Goal: Task Accomplishment & Management: Complete application form

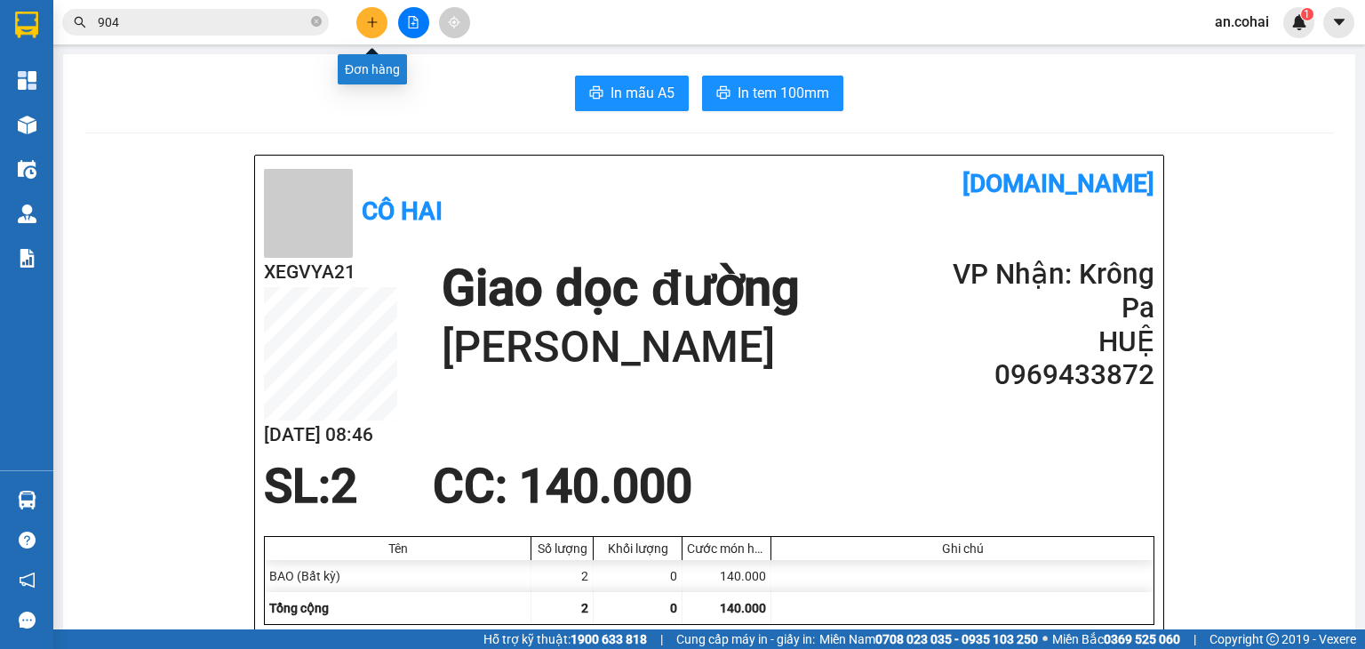
click at [371, 18] on icon "plus" at bounding box center [372, 22] width 12 height 12
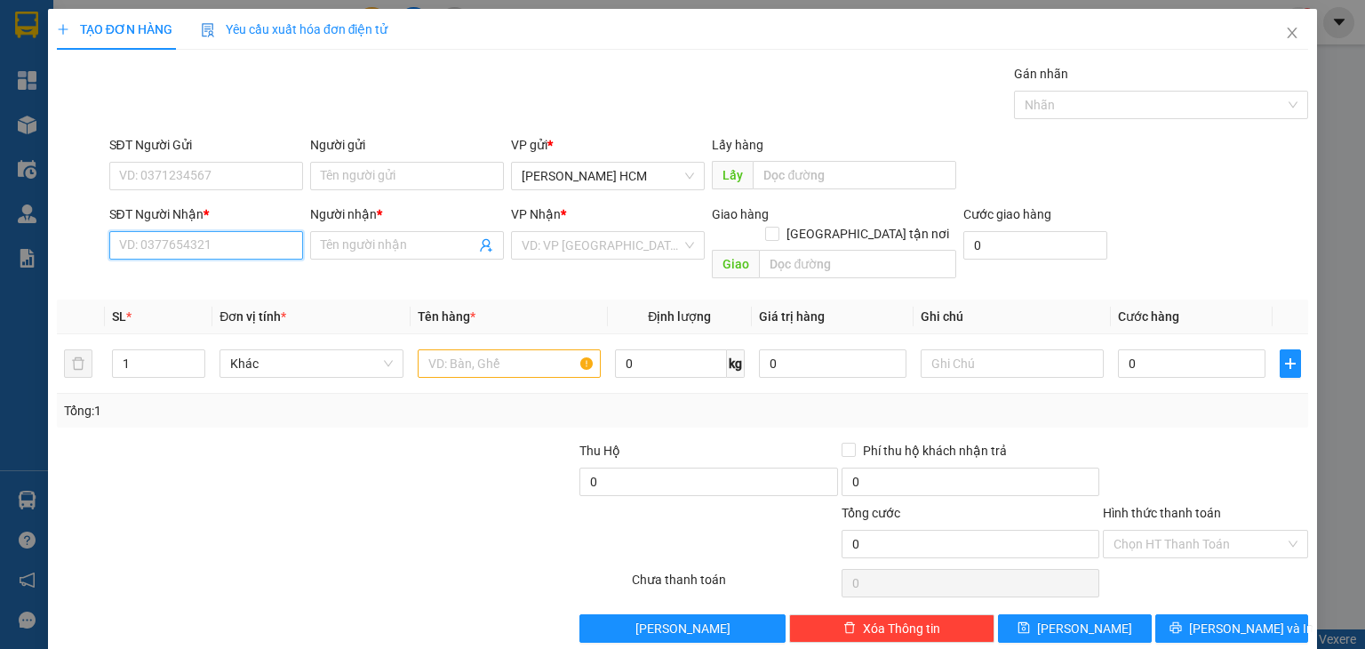
click at [226, 242] on input "SĐT Người Nhận *" at bounding box center [206, 245] width 194 height 28
type input "1"
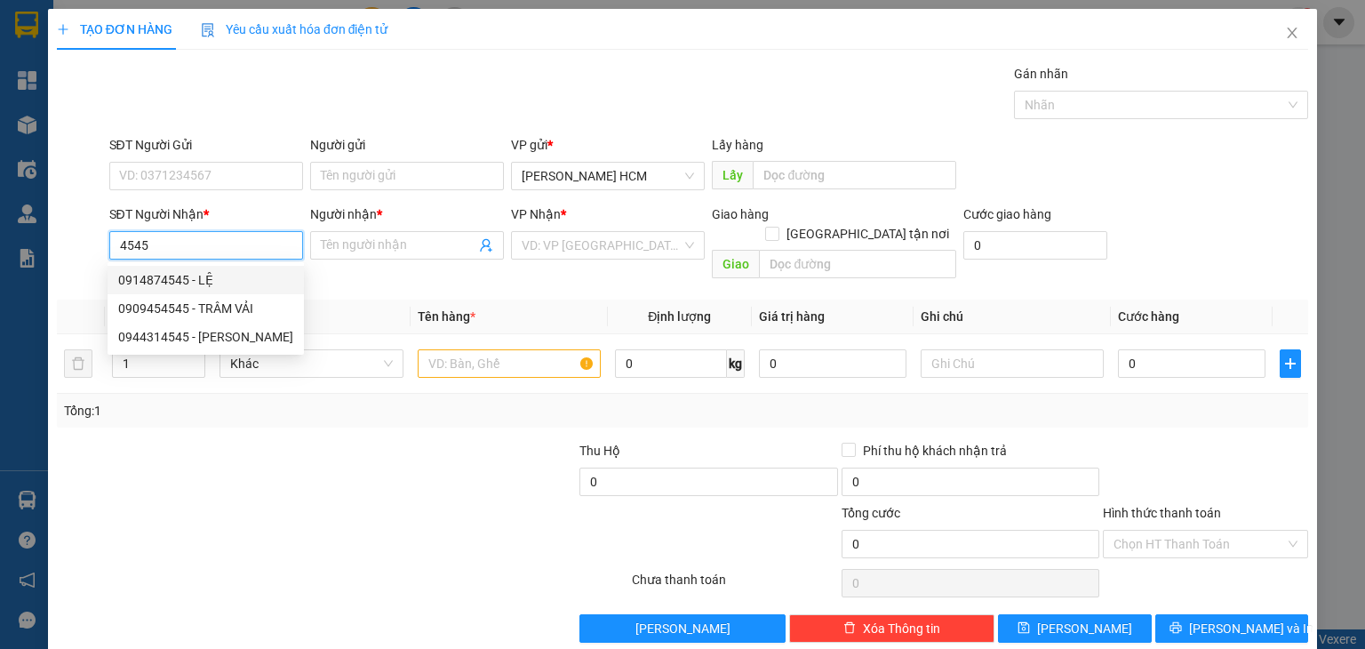
click at [229, 285] on div "0914874545 - LỆ" at bounding box center [205, 280] width 175 height 20
type input "0914874545"
type input "LỆ"
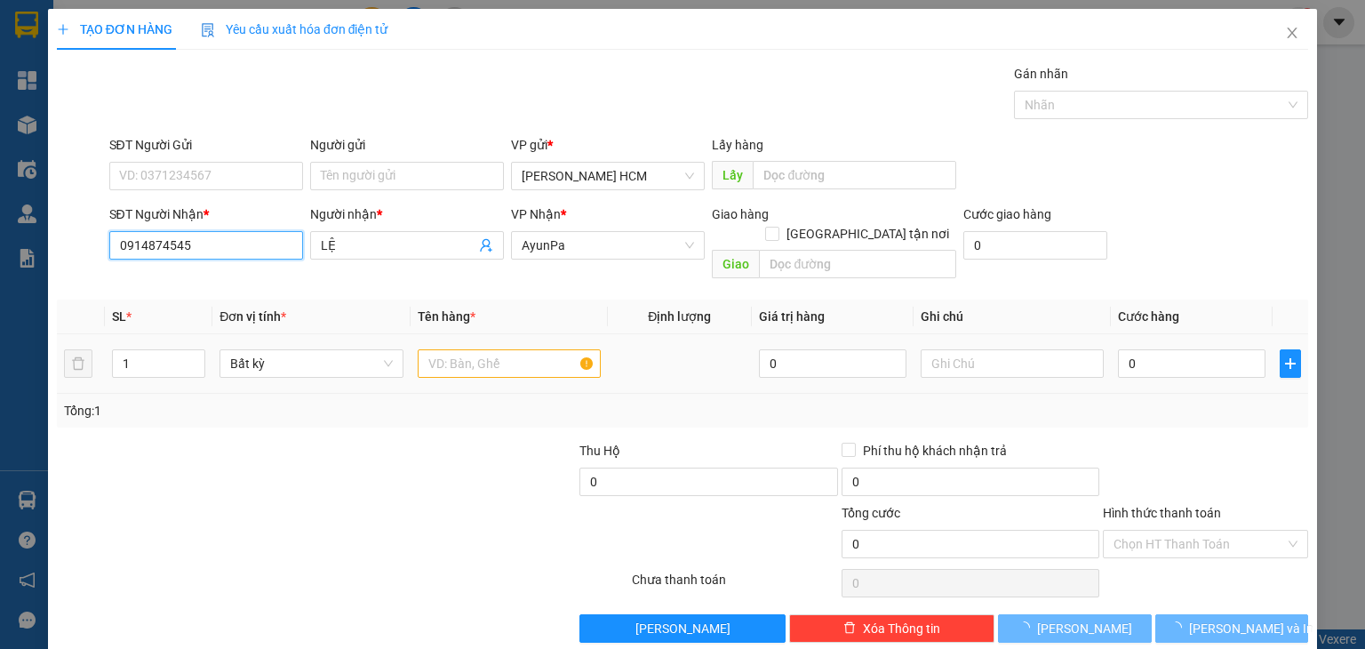
type input "0914874545"
click at [469, 349] on input "text" at bounding box center [509, 363] width 183 height 28
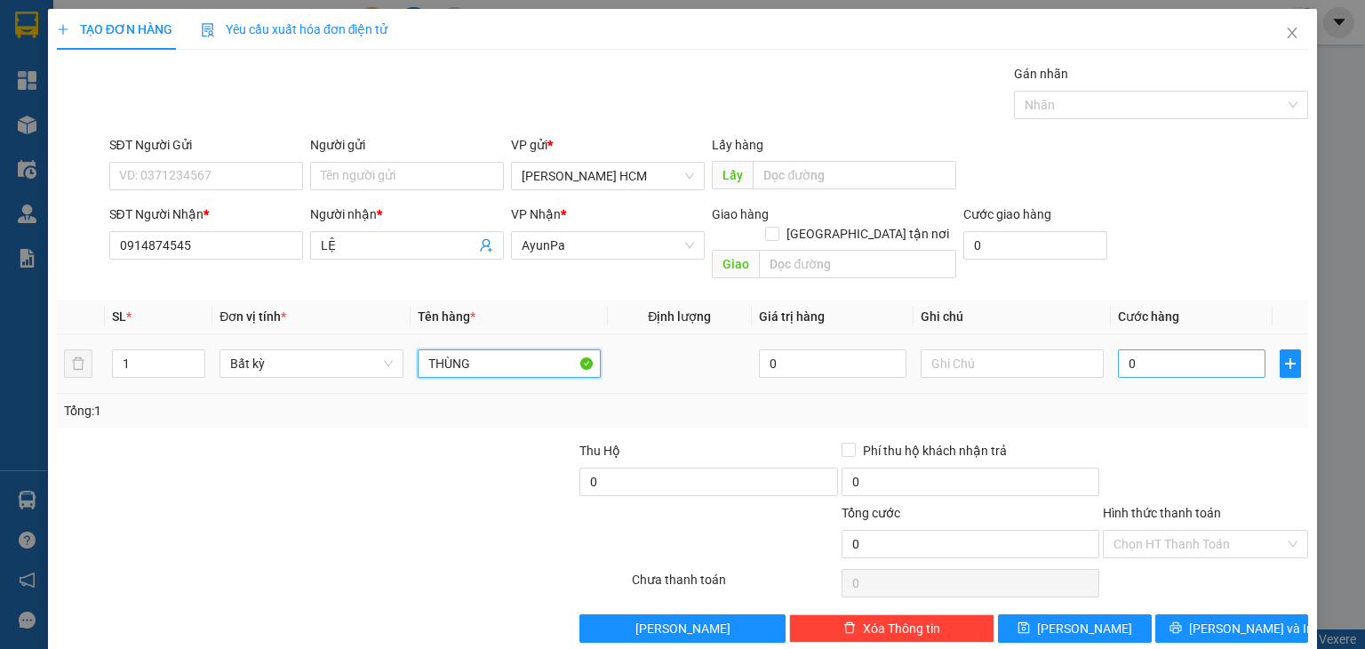
type input "THÙNG"
click at [1148, 349] on input "0" at bounding box center [1192, 363] width 148 height 28
type input "007"
type input "7"
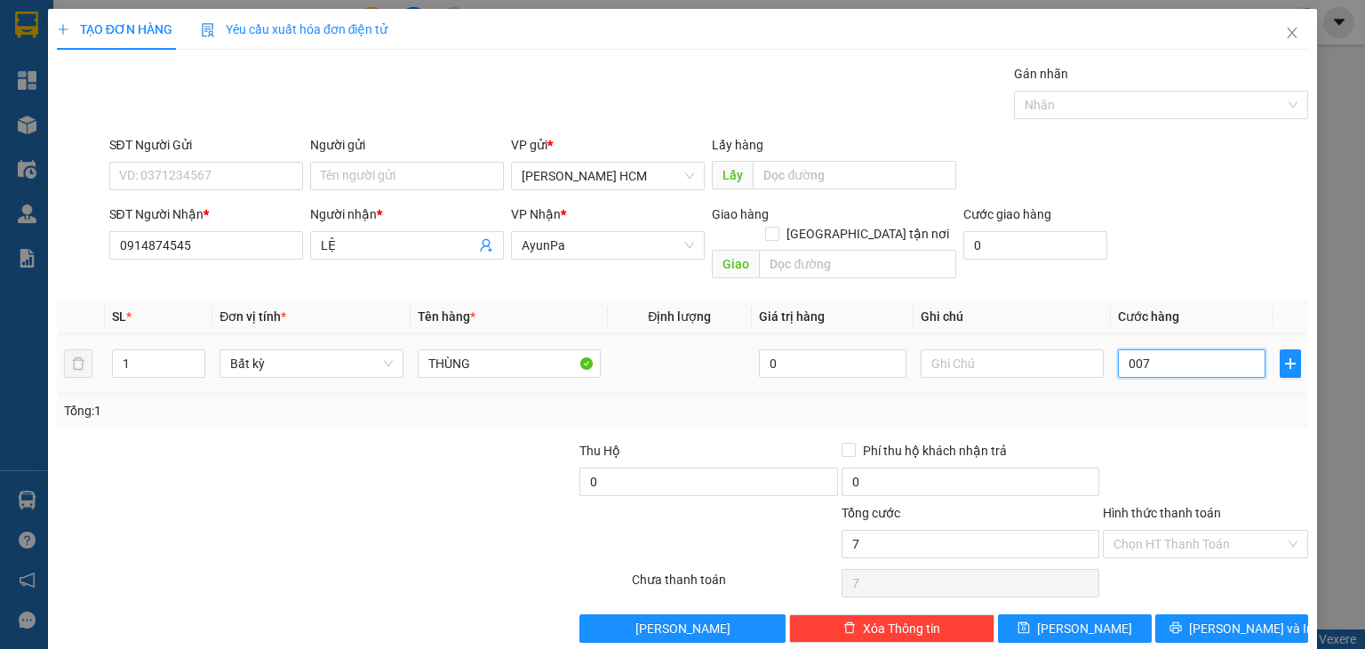
type input "0.070"
type input "70"
type input "007"
type input "7"
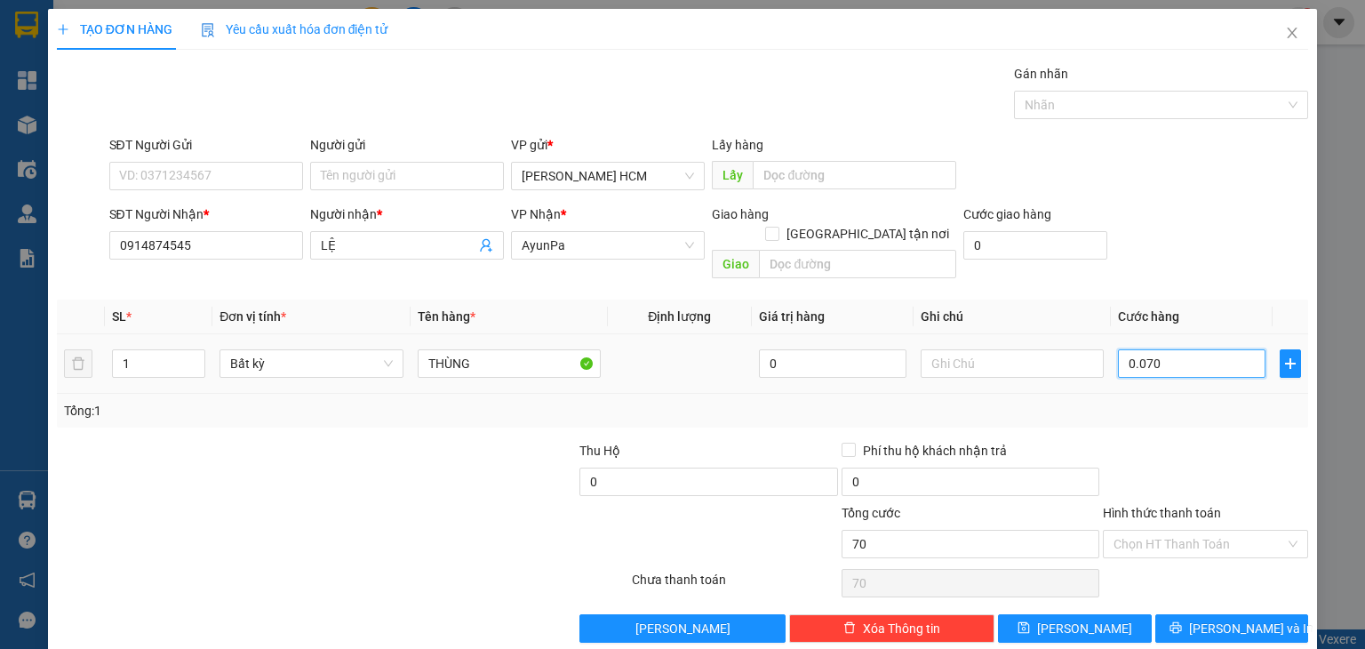
type input "7"
type input "00"
type input "0"
type input "008"
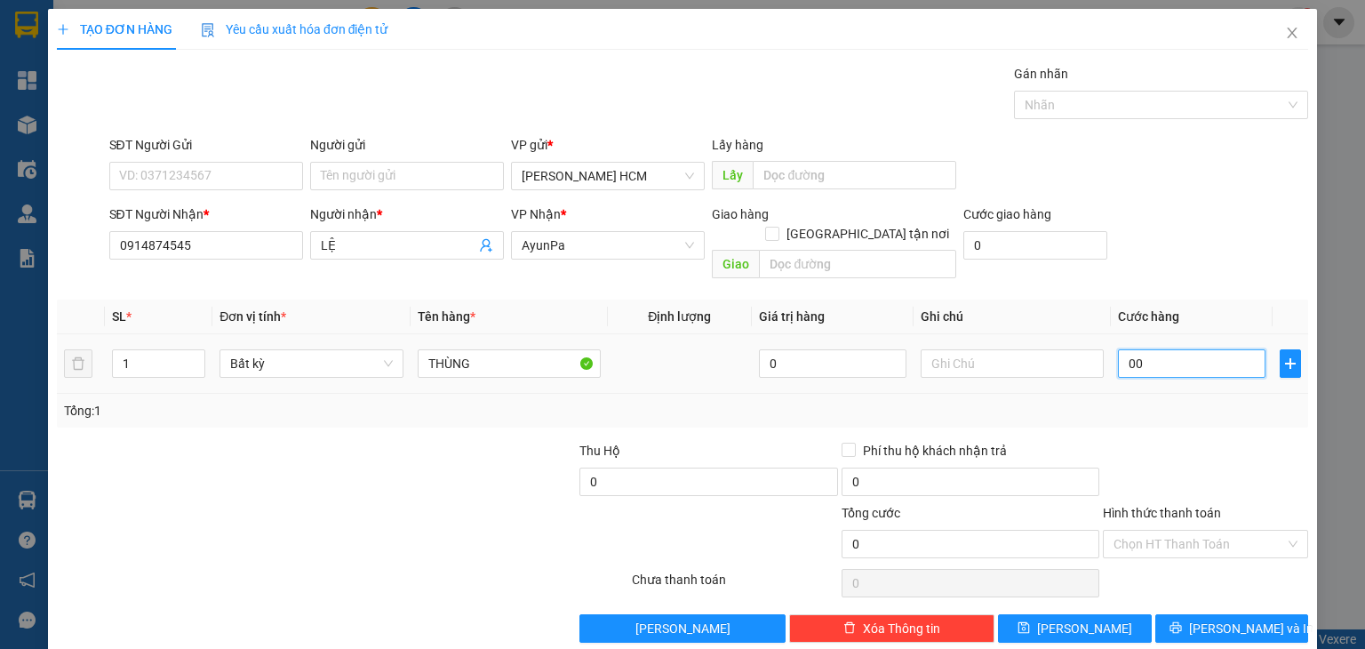
type input "8"
type input "0.080"
type input "80"
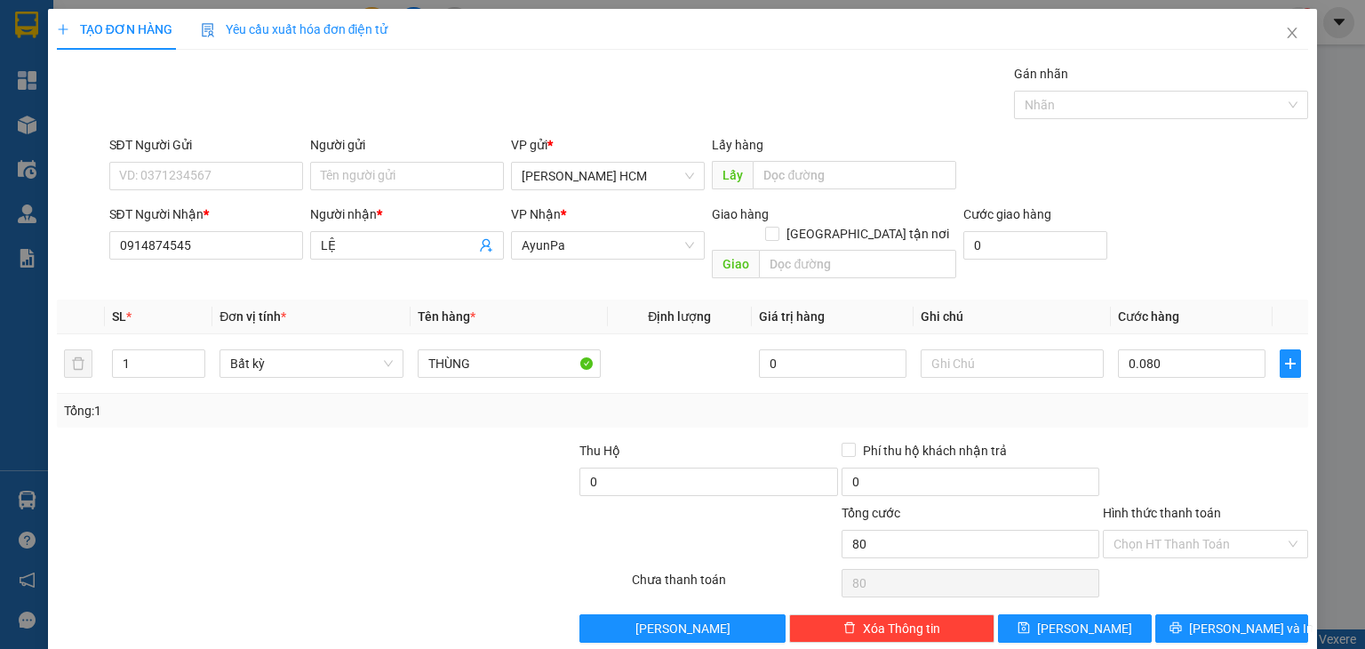
type input "80.000"
click at [1143, 441] on div at bounding box center [1205, 472] width 209 height 62
click at [1200, 621] on div "TẠO ĐƠN HÀNG Yêu cầu xuất hóa đơn điện tử Transit Pickup Surcharge Ids Transit …" at bounding box center [682, 332] width 1269 height 647
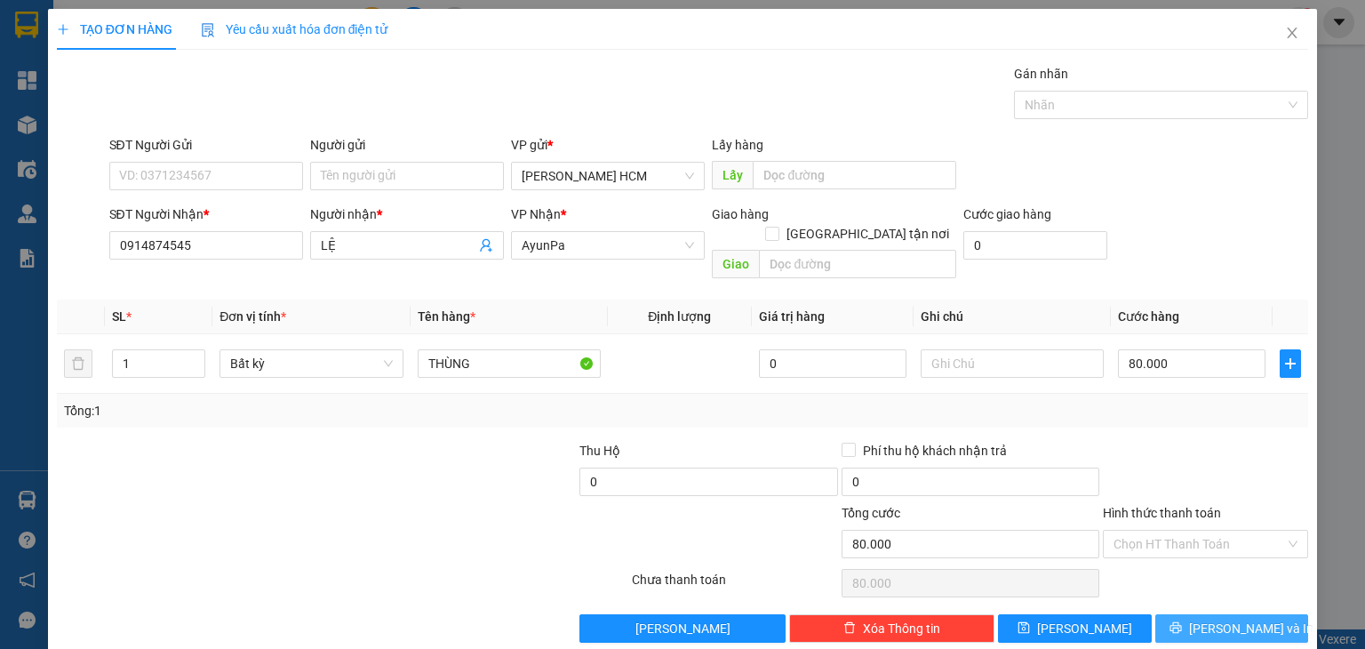
click at [1212, 614] on button "[PERSON_NAME] và In" at bounding box center [1233, 628] width 154 height 28
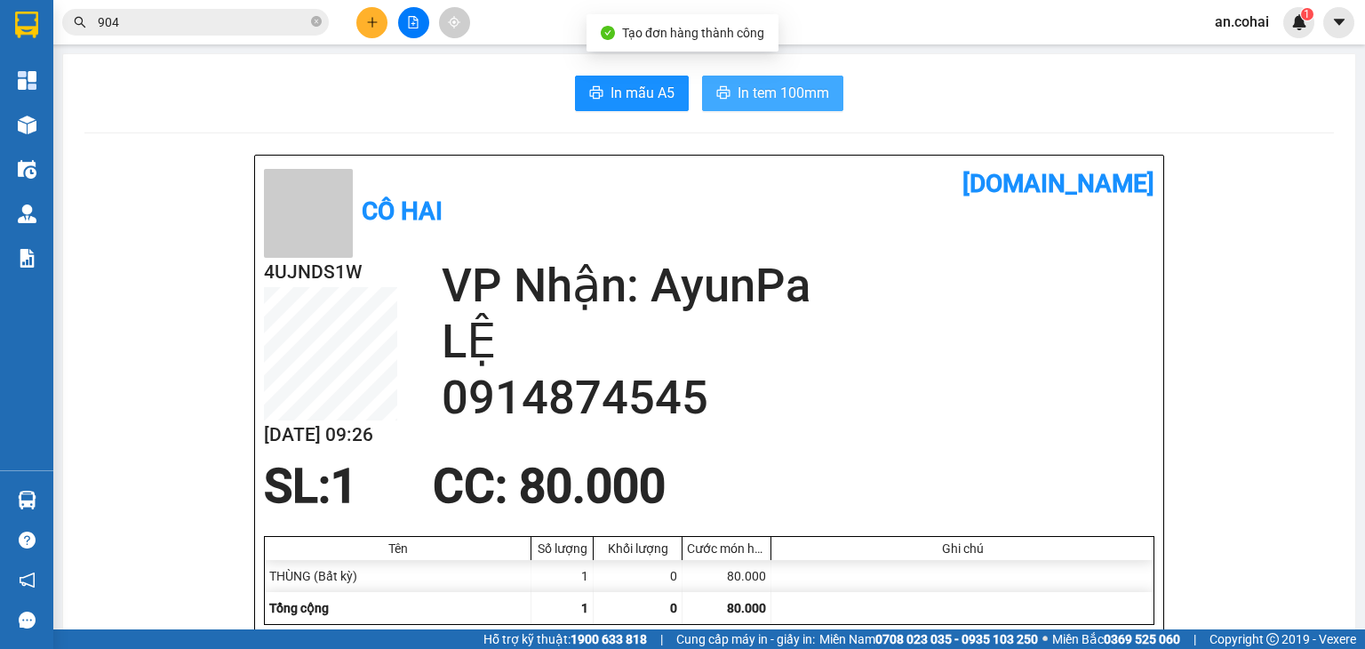
click at [803, 101] on span "In tem 100mm" at bounding box center [784, 93] width 92 height 22
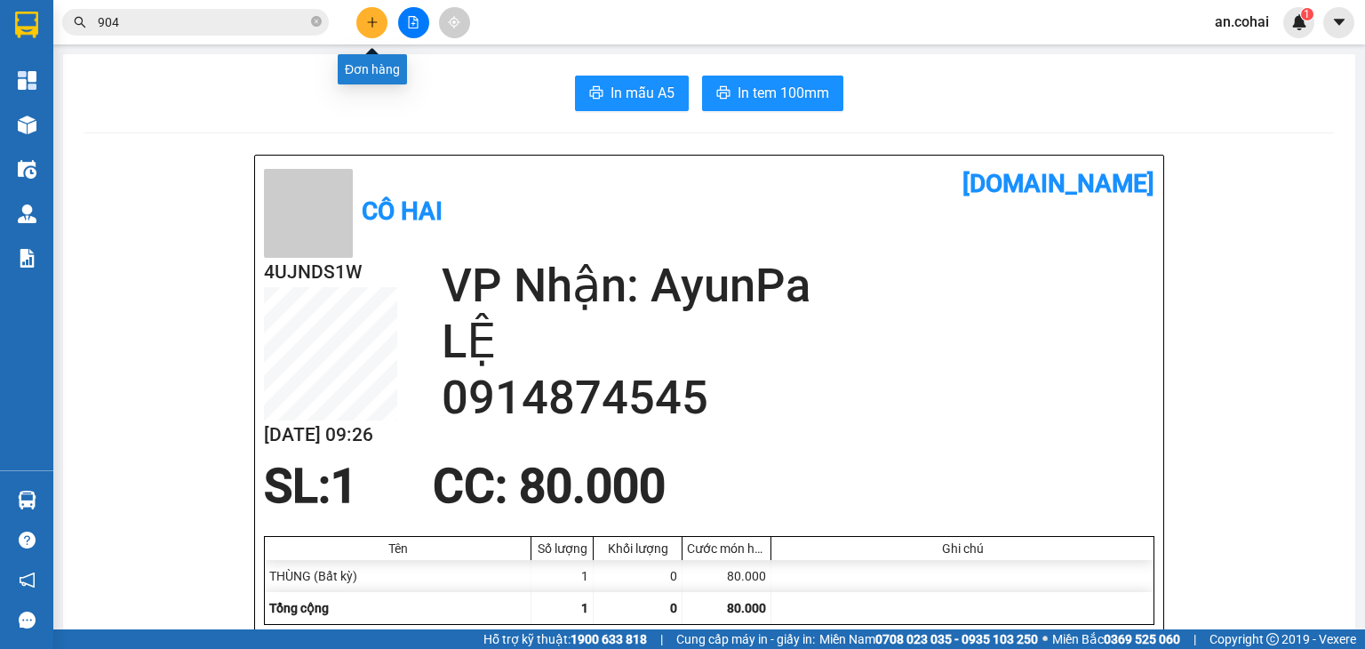
click at [372, 18] on icon "plus" at bounding box center [372, 22] width 1 height 10
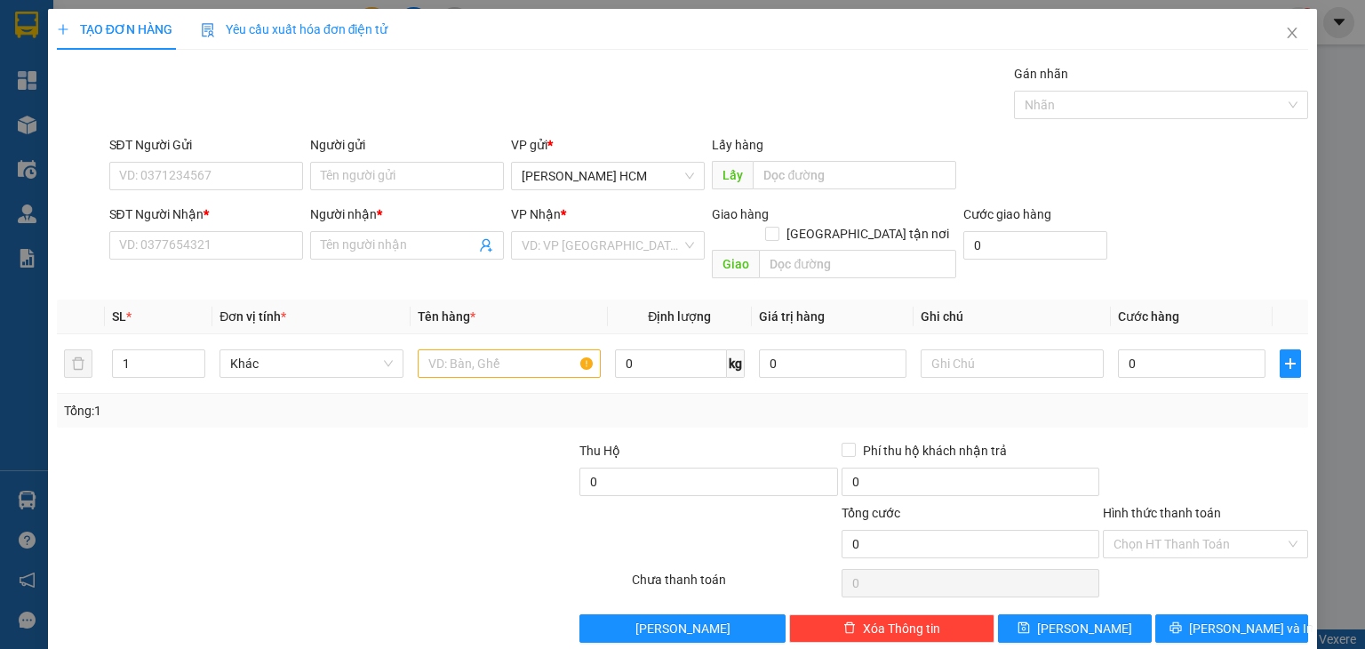
click at [228, 260] on div "SĐT Người Nhận * VD: 0377654321" at bounding box center [206, 235] width 194 height 62
click at [241, 244] on input "SĐT Người Nhận *" at bounding box center [206, 245] width 194 height 28
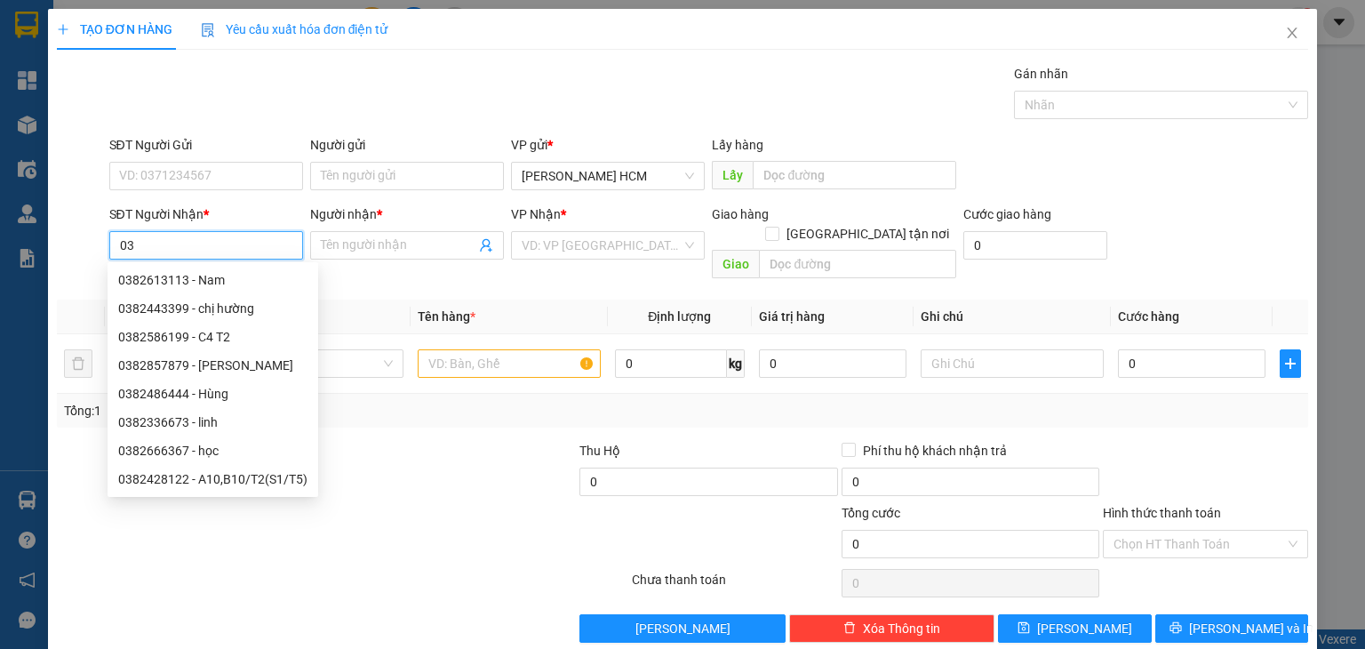
type input "0"
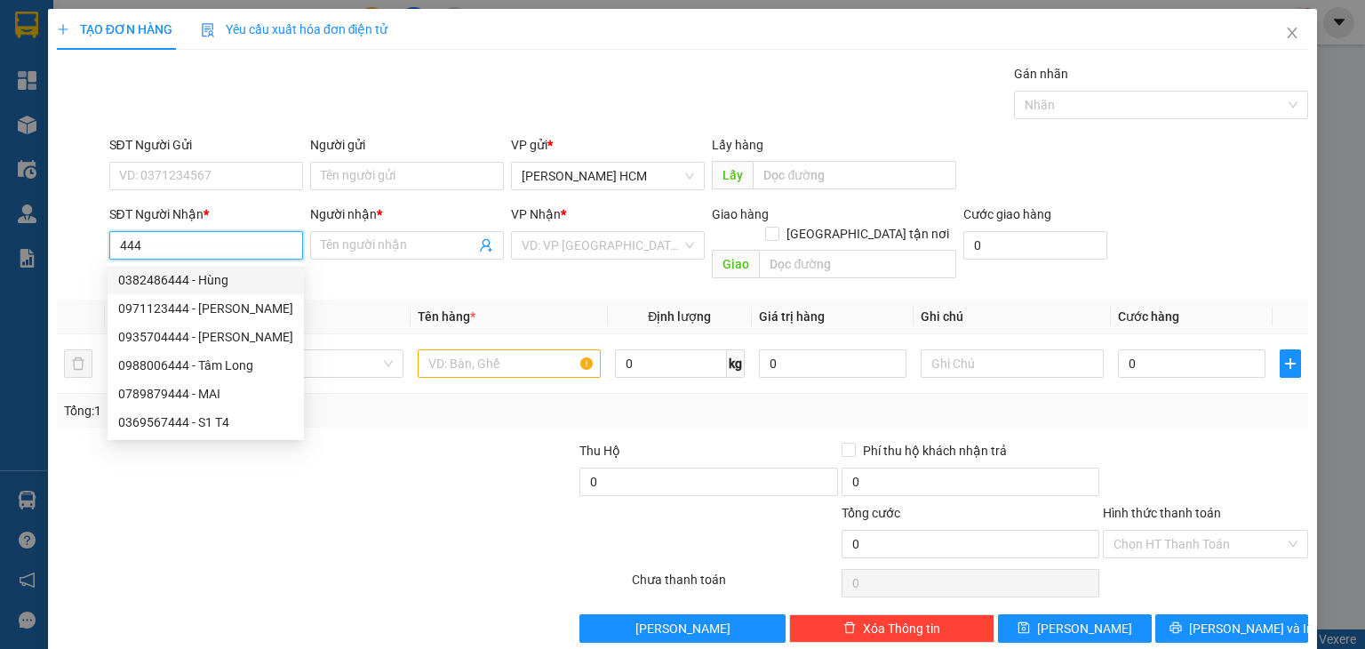
click at [221, 284] on div "0382486444 - Hùng" at bounding box center [205, 280] width 175 height 20
type input "0382486444"
type input "Hùng"
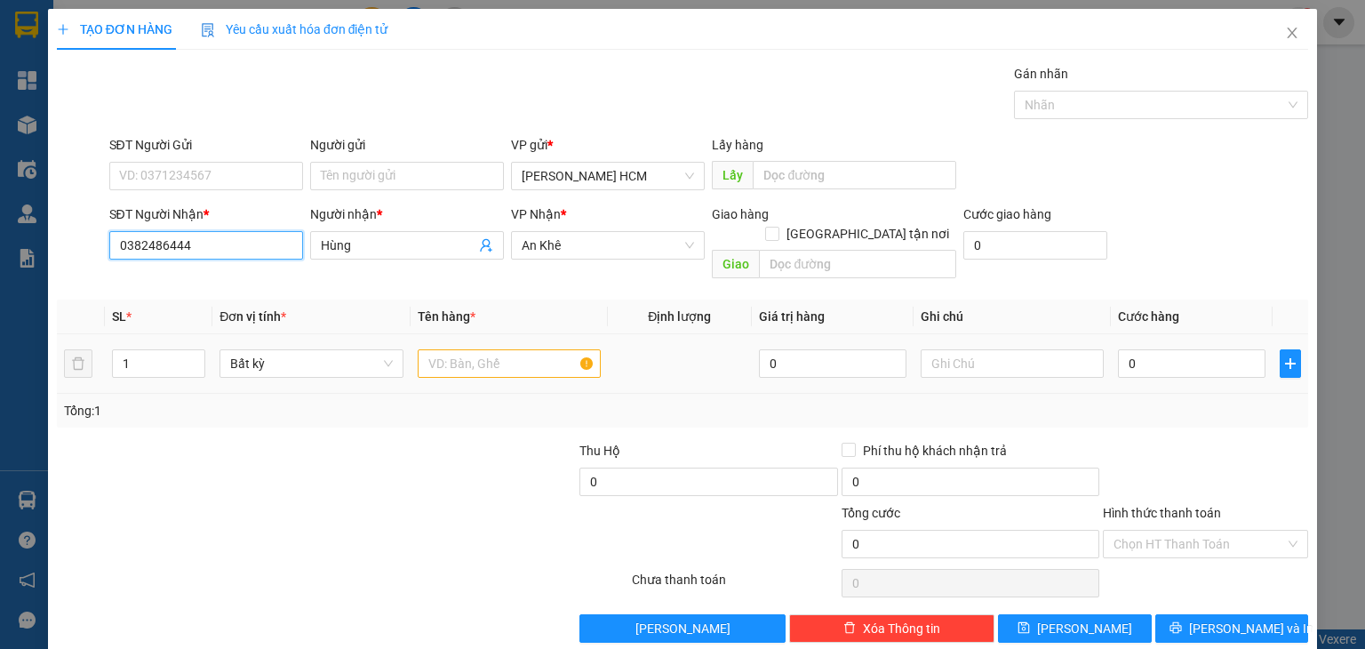
type input "0382486444"
click at [466, 349] on input "text" at bounding box center [509, 363] width 183 height 28
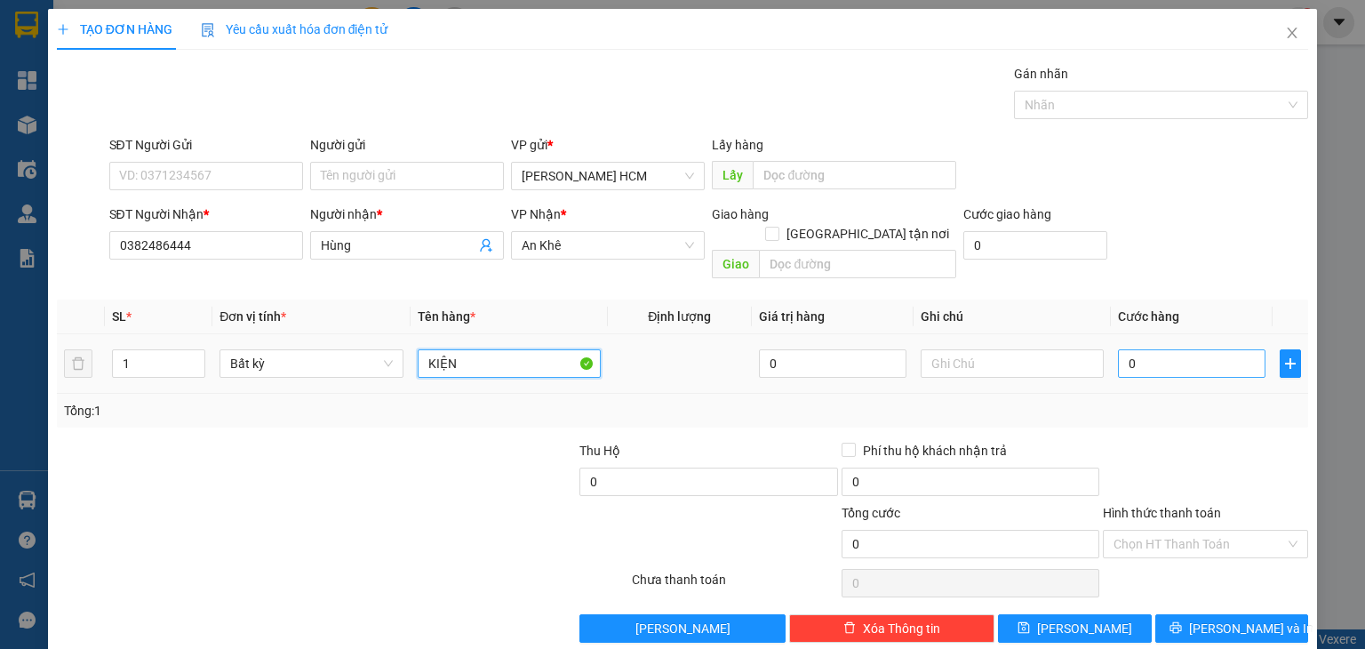
type input "KIỆN"
click at [1180, 349] on input "0" at bounding box center [1192, 363] width 148 height 28
type input "006"
type input "6"
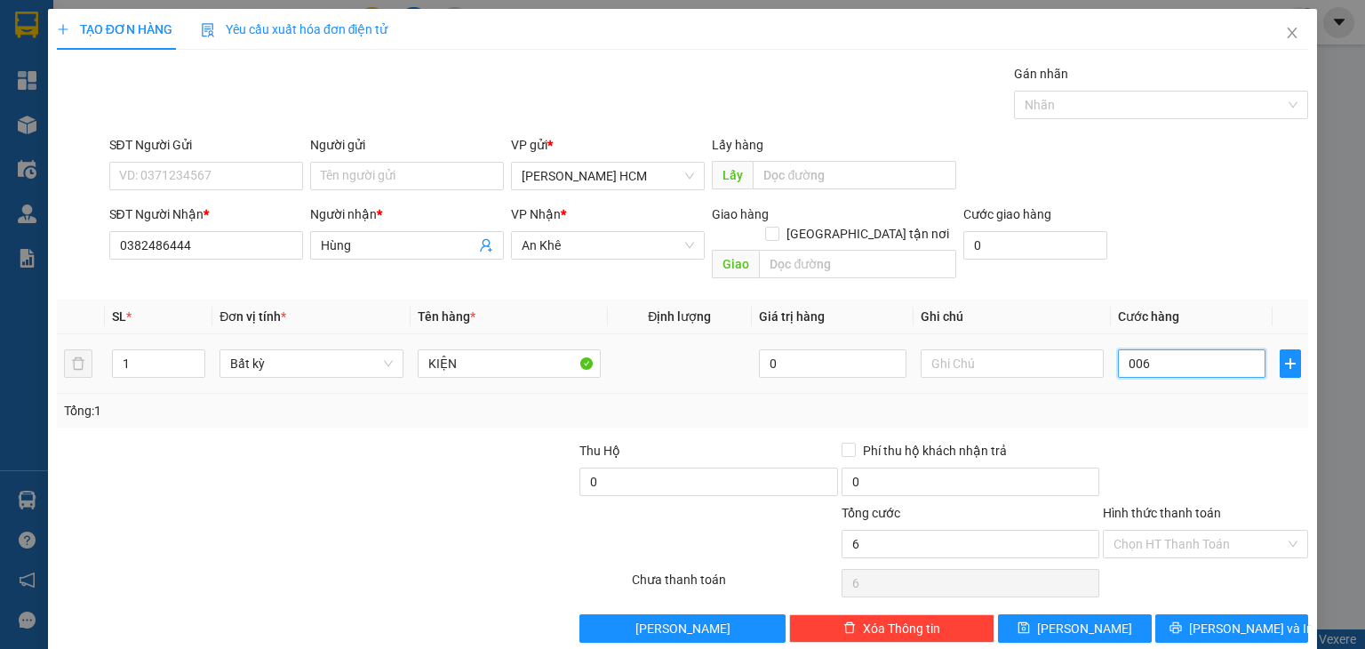
type input "0.060"
type input "60"
type input "60.000"
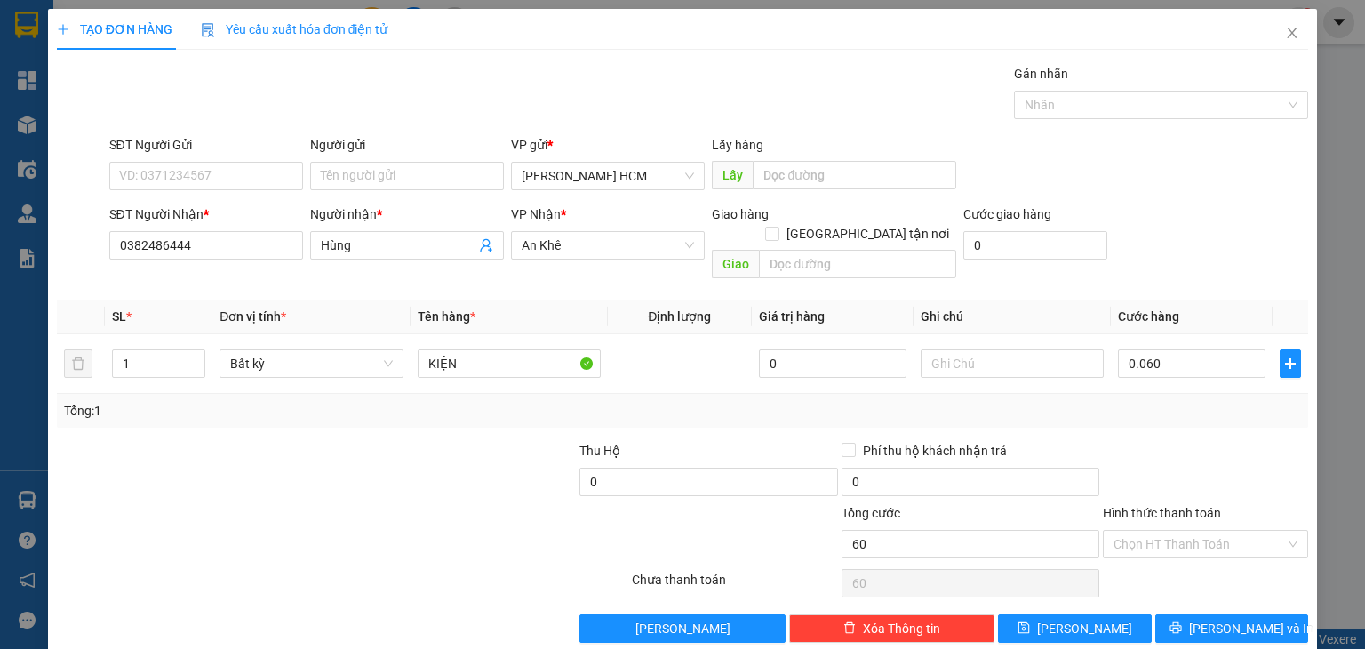
type input "60.000"
drag, startPoint x: 1166, startPoint y: 397, endPoint x: 1153, endPoint y: 422, distance: 28.2
click at [1163, 401] on div "Tổng: 1" at bounding box center [682, 411] width 1237 height 20
click at [1181, 614] on button "[PERSON_NAME] và In" at bounding box center [1233, 628] width 154 height 28
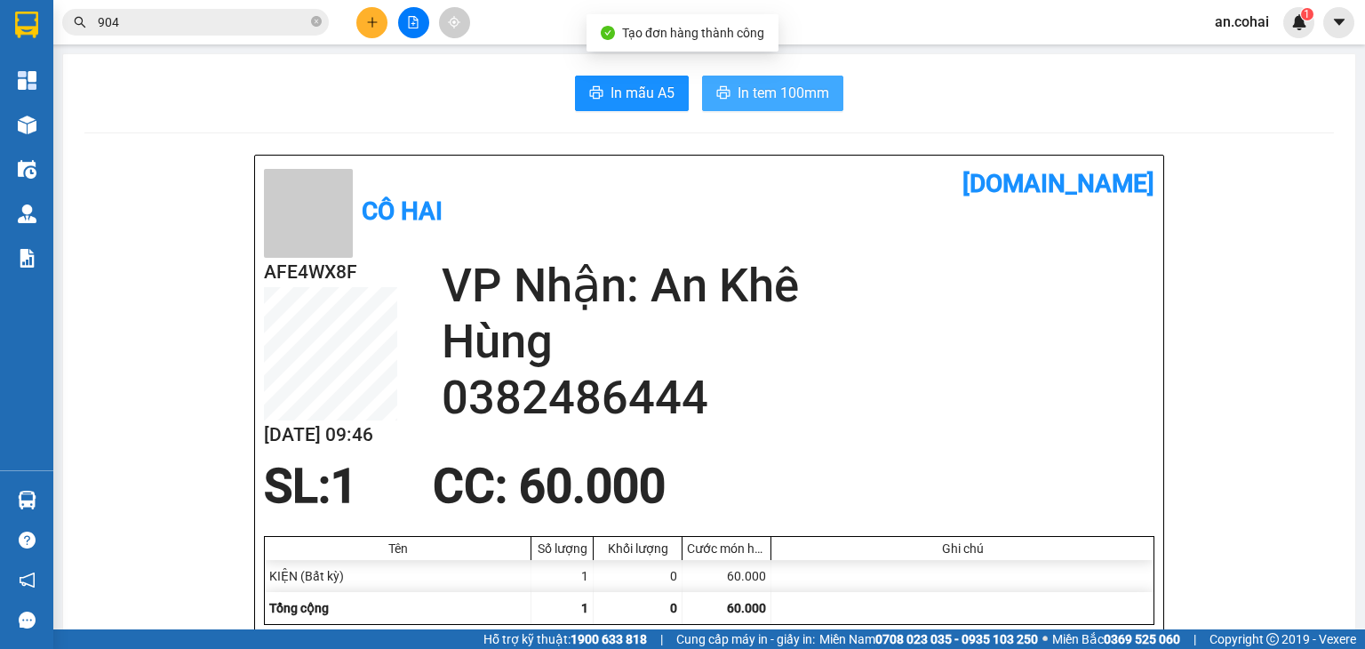
click at [748, 93] on span "In tem 100mm" at bounding box center [784, 93] width 92 height 22
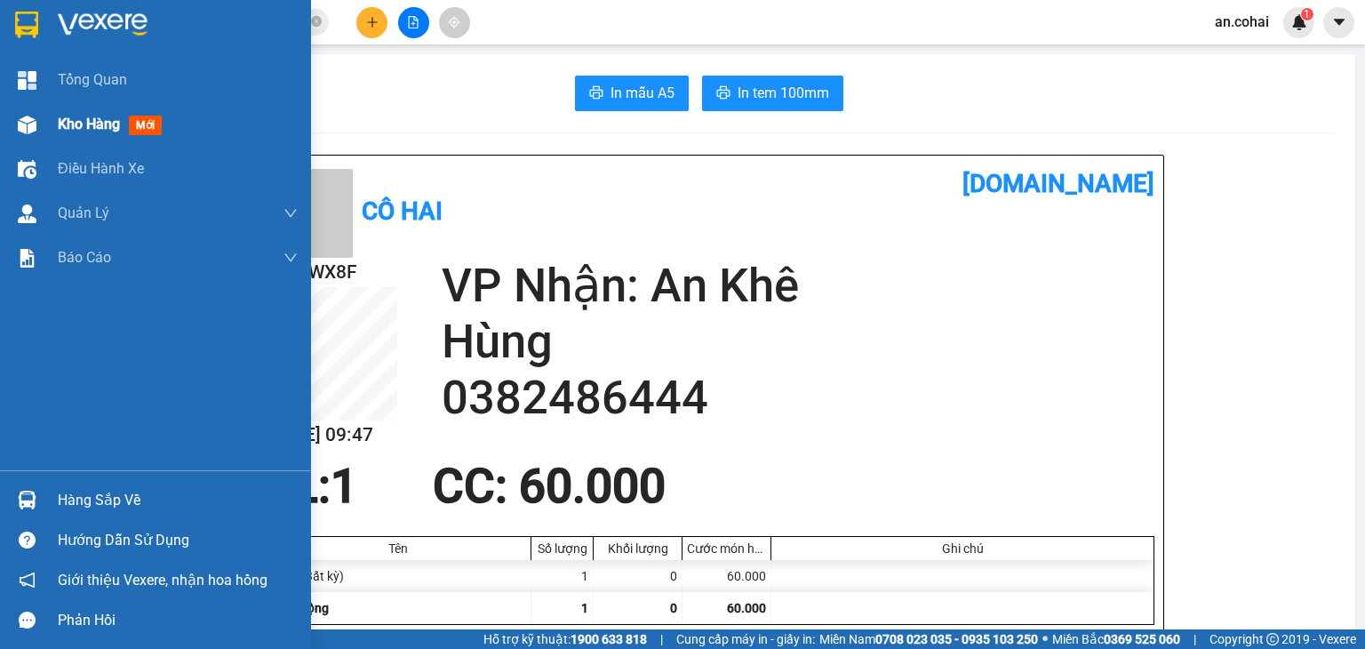
click at [54, 122] on div "Kho hàng mới" at bounding box center [155, 124] width 311 height 44
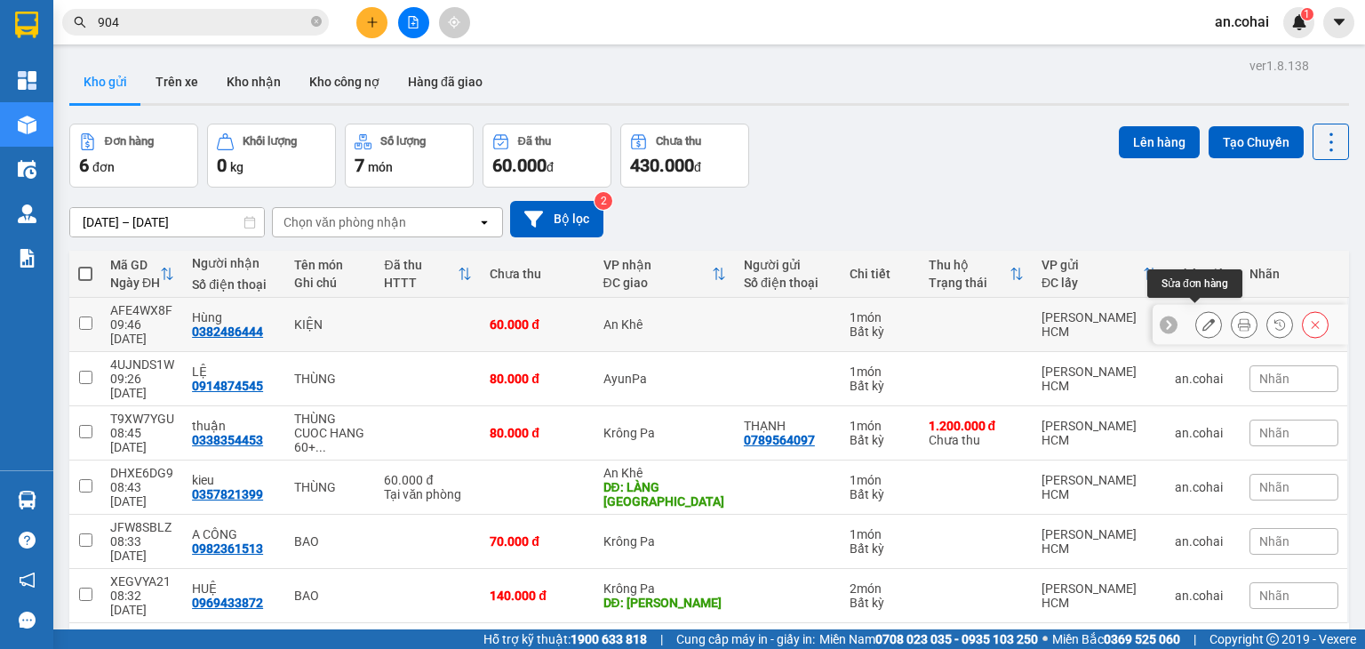
click at [1203, 318] on icon at bounding box center [1209, 324] width 12 height 12
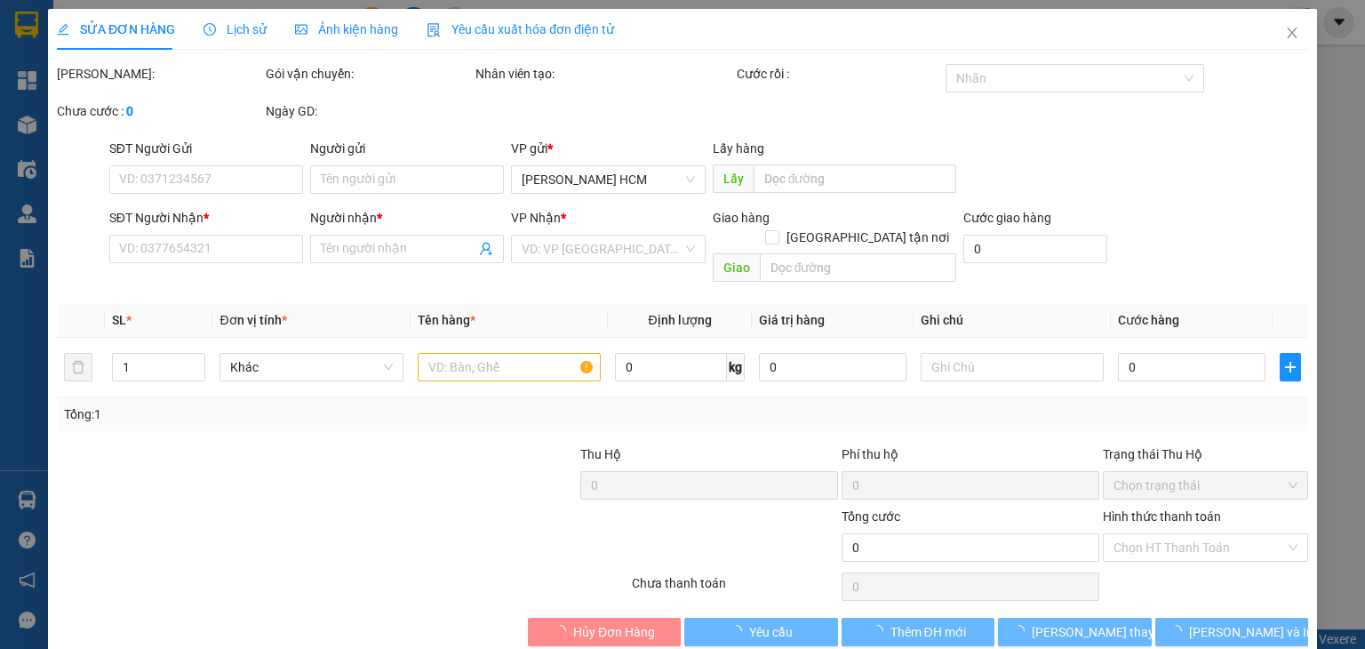
type input "0382486444"
type input "Hùng"
type input "60.000"
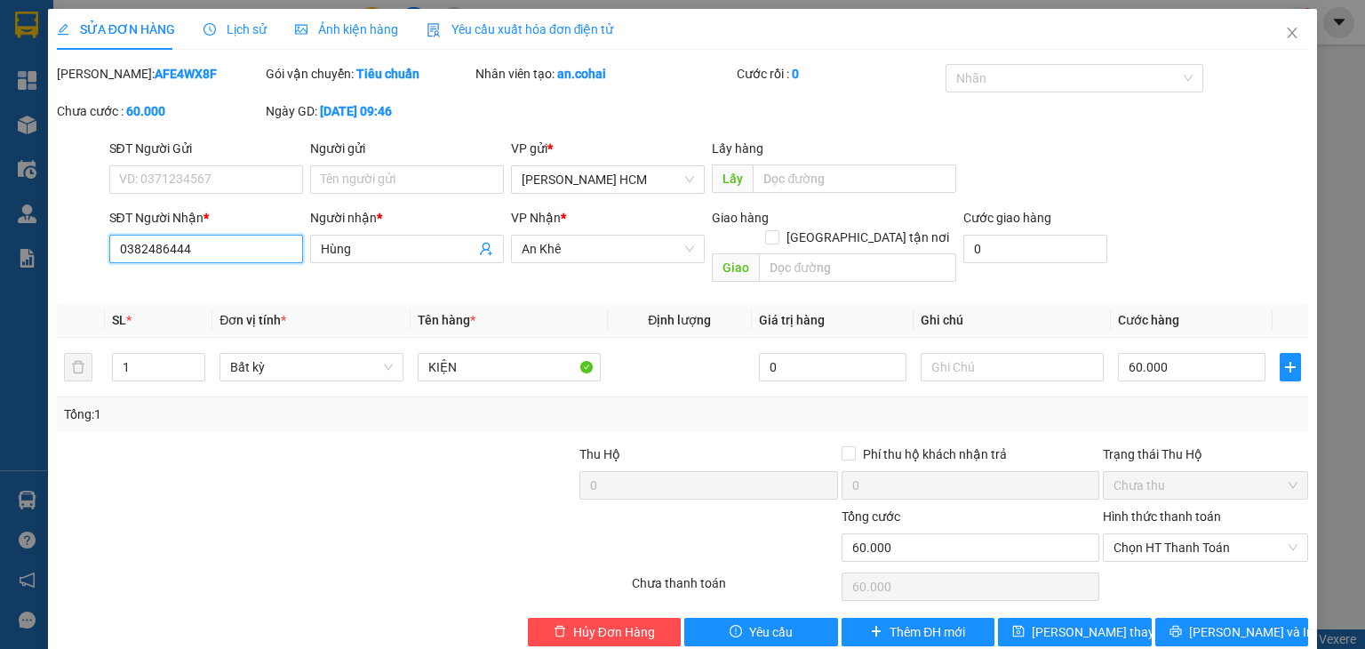
click at [164, 250] on input "0382486444" at bounding box center [206, 249] width 194 height 28
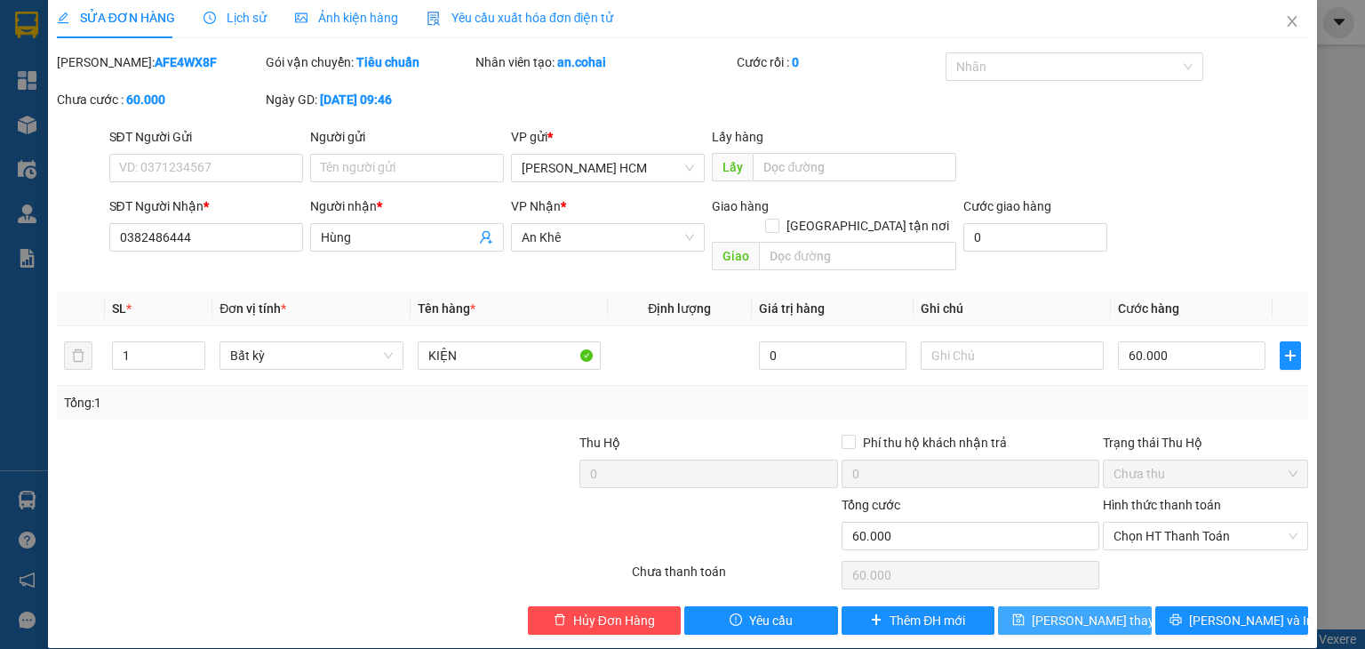
click at [1067, 611] on span "[PERSON_NAME] thay đổi" at bounding box center [1103, 621] width 142 height 20
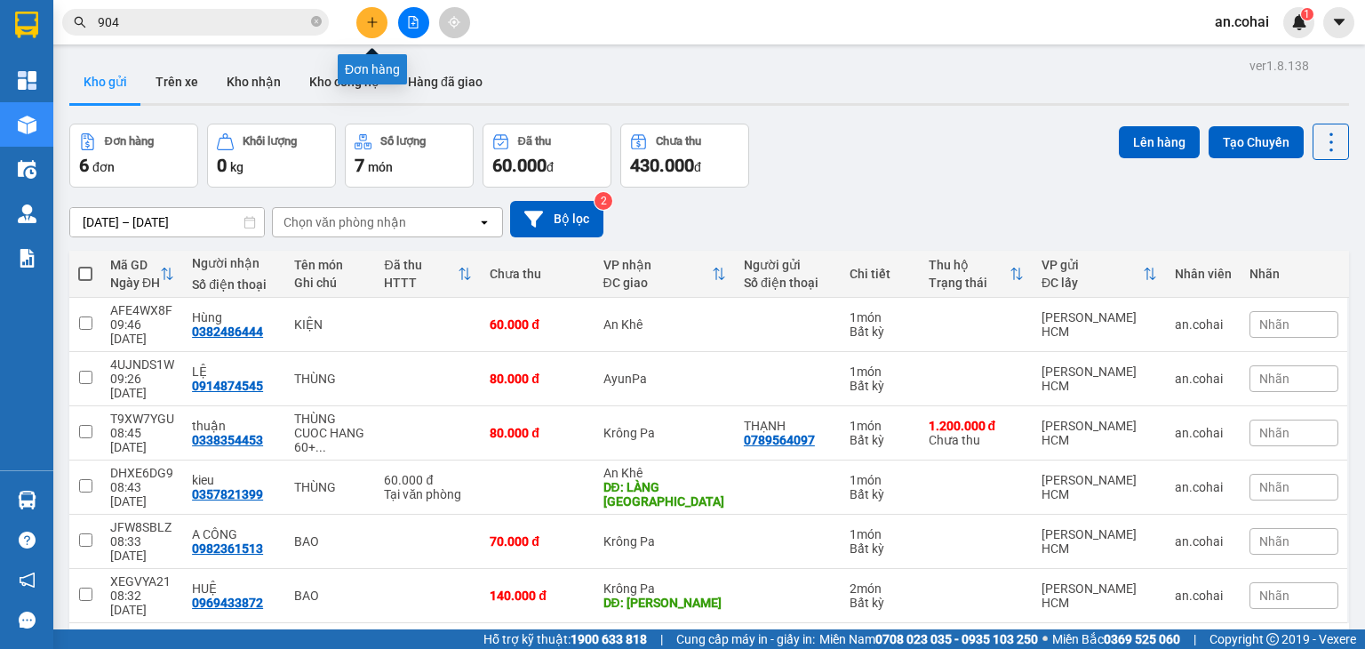
click at [370, 31] on button at bounding box center [371, 22] width 31 height 31
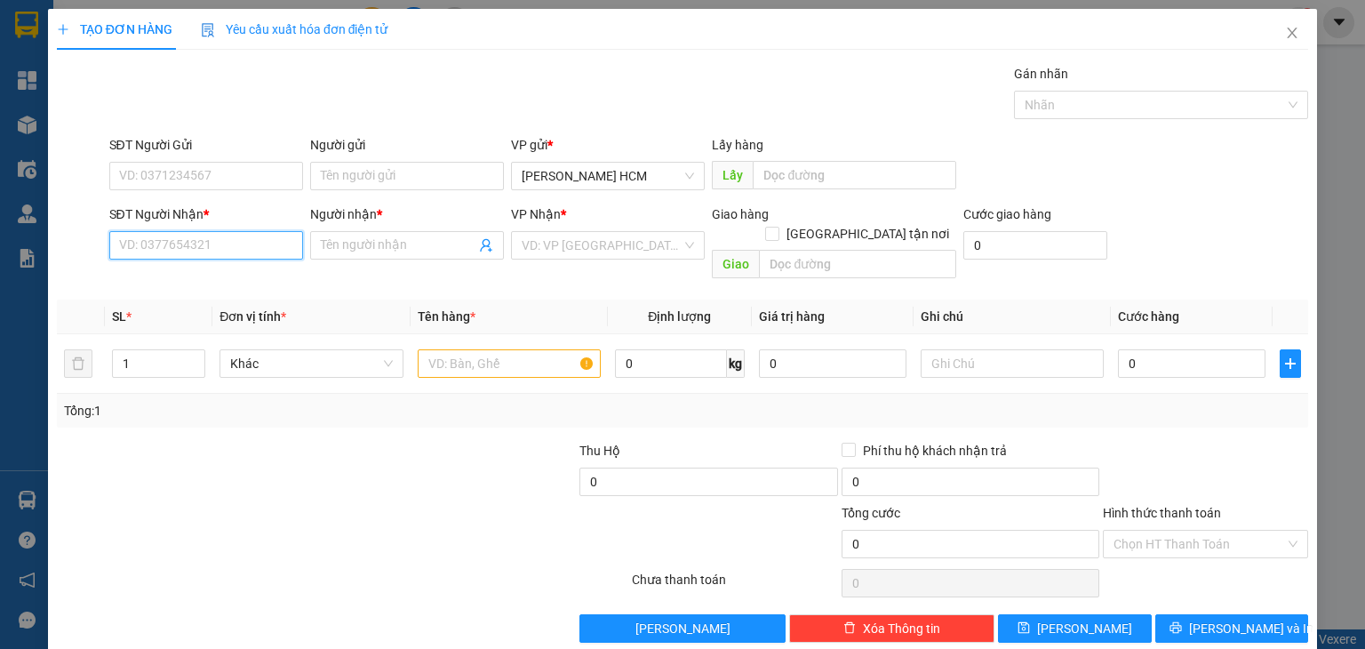
click at [243, 249] on input "SĐT Người Nhận *" at bounding box center [206, 245] width 194 height 28
drag, startPoint x: 242, startPoint y: 284, endPoint x: 300, endPoint y: 306, distance: 61.6
click at [242, 285] on div "0342376445 - [GEOGRAPHIC_DATA]" at bounding box center [218, 280] width 200 height 20
type input "0342376445"
type input "[GEOGRAPHIC_DATA]"
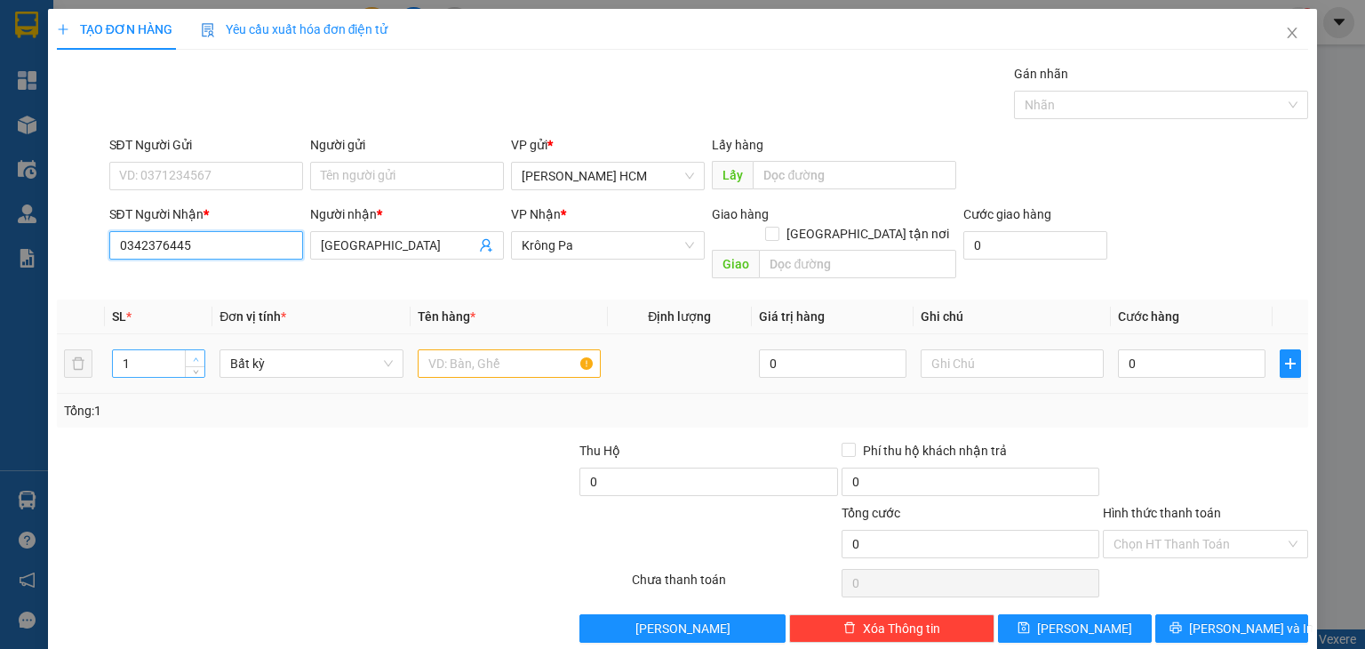
type input "0342376445"
type input "2"
click at [193, 356] on icon "up" at bounding box center [196, 359] width 6 height 6
click at [480, 349] on input "text" at bounding box center [509, 363] width 183 height 28
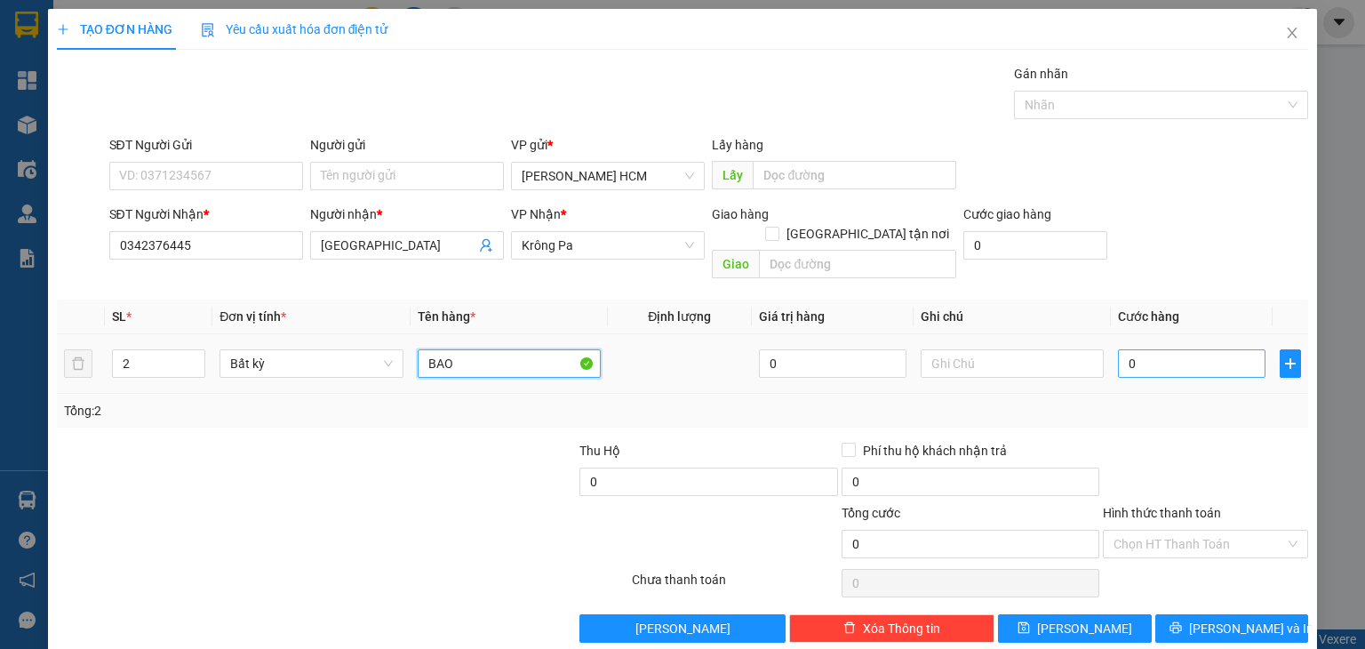
type input "BAO"
click at [1159, 349] on input "0" at bounding box center [1192, 363] width 148 height 28
type input "001"
type input "1"
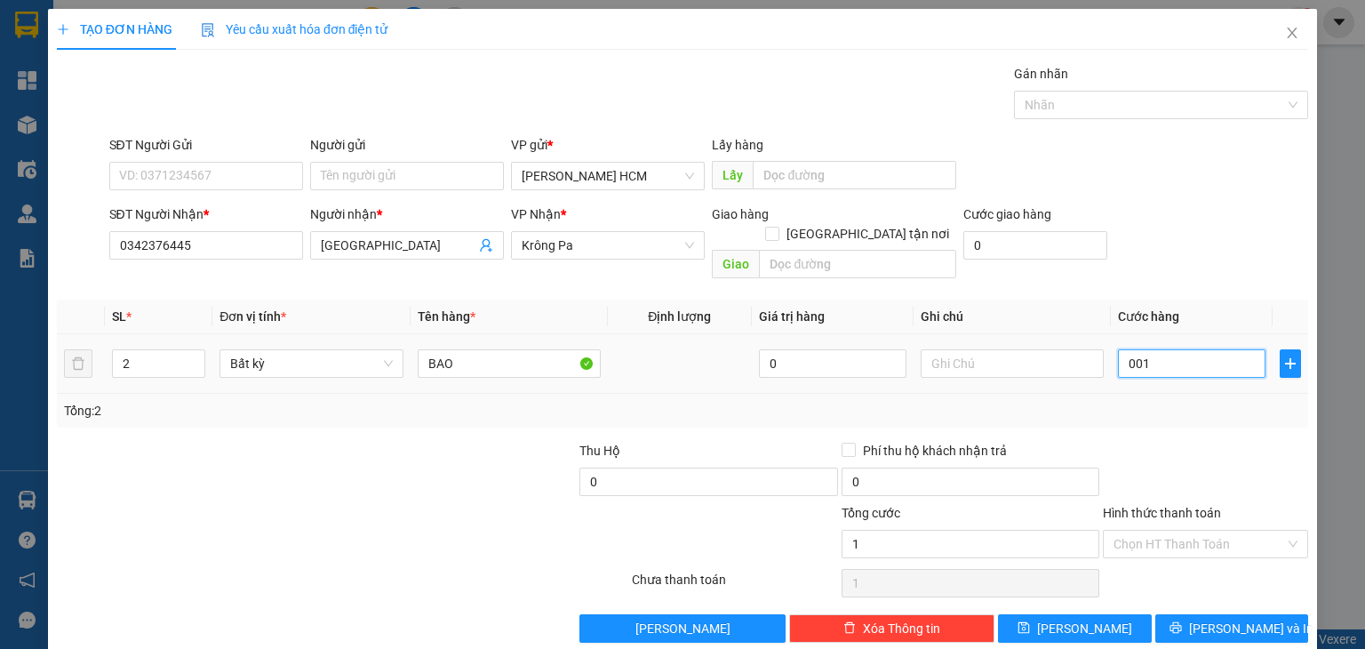
type input "0.014"
type input "14"
type input "00.140"
type input "140"
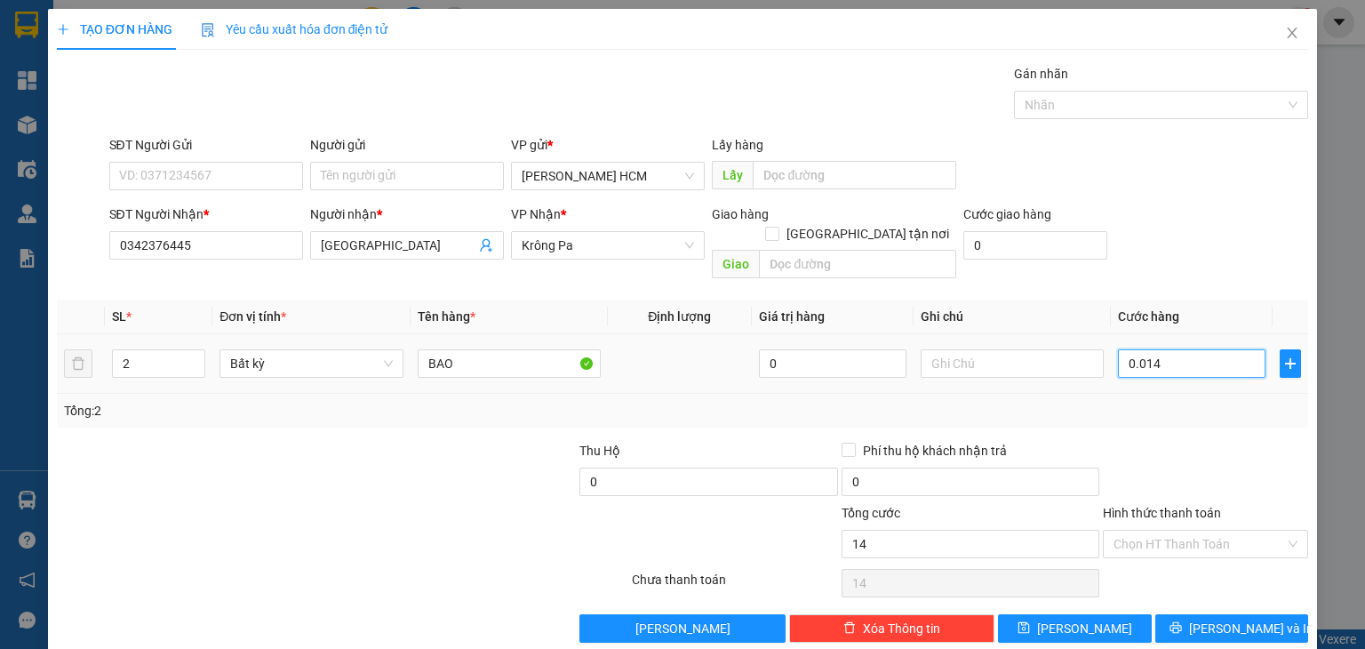
type input "140"
type input "140.000"
click at [1175, 452] on div at bounding box center [1205, 472] width 209 height 62
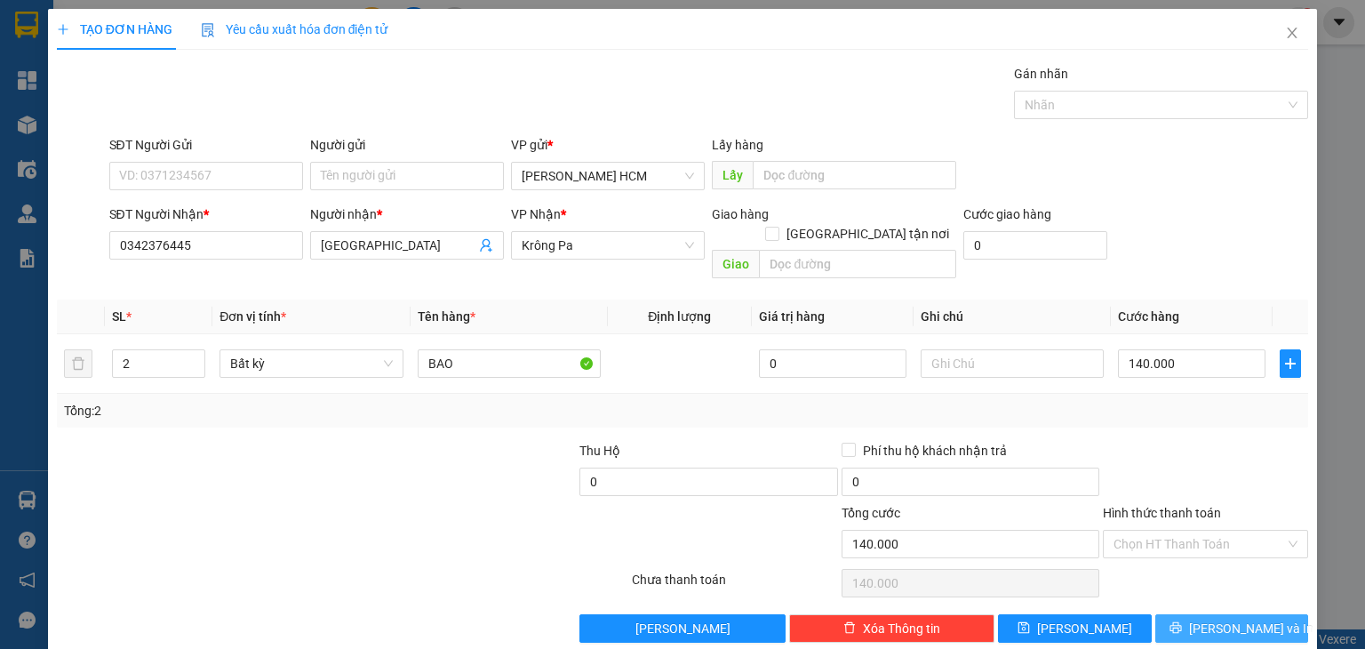
click at [1182, 621] on icon "printer" at bounding box center [1176, 627] width 12 height 12
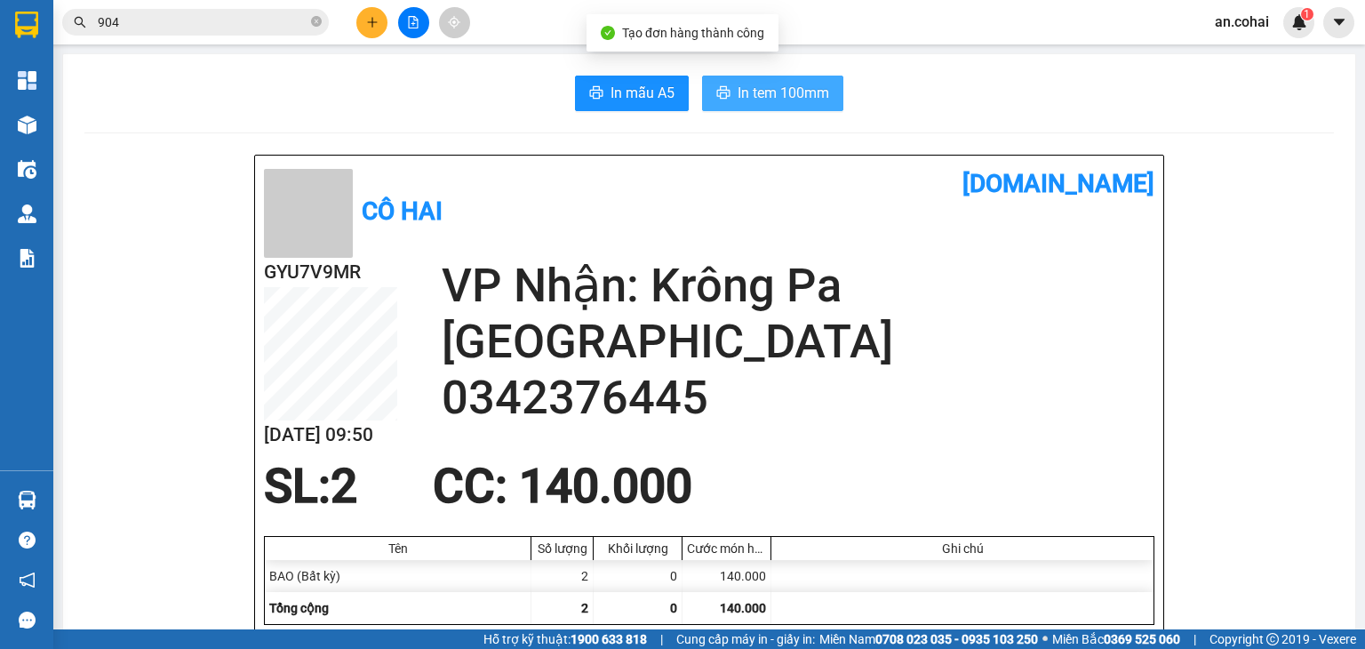
click at [740, 90] on span "In tem 100mm" at bounding box center [784, 93] width 92 height 22
click at [729, 93] on button "In tem 100mm" at bounding box center [772, 94] width 141 height 36
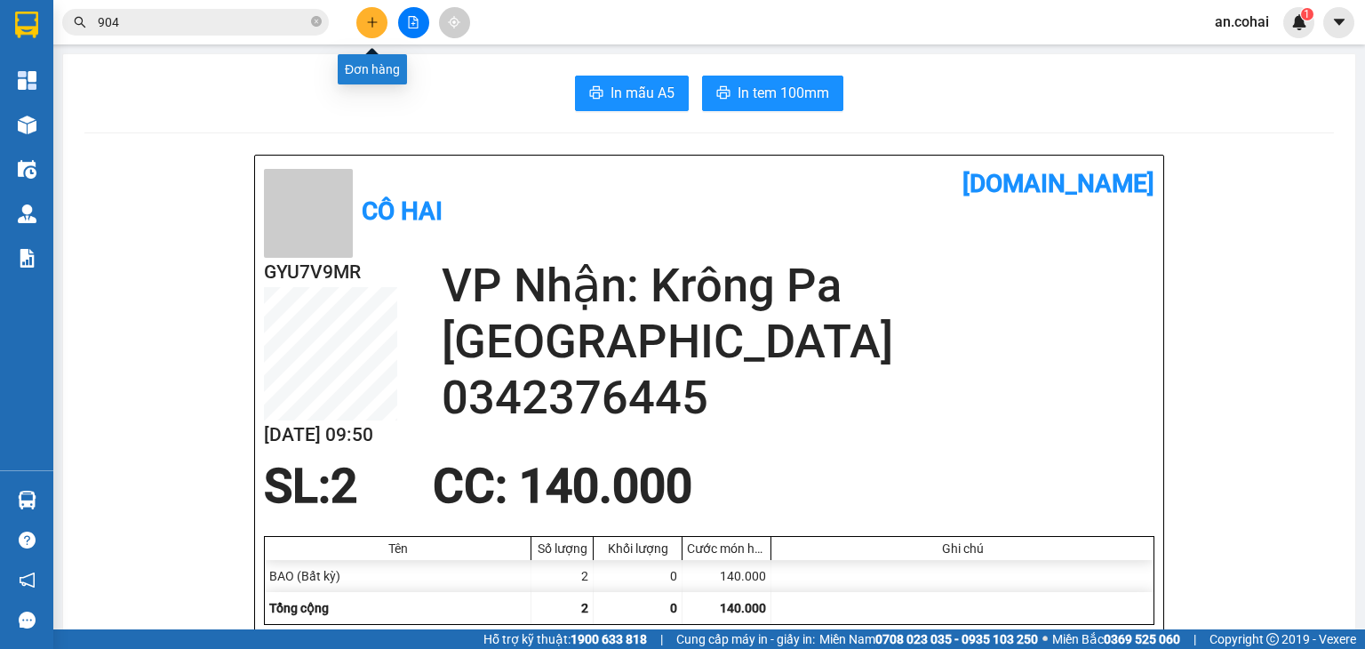
click at [372, 19] on icon "plus" at bounding box center [372, 22] width 1 height 10
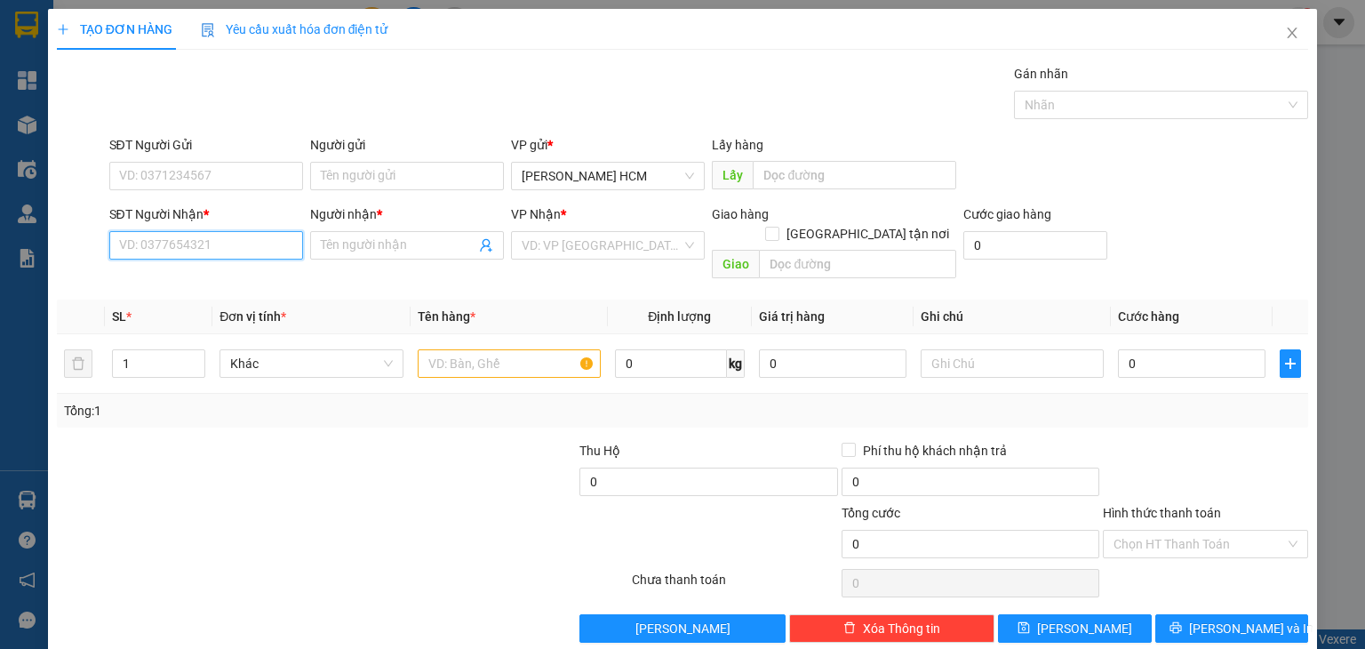
click at [229, 252] on input "SĐT Người Nhận *" at bounding box center [206, 245] width 194 height 28
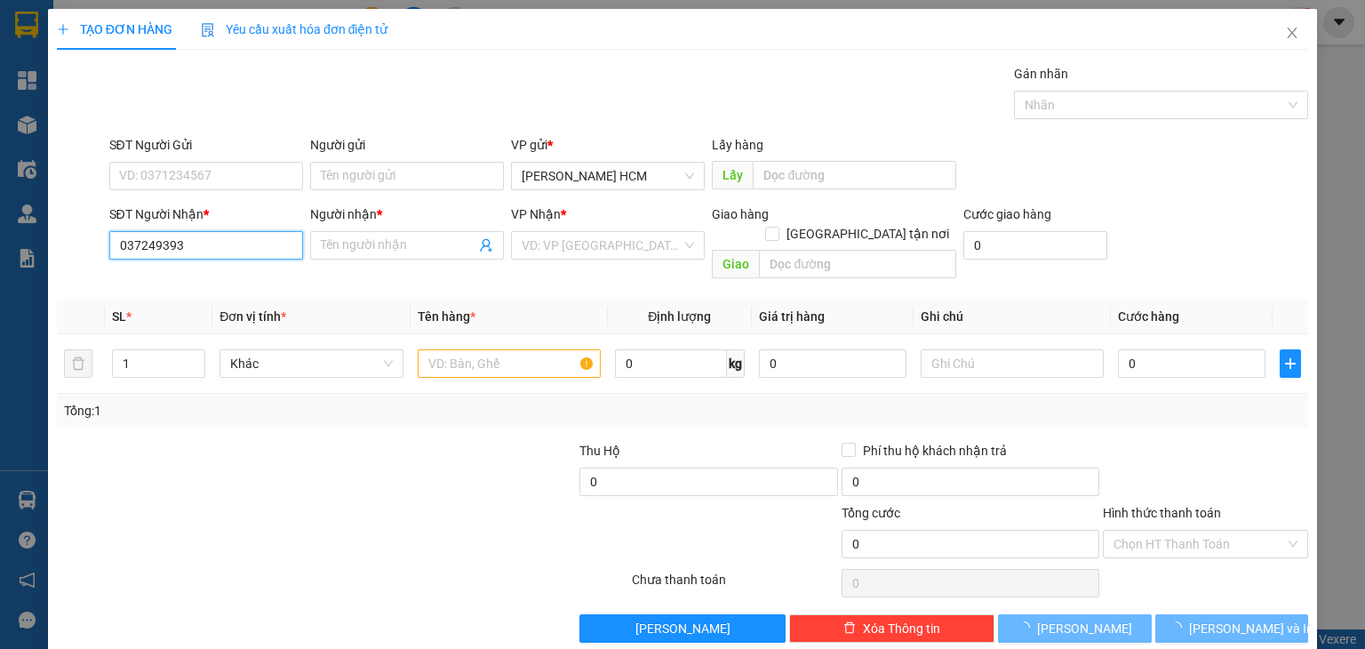
type input "0372493936"
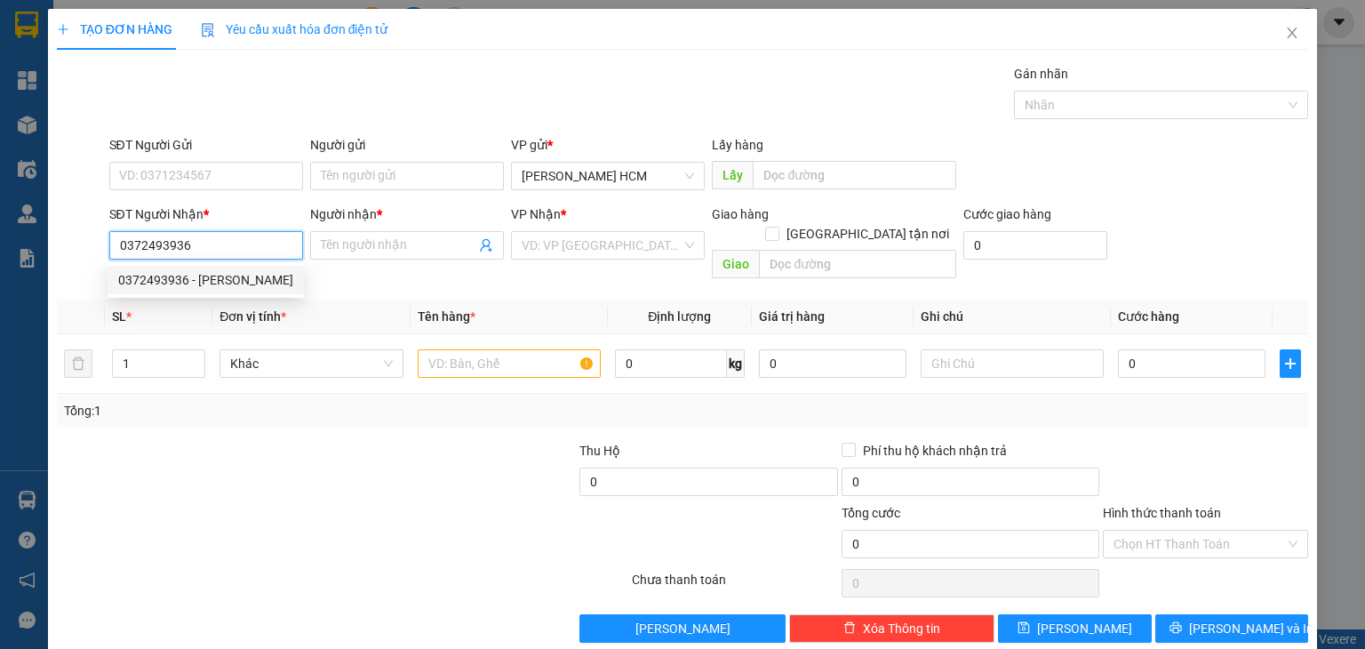
click at [236, 279] on div "0372493936 - [PERSON_NAME]" at bounding box center [205, 280] width 175 height 20
type input "Ngọc loan"
type input "0372493936"
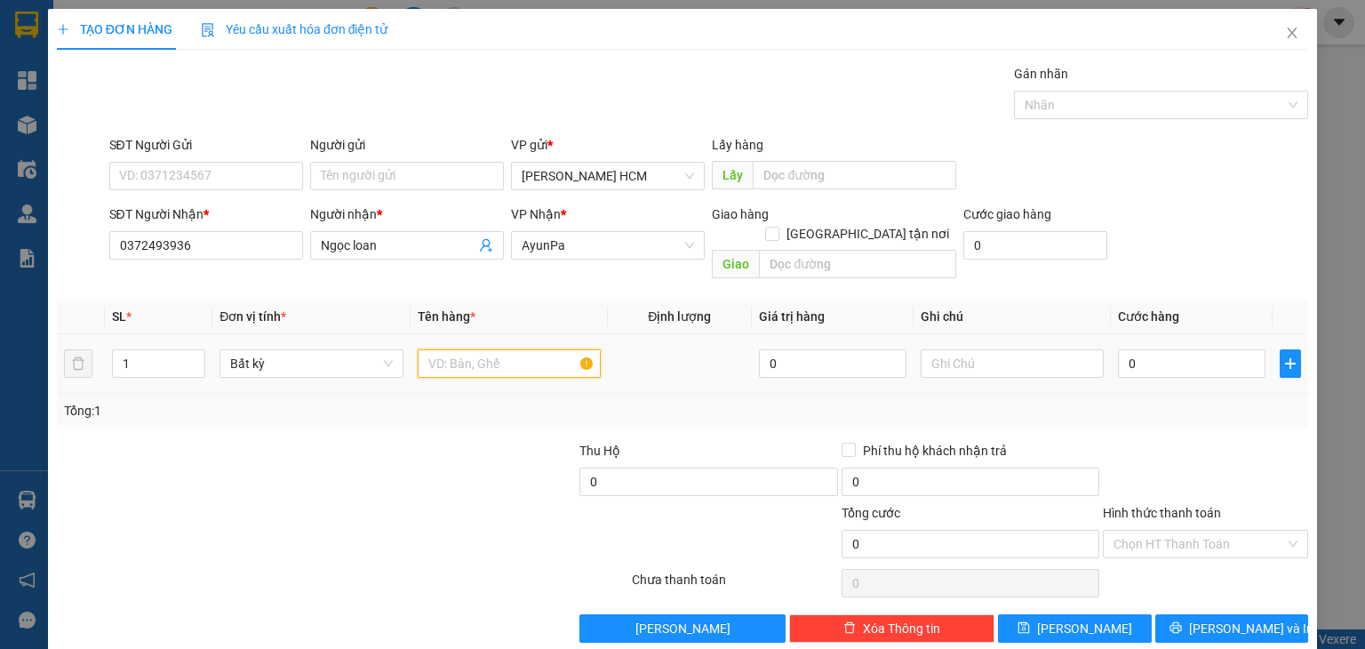
click at [489, 349] on input "text" at bounding box center [509, 363] width 183 height 28
type input "THÙNG"
click at [1171, 349] on input "0" at bounding box center [1192, 363] width 148 height 28
type input "007"
type input "7"
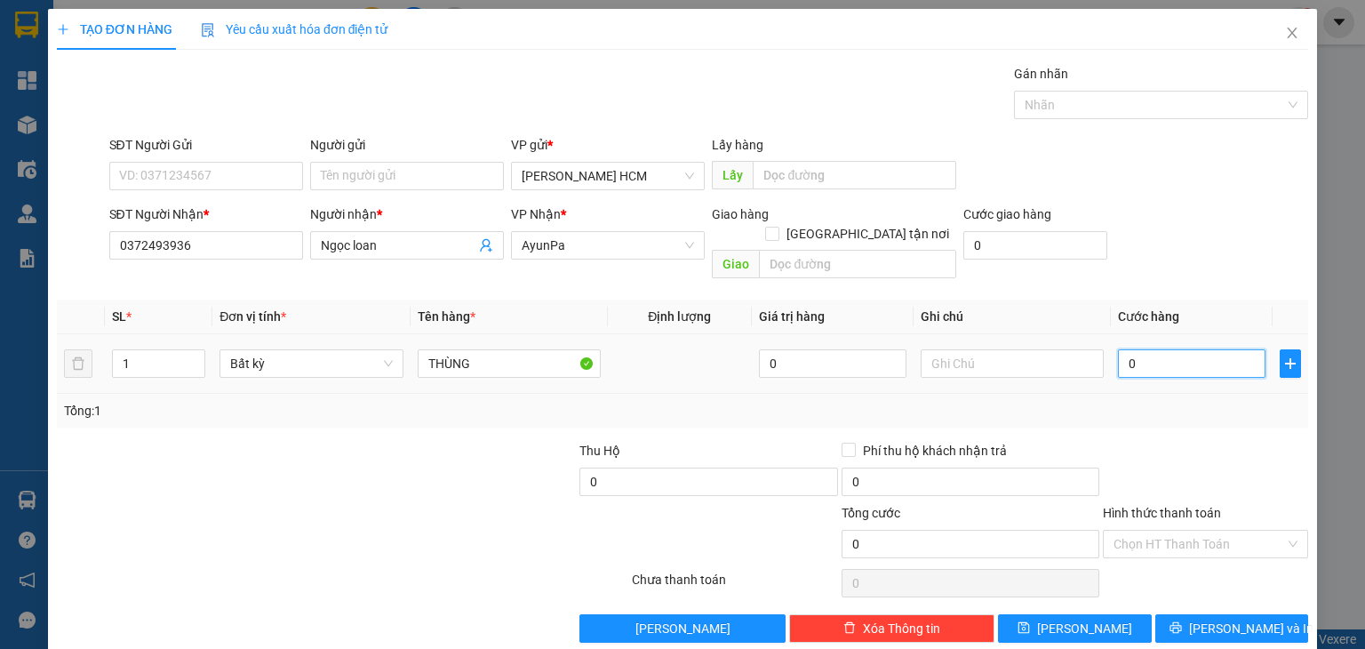
type input "7"
type input "0.070"
type input "70"
type input "70.000"
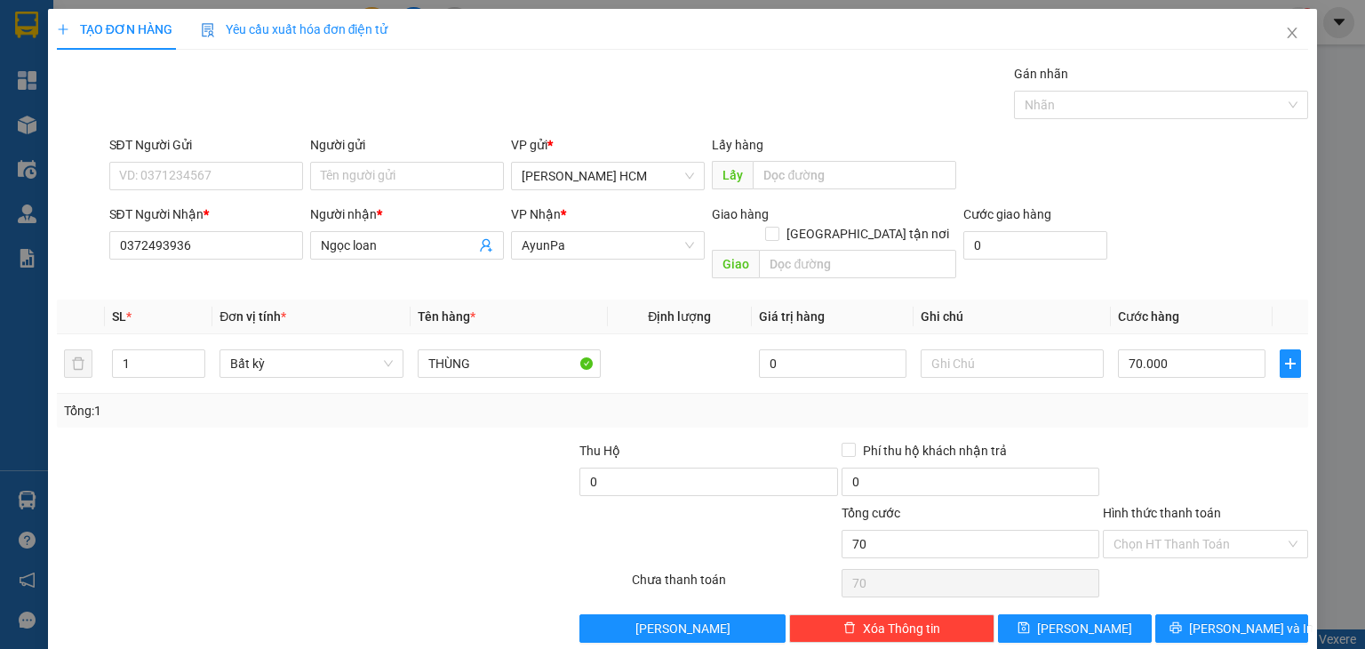
type input "70.000"
drag, startPoint x: 1237, startPoint y: 417, endPoint x: 1214, endPoint y: 484, distance: 70.6
click at [1233, 422] on div "Transit Pickup Surcharge Ids Transit Deliver Surcharge Ids Transit Deliver Surc…" at bounding box center [683, 353] width 1252 height 579
click at [1218, 619] on span "[PERSON_NAME] và In" at bounding box center [1251, 629] width 124 height 20
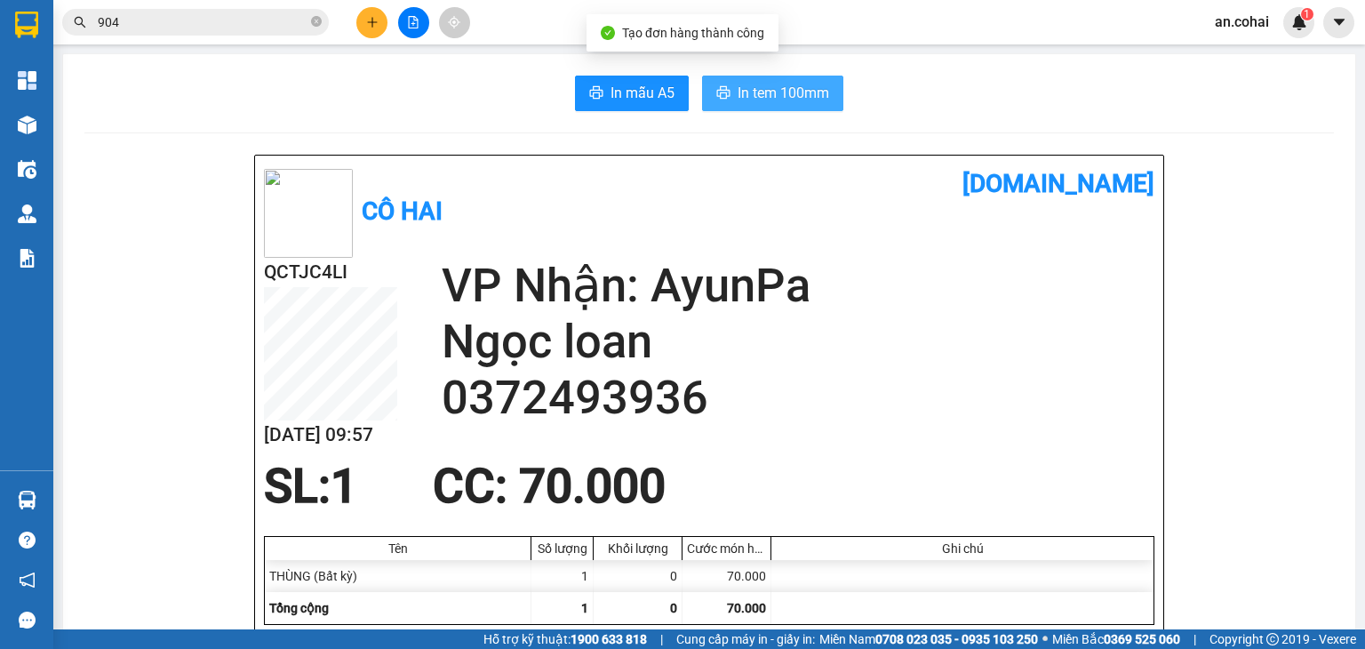
click at [749, 81] on button "In tem 100mm" at bounding box center [772, 94] width 141 height 36
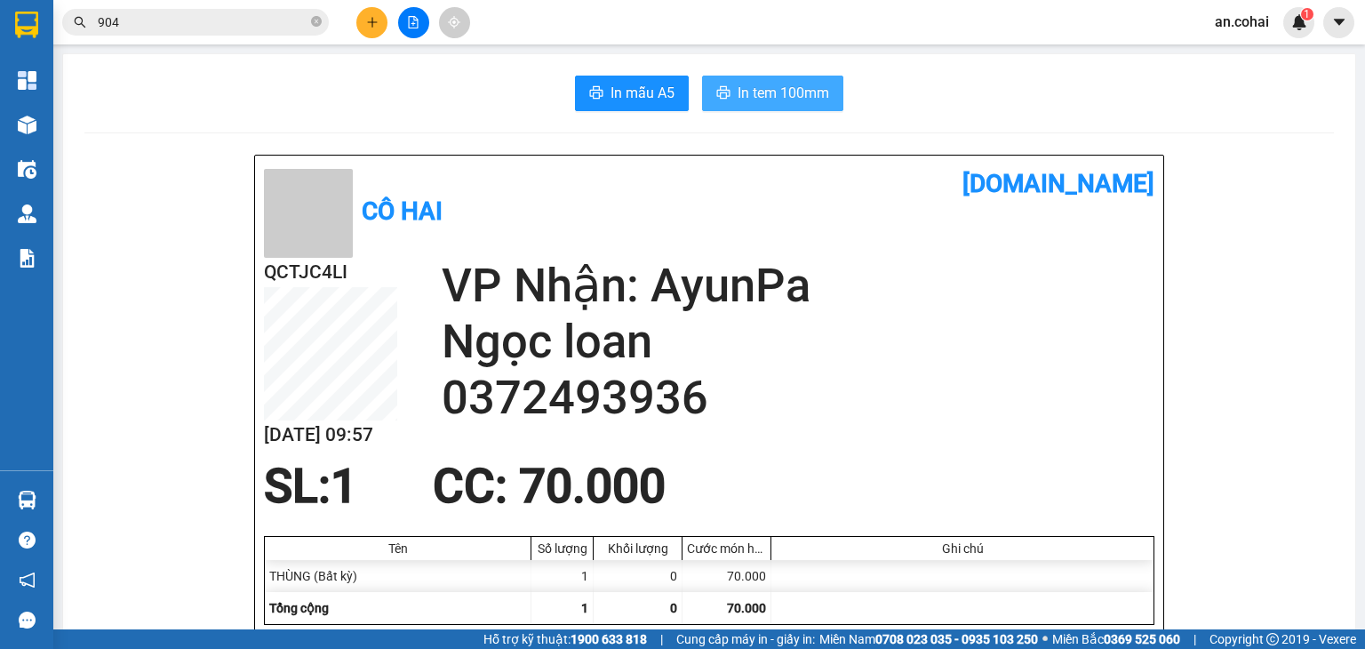
click at [761, 93] on span "In tem 100mm" at bounding box center [784, 93] width 92 height 22
click at [376, 15] on button at bounding box center [371, 22] width 31 height 31
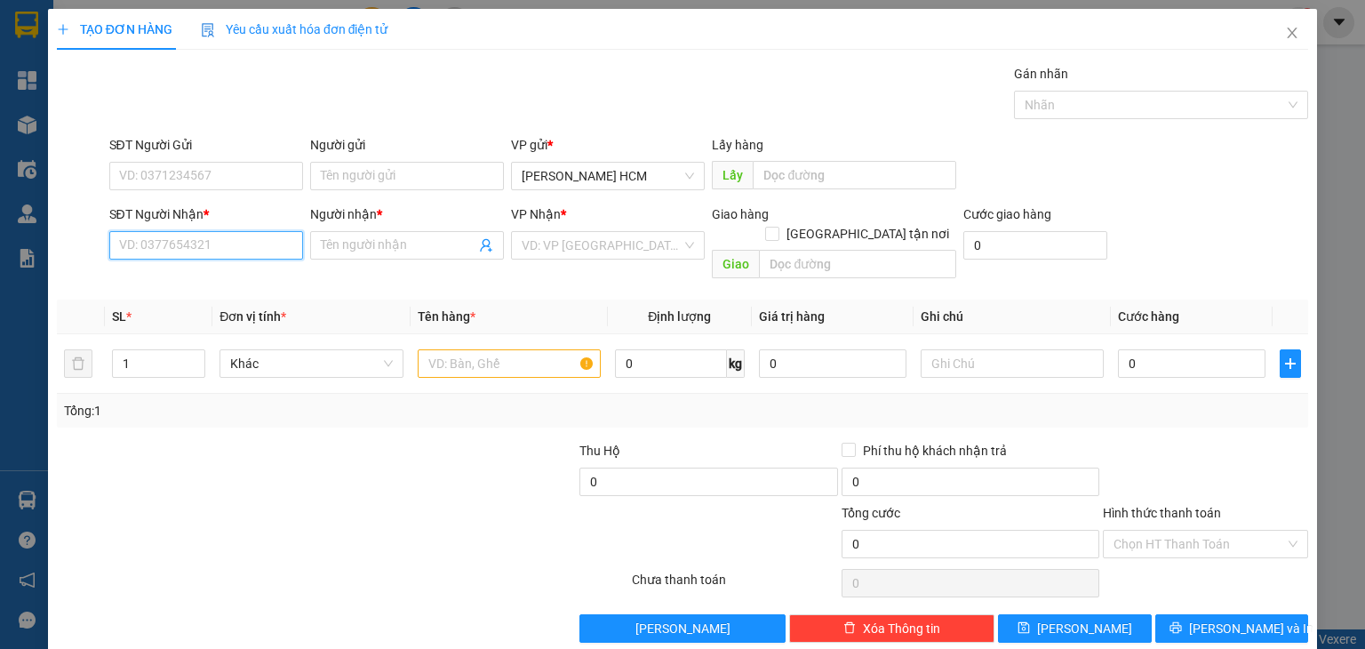
click at [220, 244] on input "SĐT Người Nhận *" at bounding box center [206, 245] width 194 height 28
click at [213, 272] on div "0342376445 - [GEOGRAPHIC_DATA]" at bounding box center [218, 280] width 200 height 20
type input "0342376445"
type input "[GEOGRAPHIC_DATA]"
type input "0342376445"
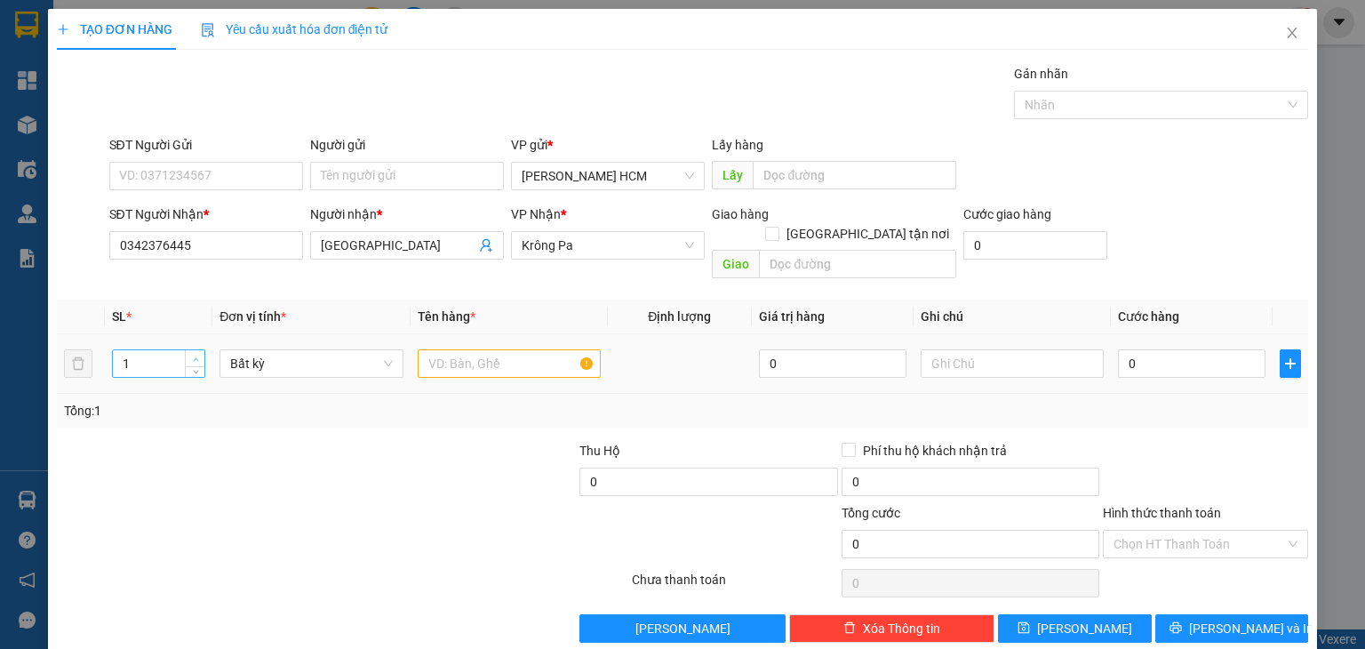
type input "2"
click at [188, 350] on span "Increase Value" at bounding box center [195, 358] width 20 height 16
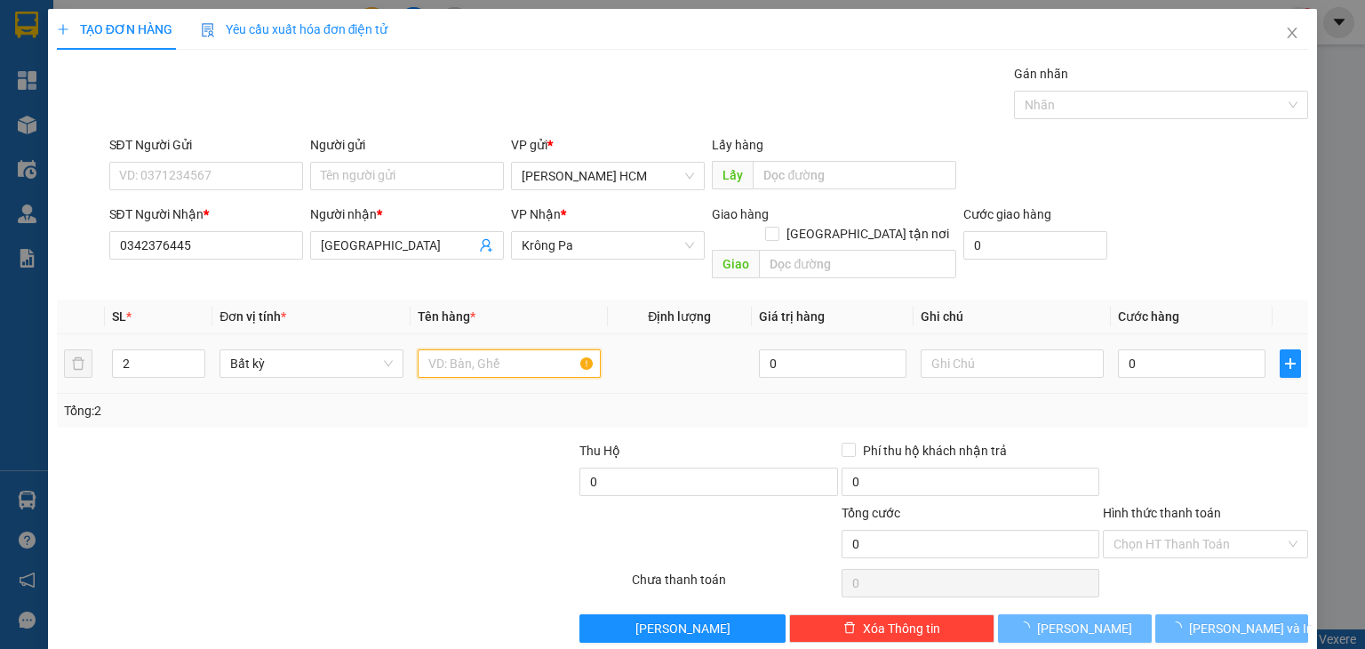
click at [501, 349] on input "text" at bounding box center [509, 363] width 183 height 28
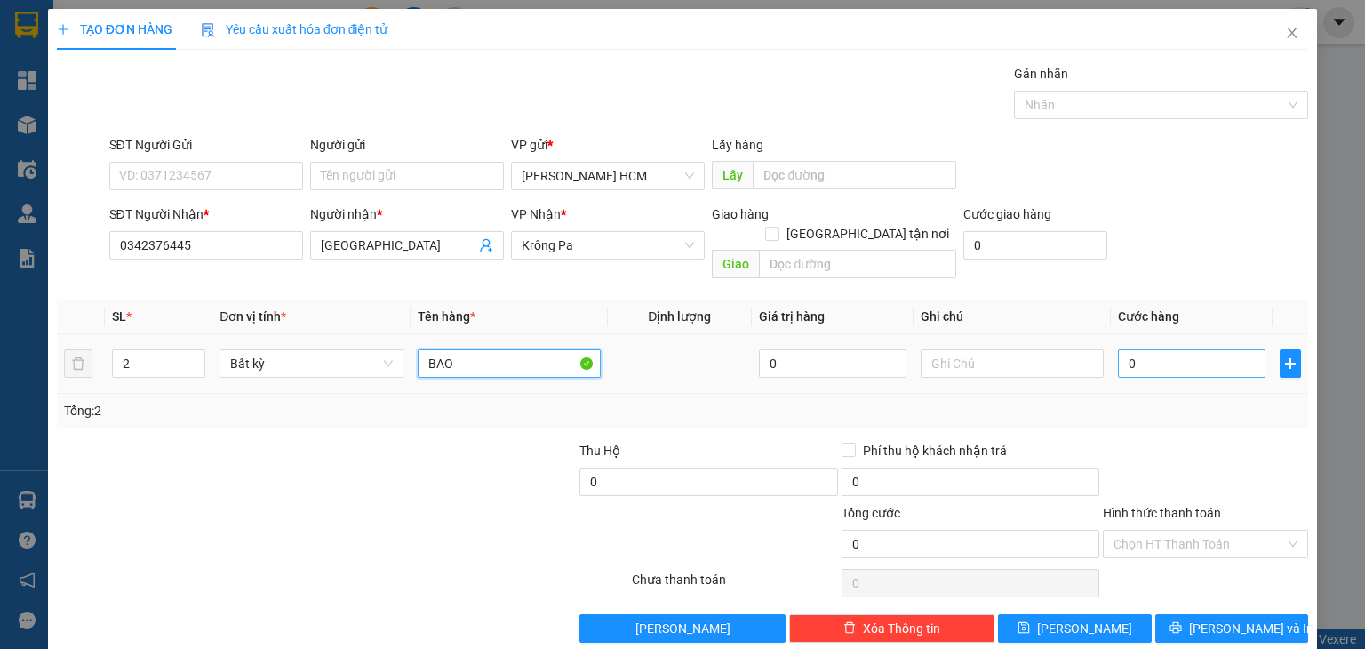
type input "BAO"
click at [1180, 349] on input "0" at bounding box center [1192, 363] width 148 height 28
type input "001"
type input "1"
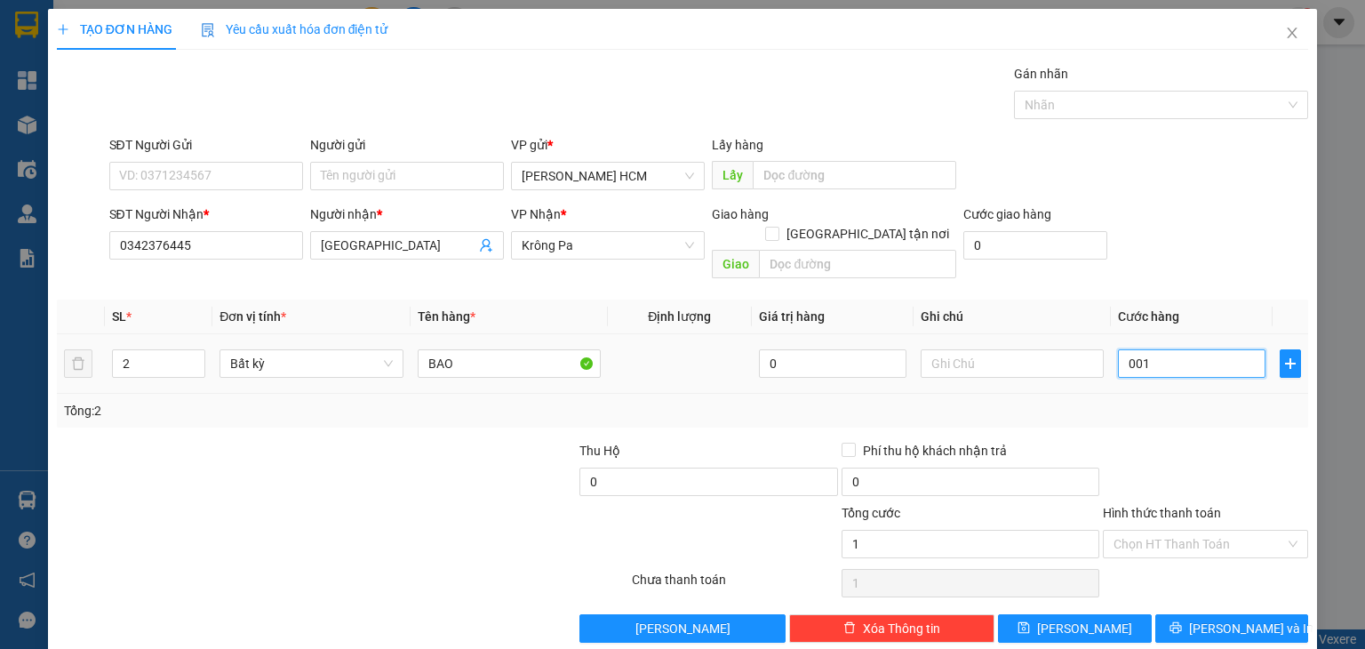
type input "0.014"
type input "14"
type input "00.140"
type input "140"
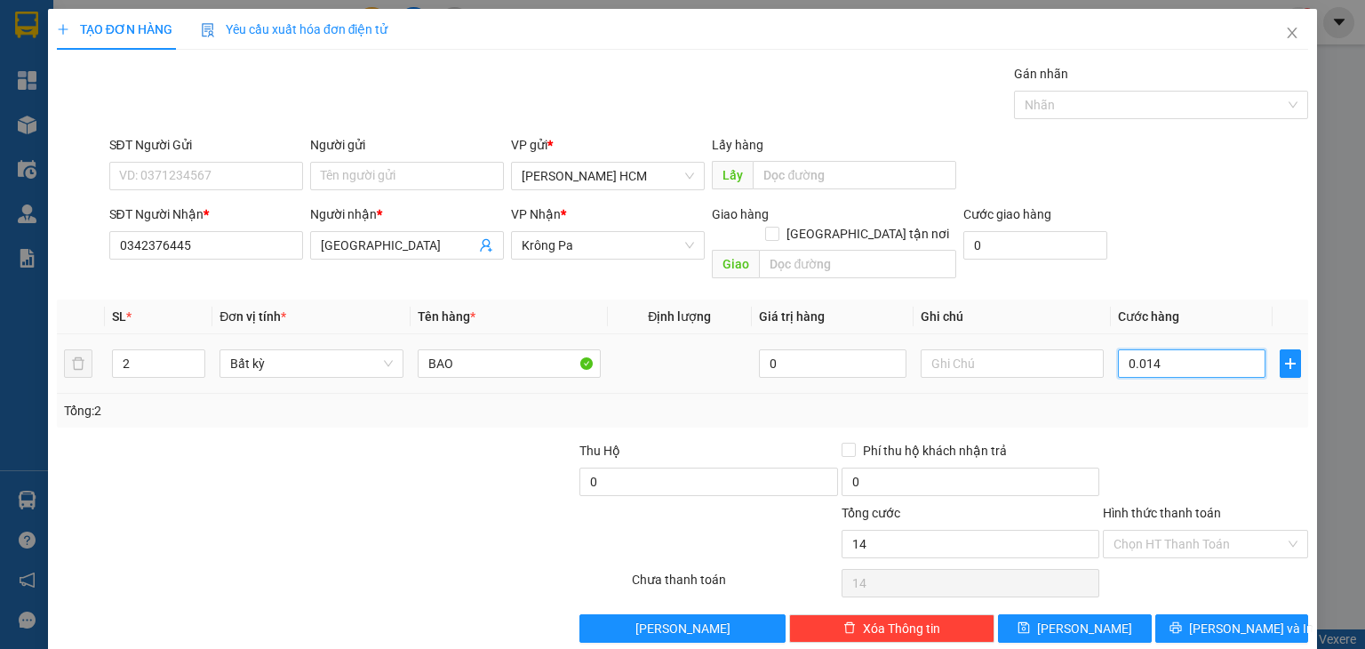
type input "140"
type input "140.000"
click at [1195, 411] on div "Transit Pickup Surcharge Ids Transit Deliver Surcharge Ids Transit Deliver Surc…" at bounding box center [683, 353] width 1252 height 579
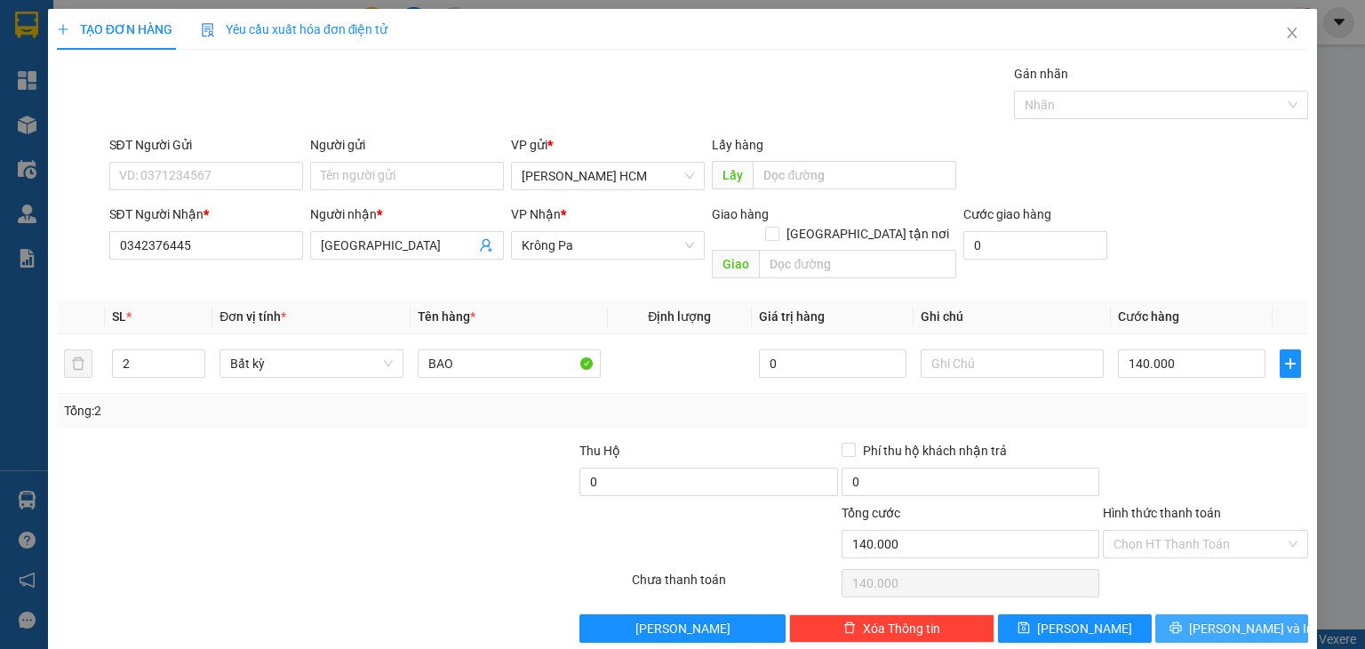
click at [1182, 621] on icon "printer" at bounding box center [1176, 627] width 12 height 12
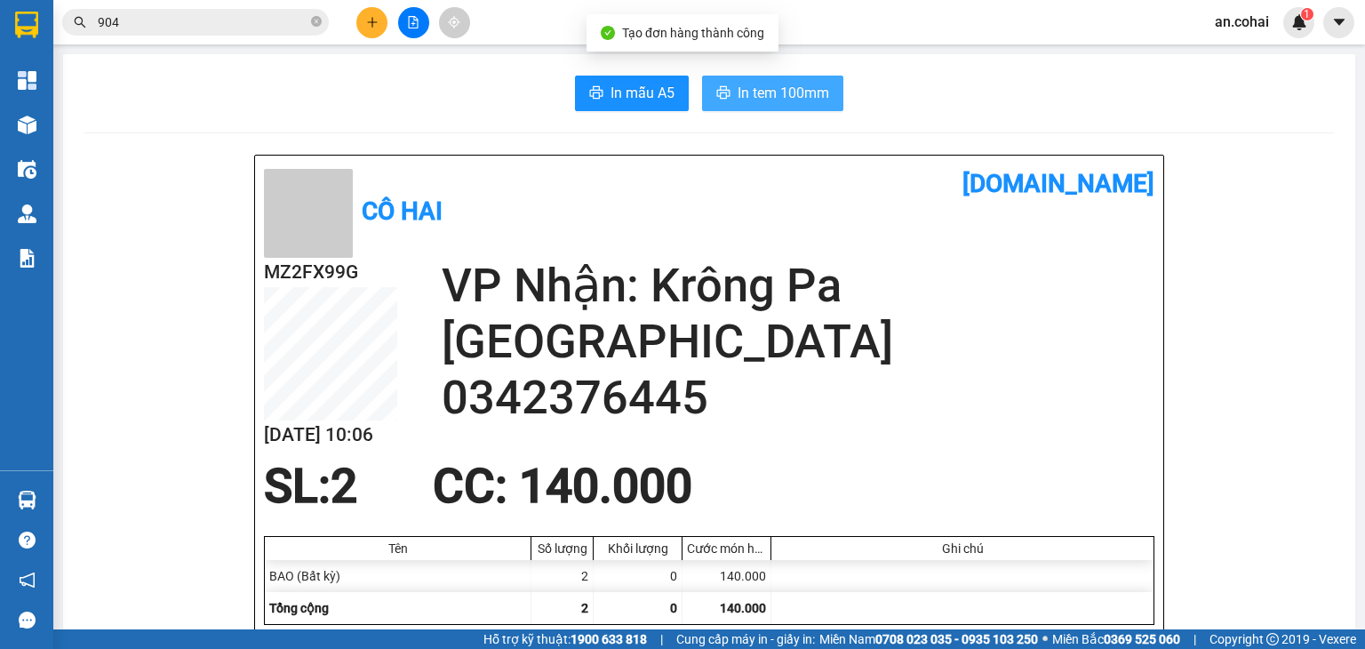
click at [750, 90] on span "In tem 100mm" at bounding box center [784, 93] width 92 height 22
click at [788, 86] on span "In tem 100mm" at bounding box center [784, 93] width 92 height 22
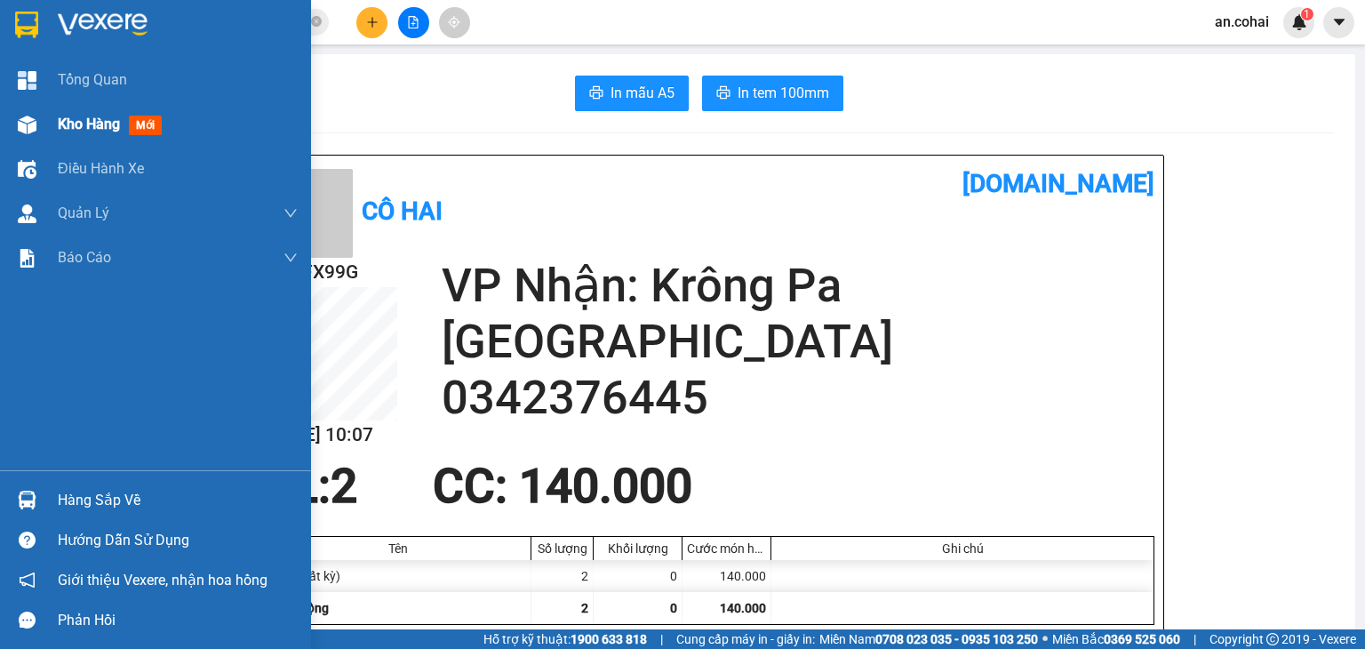
click at [118, 128] on span "Kho hàng" at bounding box center [89, 124] width 62 height 17
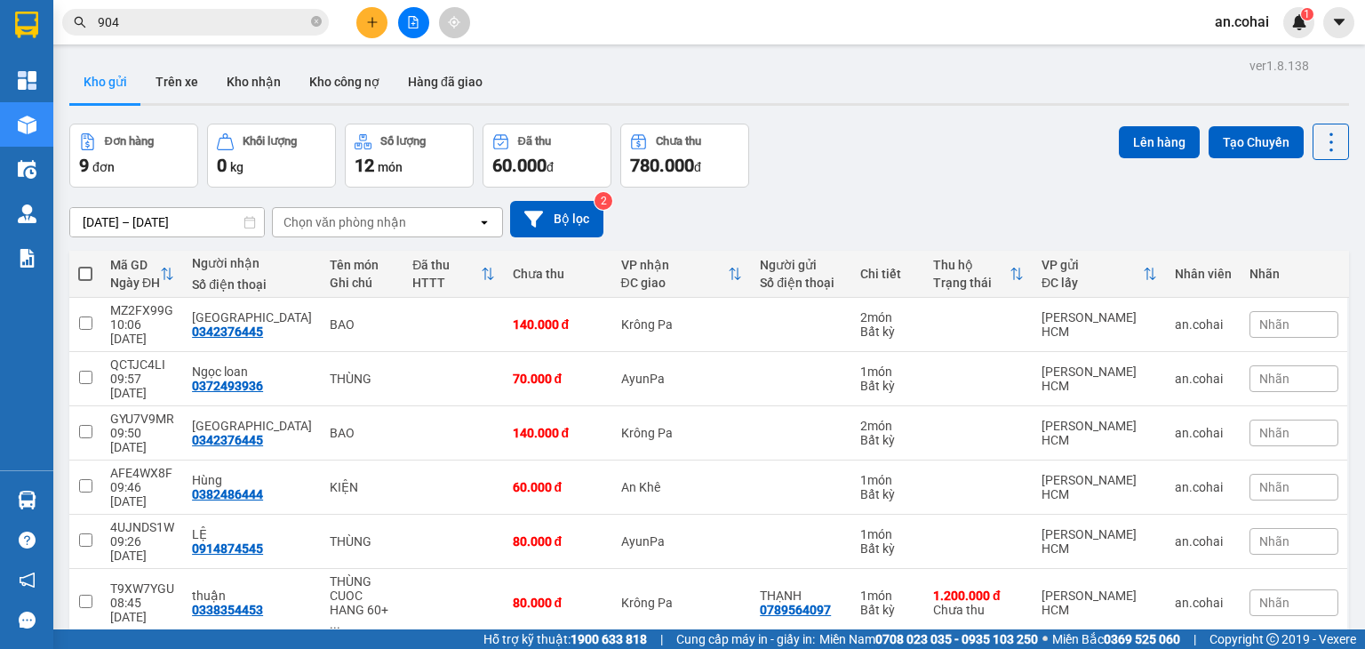
click at [89, 275] on span at bounding box center [85, 274] width 14 height 14
click at [85, 265] on input "checkbox" at bounding box center [85, 265] width 0 height 0
checkbox input "true"
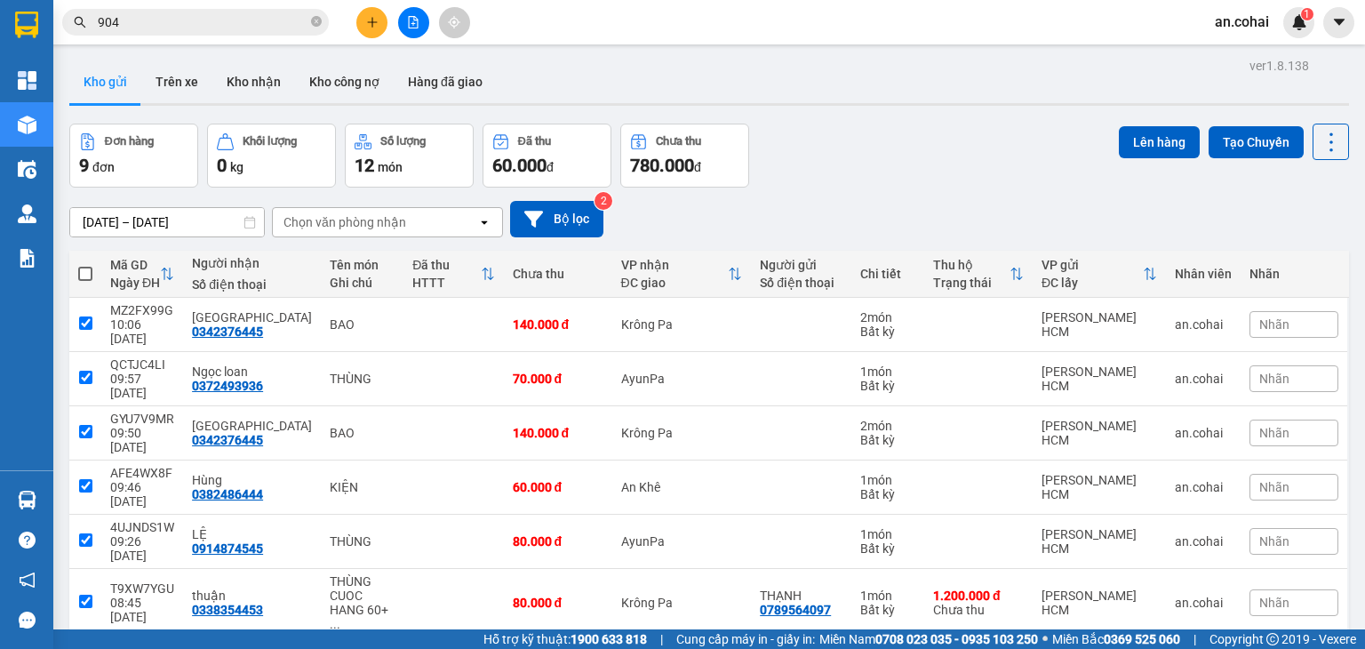
checkbox input "true"
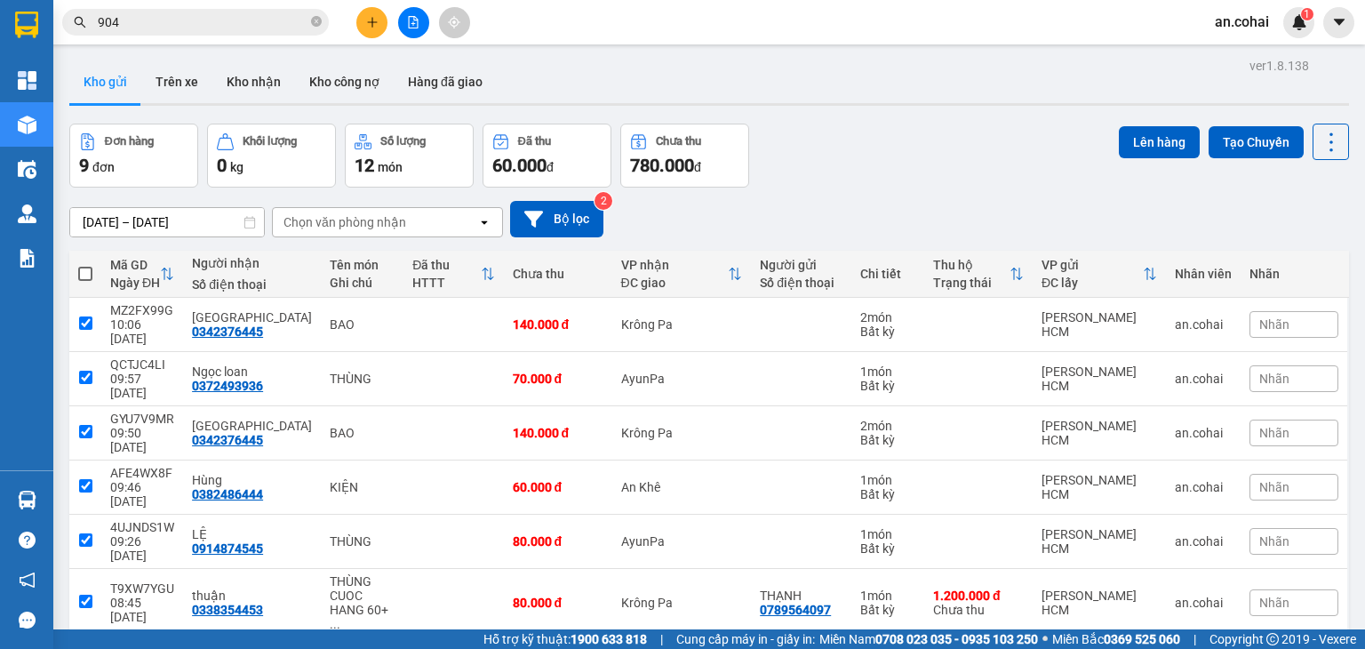
checkbox input "true"
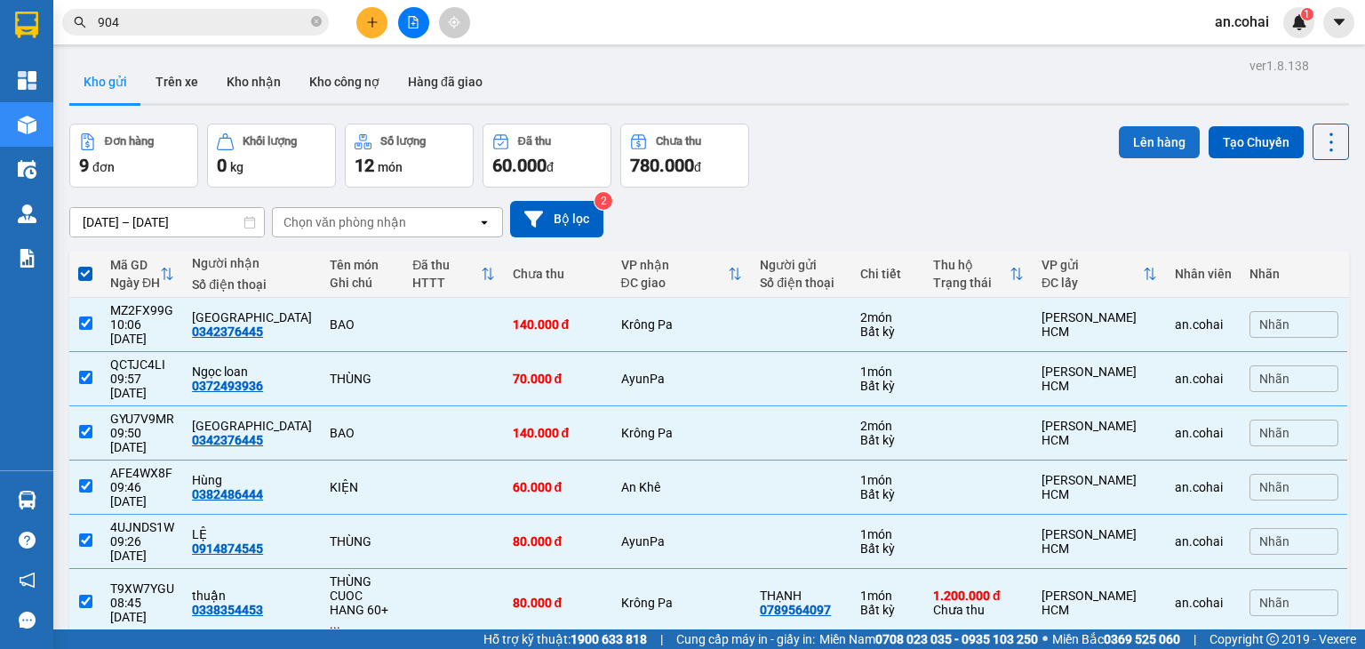
click at [1138, 150] on button "Lên hàng" at bounding box center [1159, 142] width 81 height 32
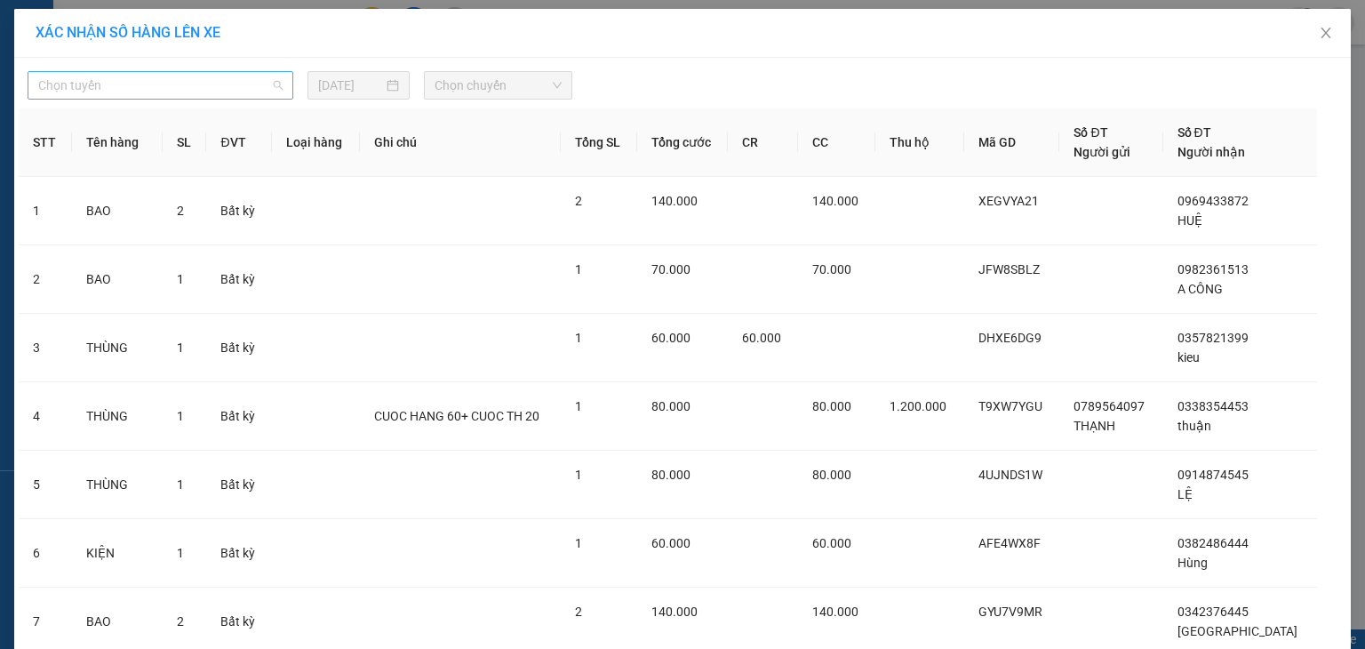
click at [222, 93] on span "Chọn tuyến" at bounding box center [160, 85] width 244 height 27
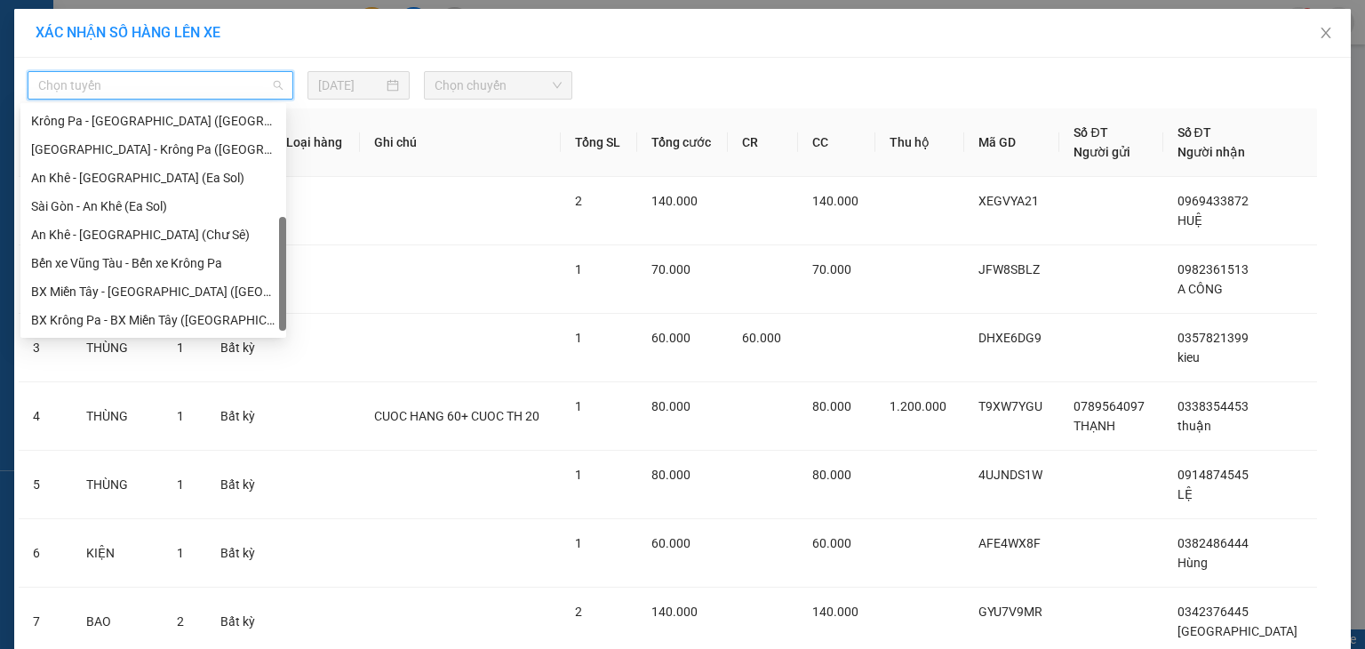
scroll to position [256, 0]
click at [174, 157] on div "[GEOGRAPHIC_DATA] - Krông Pa ([GEOGRAPHIC_DATA])" at bounding box center [153, 150] width 244 height 20
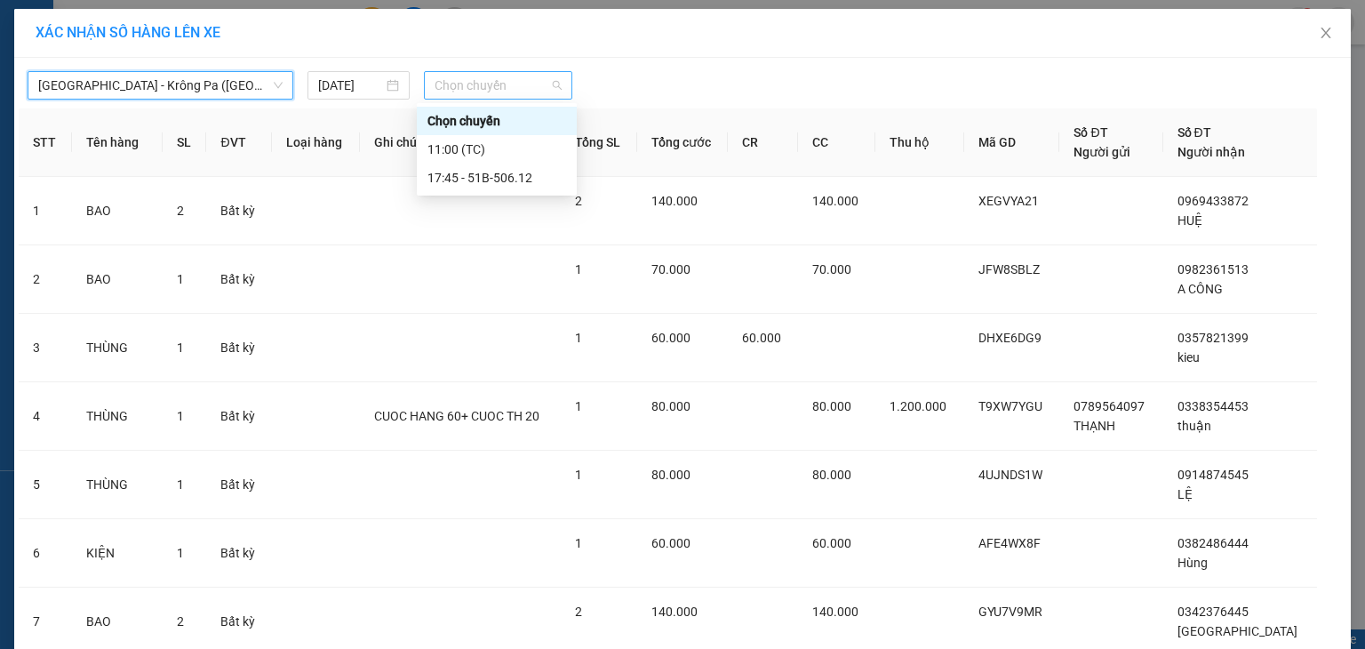
click at [483, 84] on span "Chọn chuyến" at bounding box center [499, 85] width 128 height 27
click at [506, 149] on div "11:00 (TC)" at bounding box center [497, 150] width 139 height 20
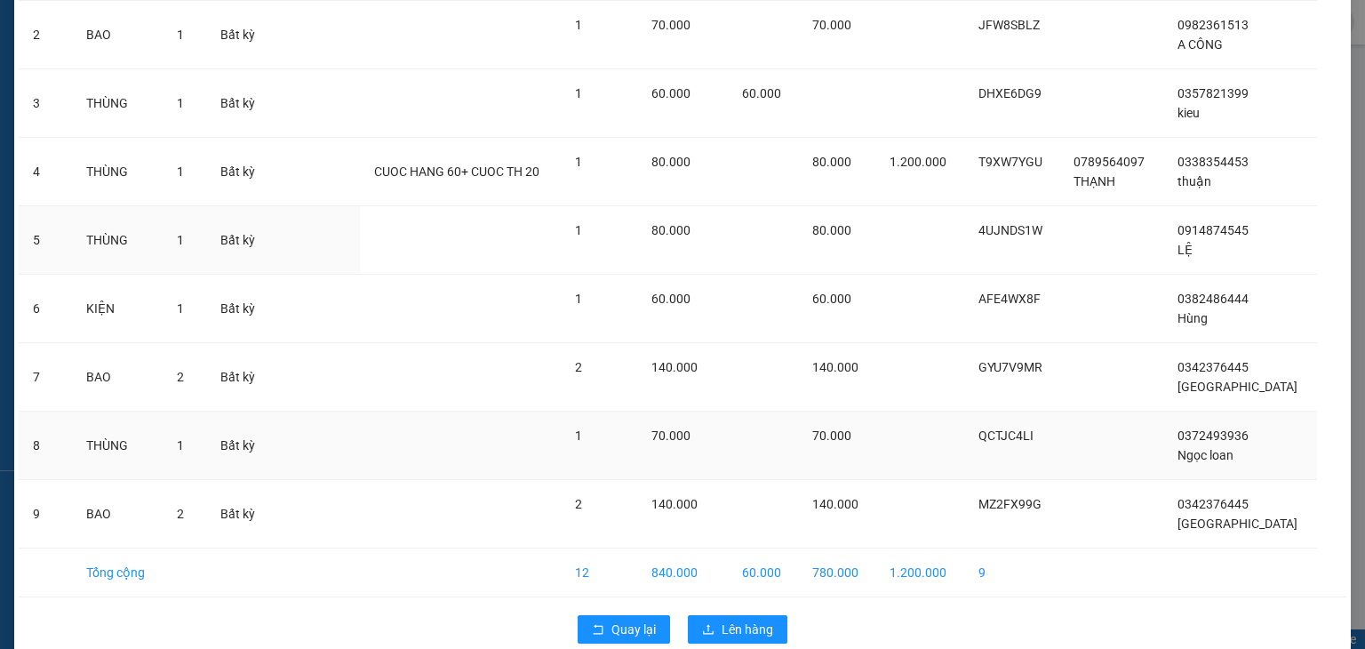
scroll to position [283, 0]
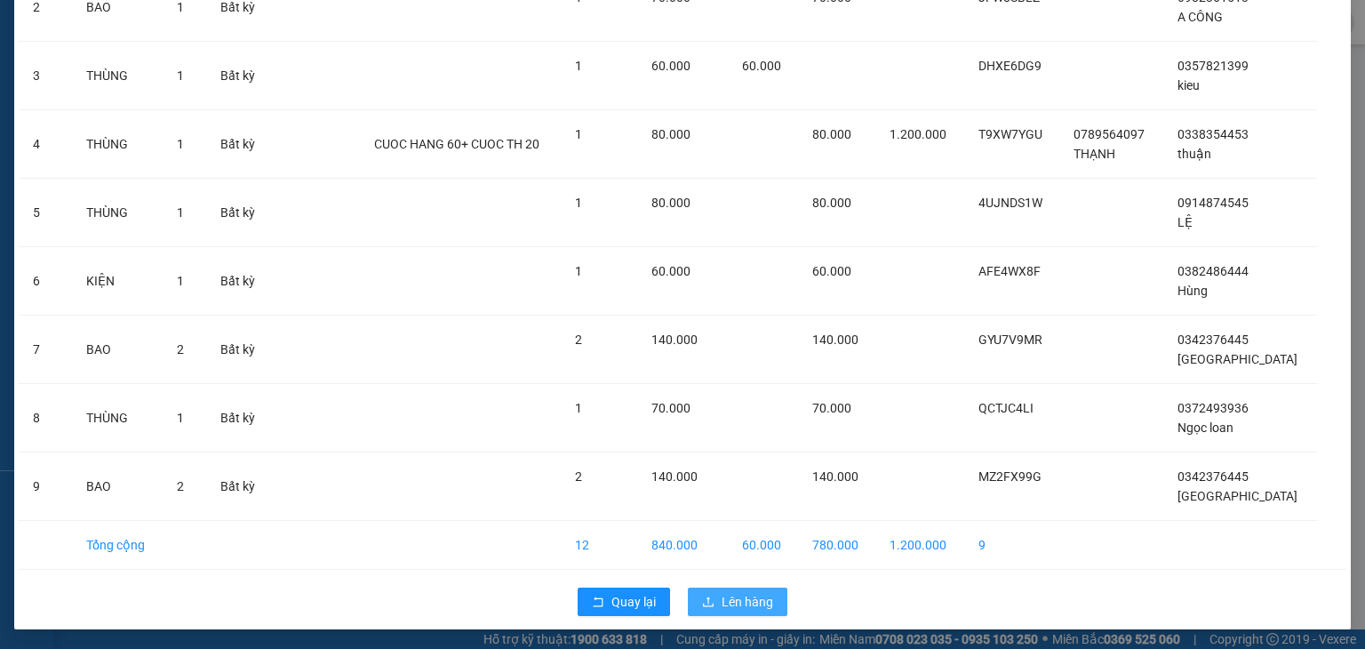
click at [733, 605] on span "Lên hàng" at bounding box center [748, 602] width 52 height 20
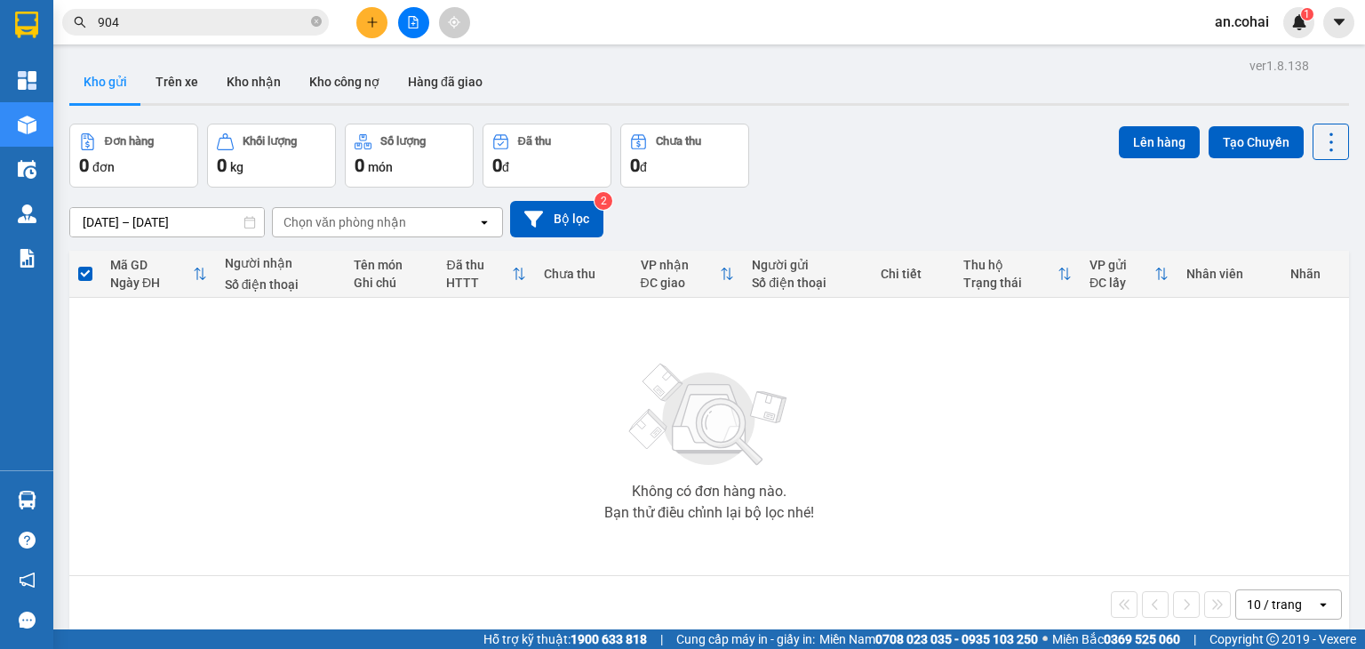
click at [136, 21] on input "904" at bounding box center [203, 22] width 210 height 20
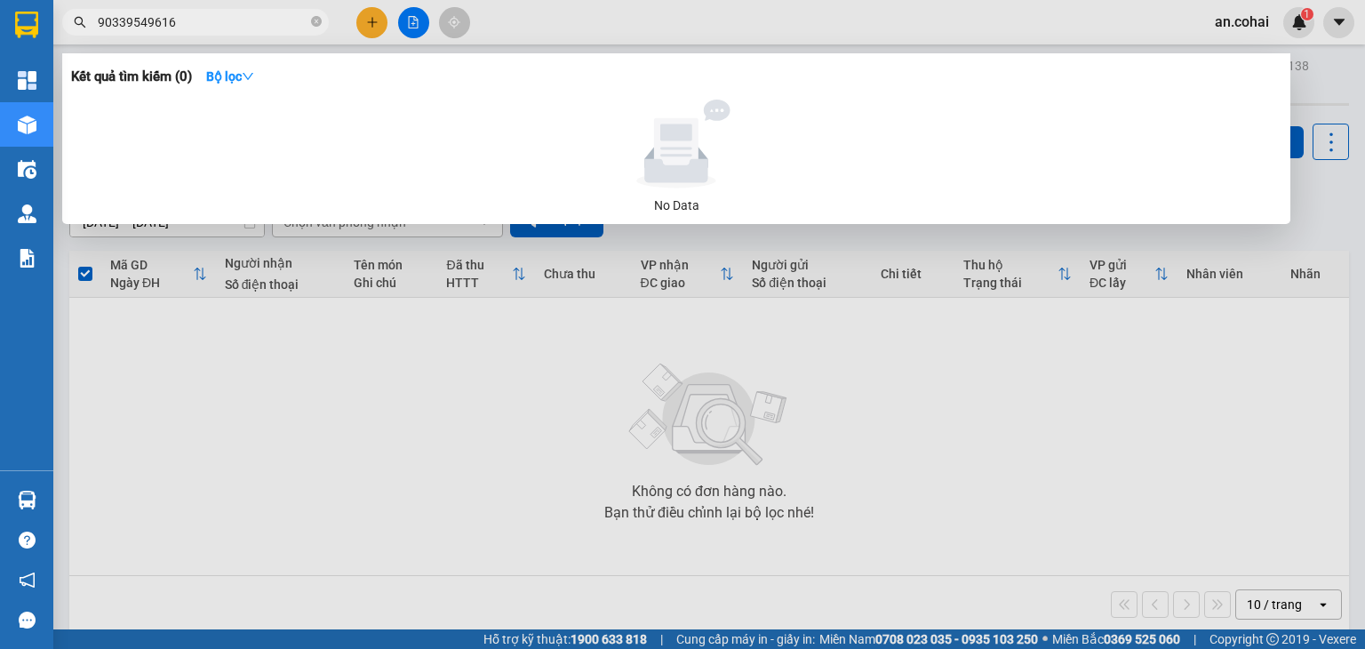
click at [100, 17] on input "90339549616" at bounding box center [203, 22] width 210 height 20
click at [100, 21] on input "90339549616" at bounding box center [203, 22] width 210 height 20
click at [104, 25] on input "90339549616" at bounding box center [203, 22] width 210 height 20
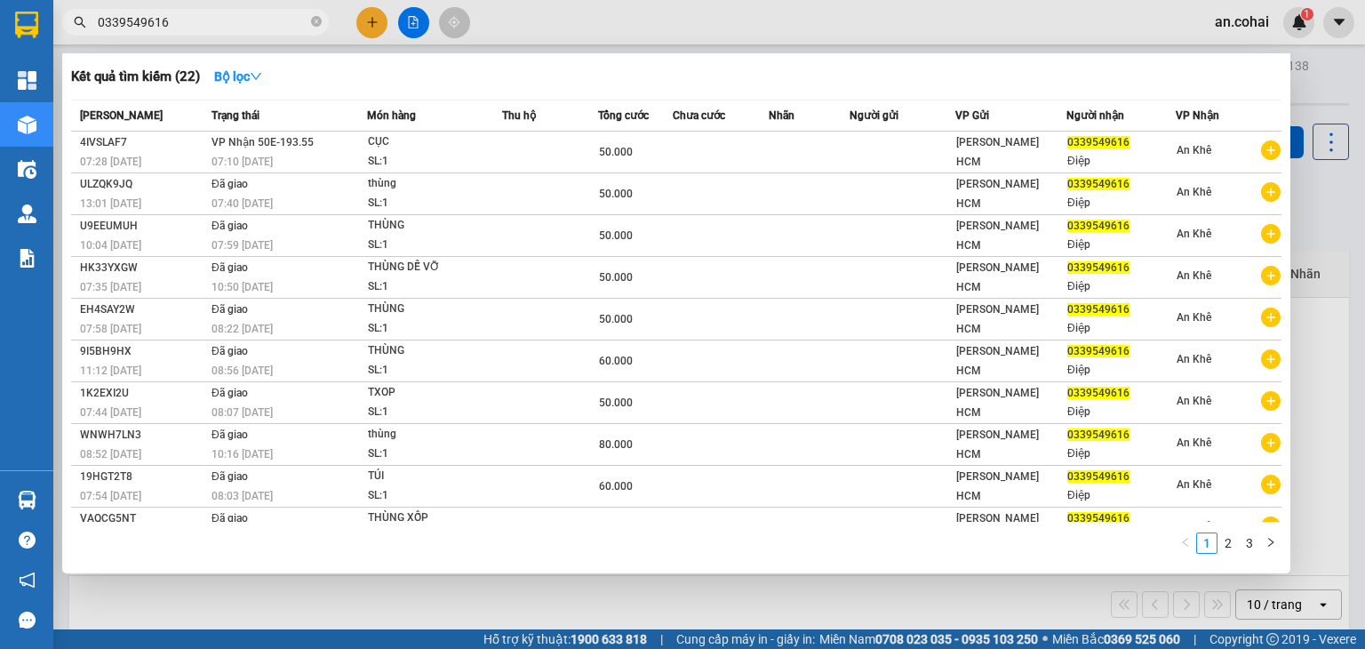
type input "0339549616"
click at [365, 23] on div at bounding box center [682, 324] width 1365 height 649
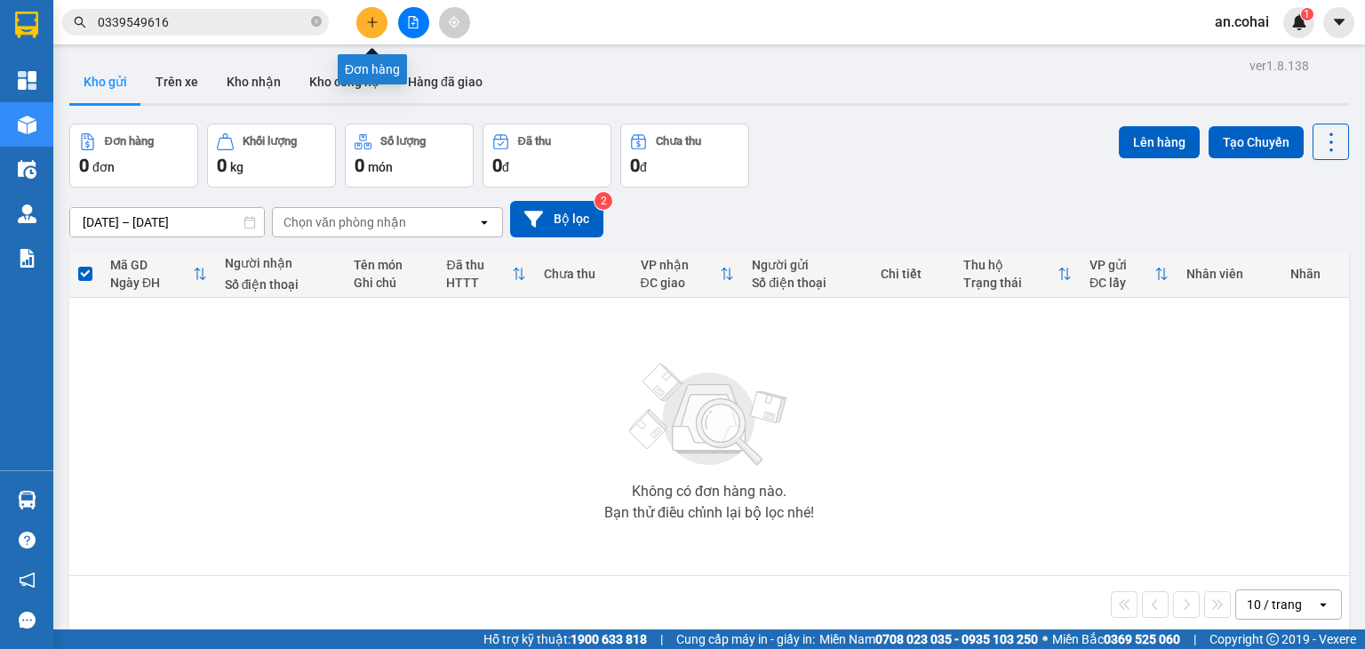
click at [377, 18] on icon "plus" at bounding box center [372, 22] width 12 height 12
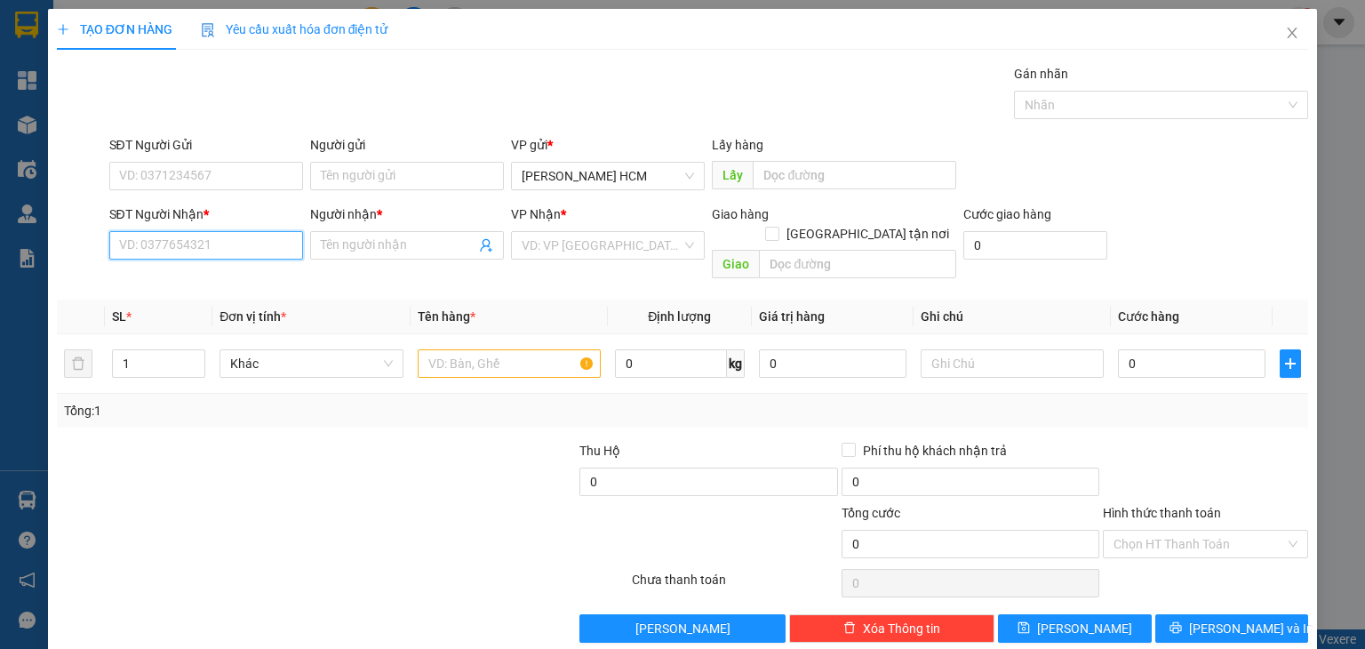
click at [222, 253] on input "SĐT Người Nhận *" at bounding box center [206, 245] width 194 height 28
click at [1321, 121] on div "TẠO ĐƠN HÀNG Yêu cầu xuất hóa đơn điện tử Transit Pickup Surcharge Ids Transit …" at bounding box center [682, 324] width 1365 height 649
click at [1285, 30] on icon "close" at bounding box center [1292, 33] width 14 height 14
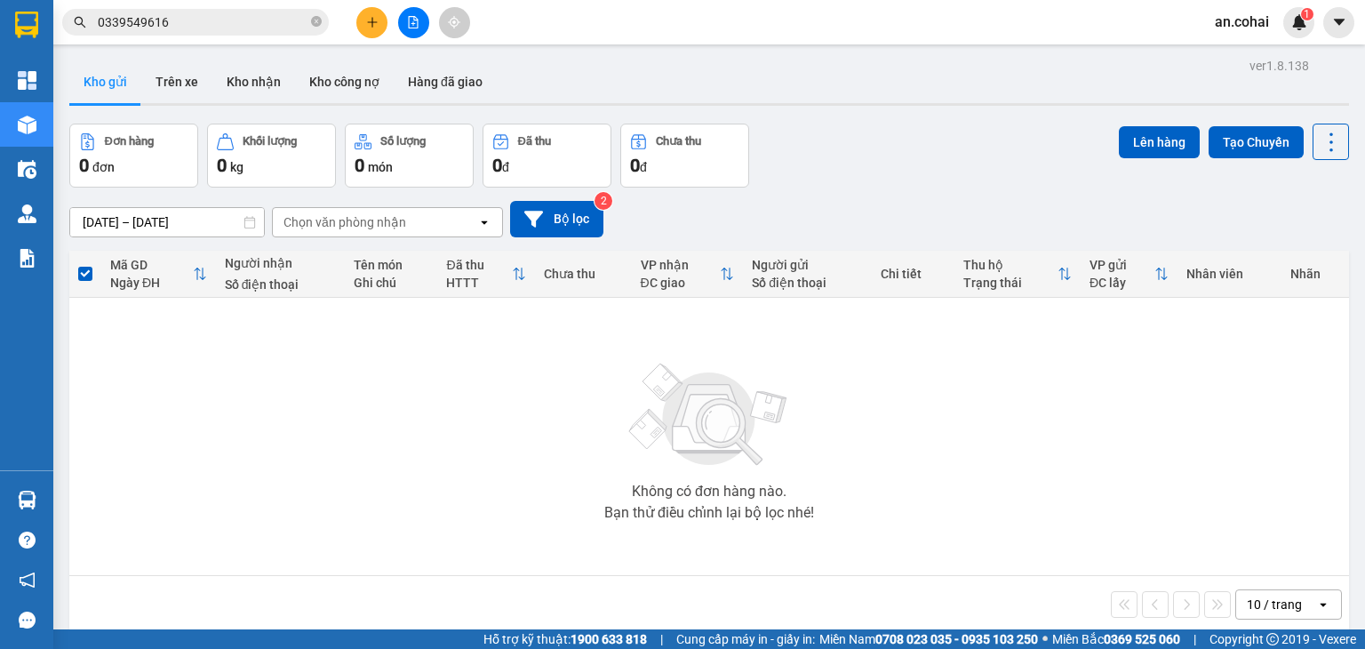
click at [257, 22] on input "0339549616" at bounding box center [203, 22] width 210 height 20
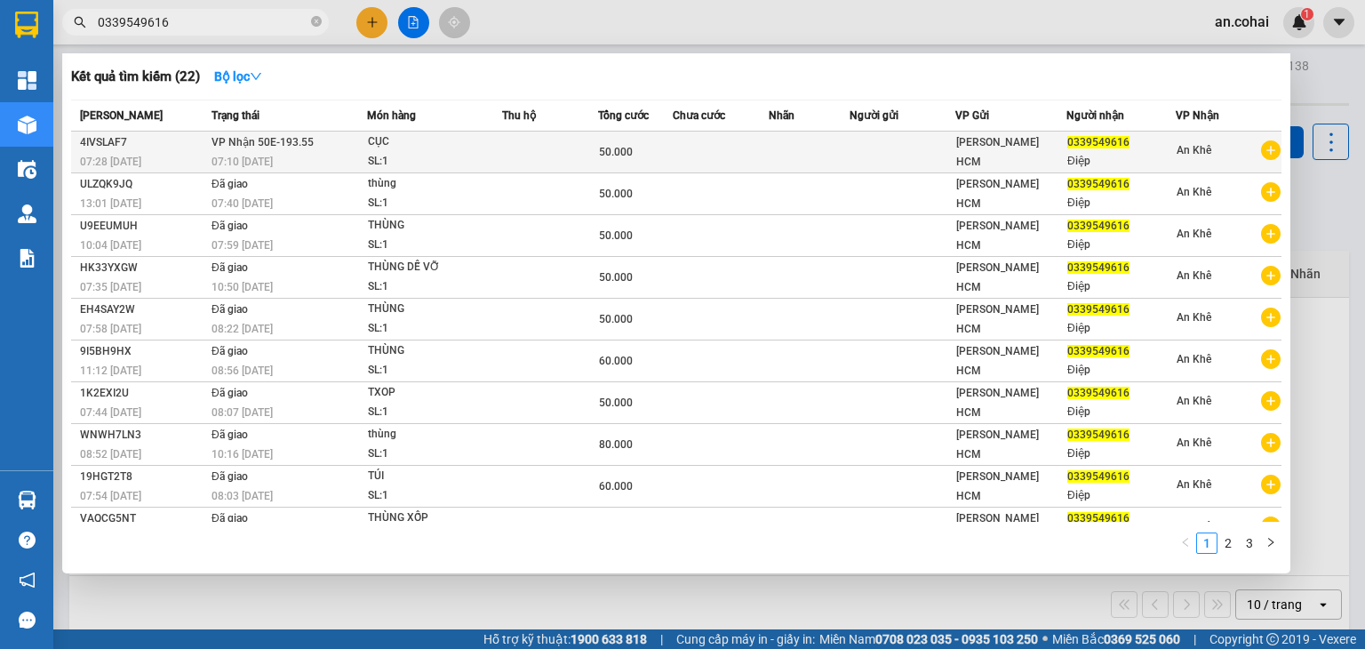
click at [388, 142] on div "CỤC" at bounding box center [434, 142] width 133 height 20
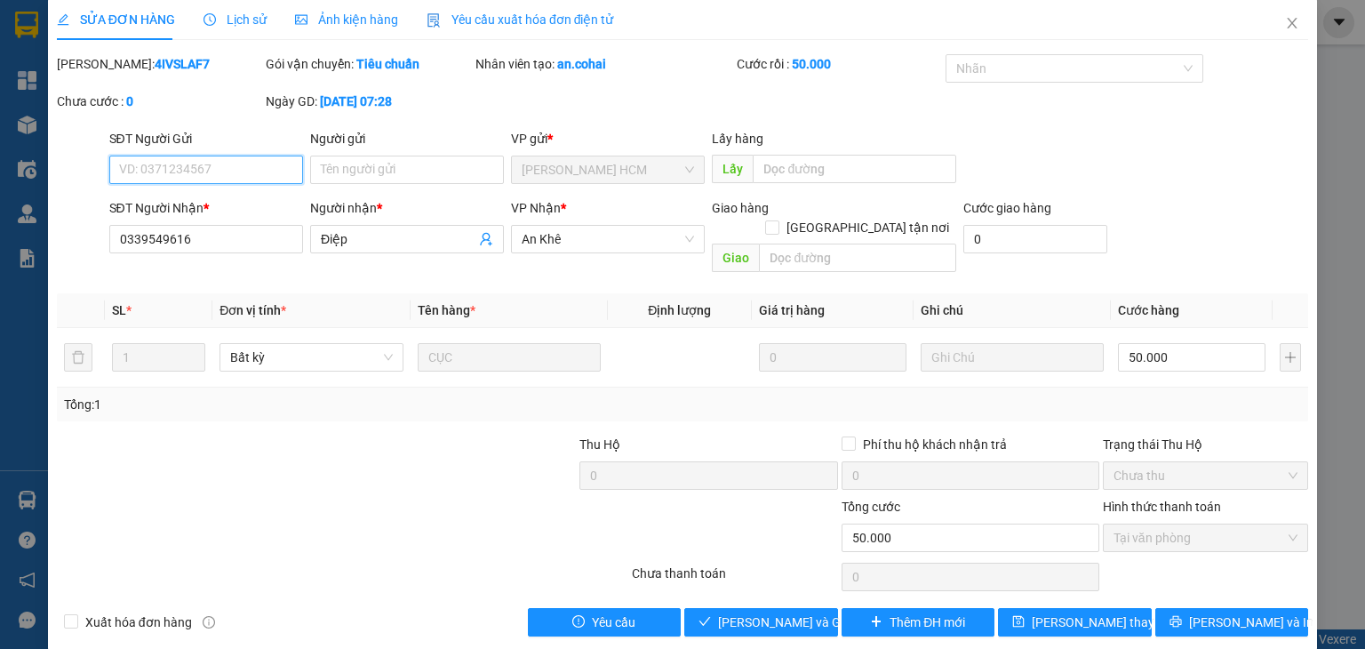
scroll to position [12, 0]
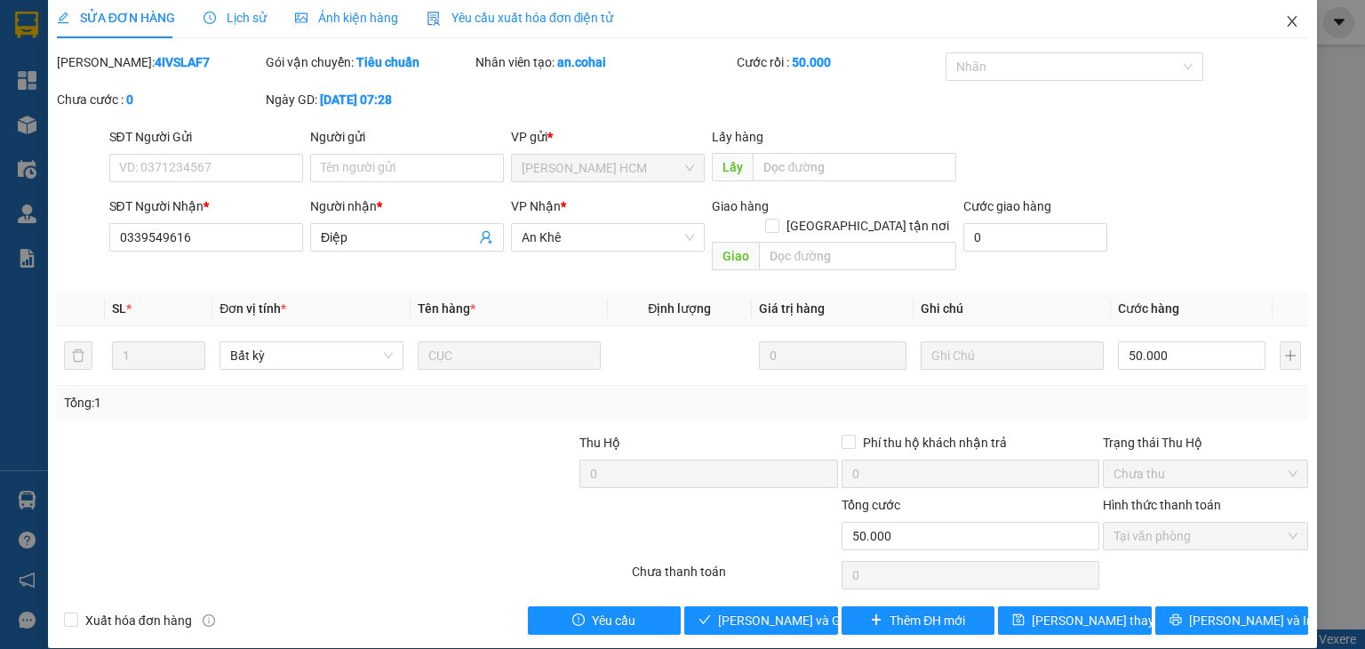
click at [1285, 15] on icon "close" at bounding box center [1292, 21] width 14 height 14
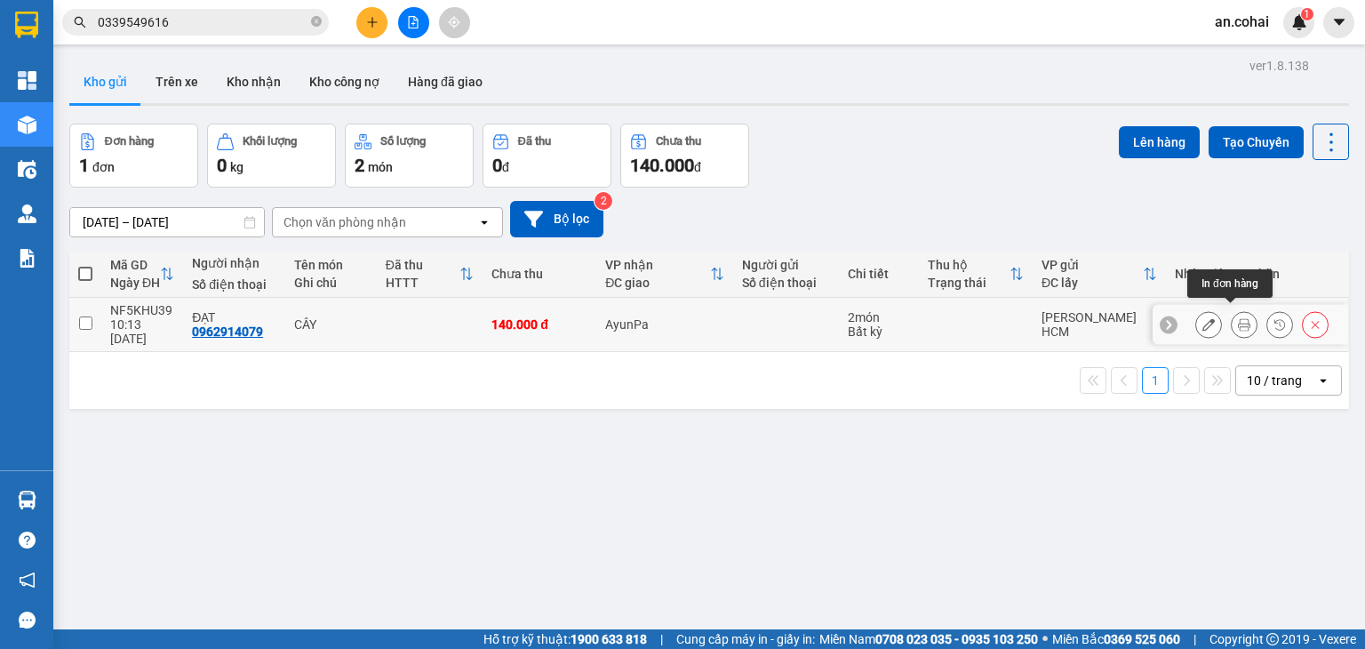
click at [1238, 318] on icon at bounding box center [1244, 324] width 12 height 12
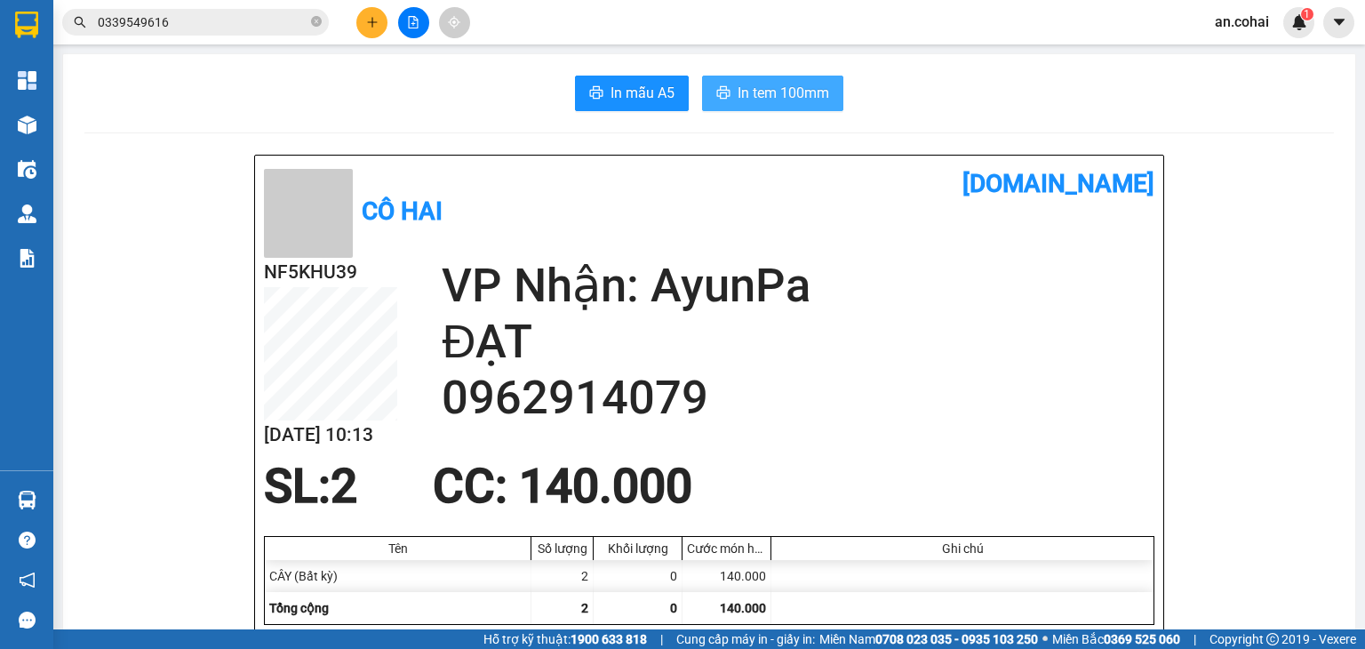
click at [786, 86] on span "In tem 100mm" at bounding box center [784, 93] width 92 height 22
drag, startPoint x: 785, startPoint y: 91, endPoint x: 818, endPoint y: 96, distance: 33.3
click at [785, 92] on span "In tem 100mm" at bounding box center [784, 93] width 92 height 22
click at [427, 16] on button at bounding box center [413, 22] width 31 height 31
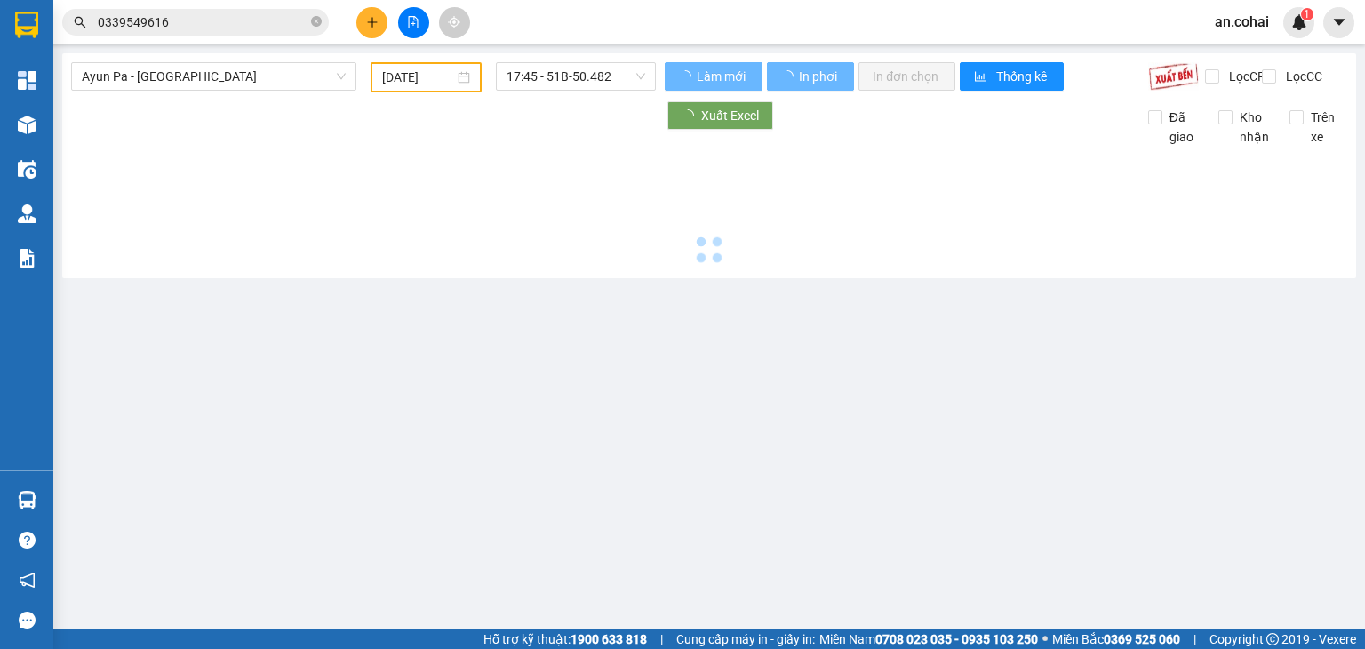
type input "[DATE]"
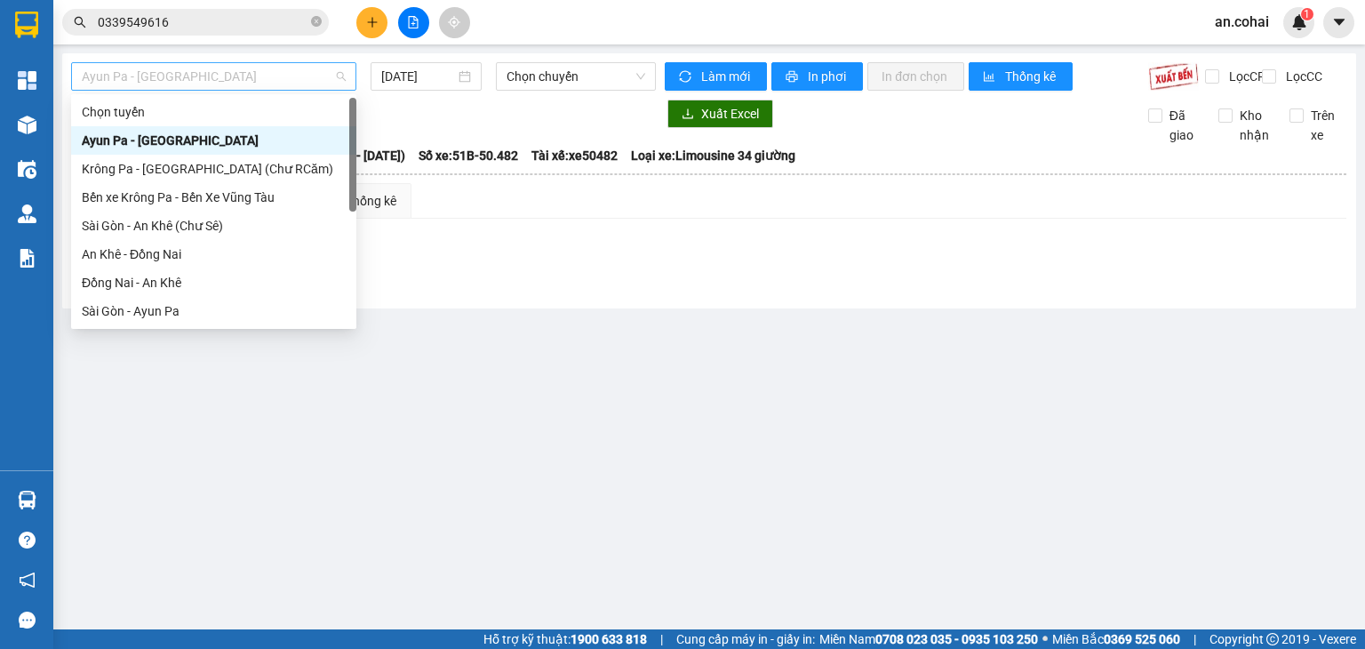
click at [268, 72] on span "Ayun Pa - [GEOGRAPHIC_DATA]" at bounding box center [214, 76] width 264 height 27
click at [186, 221] on div "Sài Gòn - An Khê (Chư Sê)" at bounding box center [214, 226] width 264 height 20
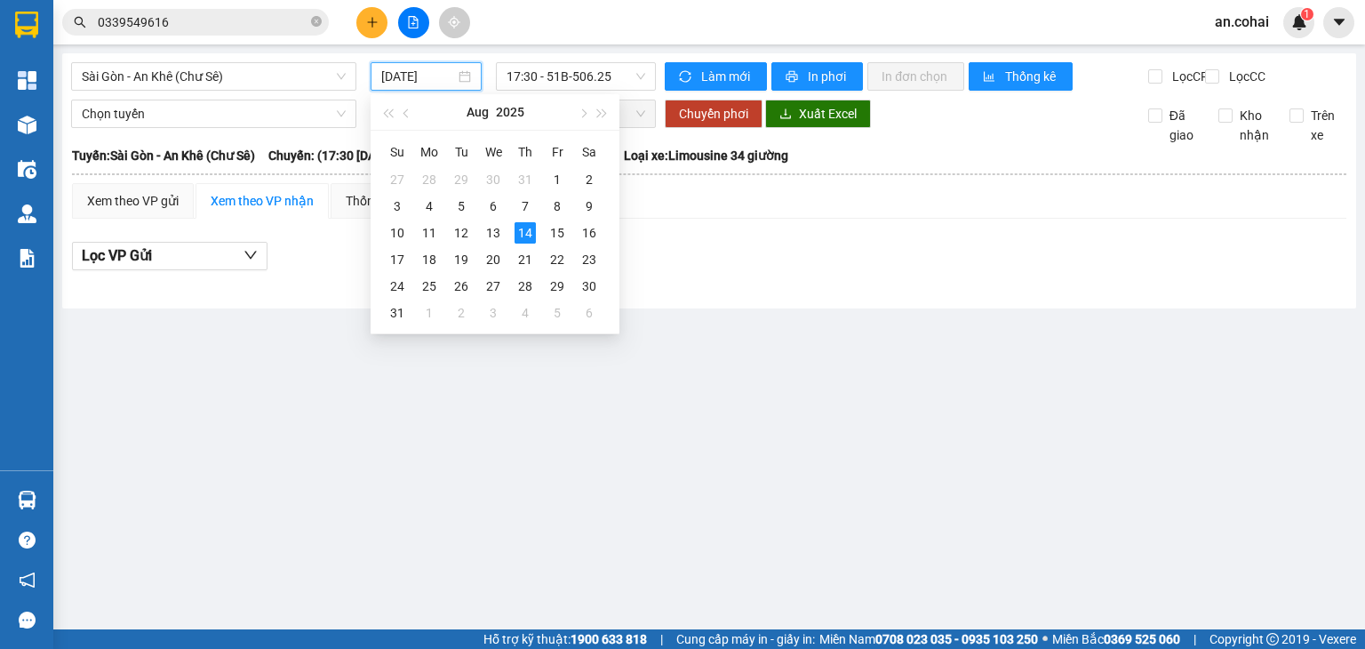
click at [425, 72] on input "[DATE]" at bounding box center [417, 77] width 73 height 20
click at [492, 230] on div "13" at bounding box center [493, 232] width 21 height 21
type input "[DATE]"
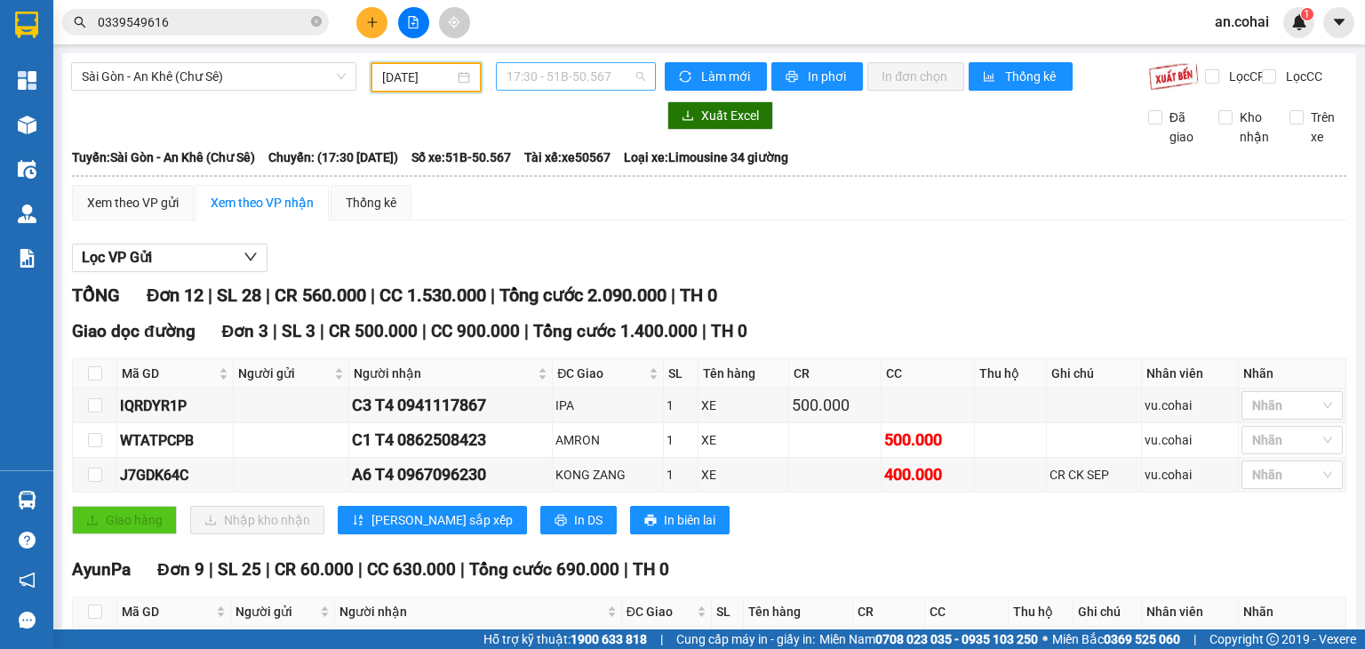
click at [581, 67] on span "17:30 - 51B-50.567" at bounding box center [577, 76] width 140 height 27
click at [607, 157] on div "18:00 - 50E-193.55" at bounding box center [572, 169] width 160 height 28
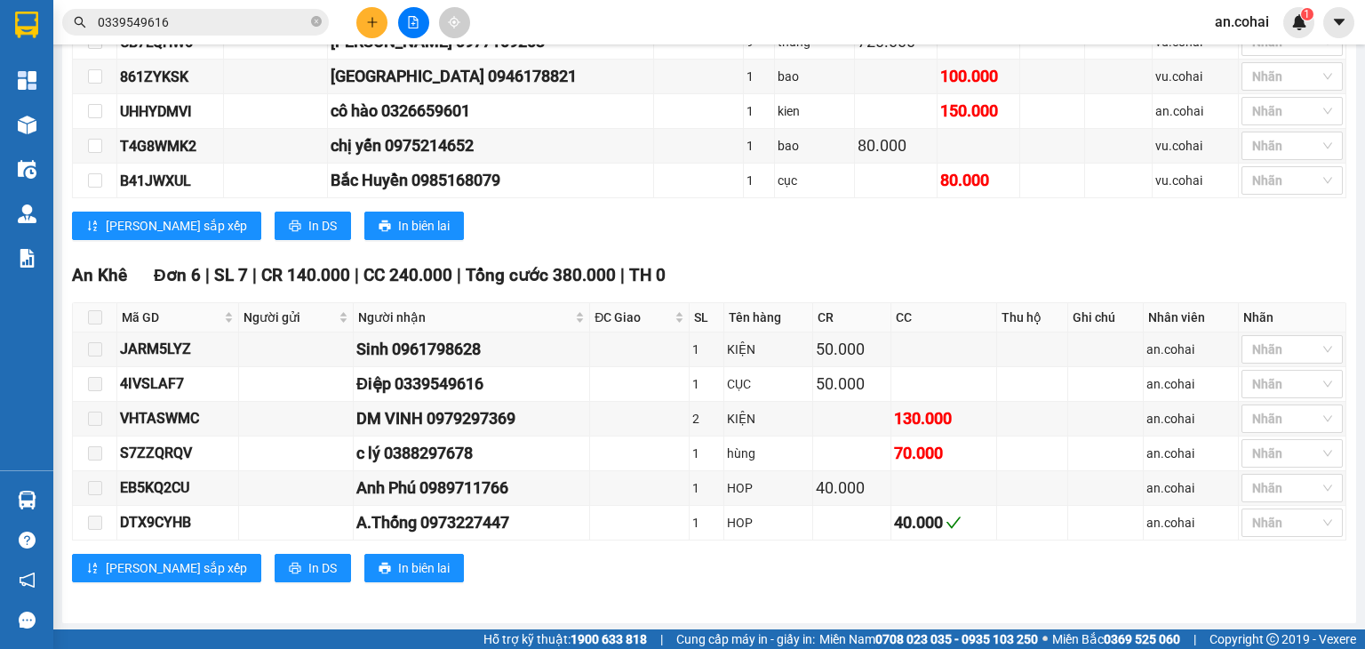
scroll to position [676, 0]
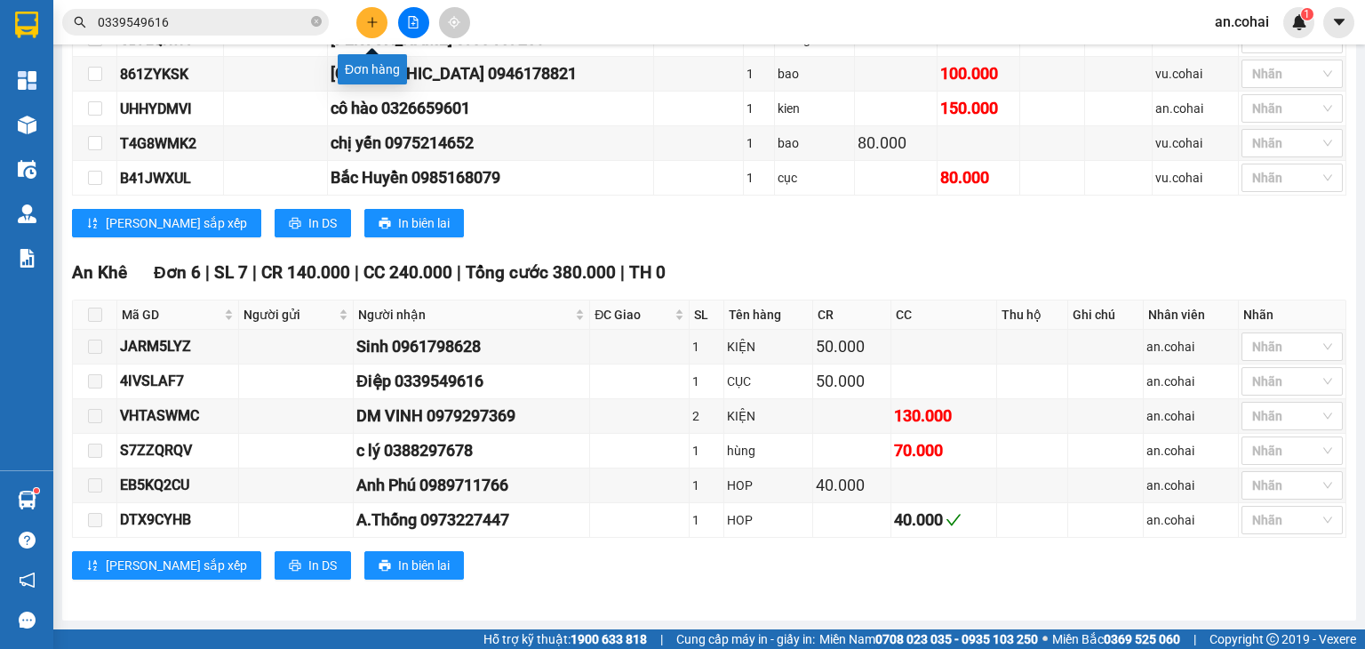
click at [366, 22] on icon "plus" at bounding box center [372, 22] width 12 height 12
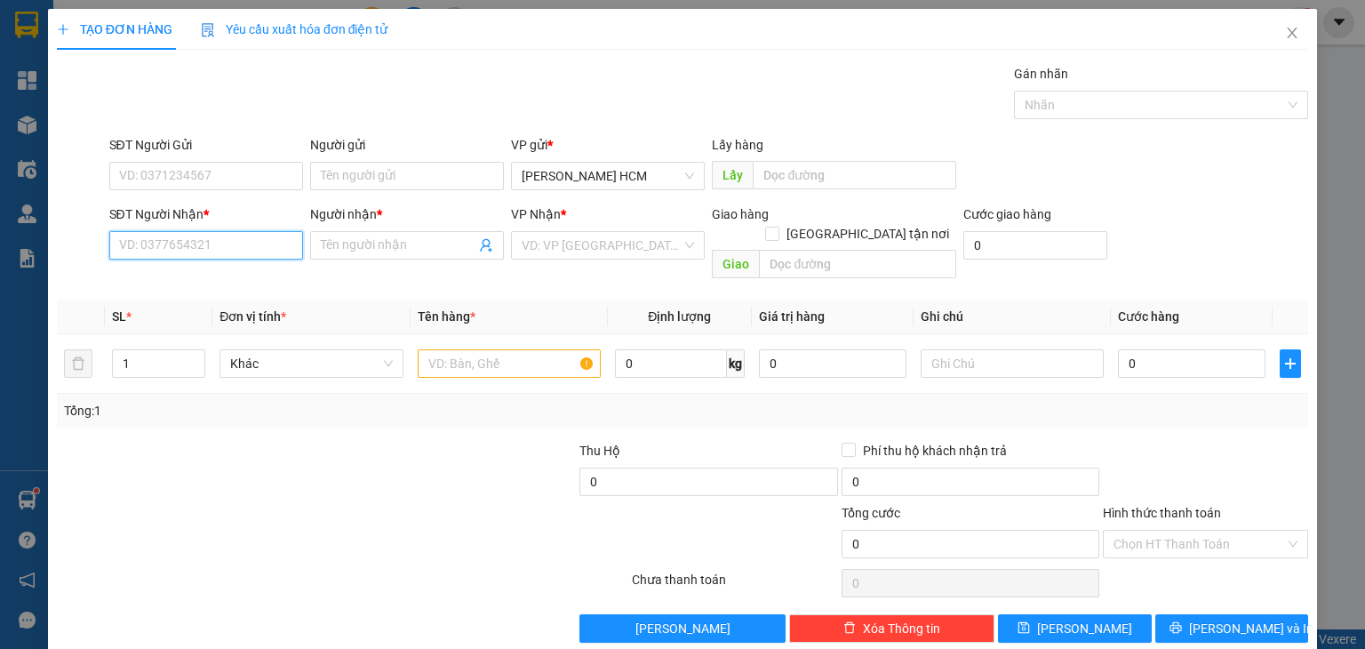
click at [244, 250] on input "SĐT Người Nhận *" at bounding box center [206, 245] width 194 height 28
click at [264, 285] on div "0976924479 - THAO ([GEOGRAPHIC_DATA])" at bounding box center [240, 280] width 244 height 20
type input "0976924479"
type input "THAO ([GEOGRAPHIC_DATA])"
type input "0976924479"
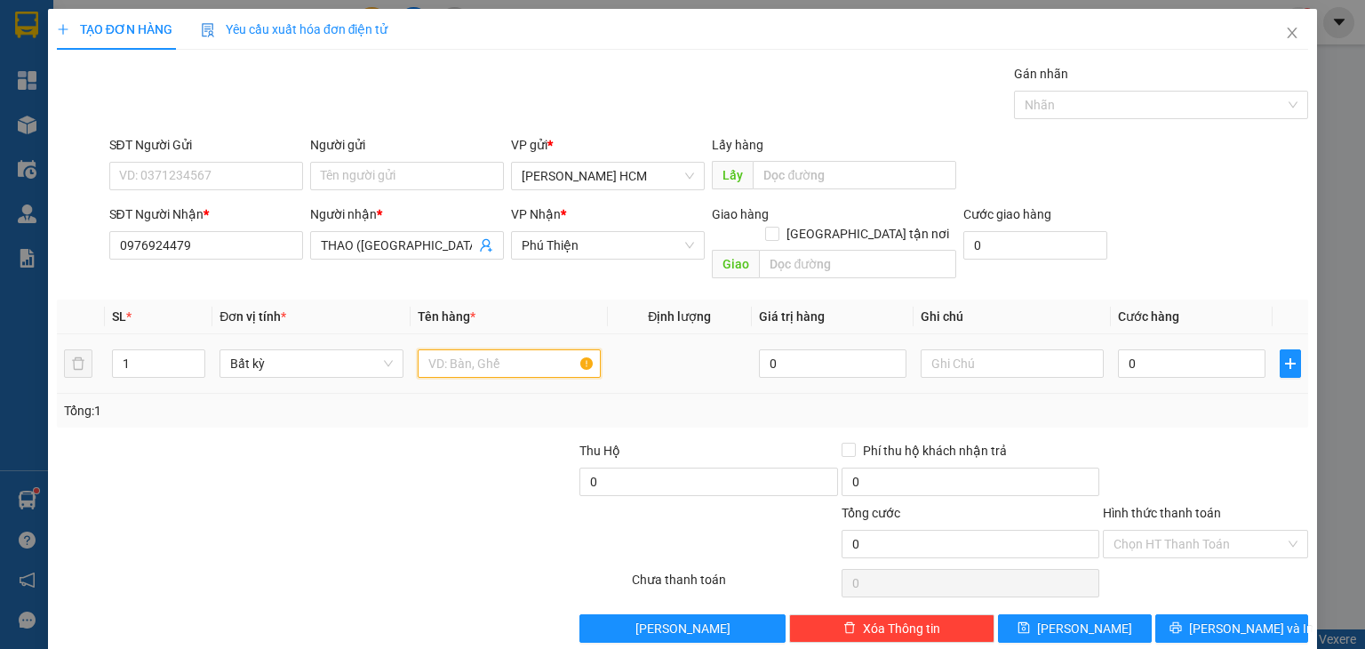
click at [452, 349] on input "text" at bounding box center [509, 363] width 183 height 28
type input "THÙNG XOP"
click at [1168, 349] on input "0" at bounding box center [1192, 363] width 148 height 28
type input "001"
type input "1"
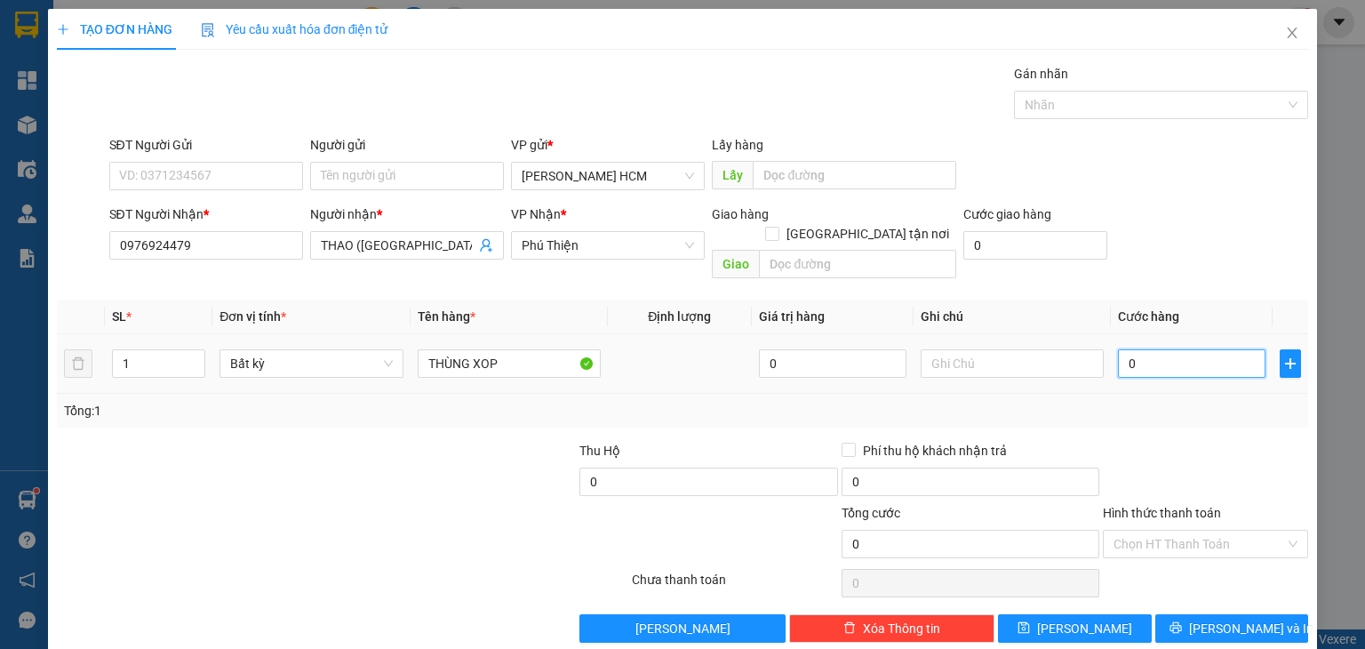
type input "1"
type input "0.010"
type input "10"
type input "00.100"
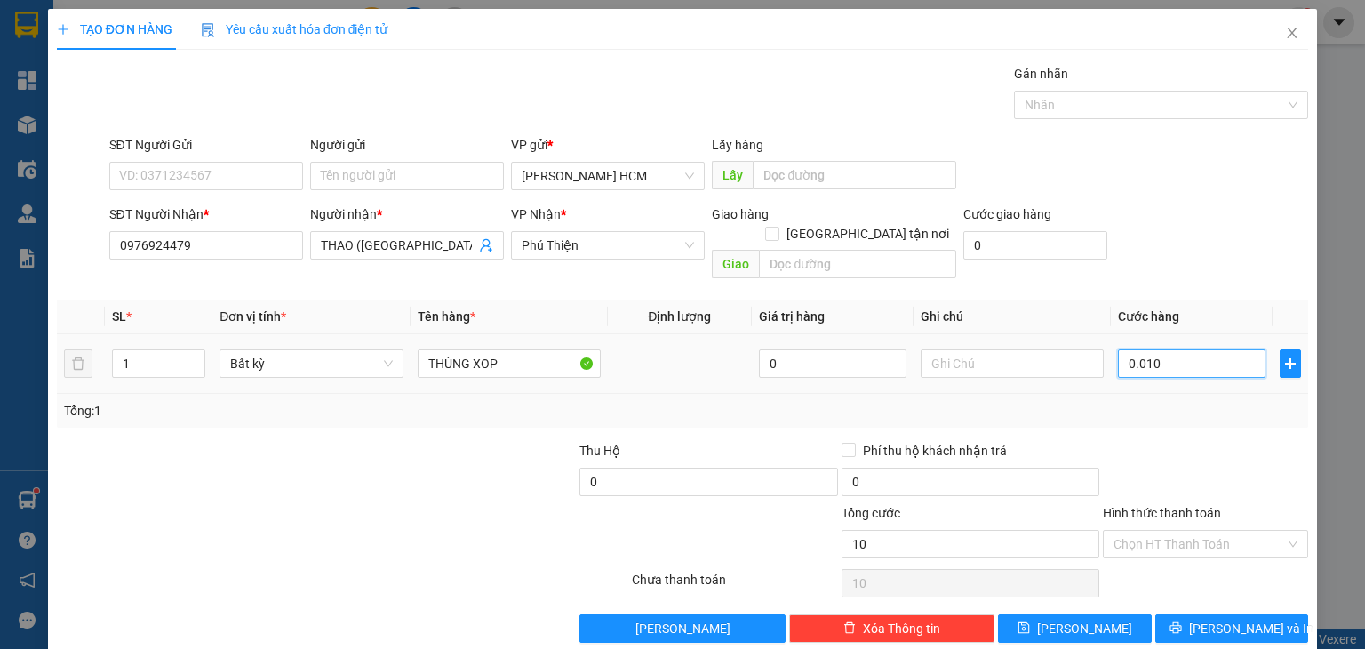
type input "100"
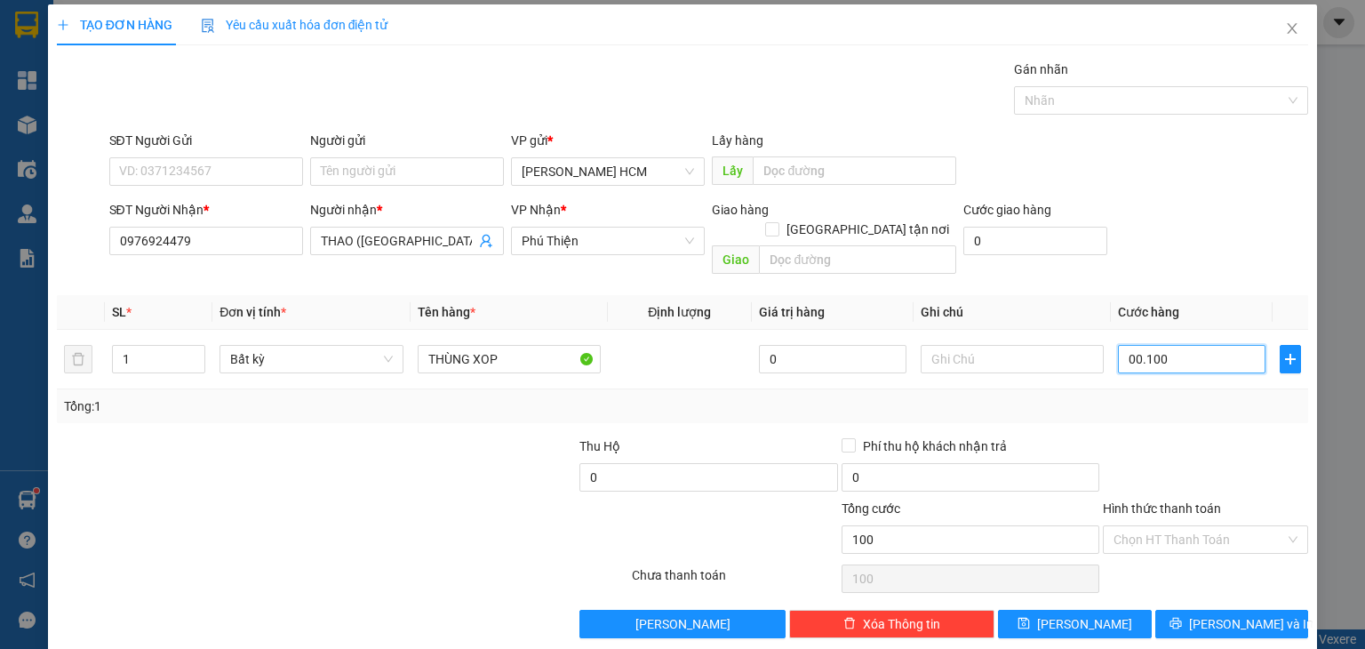
scroll to position [7, 0]
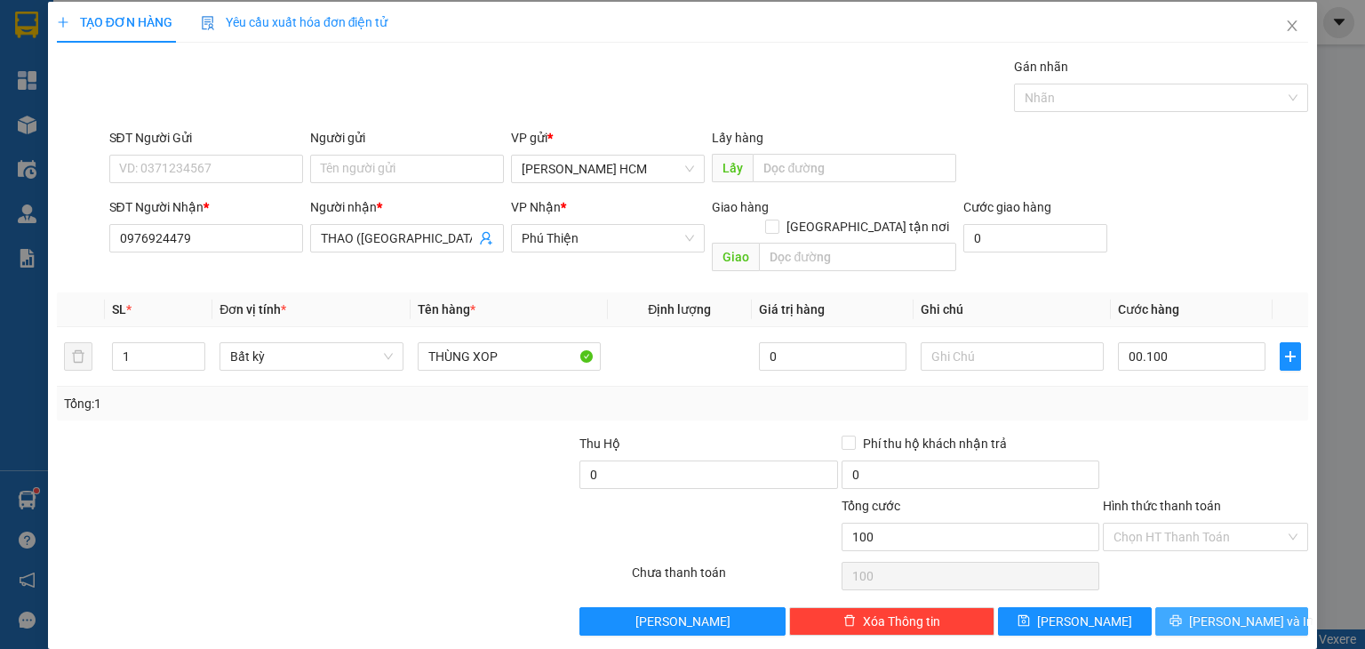
type input "100.000"
click at [1182, 614] on icon "printer" at bounding box center [1176, 620] width 12 height 12
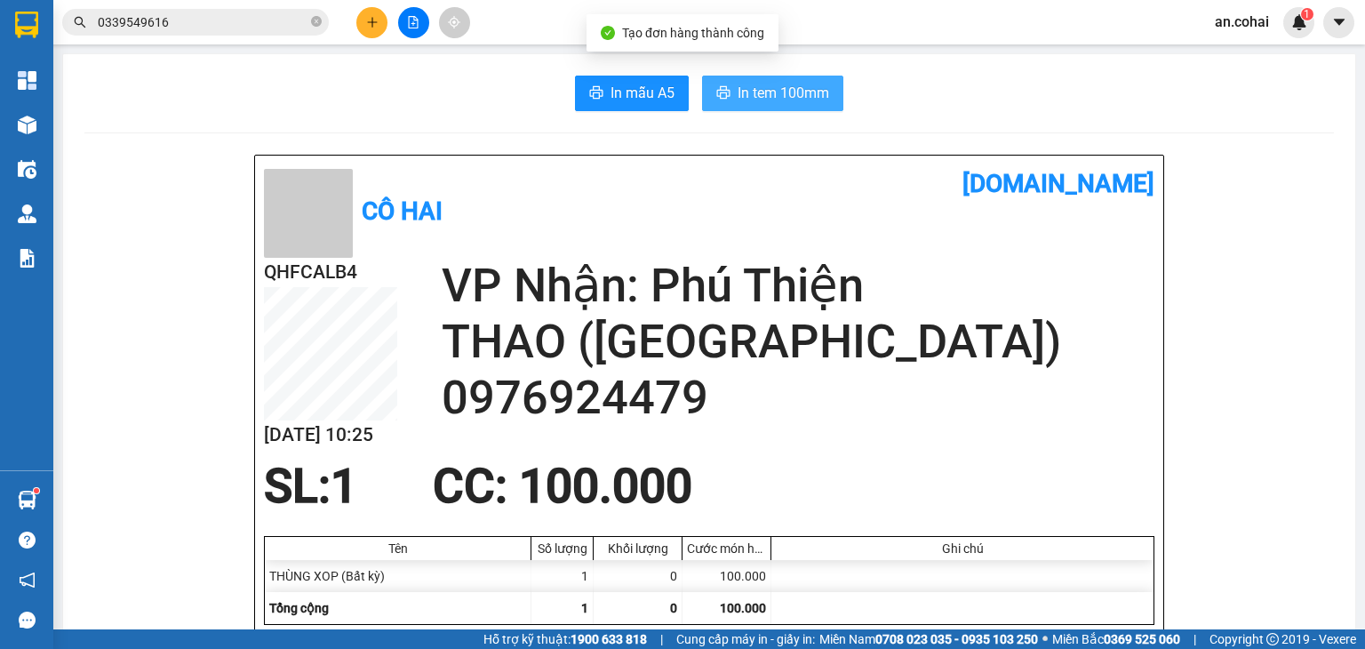
click at [752, 97] on span "In tem 100mm" at bounding box center [784, 93] width 92 height 22
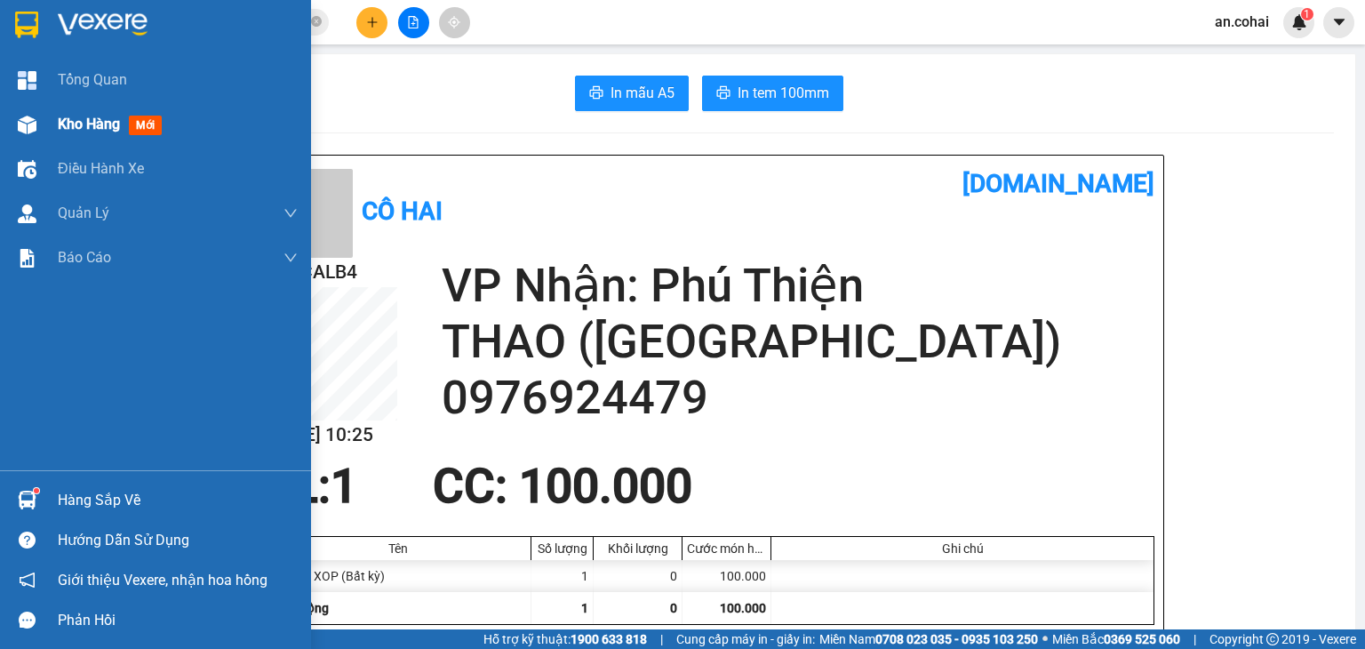
click at [73, 111] on div "Kho hàng mới" at bounding box center [178, 124] width 240 height 44
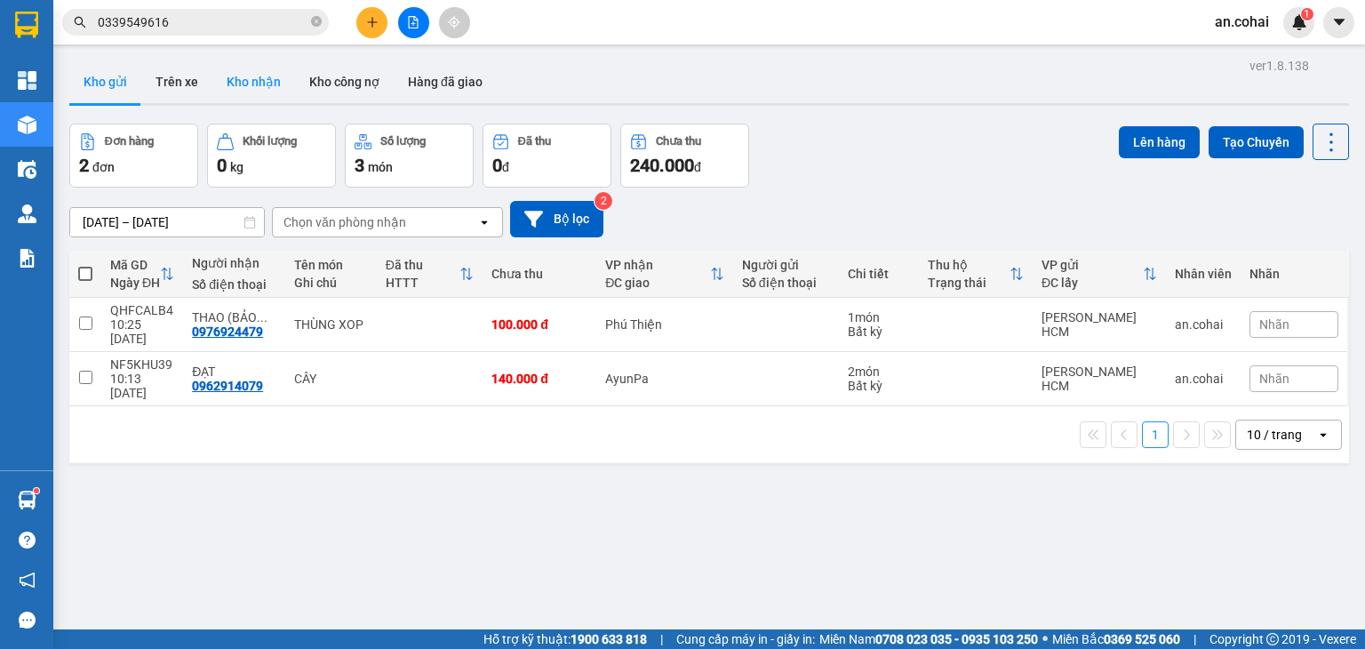
click at [242, 84] on button "Kho nhận" at bounding box center [253, 81] width 83 height 43
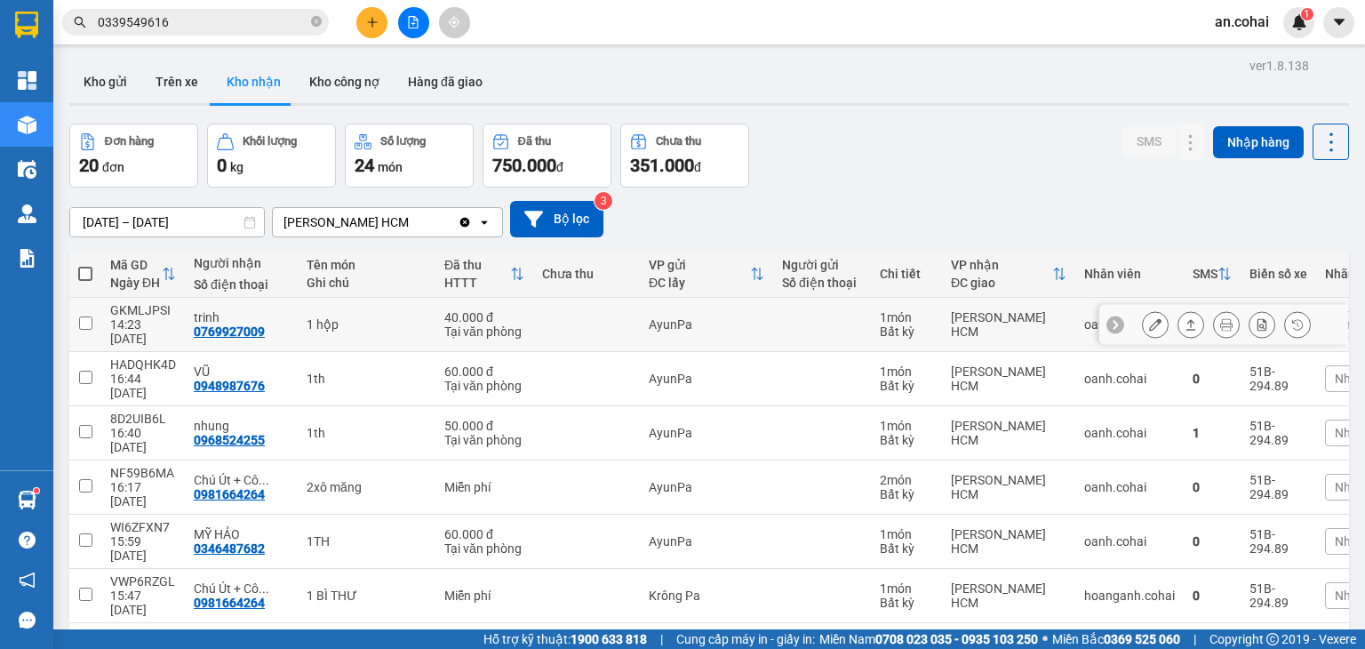
scroll to position [146, 0]
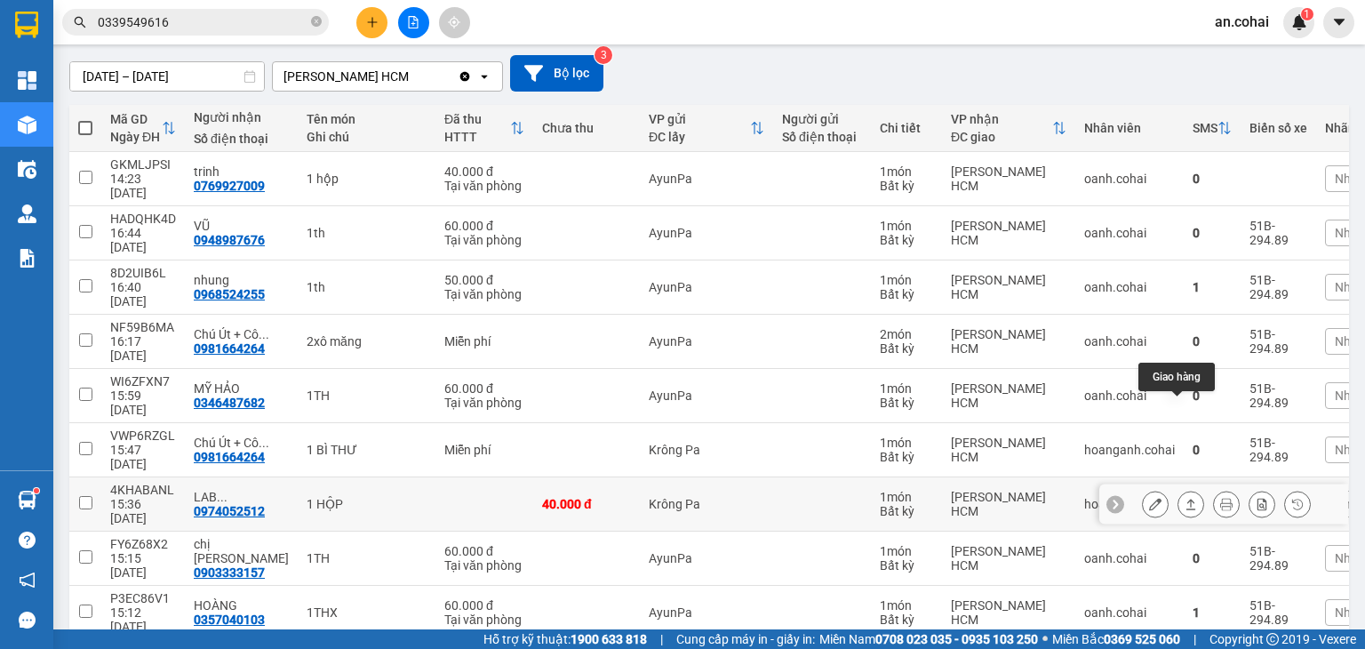
click at [1179, 489] on button at bounding box center [1191, 504] width 25 height 31
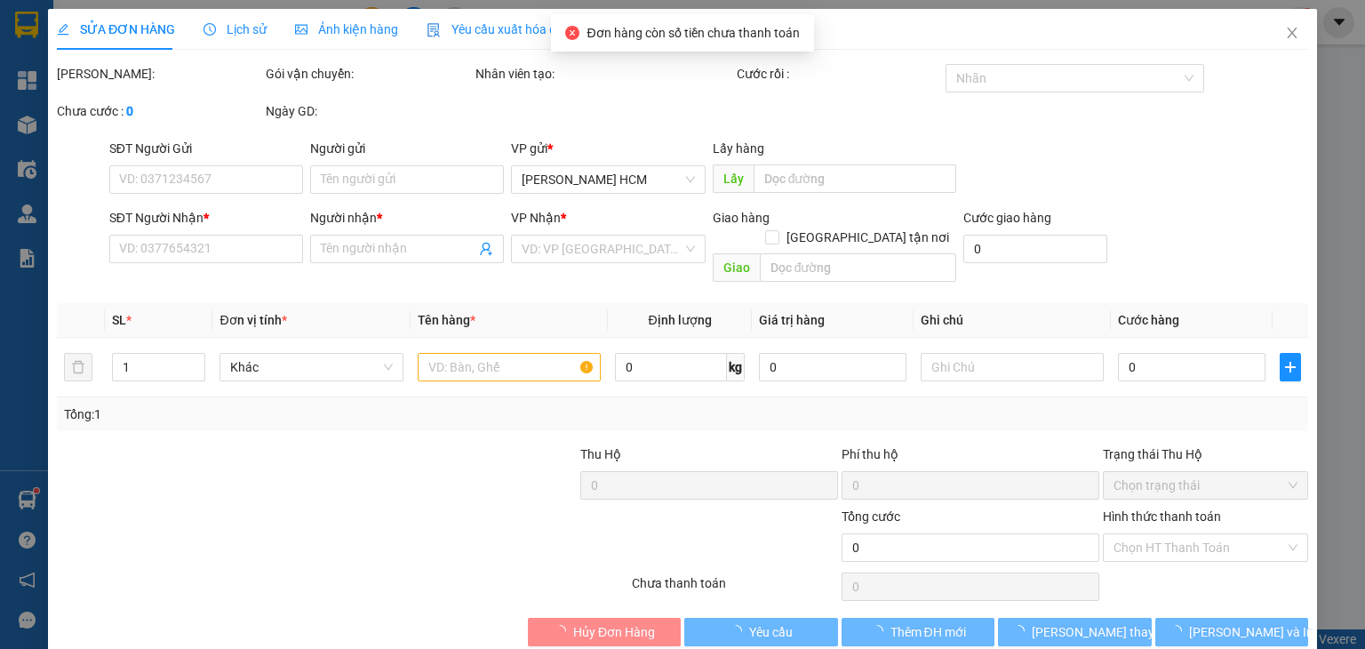
type input "0974052512"
type input "LAB Đ.PHƯƠNG"
type input "40.000"
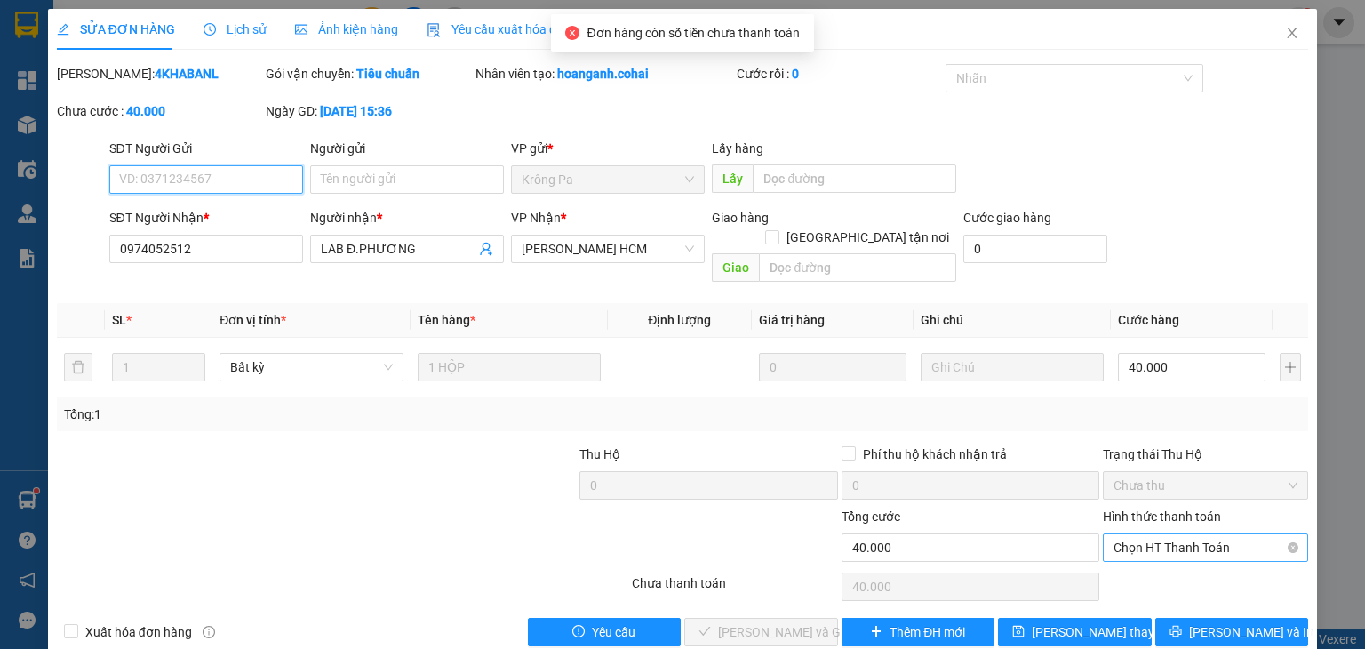
click at [1164, 534] on span "Chọn HT Thanh Toán" at bounding box center [1206, 547] width 184 height 27
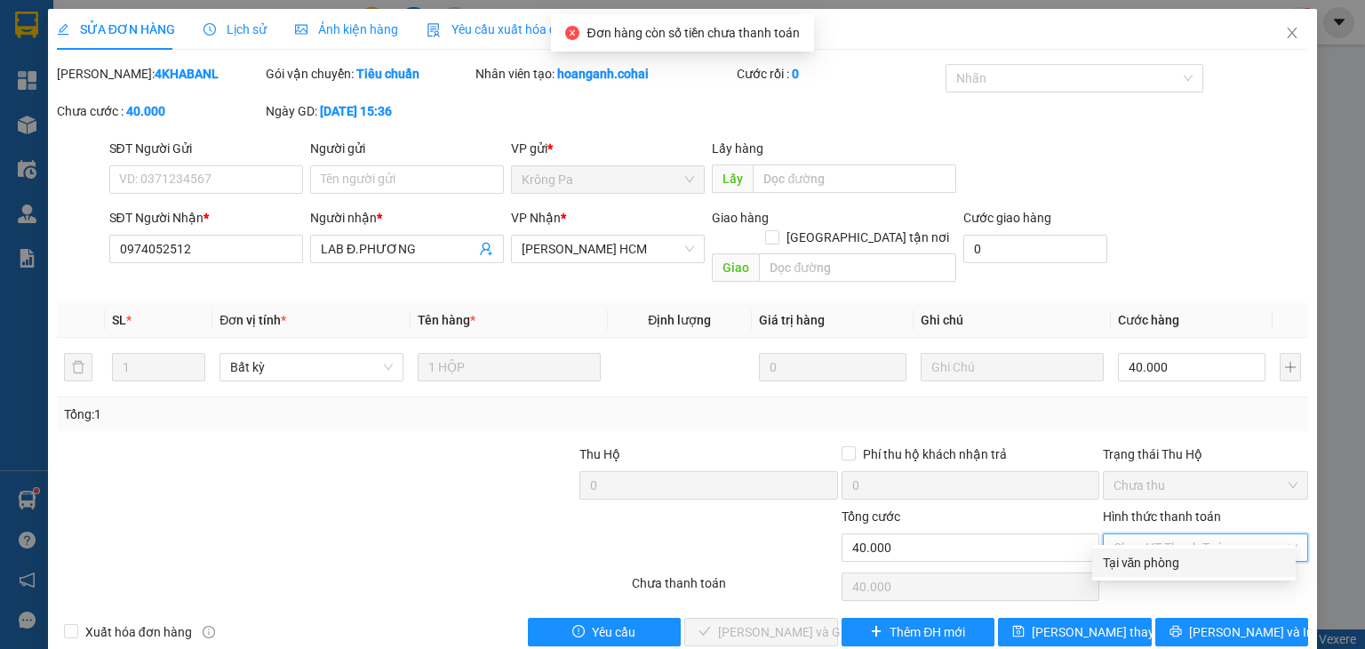
drag, startPoint x: 1140, startPoint y: 559, endPoint x: 1046, endPoint y: 595, distance: 99.9
click at [1069, 587] on div "Total Paid Fee 0 Total UnPaid Fee 40.000 Cash Collection Total Fee Mã ĐH: 4KHAB…" at bounding box center [683, 355] width 1252 height 582
click at [1108, 566] on div "Tại văn phòng" at bounding box center [1194, 563] width 182 height 20
type input "0"
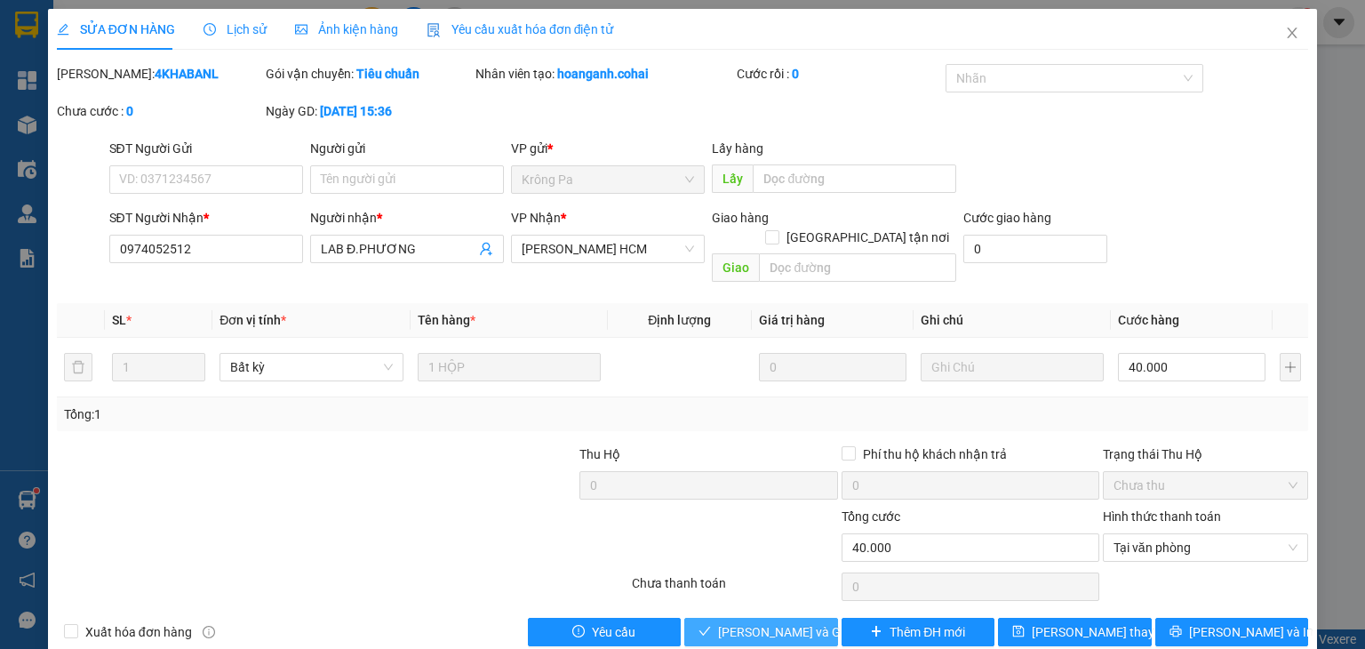
click at [783, 622] on span "[PERSON_NAME] và Giao hàng" at bounding box center [803, 632] width 171 height 20
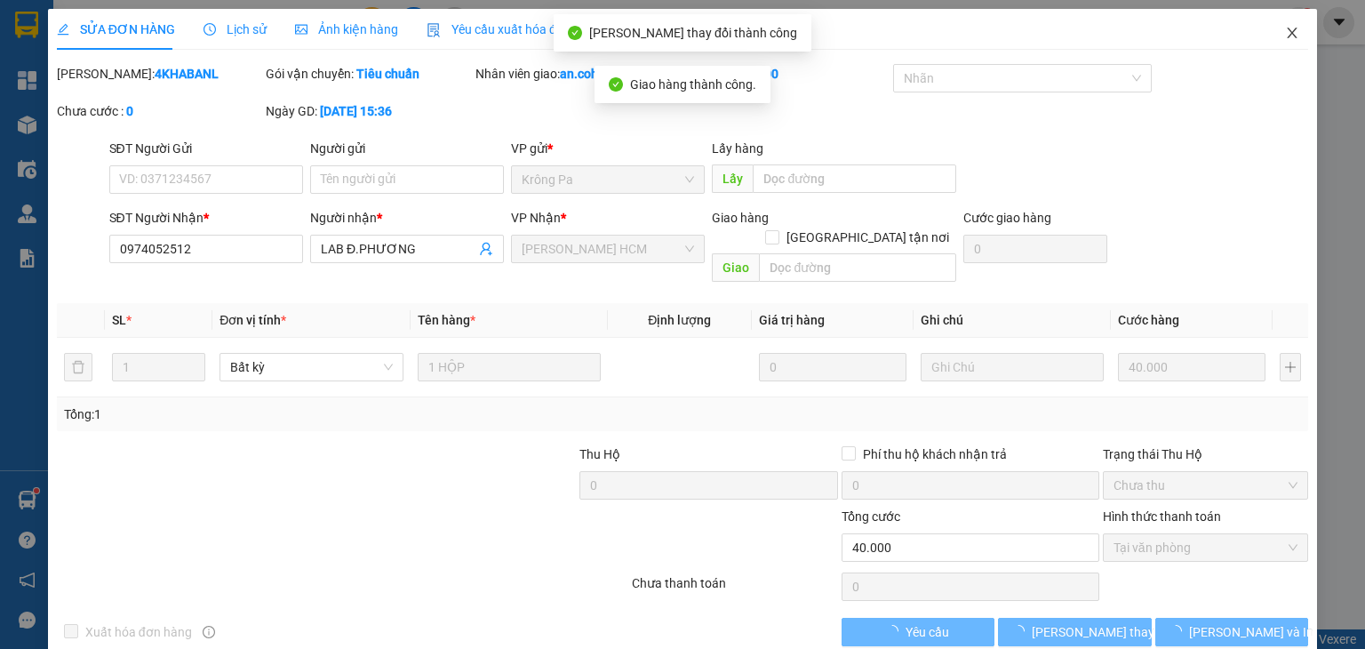
click at [1288, 40] on span "Close" at bounding box center [1293, 34] width 50 height 50
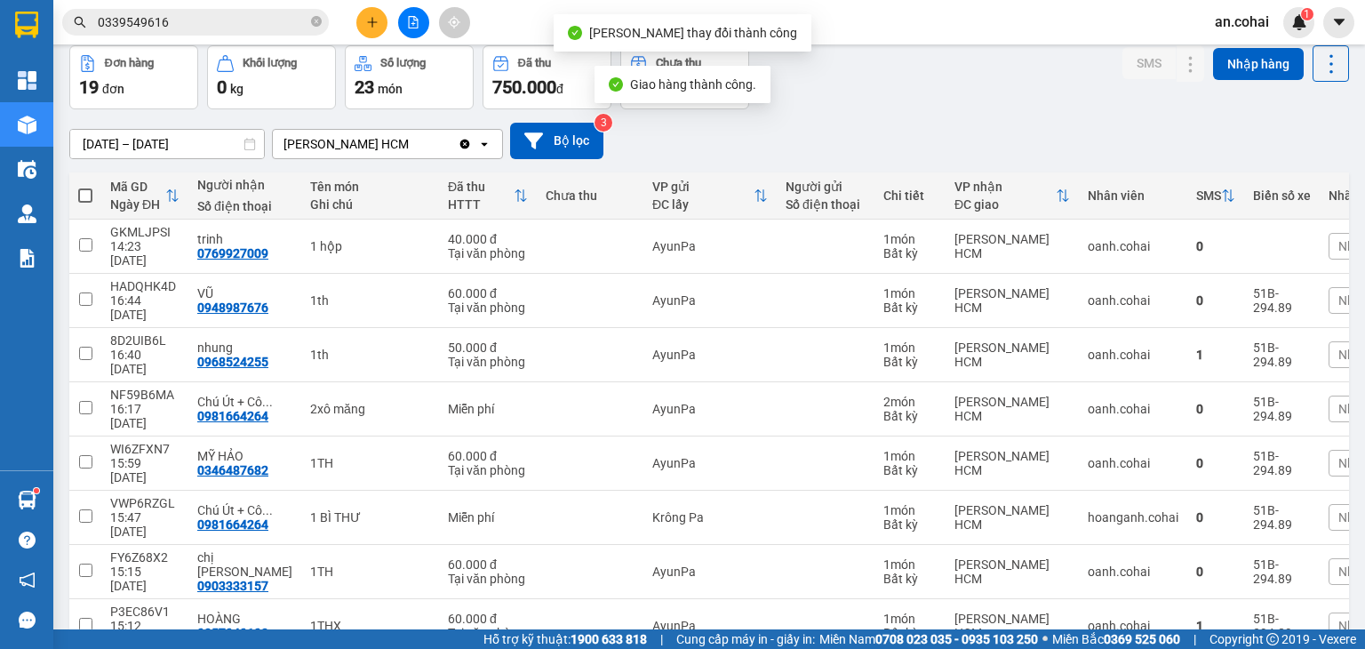
scroll to position [146, 0]
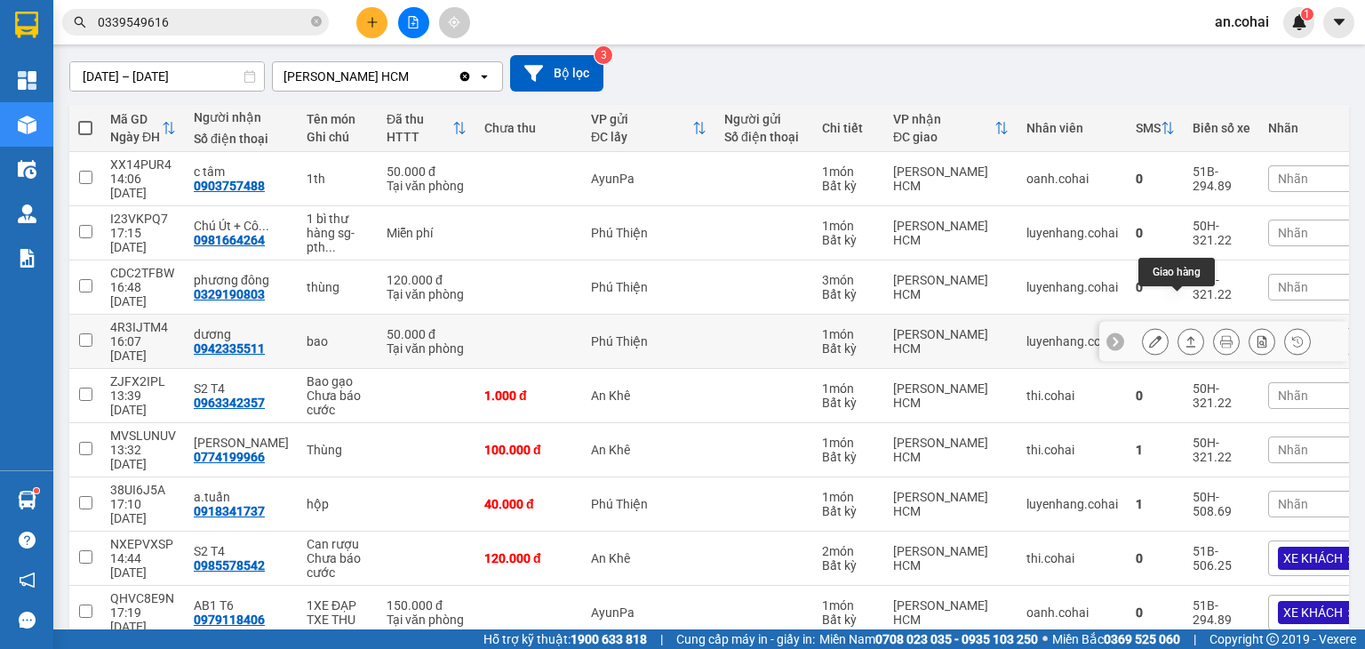
click at [1180, 326] on button at bounding box center [1191, 341] width 25 height 31
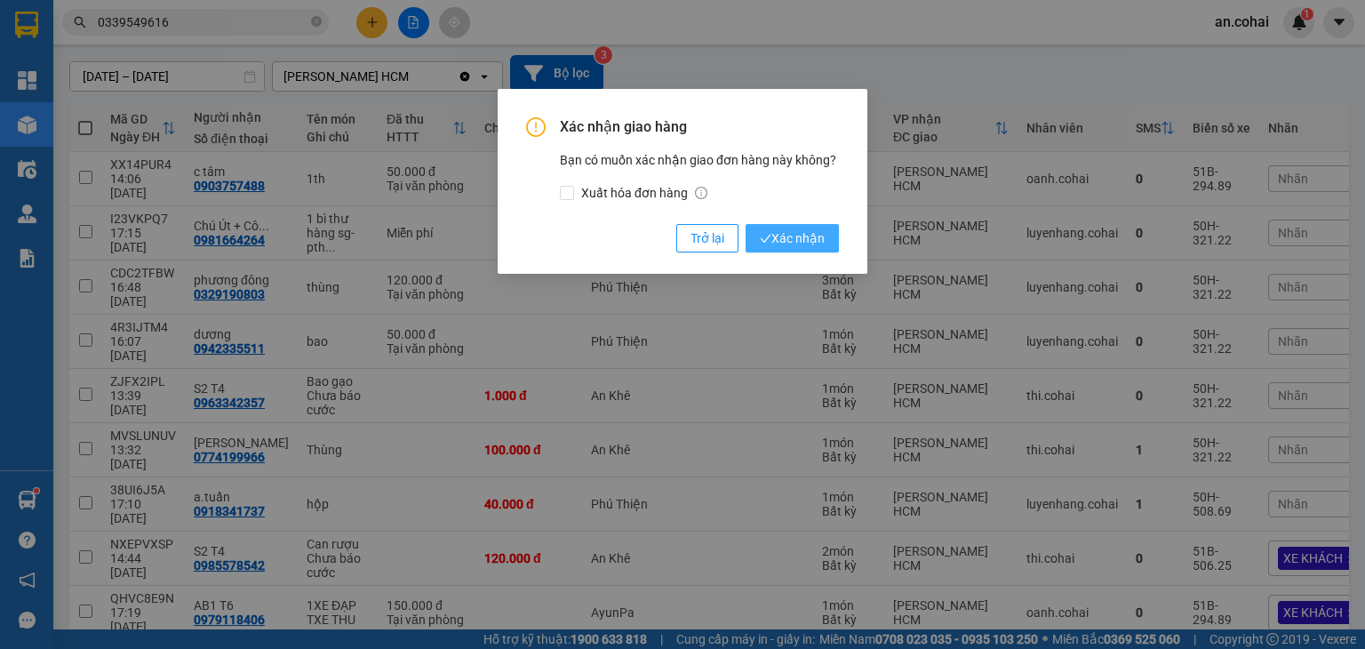
click at [804, 234] on span "Xác nhận" at bounding box center [792, 238] width 65 height 20
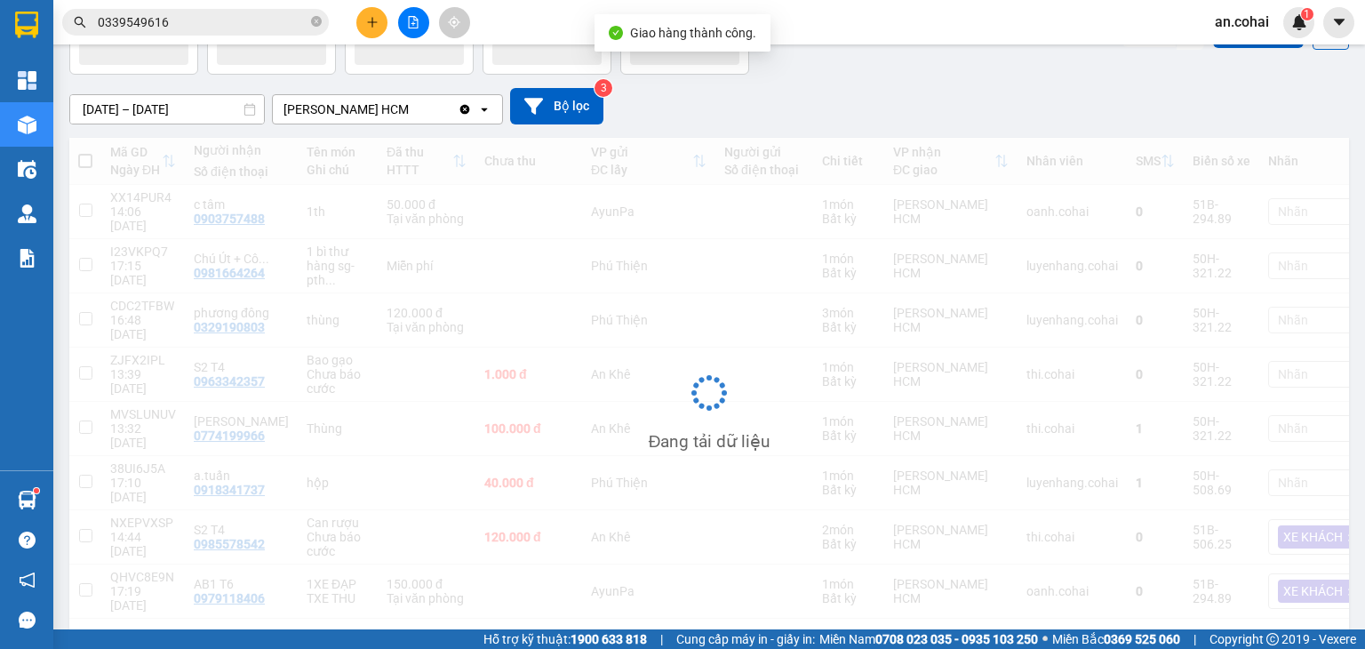
scroll to position [114, 0]
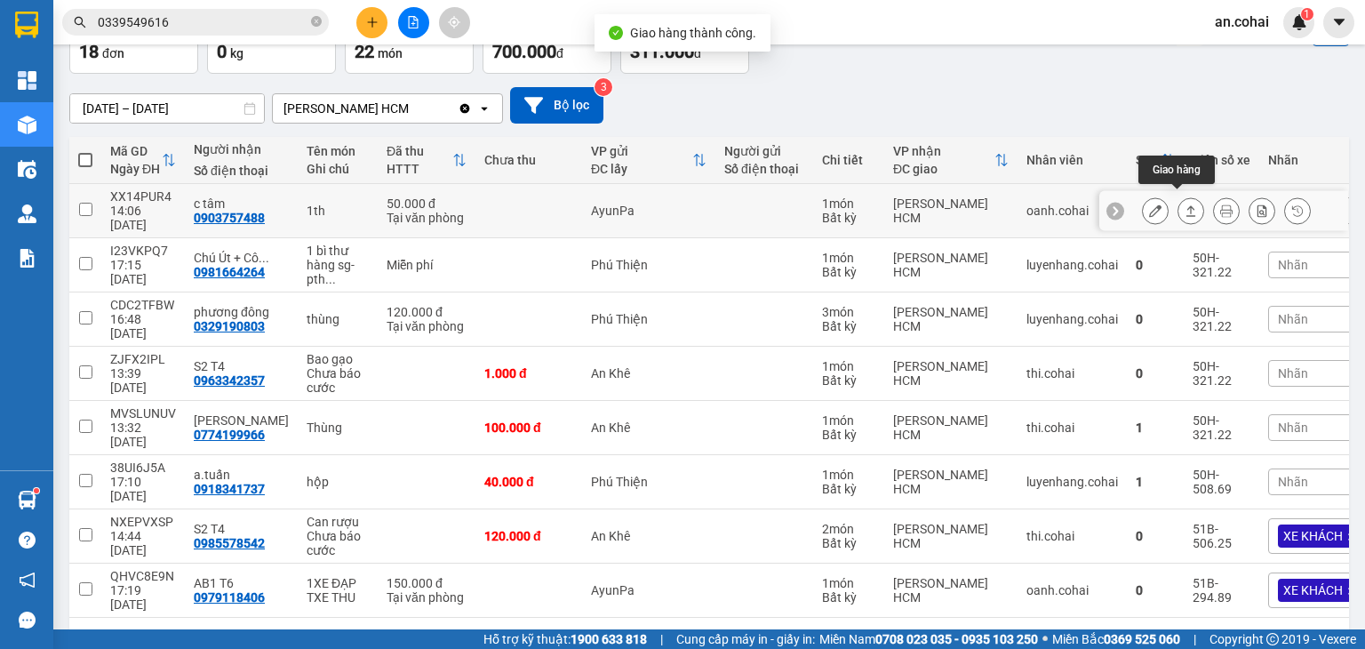
click at [1179, 211] on button at bounding box center [1191, 211] width 25 height 31
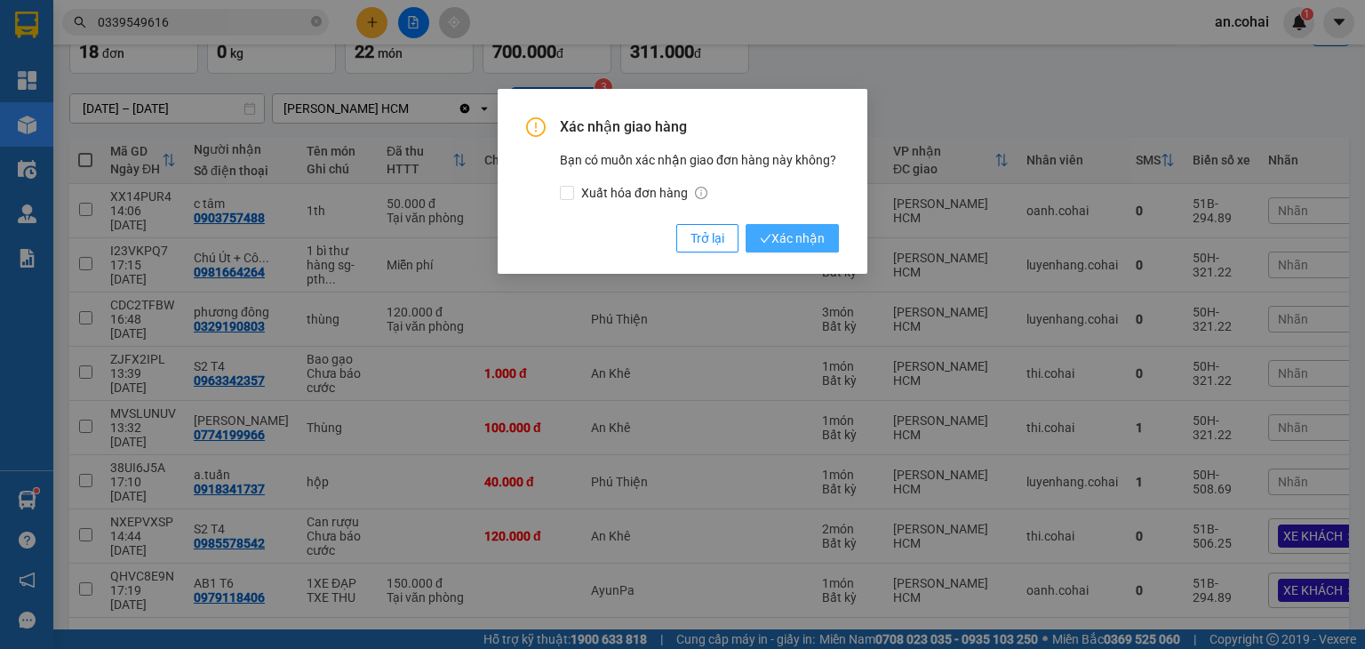
click at [782, 237] on span "Xác nhận" at bounding box center [792, 238] width 65 height 20
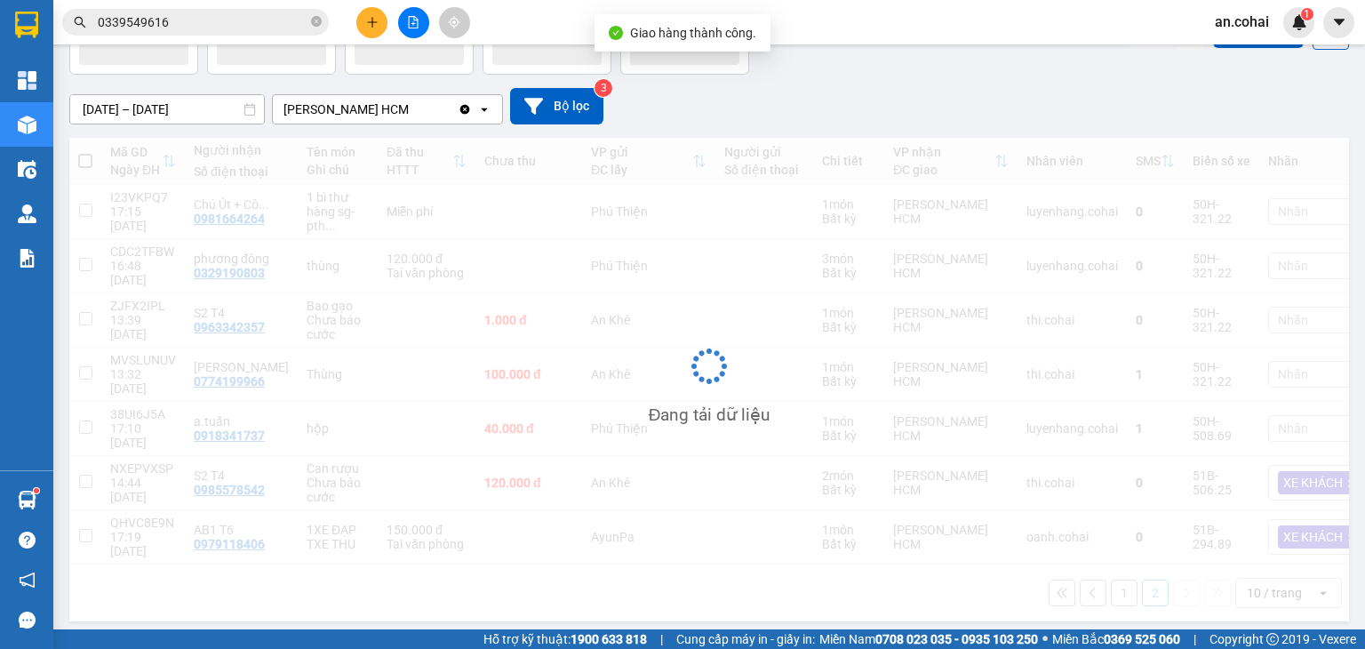
scroll to position [82, 0]
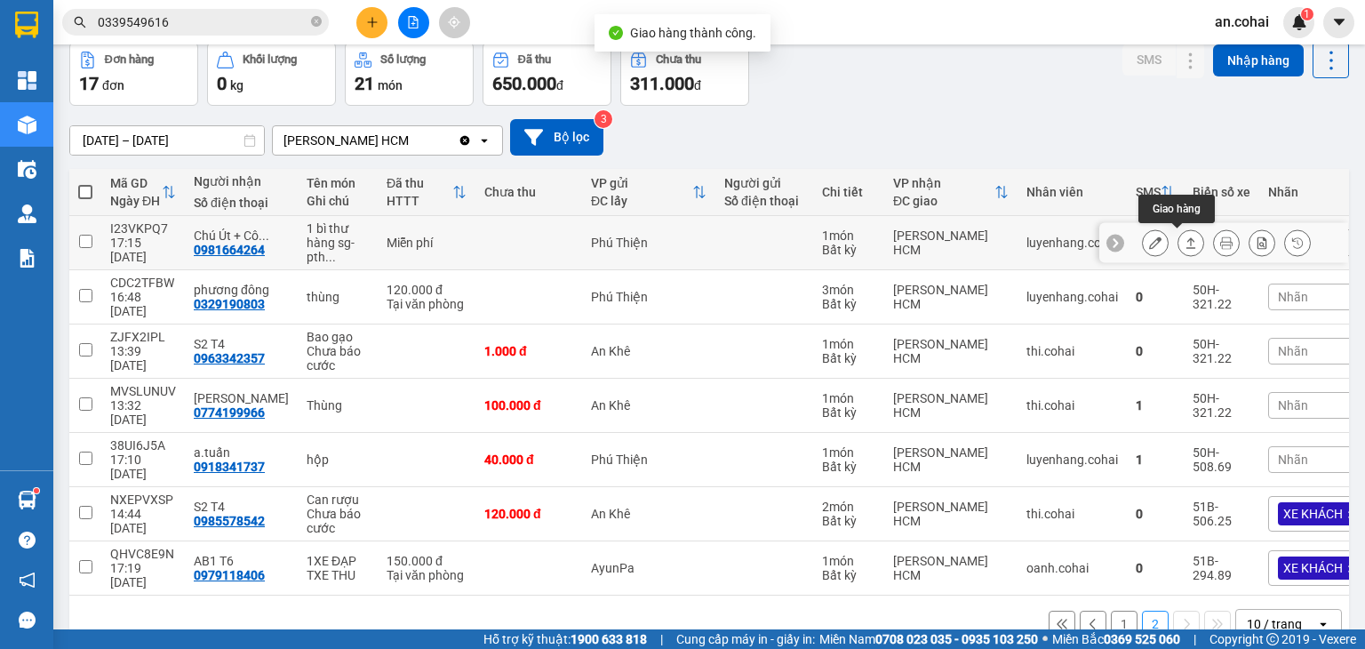
click at [1185, 244] on icon at bounding box center [1191, 242] width 12 height 12
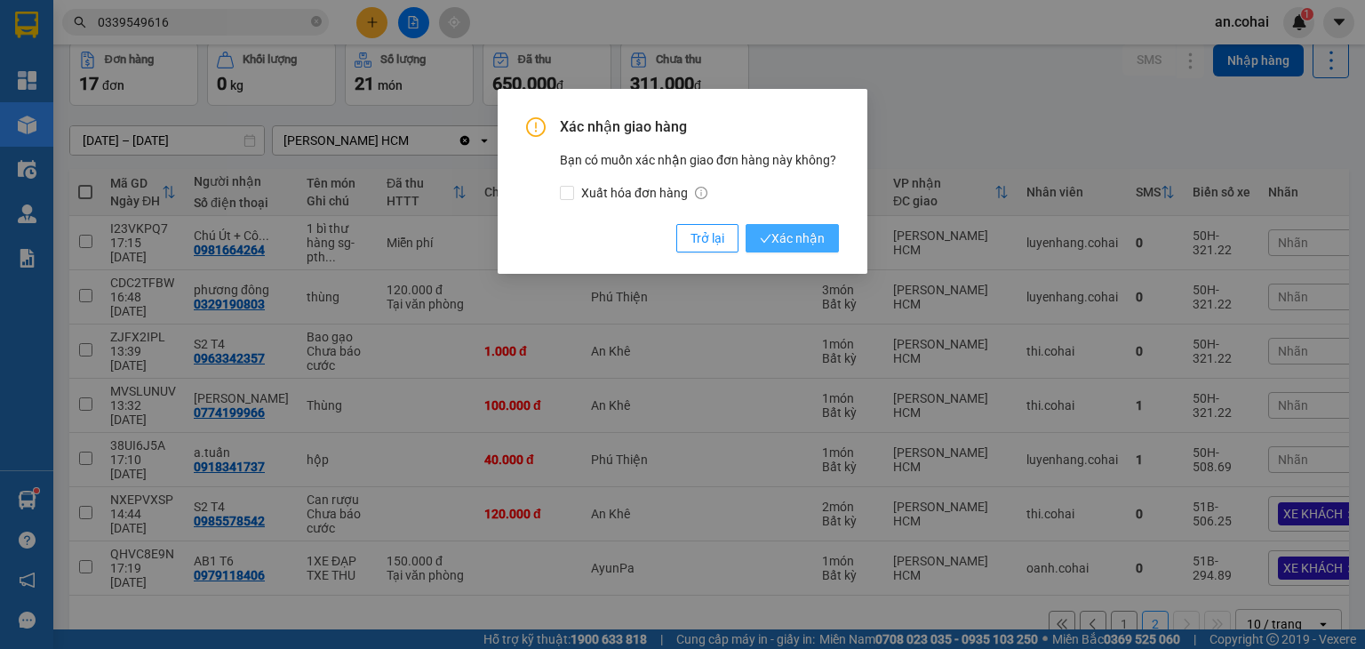
click at [809, 239] on span "Xác nhận" at bounding box center [792, 238] width 65 height 20
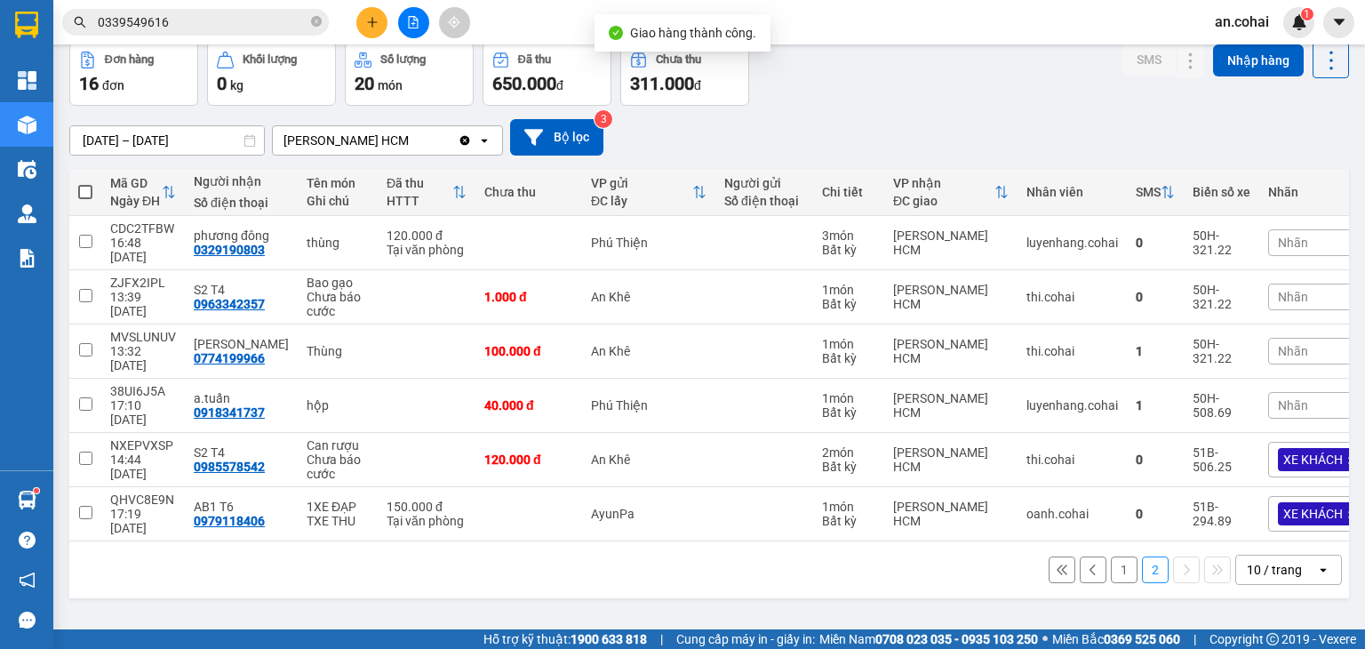
click at [1112, 556] on button "1" at bounding box center [1124, 569] width 27 height 27
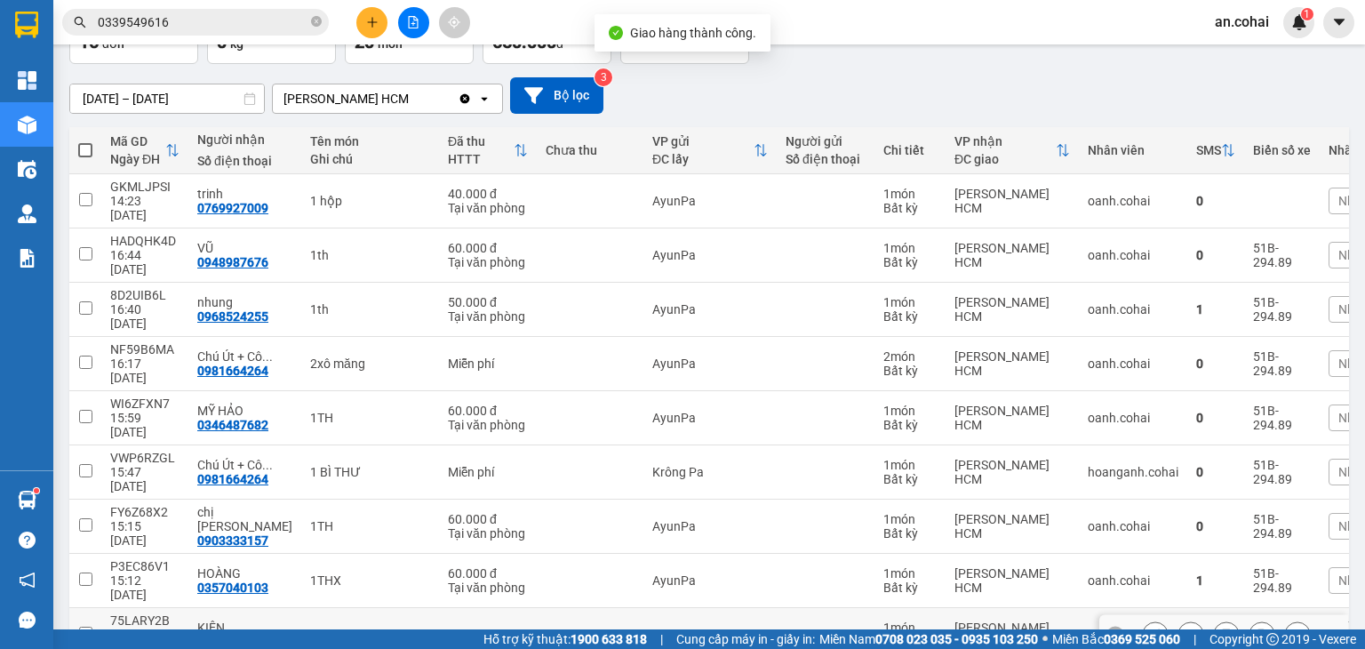
scroll to position [146, 0]
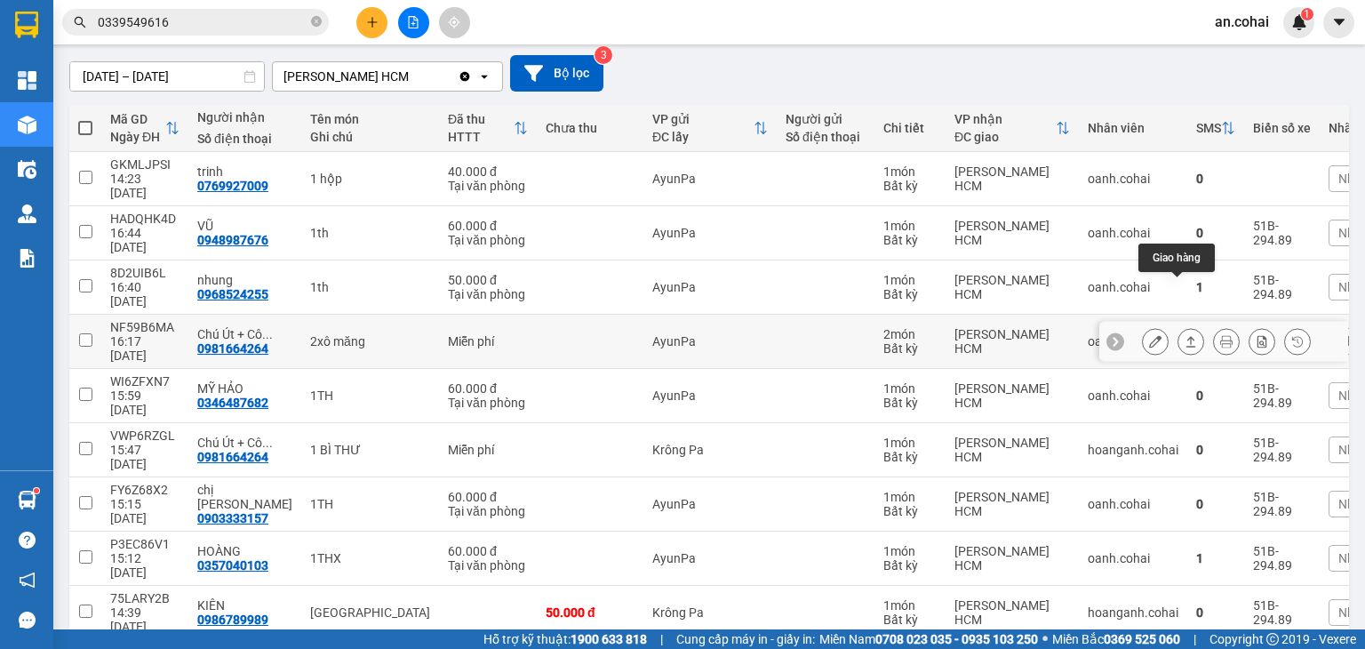
click at [1185, 335] on icon at bounding box center [1191, 341] width 12 height 12
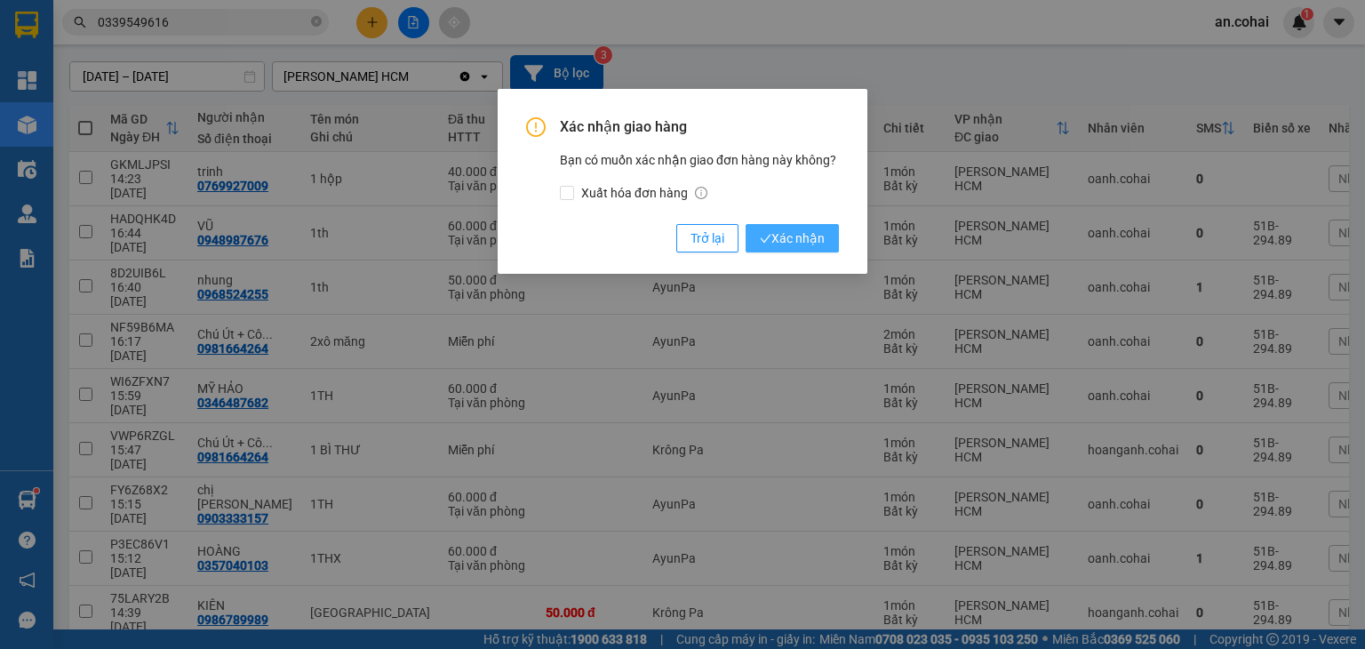
click at [764, 249] on button "Xác nhận" at bounding box center [792, 238] width 93 height 28
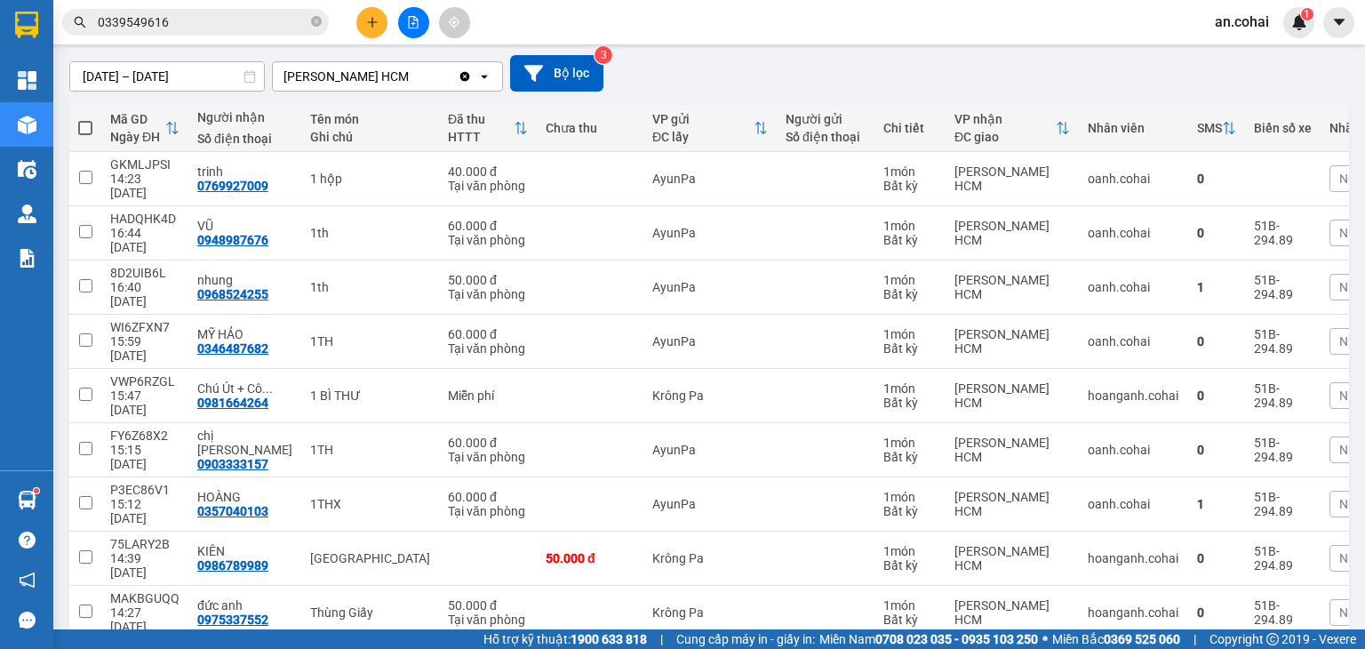
click at [420, 26] on button at bounding box center [413, 22] width 31 height 31
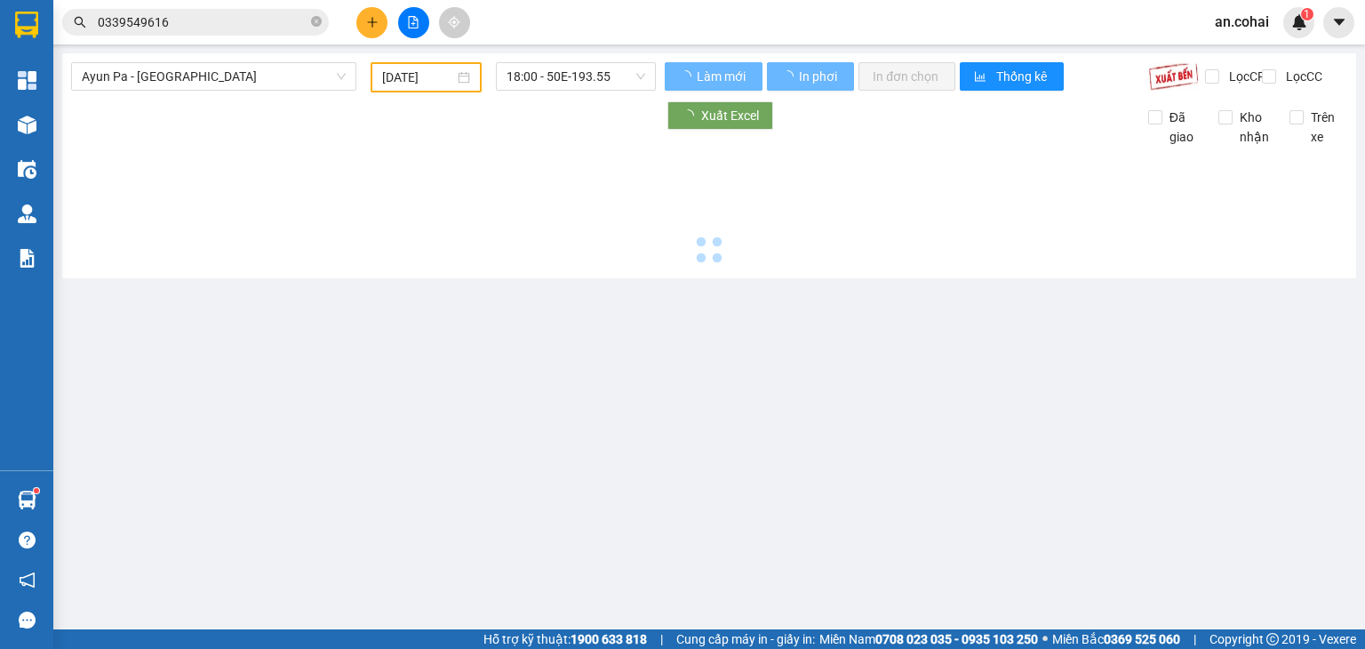
type input "[DATE]"
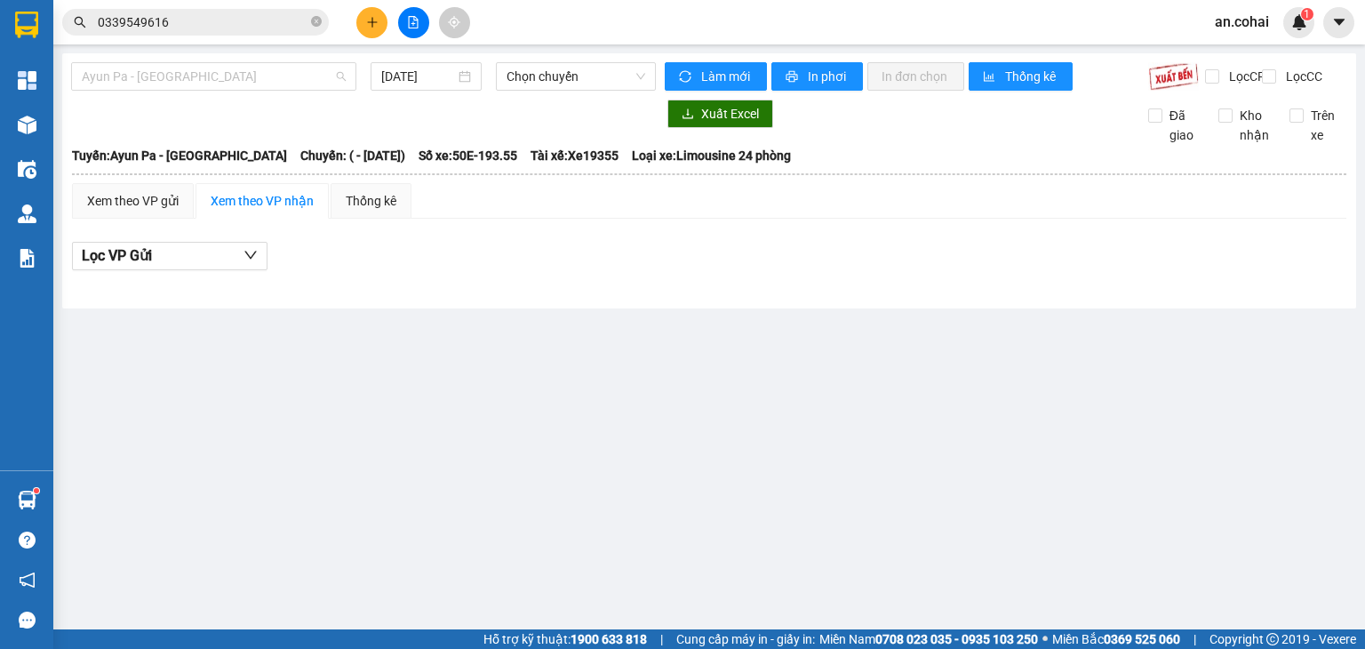
drag, startPoint x: 310, startPoint y: 82, endPoint x: 302, endPoint y: 92, distance: 13.3
click at [310, 83] on span "Ayun Pa - [GEOGRAPHIC_DATA]" at bounding box center [214, 76] width 264 height 27
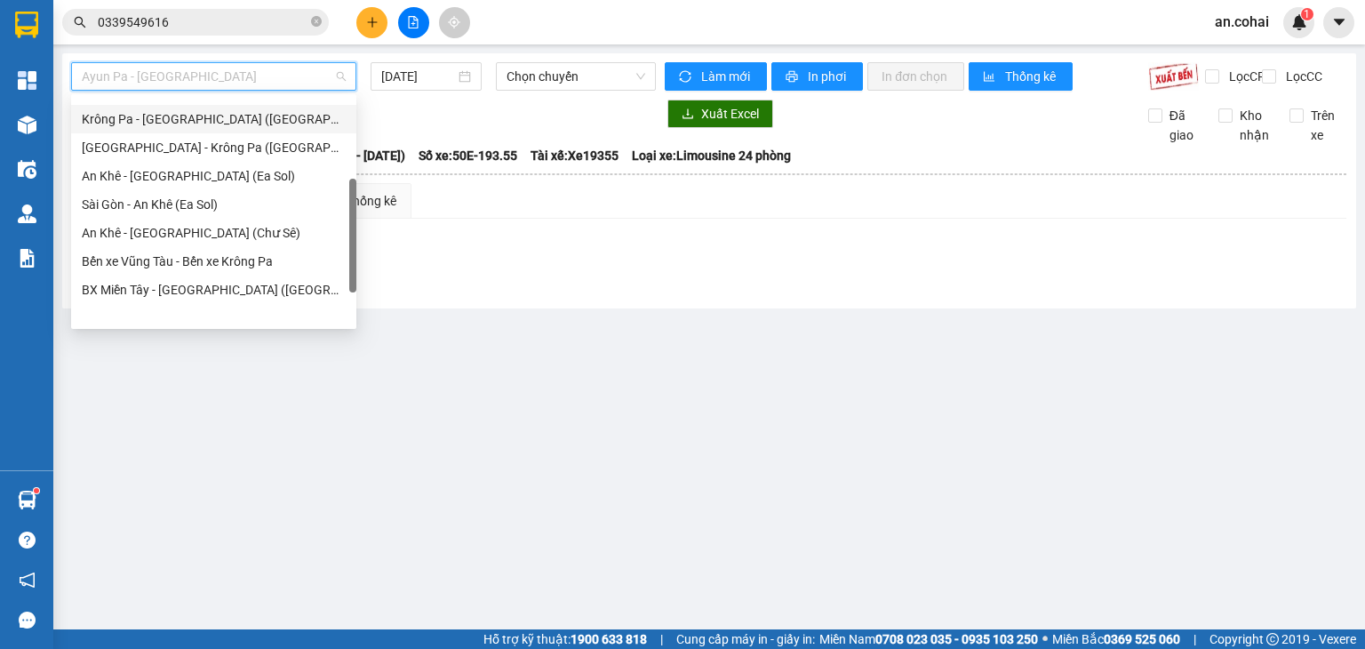
scroll to position [249, 0]
click at [198, 148] on div "[GEOGRAPHIC_DATA] - Krông Pa ([GEOGRAPHIC_DATA])" at bounding box center [214, 148] width 264 height 20
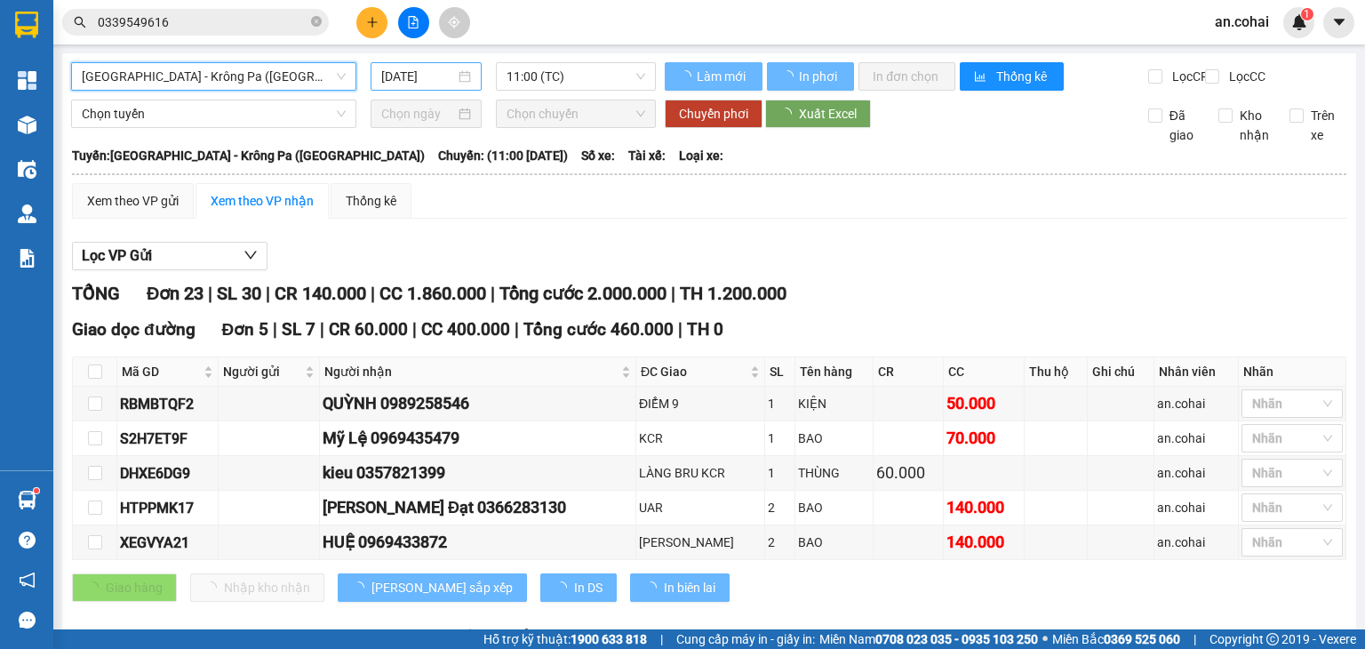
click at [428, 72] on input "[DATE]" at bounding box center [417, 77] width 73 height 20
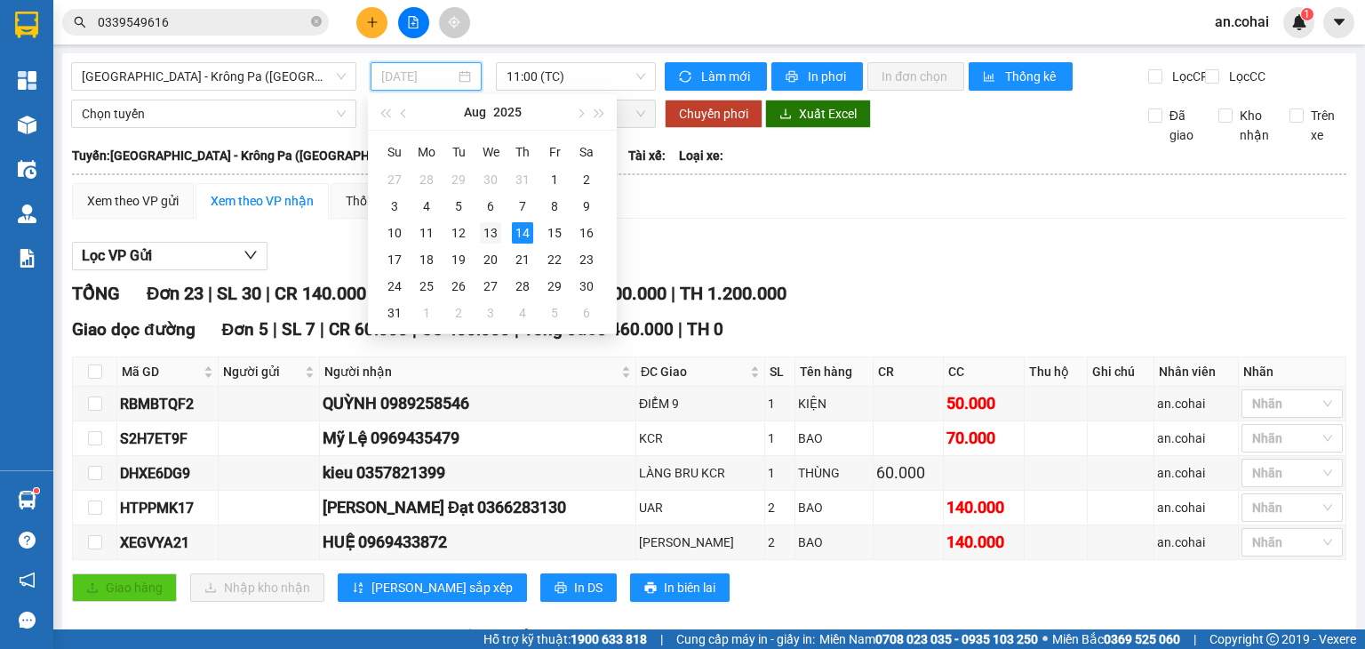
click at [493, 232] on div "13" at bounding box center [490, 232] width 21 height 21
type input "[DATE]"
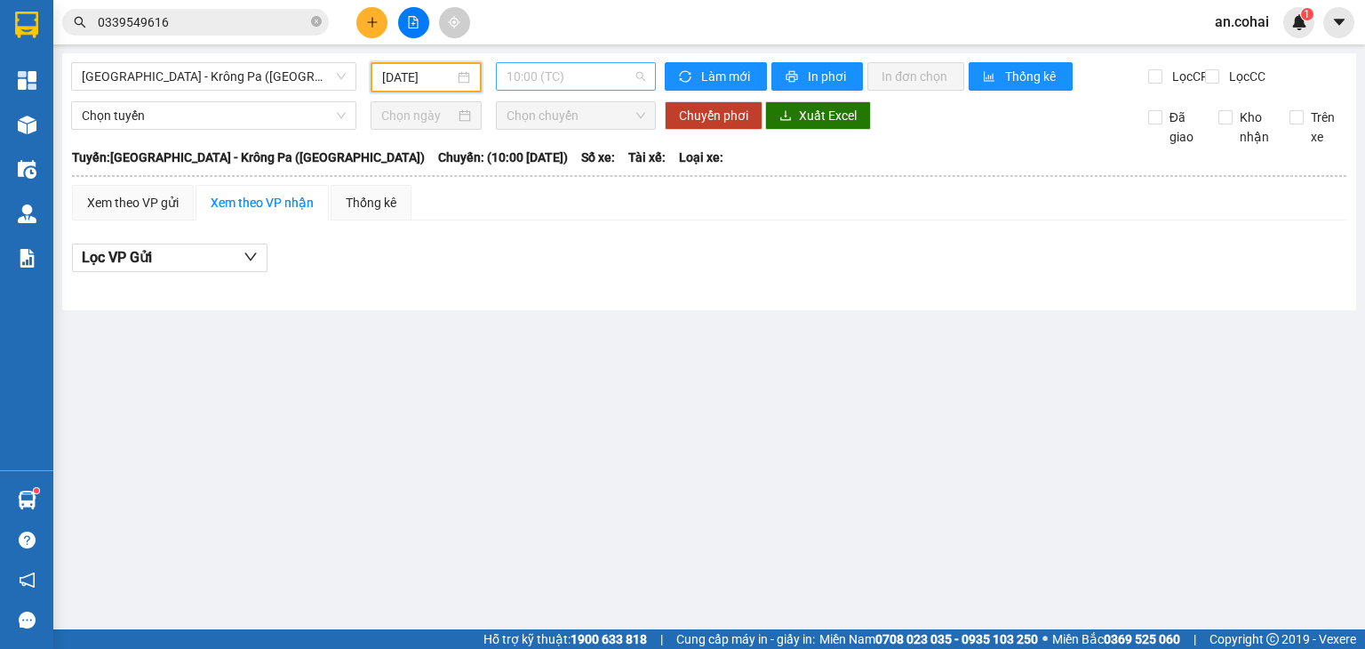
click at [568, 79] on span "10:00 (TC)" at bounding box center [577, 76] width 140 height 27
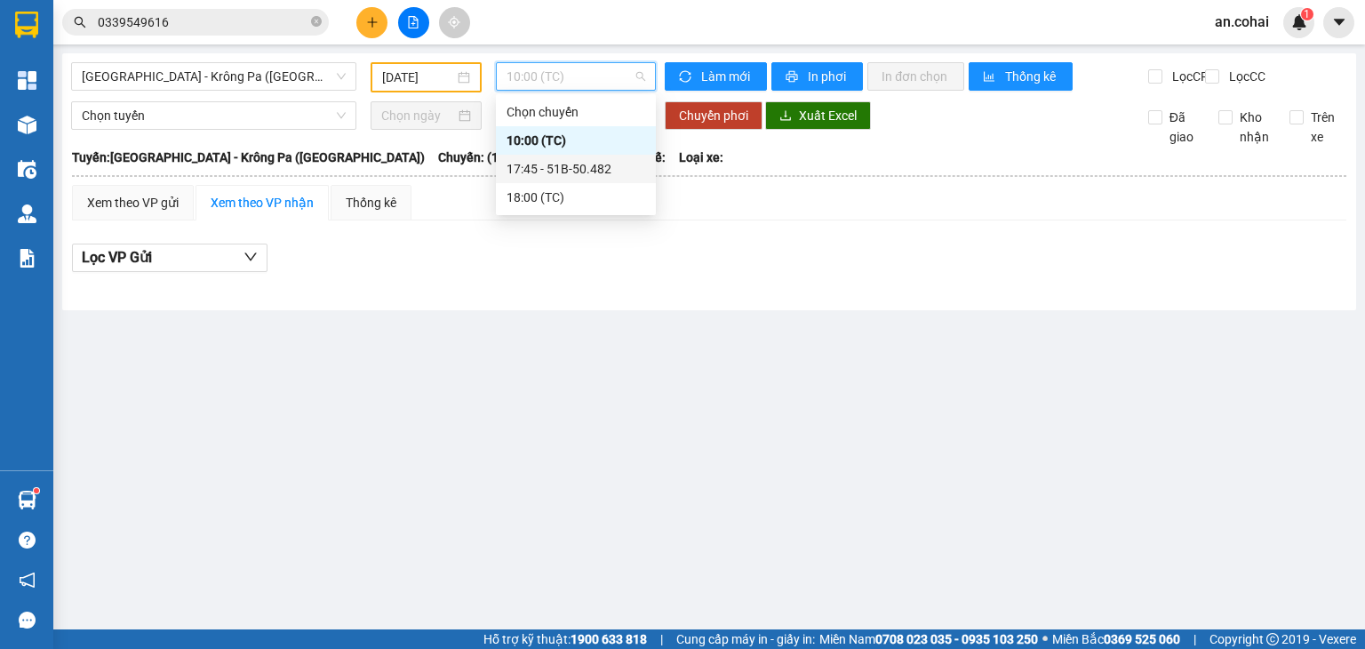
click at [574, 167] on div "17:45 - 51B-50.482" at bounding box center [576, 169] width 139 height 20
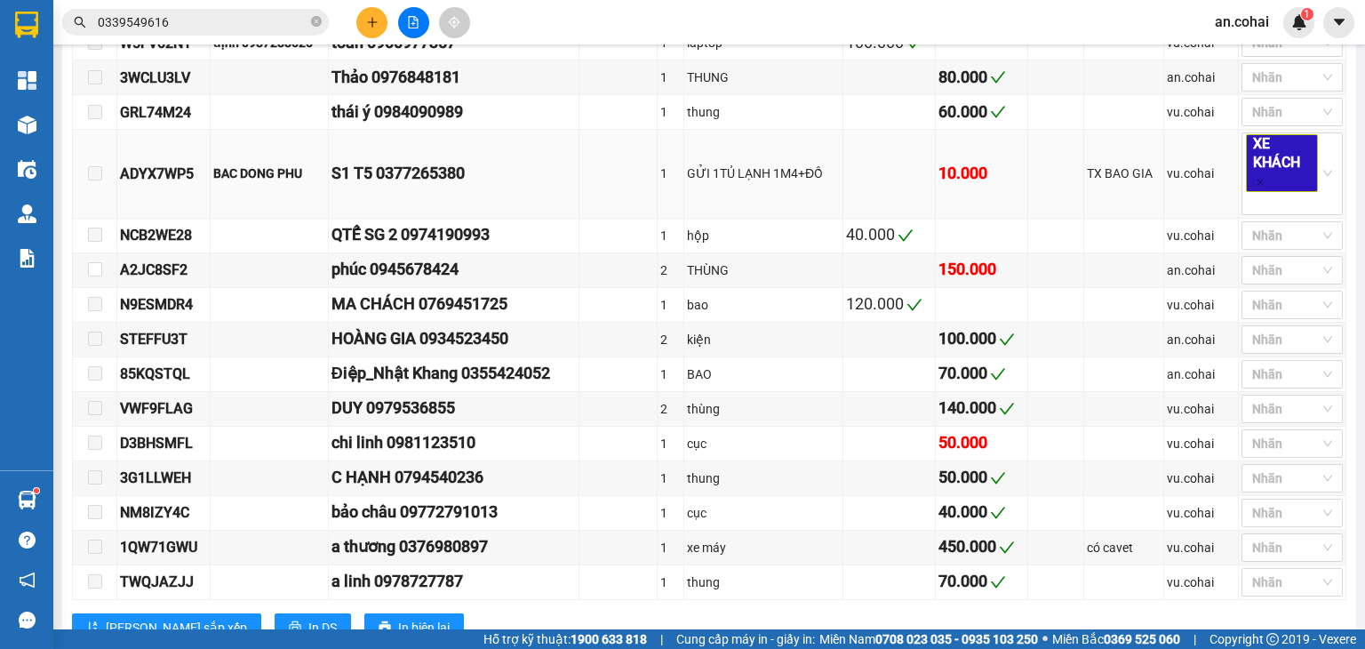
scroll to position [800, 0]
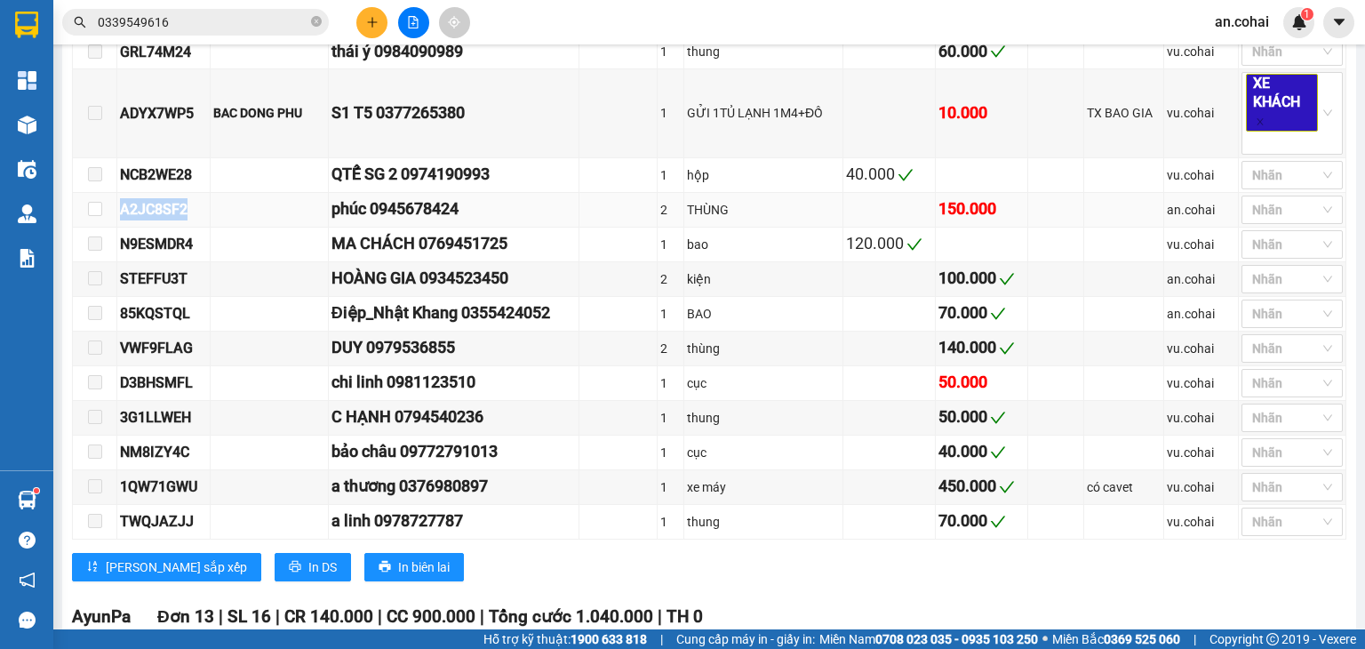
drag, startPoint x: 122, startPoint y: 218, endPoint x: 184, endPoint y: 207, distance: 63.1
click at [184, 207] on div "A2JC8SF2" at bounding box center [163, 209] width 87 height 22
copy div "A2JC8SF2"
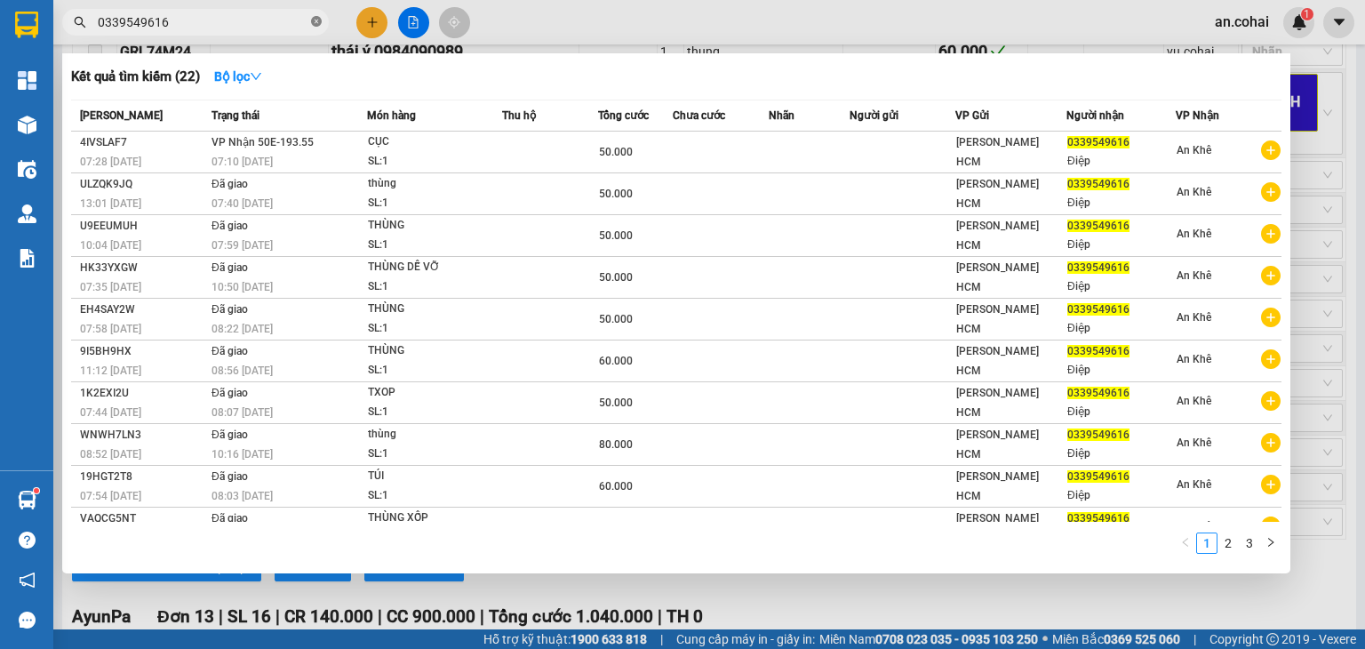
click at [320, 25] on icon "close-circle" at bounding box center [316, 21] width 11 height 11
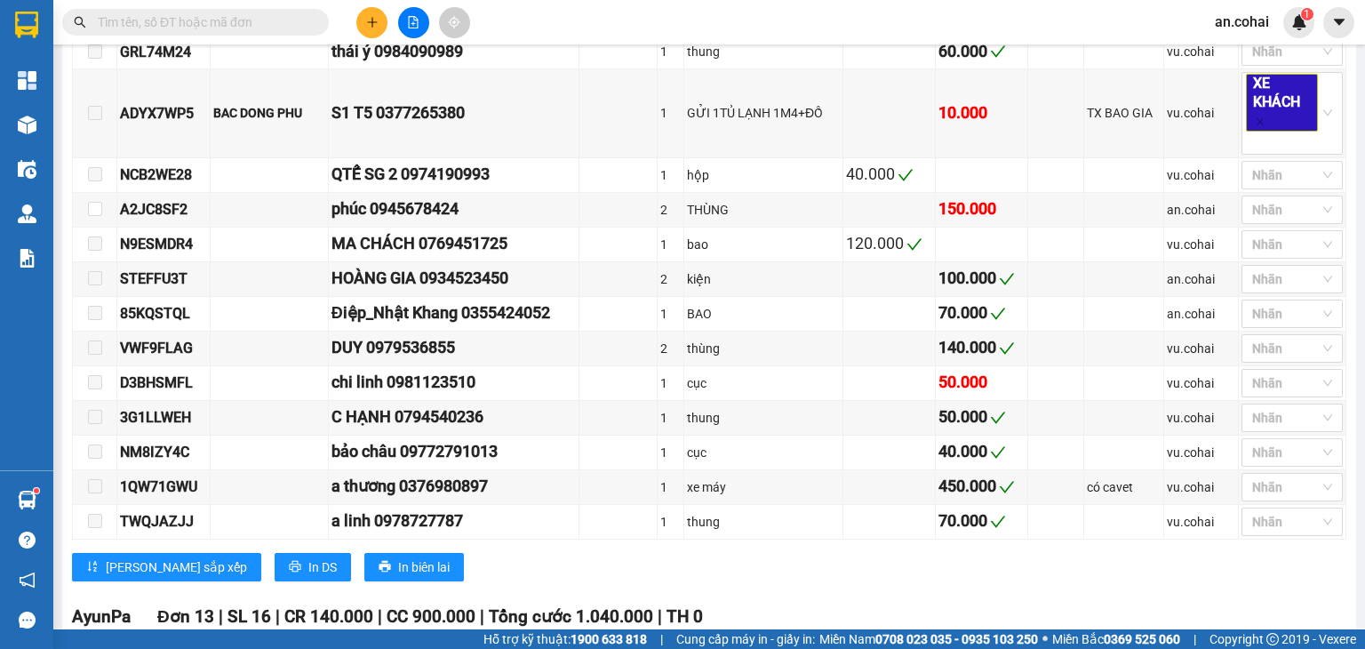
click at [300, 25] on input "text" at bounding box center [203, 22] width 210 height 20
paste input "A2JC8SF2"
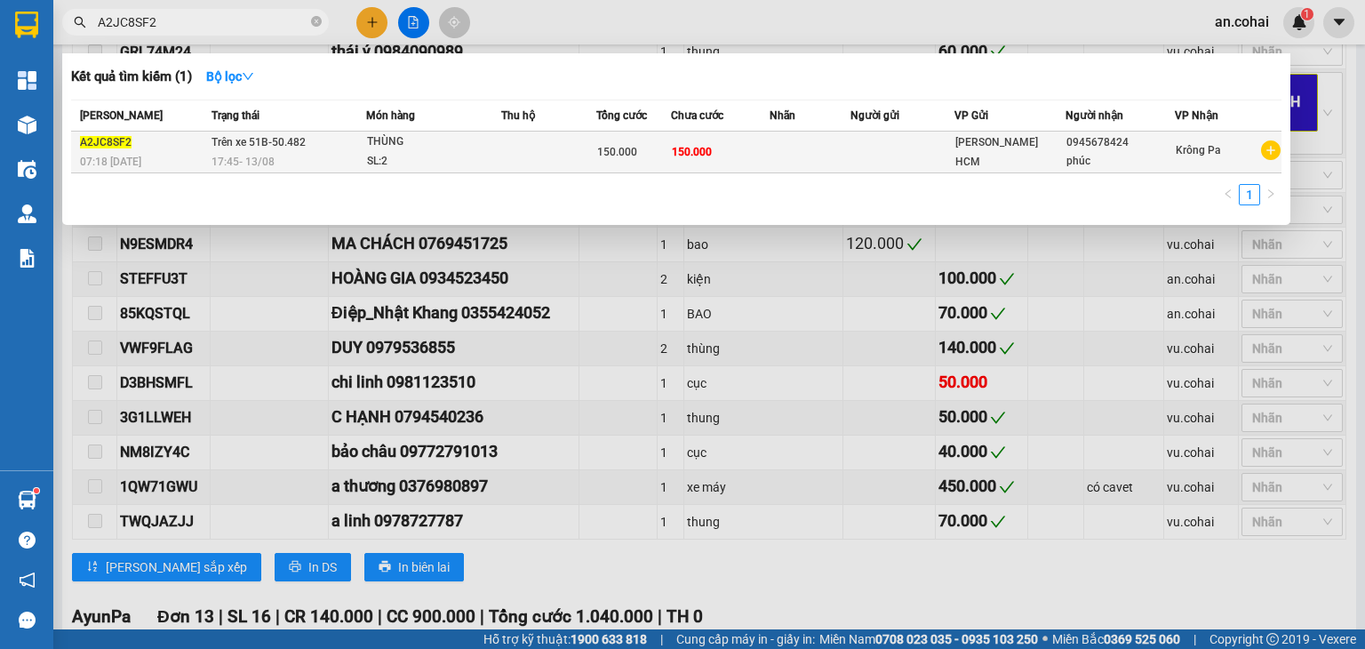
type input "A2JC8SF2"
click at [372, 147] on div "THÙNG" at bounding box center [433, 142] width 133 height 20
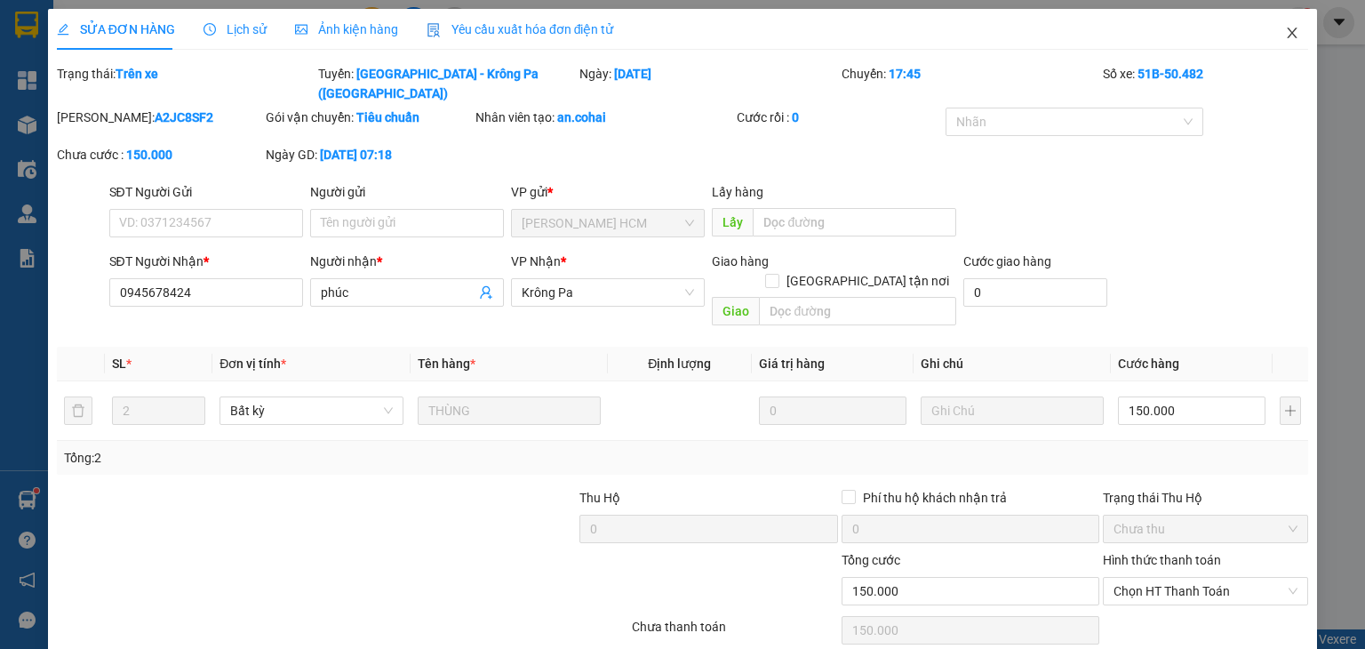
click at [1285, 36] on icon "close" at bounding box center [1292, 33] width 14 height 14
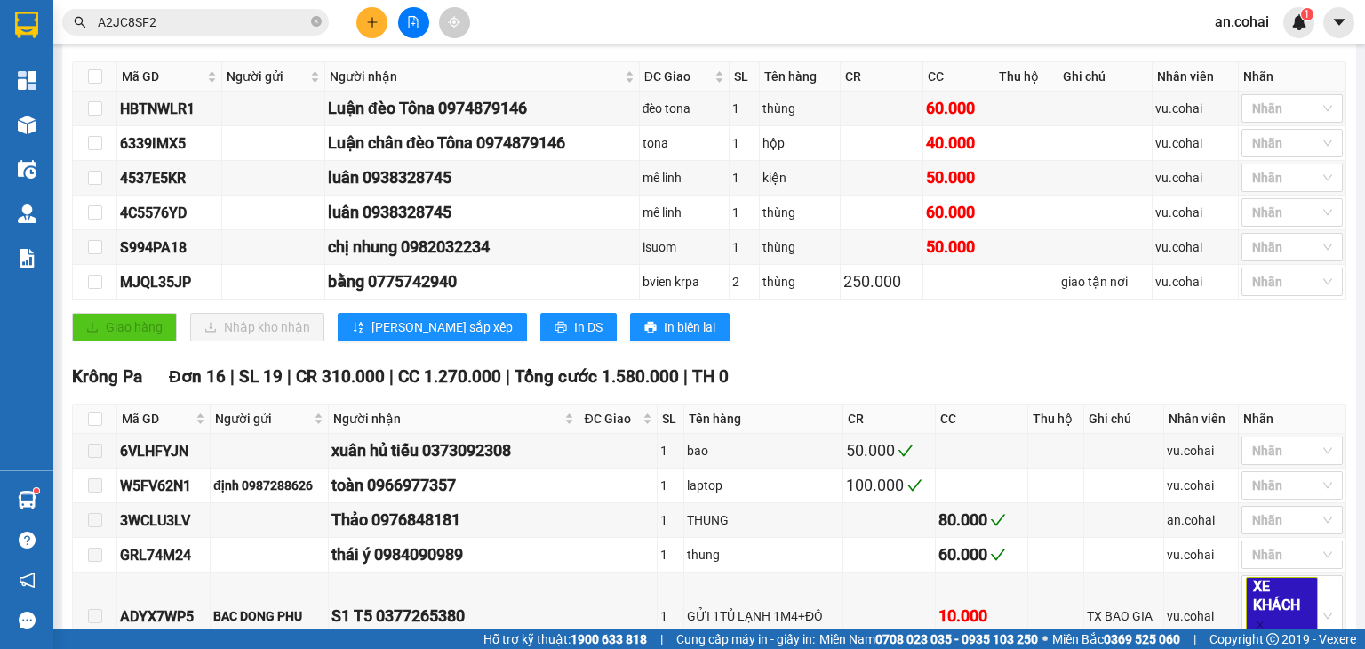
scroll to position [267, 0]
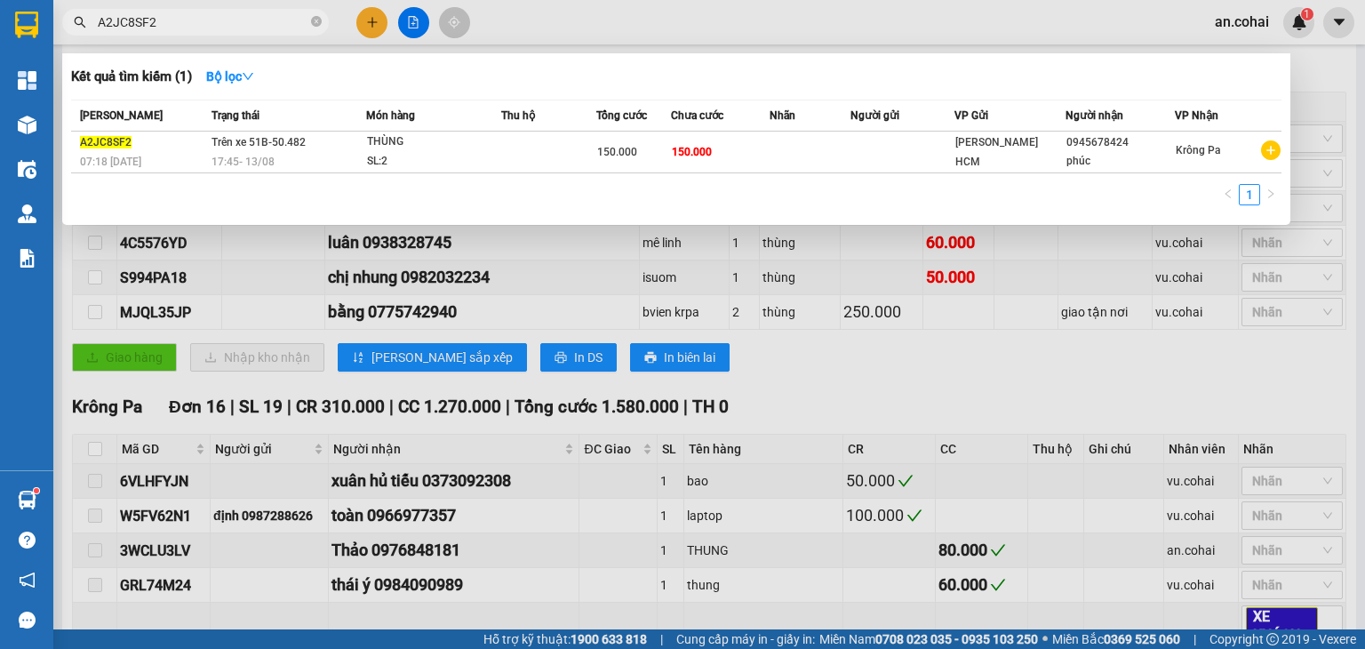
click at [224, 12] on input "A2JC8SF2" at bounding box center [203, 22] width 210 height 20
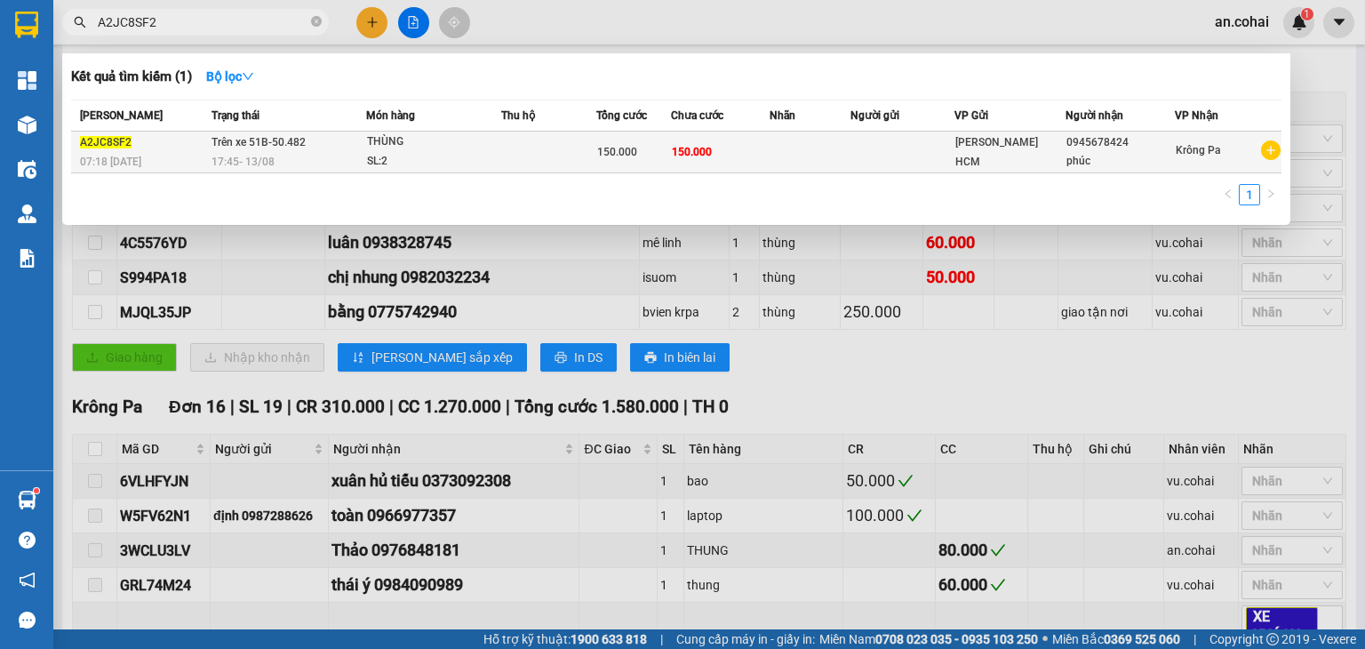
click at [384, 155] on div "SL: 2" at bounding box center [433, 162] width 133 height 20
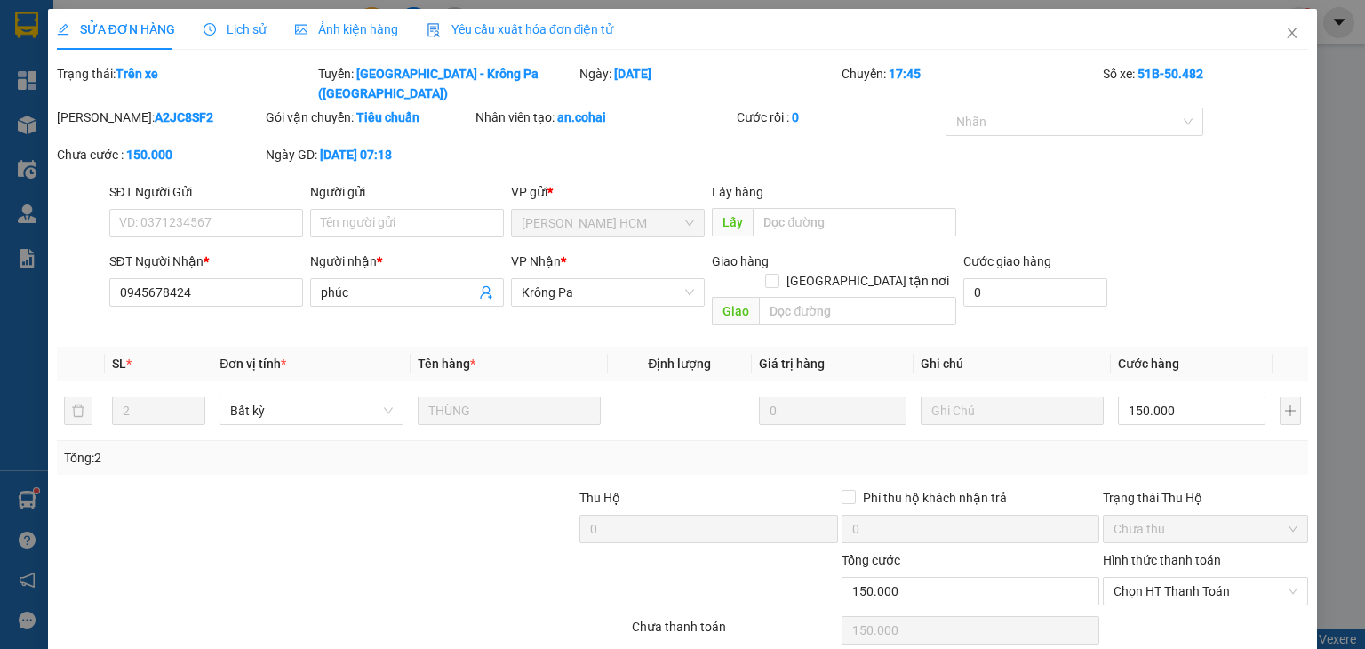
click at [246, 34] on span "Lịch sử" at bounding box center [235, 29] width 63 height 14
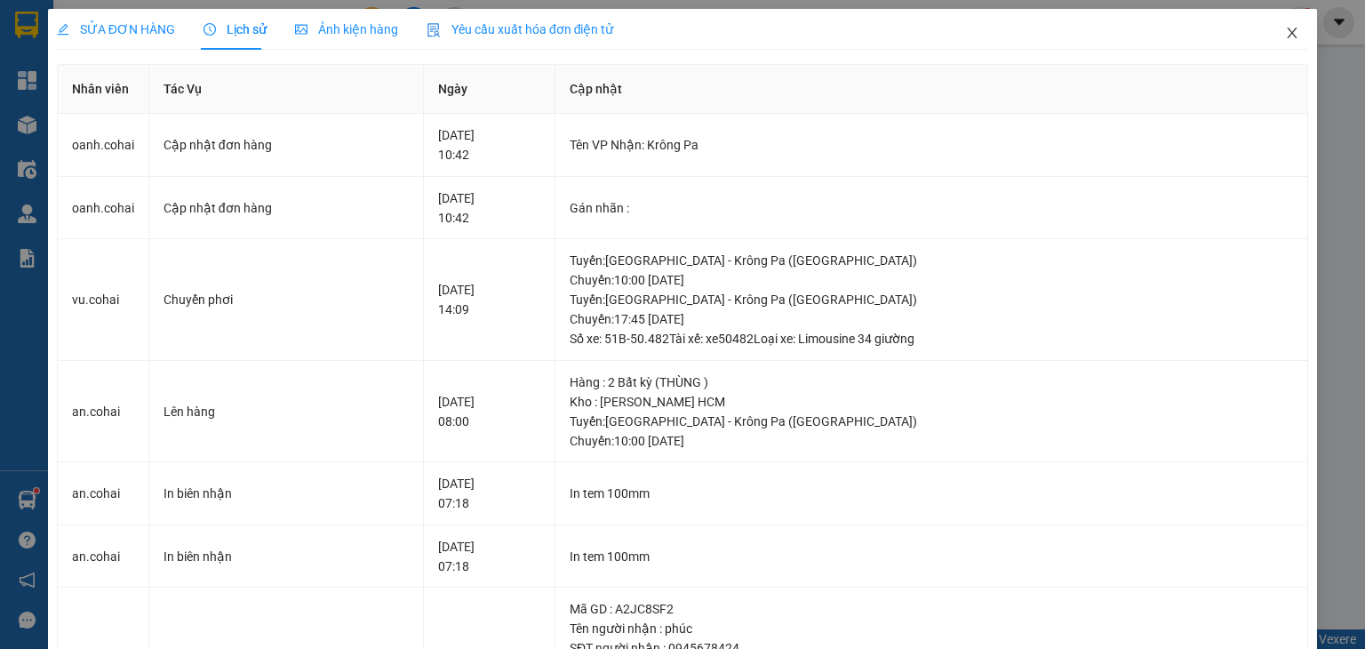
click at [1276, 43] on span "Close" at bounding box center [1293, 34] width 50 height 50
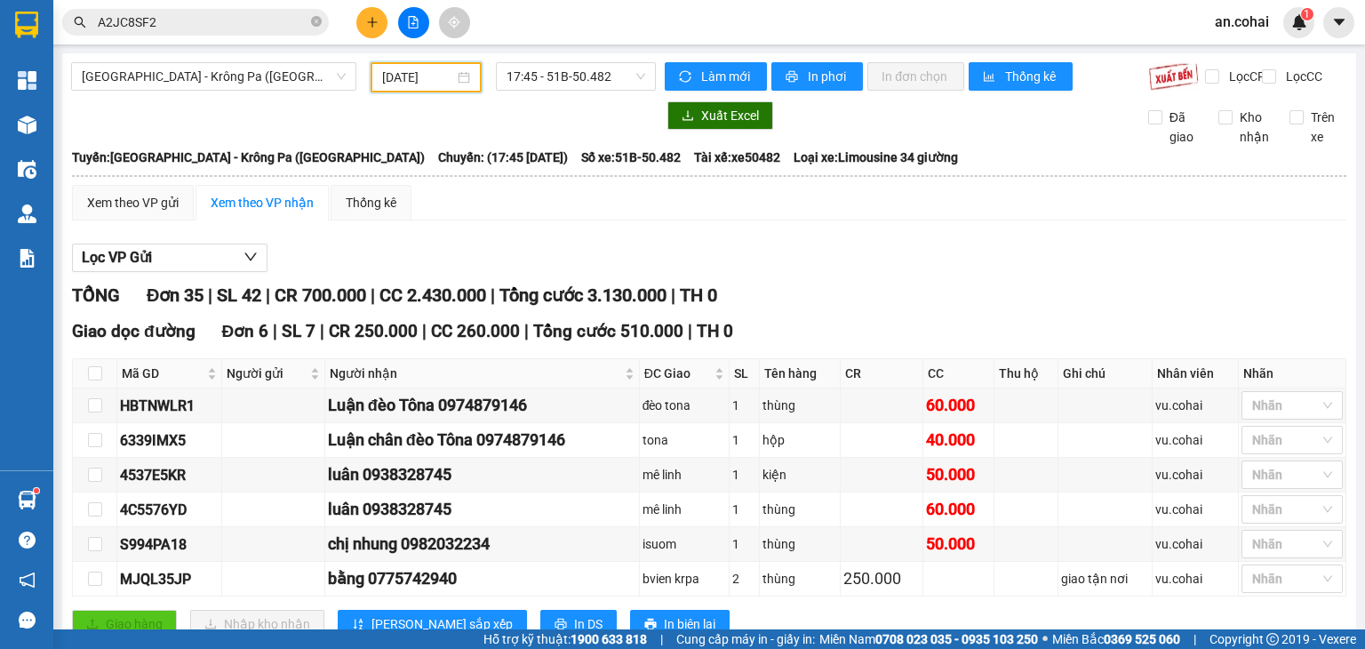
click at [396, 70] on input "[DATE]" at bounding box center [417, 78] width 71 height 20
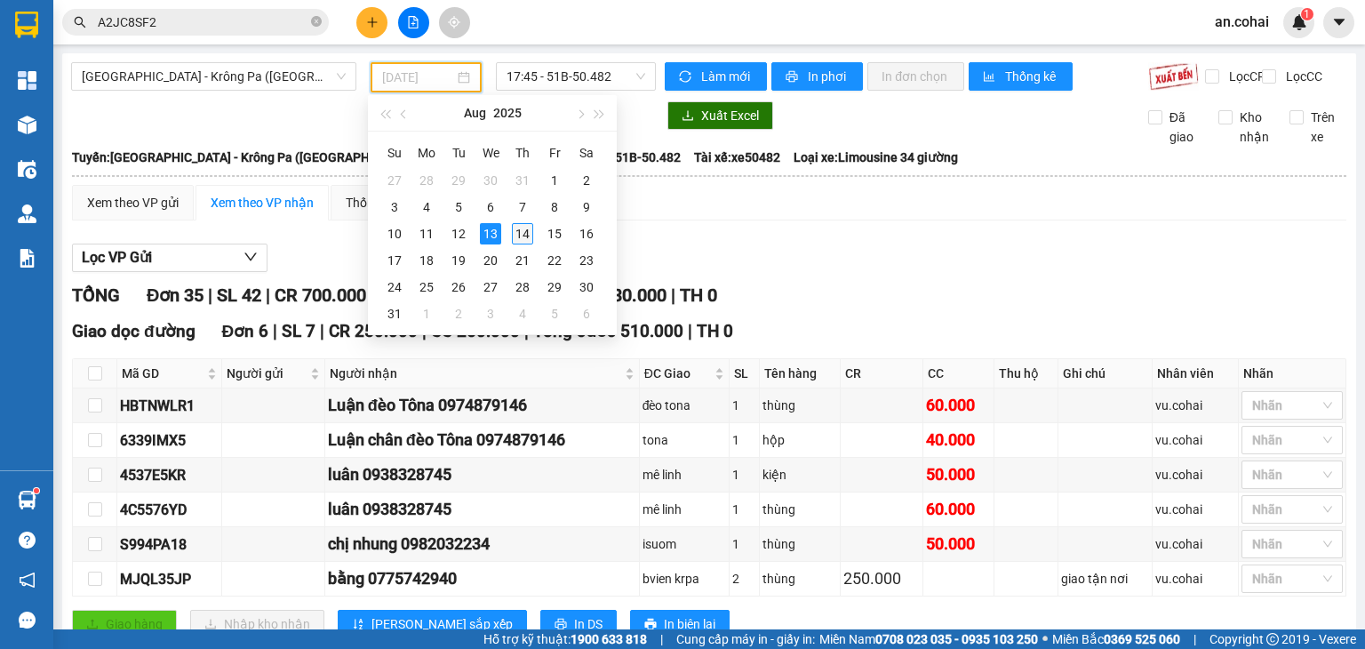
click at [523, 228] on div "14" at bounding box center [522, 233] width 21 height 21
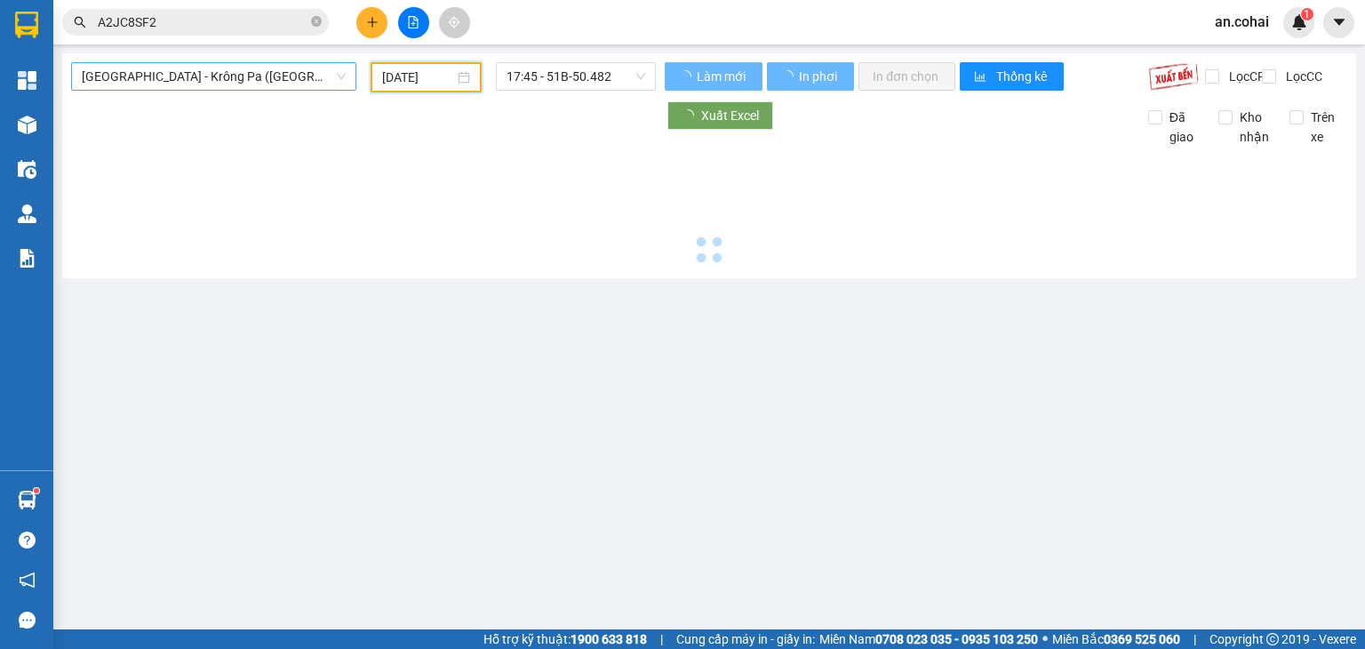
type input "[DATE]"
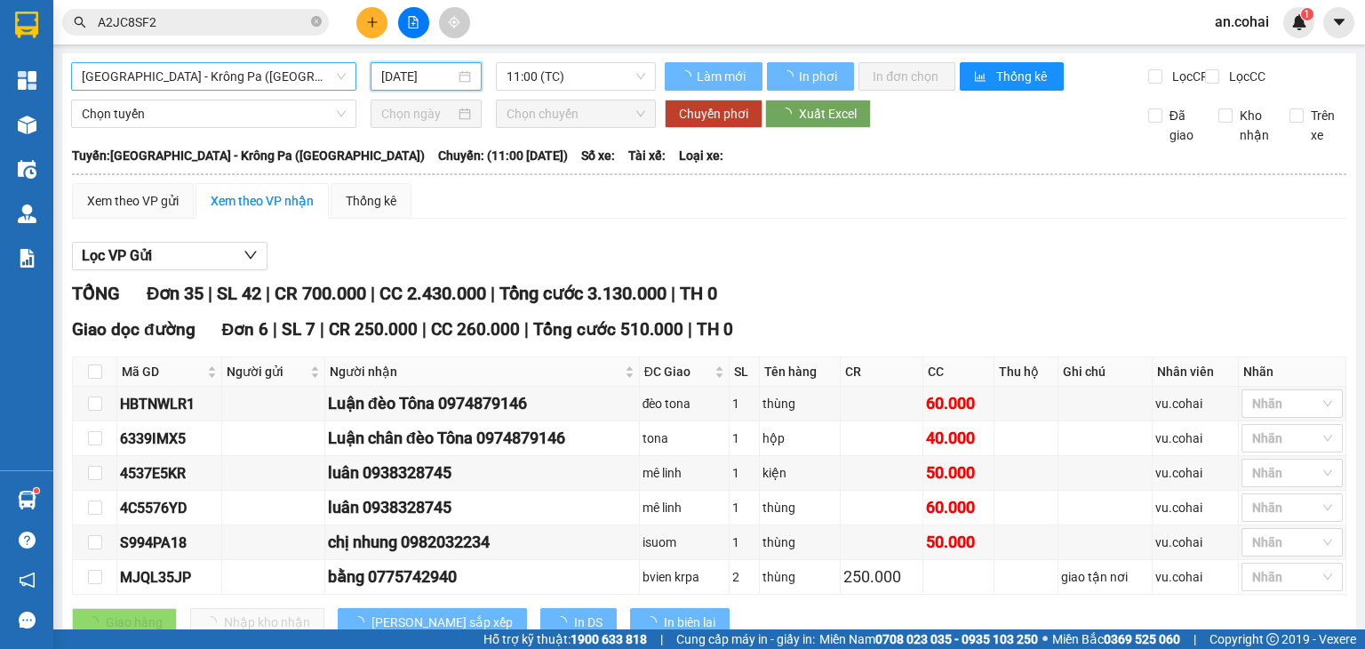
click at [306, 65] on span "[GEOGRAPHIC_DATA] - Krông Pa ([GEOGRAPHIC_DATA])" at bounding box center [214, 76] width 264 height 27
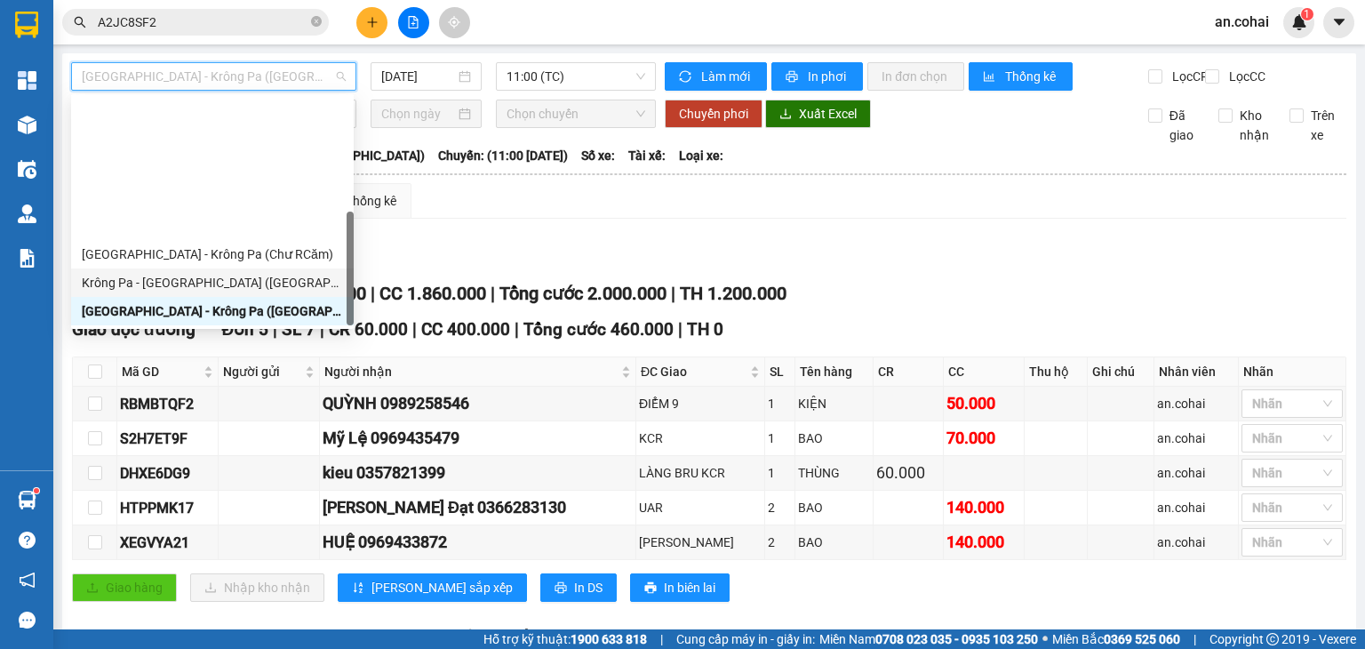
scroll to position [249, 0]
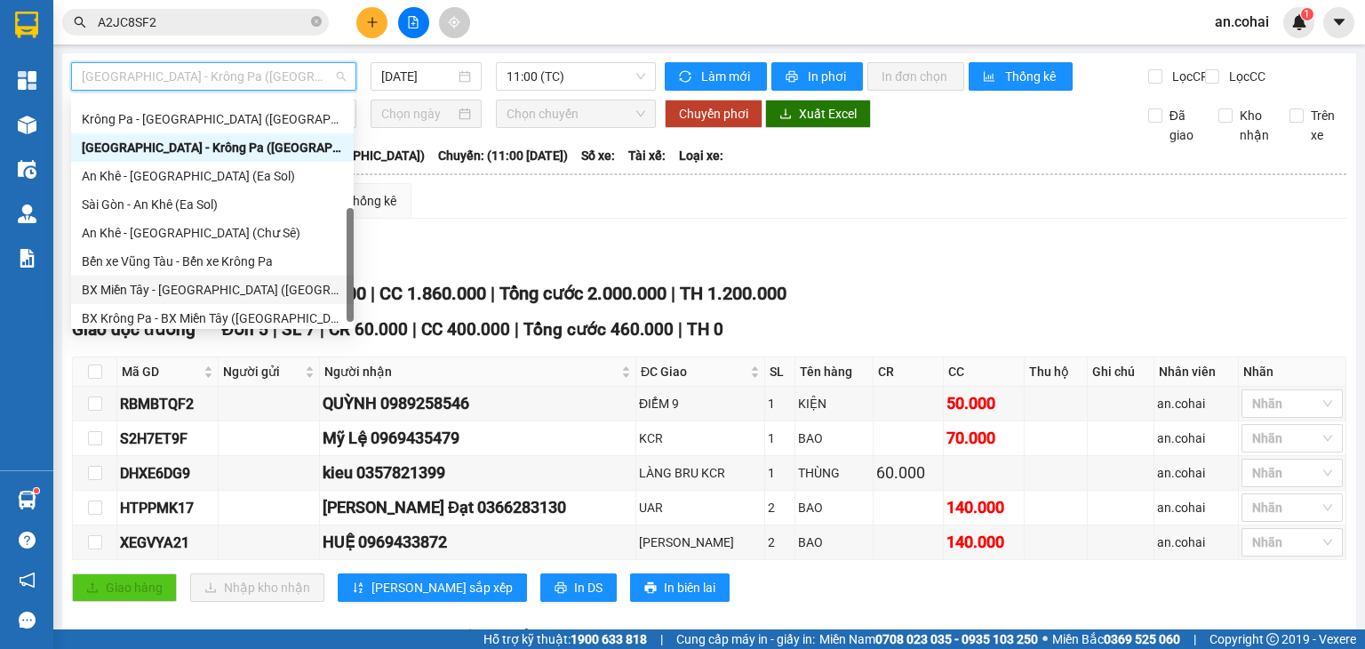
click at [206, 294] on div "BX Miền Tây - [GEOGRAPHIC_DATA] ([GEOGRAPHIC_DATA] - [GEOGRAPHIC_DATA])" at bounding box center [212, 290] width 261 height 20
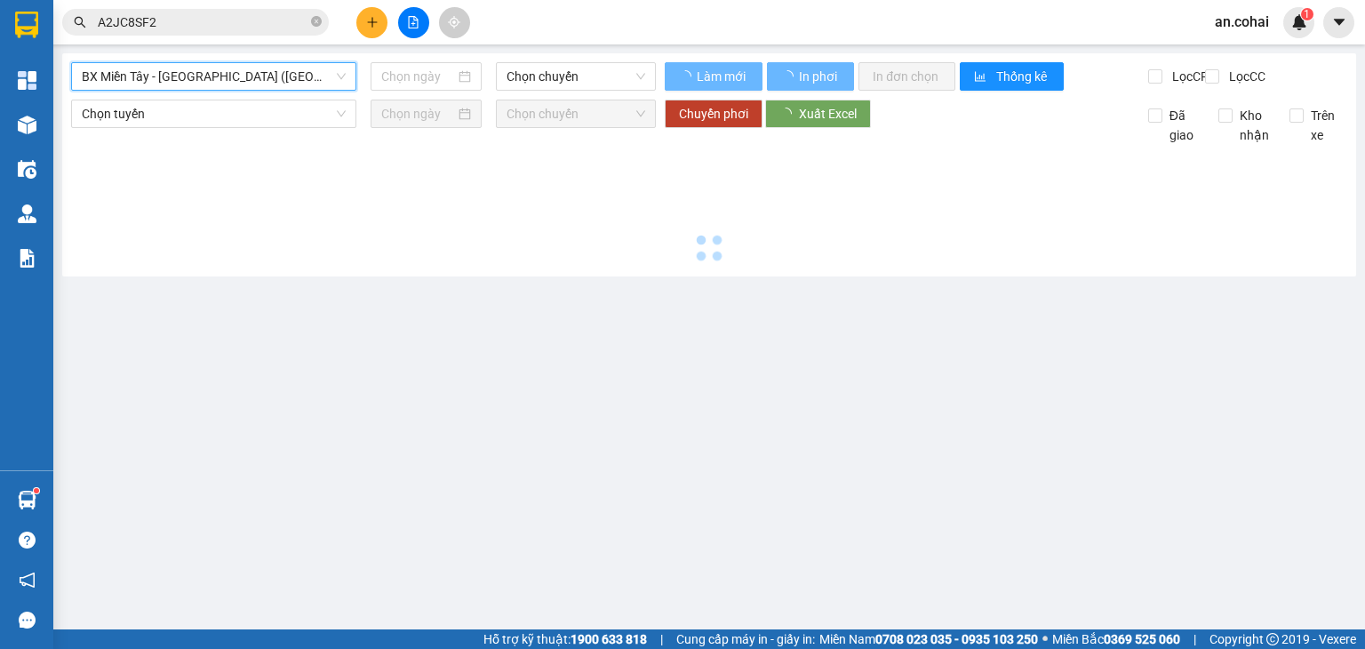
type input "[DATE]"
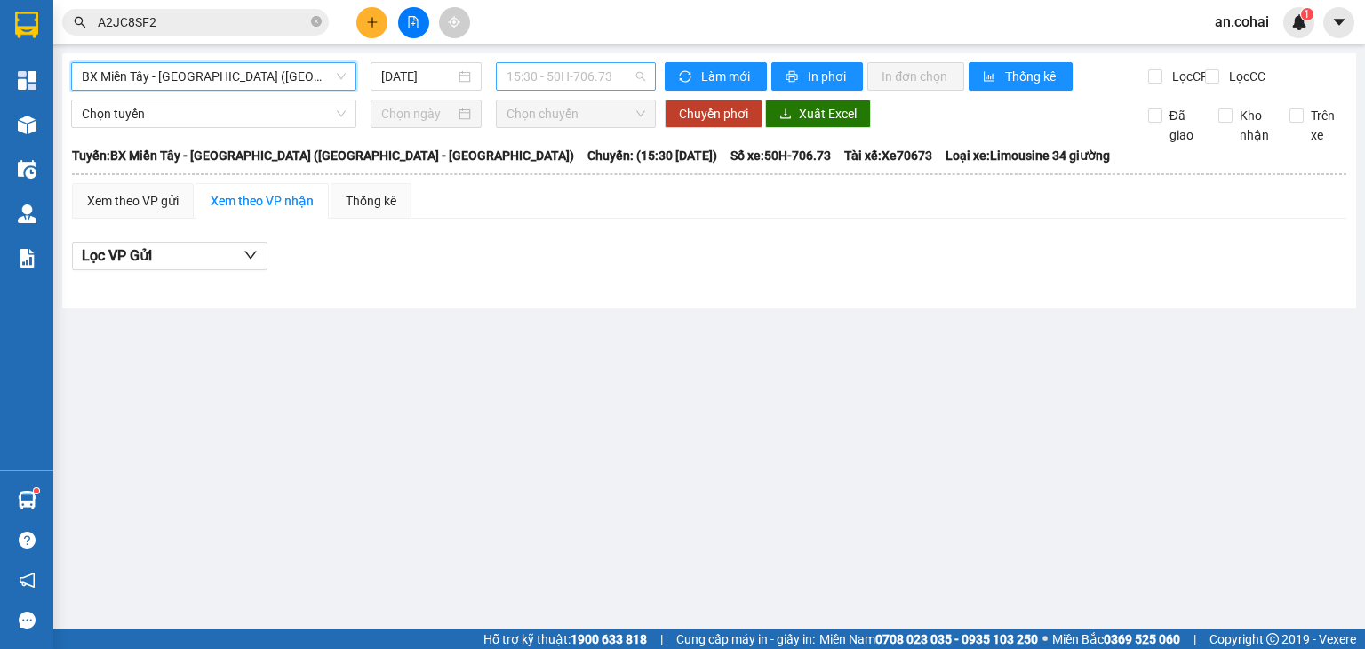
click at [583, 80] on span "15:30 - 50H-706.73" at bounding box center [577, 76] width 140 height 27
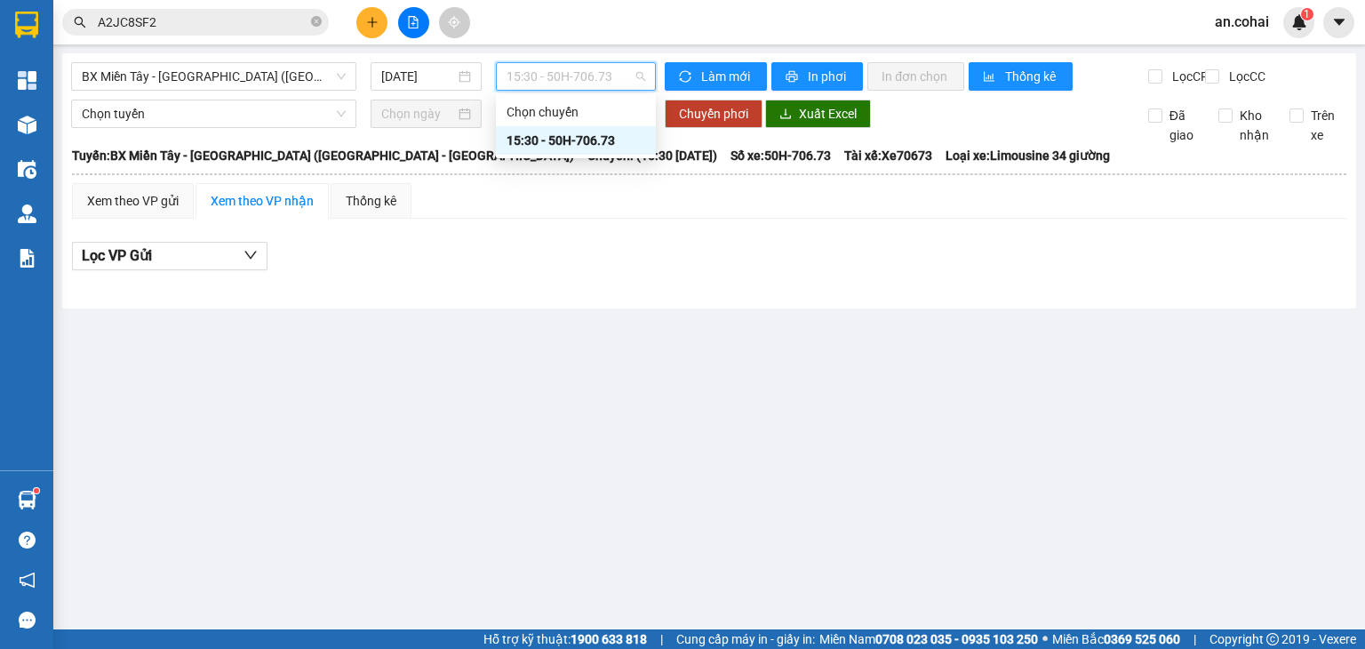
click at [581, 134] on div "15:30 - 50H-706.73" at bounding box center [576, 141] width 139 height 20
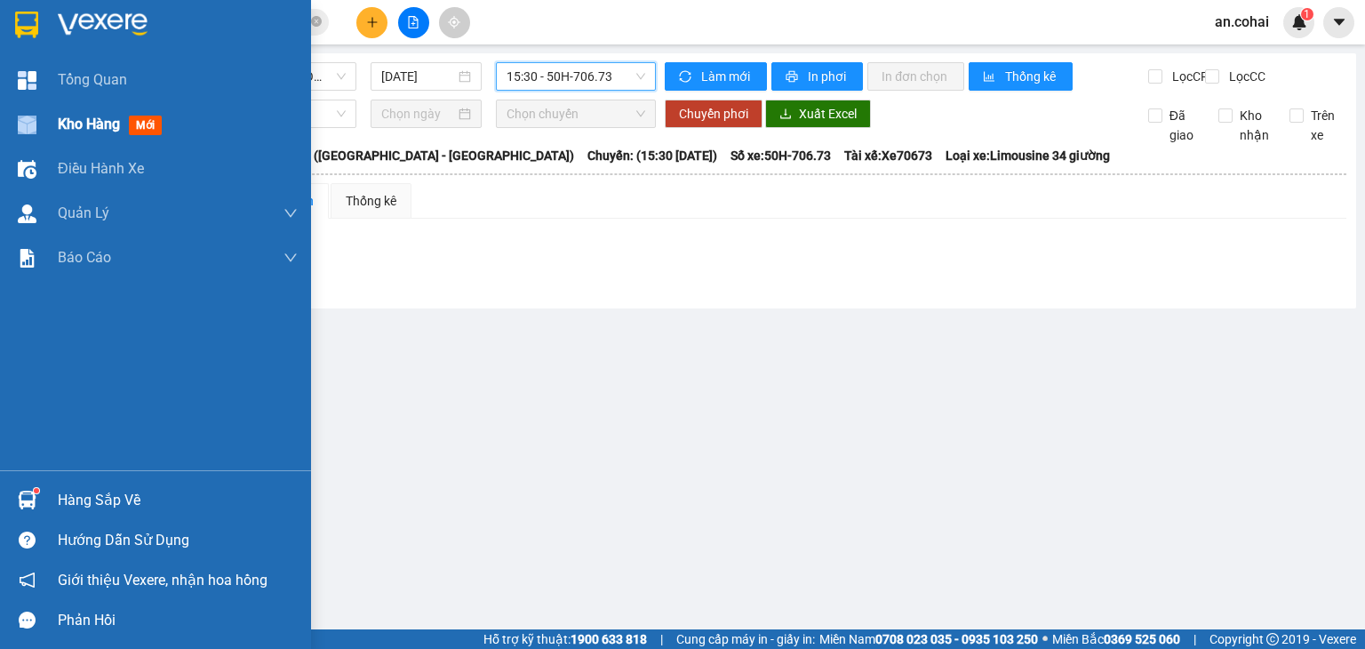
click at [57, 122] on div "Kho hàng mới" at bounding box center [155, 124] width 311 height 44
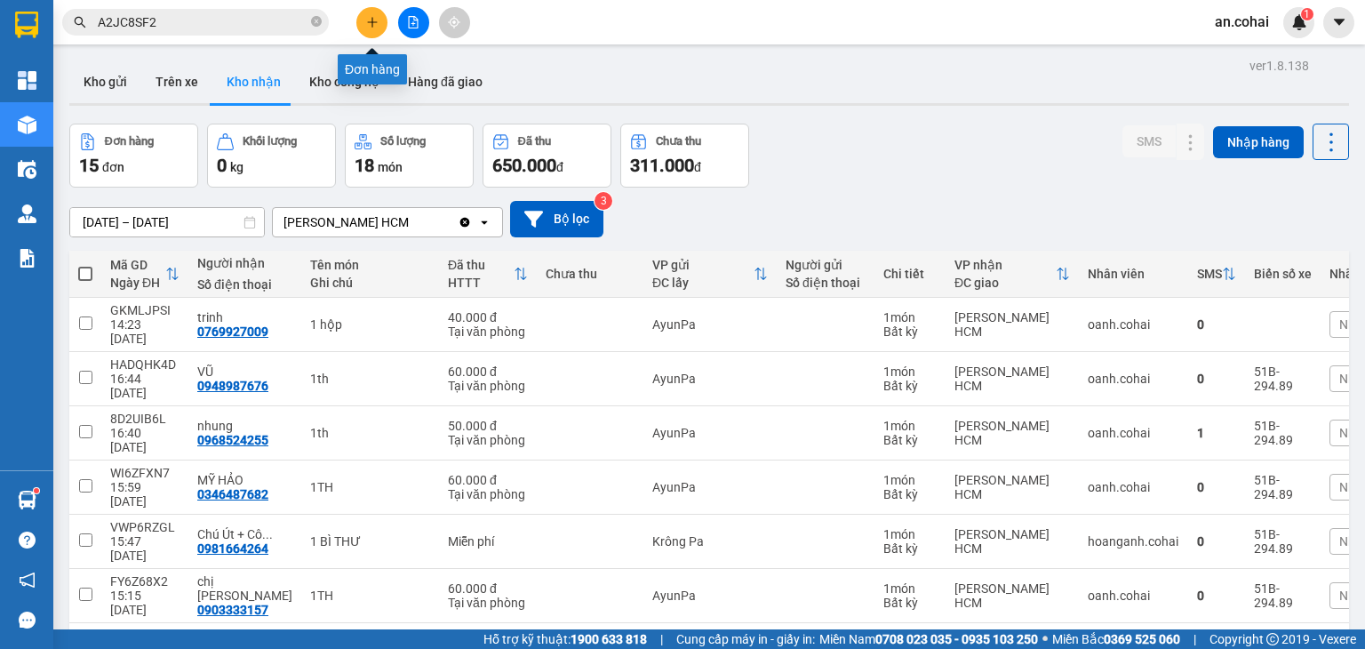
click at [376, 29] on button at bounding box center [371, 22] width 31 height 31
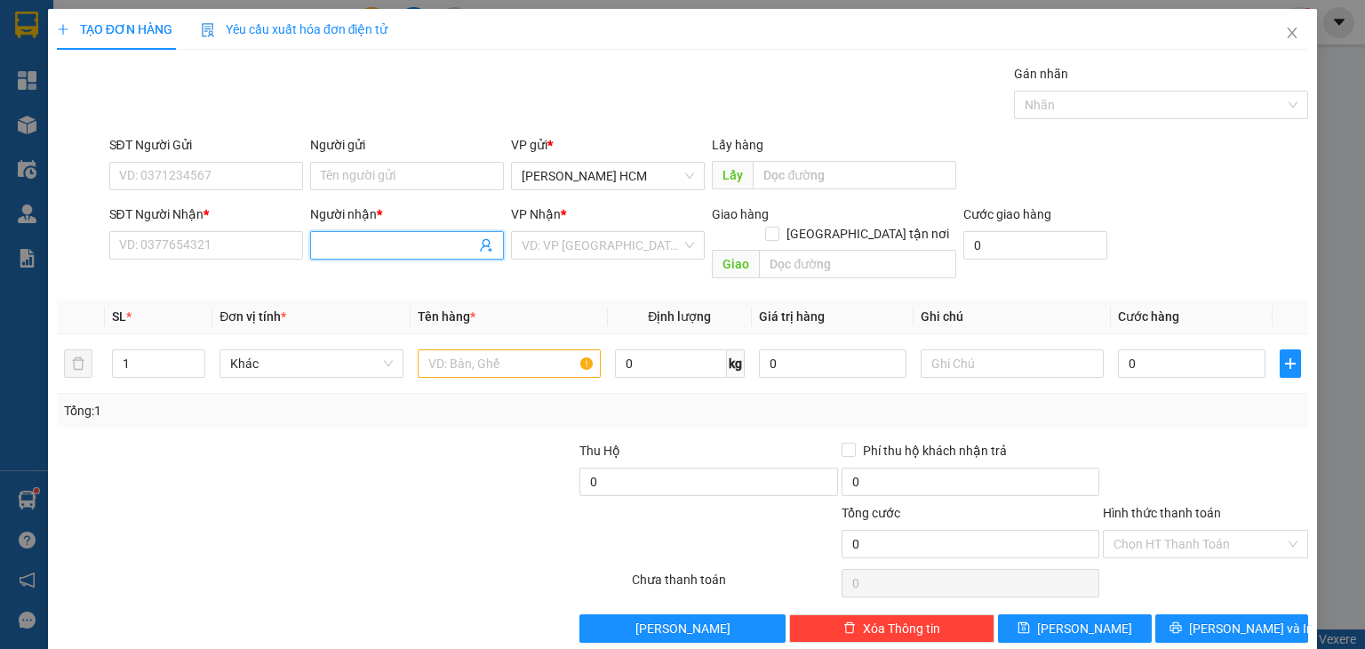
click at [350, 250] on input "Người nhận *" at bounding box center [398, 246] width 155 height 20
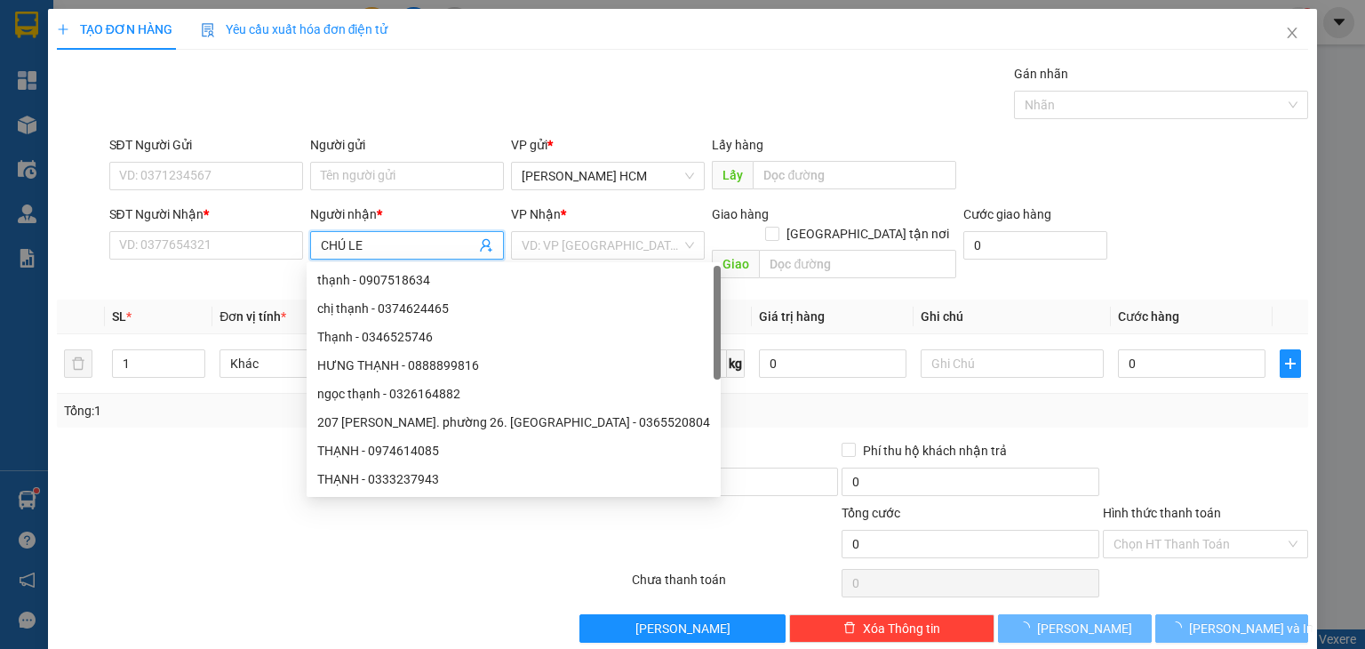
type input "CHÚ LÊ"
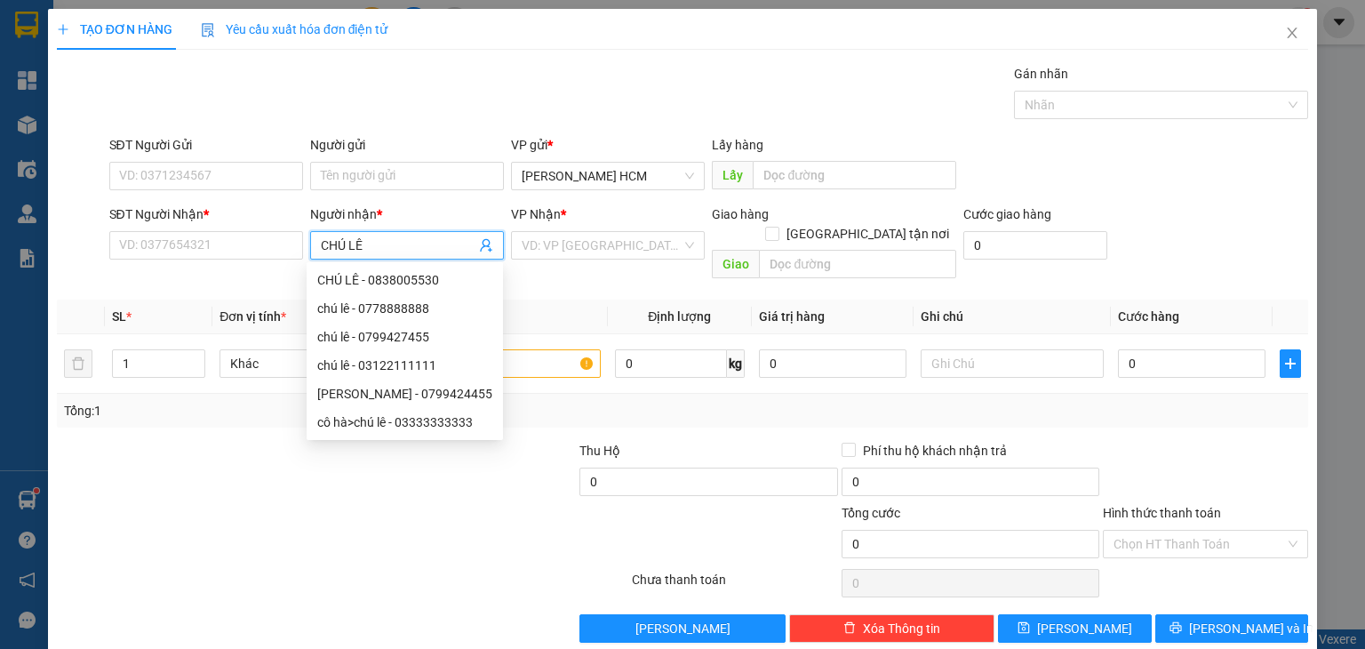
click at [429, 391] on div "[PERSON_NAME] - 0799424455" at bounding box center [404, 394] width 175 height 20
type input "0799424455"
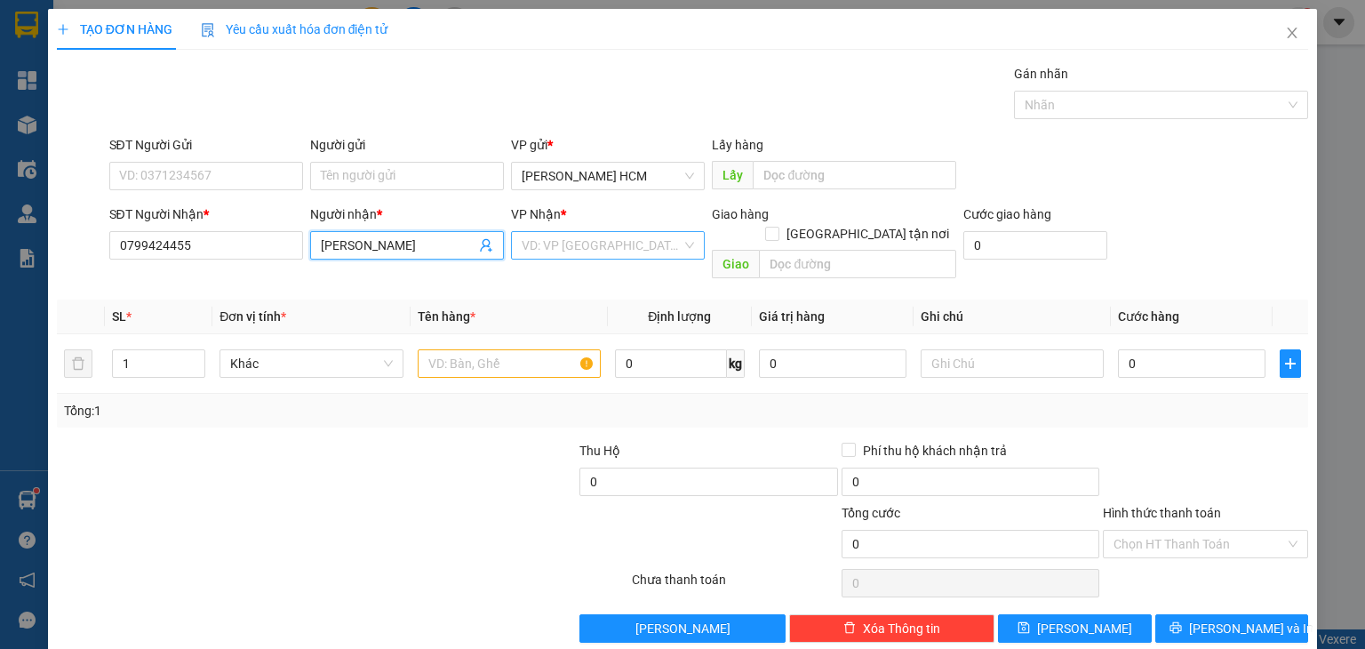
type input "[PERSON_NAME]"
click at [607, 248] on input "search" at bounding box center [602, 245] width 160 height 27
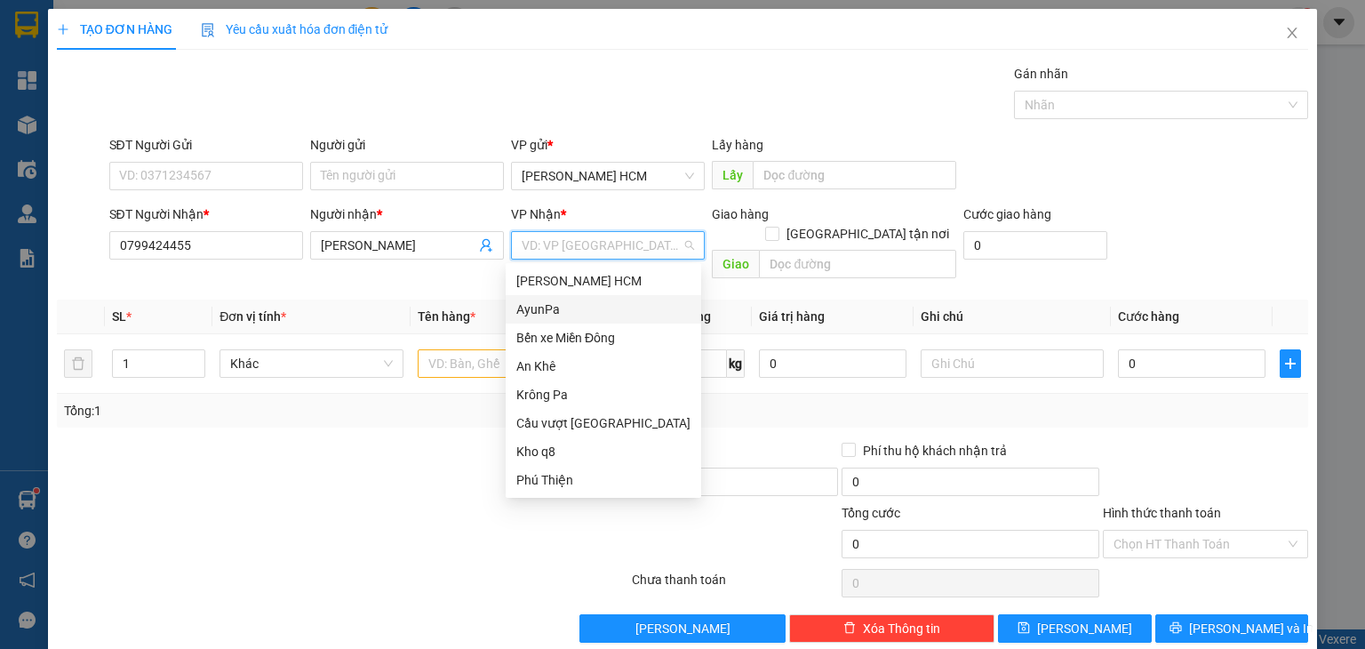
click at [552, 311] on div "AyunPa" at bounding box center [603, 310] width 174 height 20
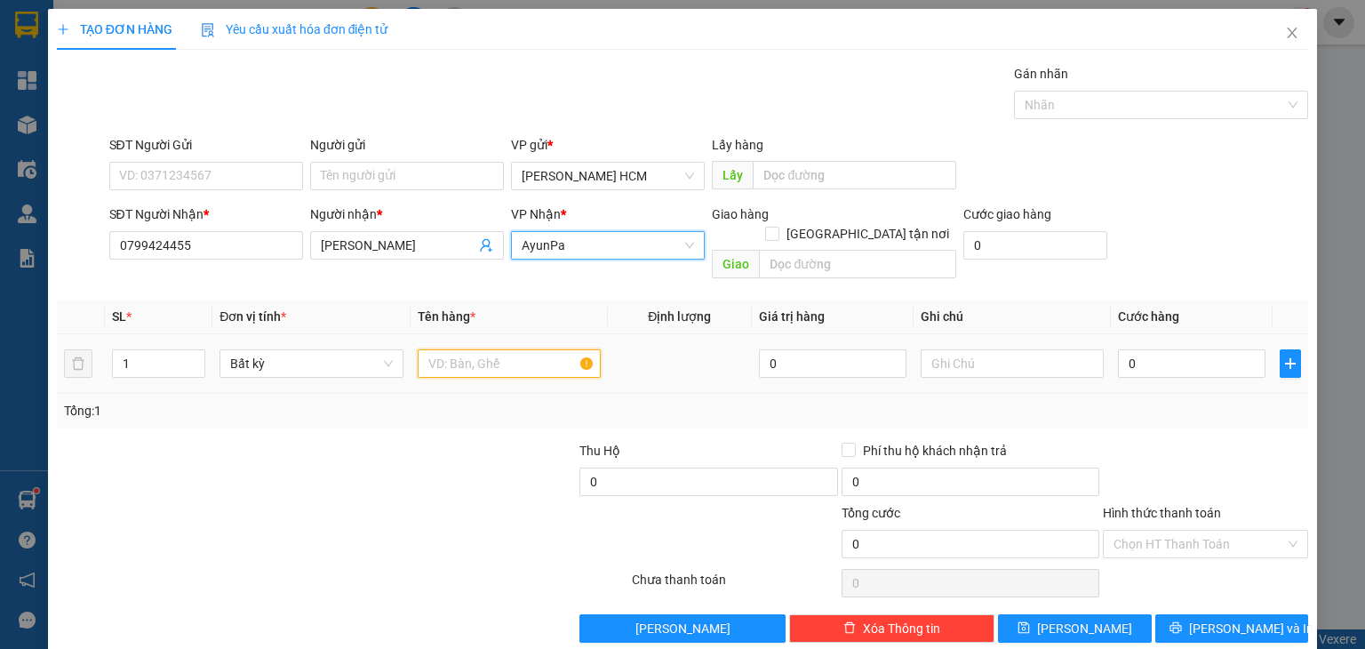
click at [473, 354] on input "text" at bounding box center [509, 363] width 183 height 28
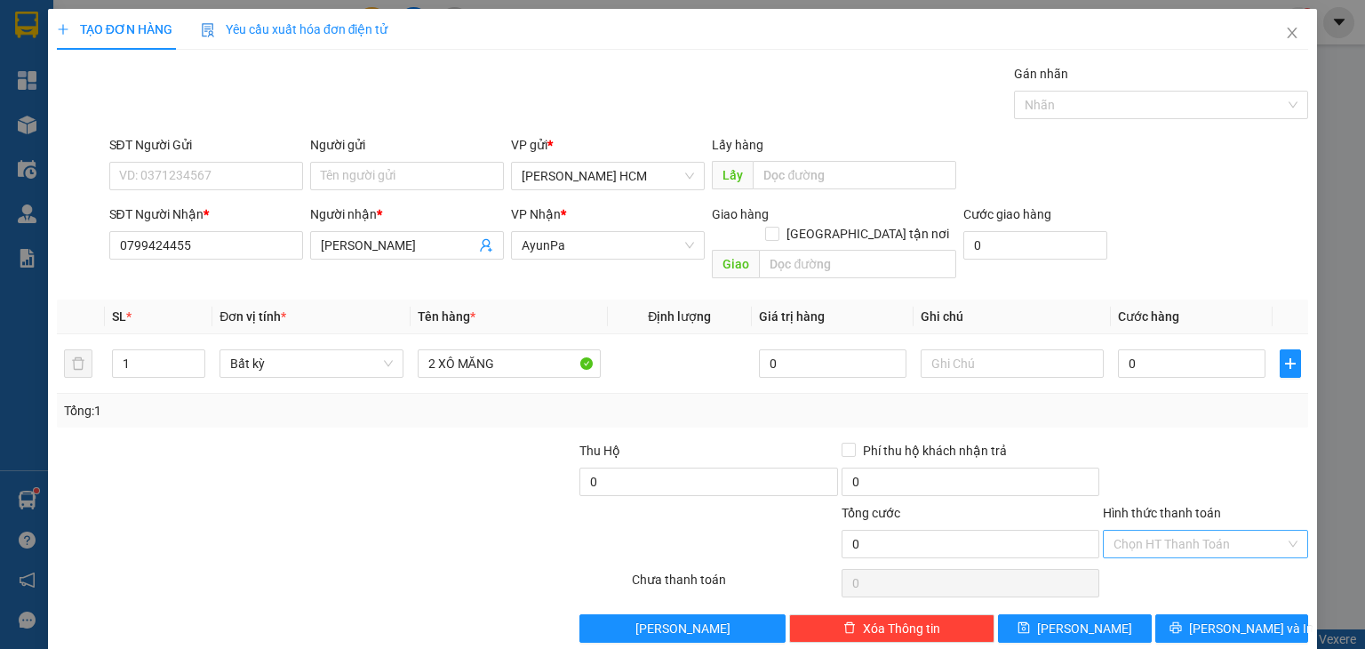
click at [1188, 531] on input "Hình thức thanh toán" at bounding box center [1200, 544] width 172 height 27
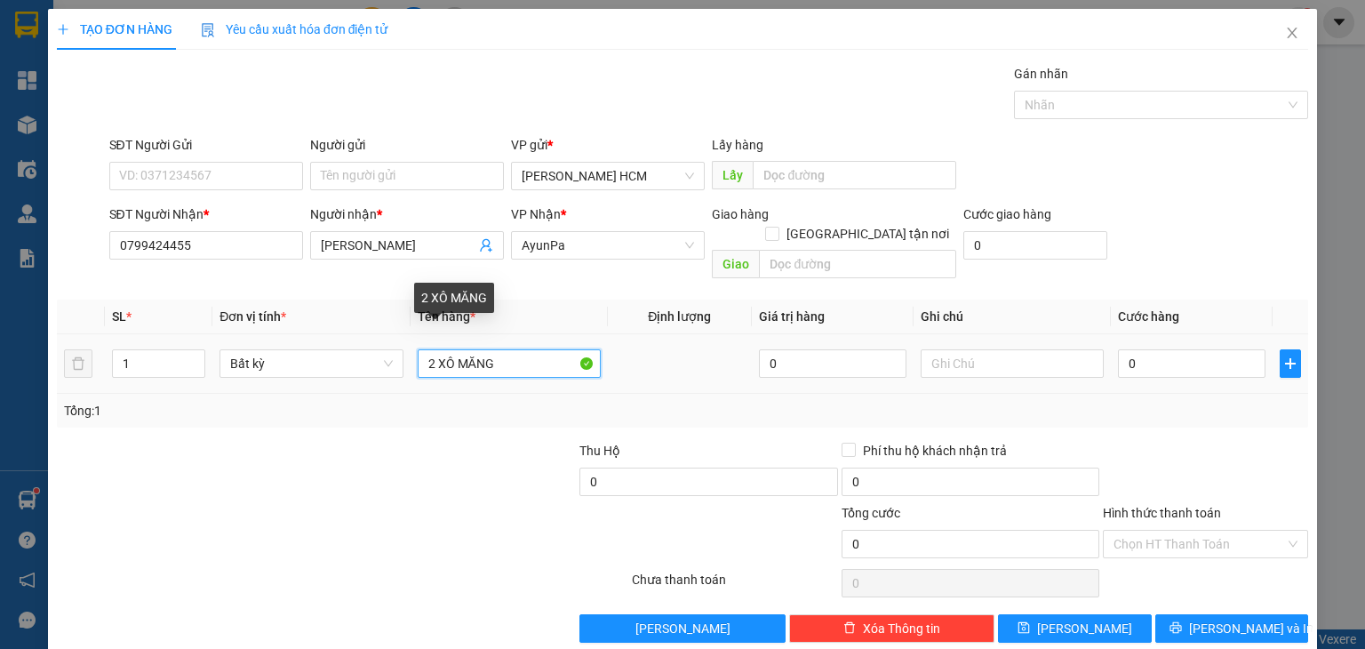
click at [522, 349] on input "2 XÔ MĂNG" at bounding box center [509, 363] width 183 height 28
type input "2 XÔ MĂNG KO"
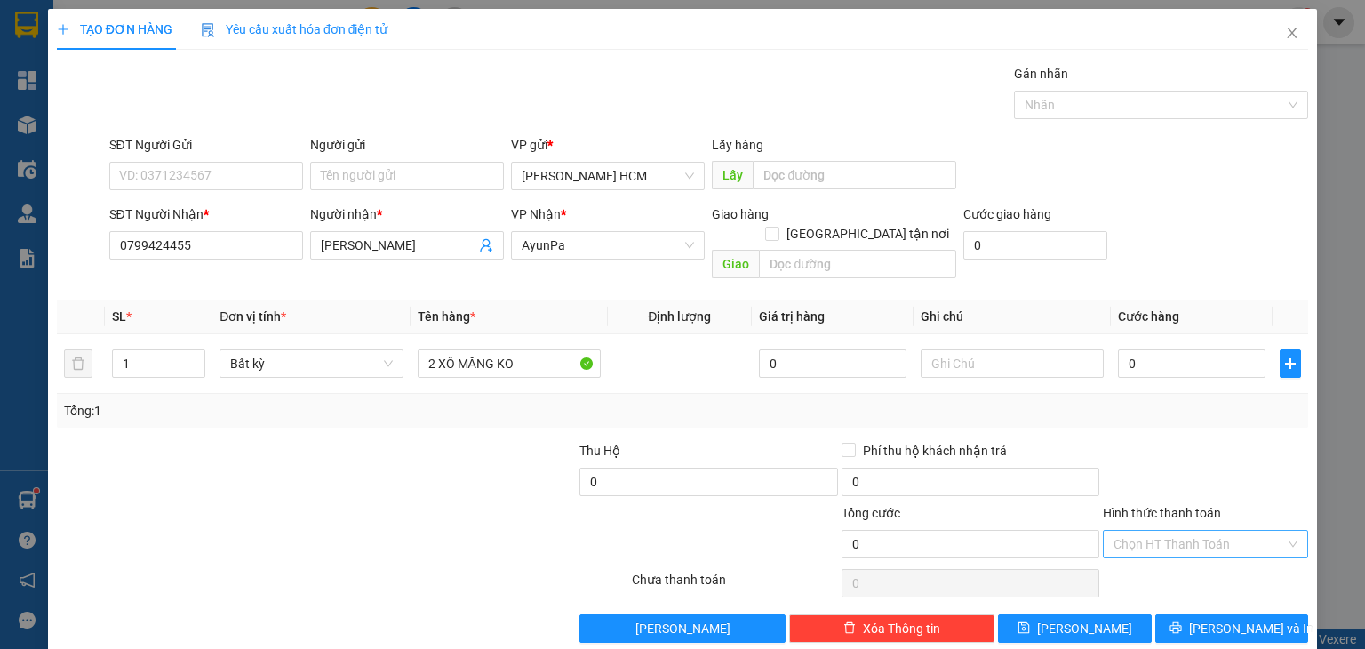
click at [1132, 531] on input "Hình thức thanh toán" at bounding box center [1200, 544] width 172 height 27
click at [1168, 580] on div "Miễn phí" at bounding box center [1194, 587] width 182 height 20
click at [1182, 621] on icon "printer" at bounding box center [1176, 627] width 12 height 12
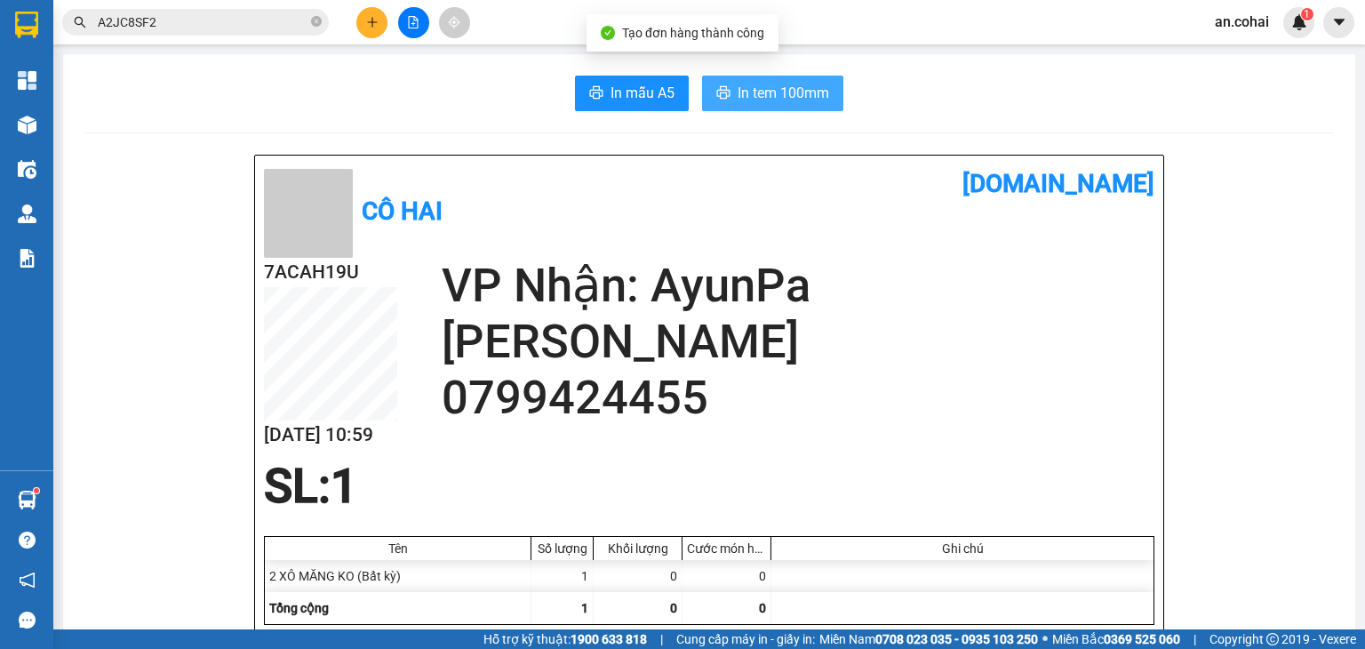
click at [795, 96] on span "In tem 100mm" at bounding box center [784, 93] width 92 height 22
click at [28, 124] on img at bounding box center [27, 125] width 19 height 19
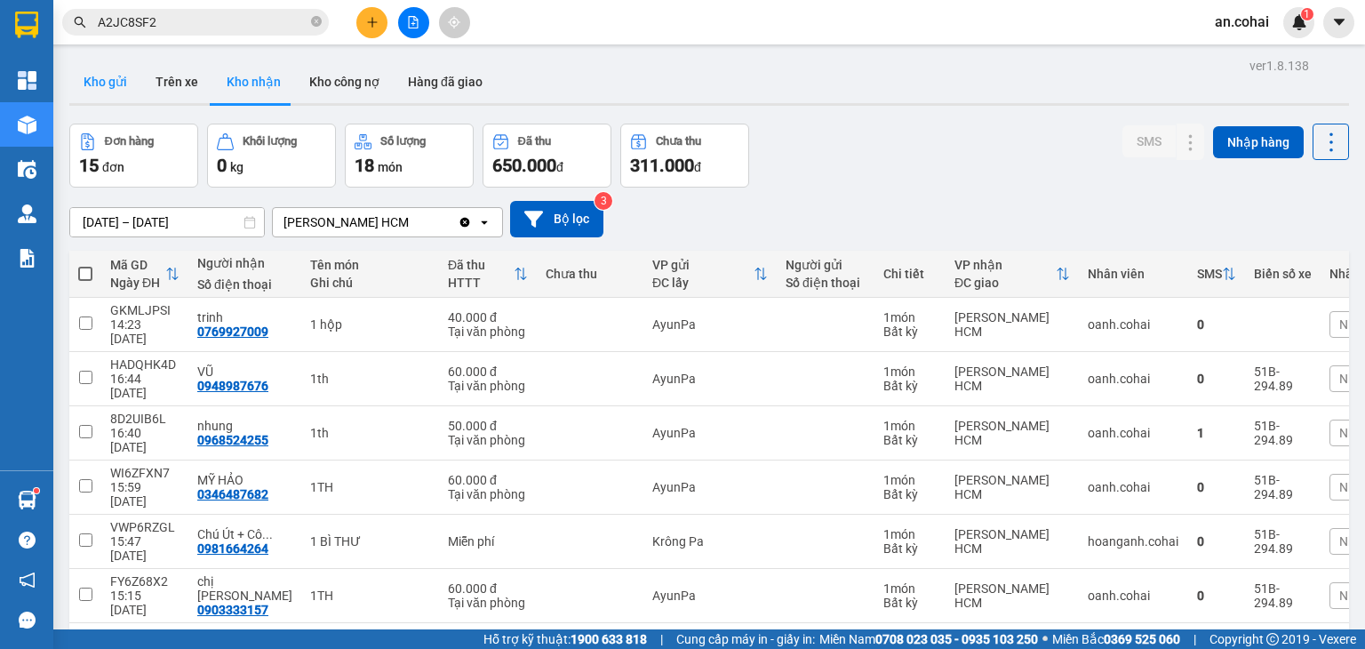
click at [91, 83] on button "Kho gửi" at bounding box center [105, 81] width 72 height 43
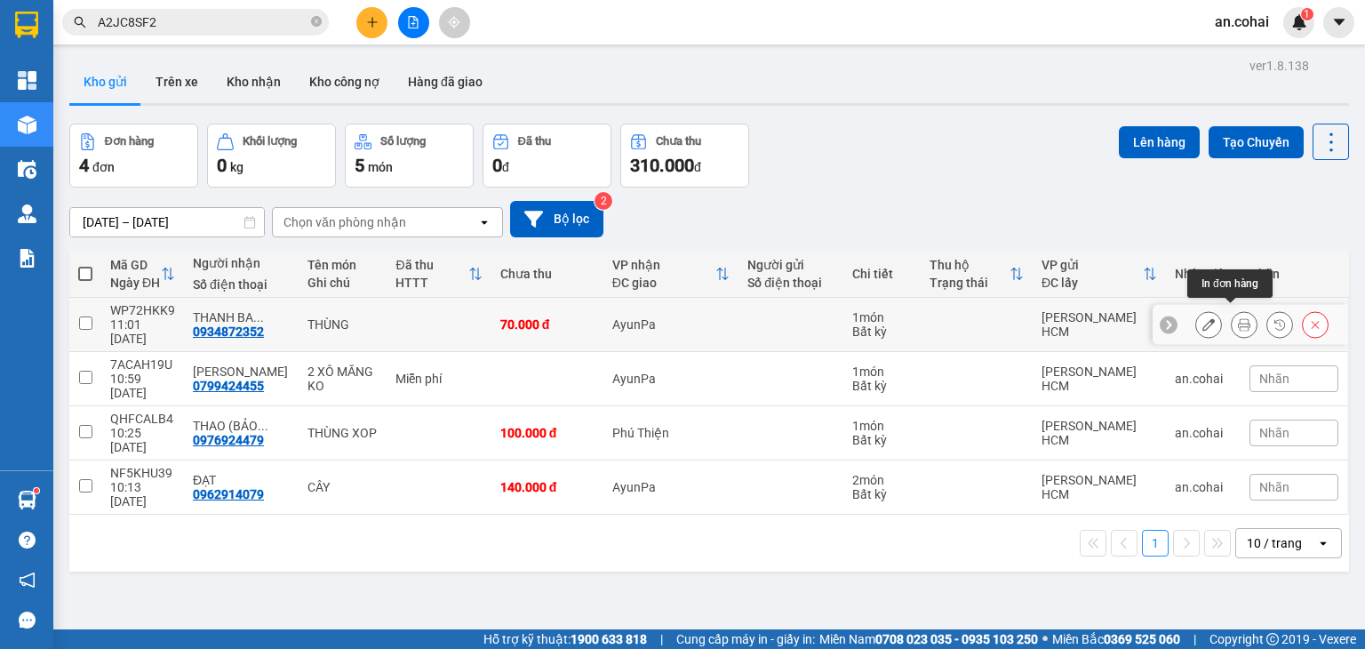
click at [1238, 320] on icon at bounding box center [1244, 324] width 12 height 12
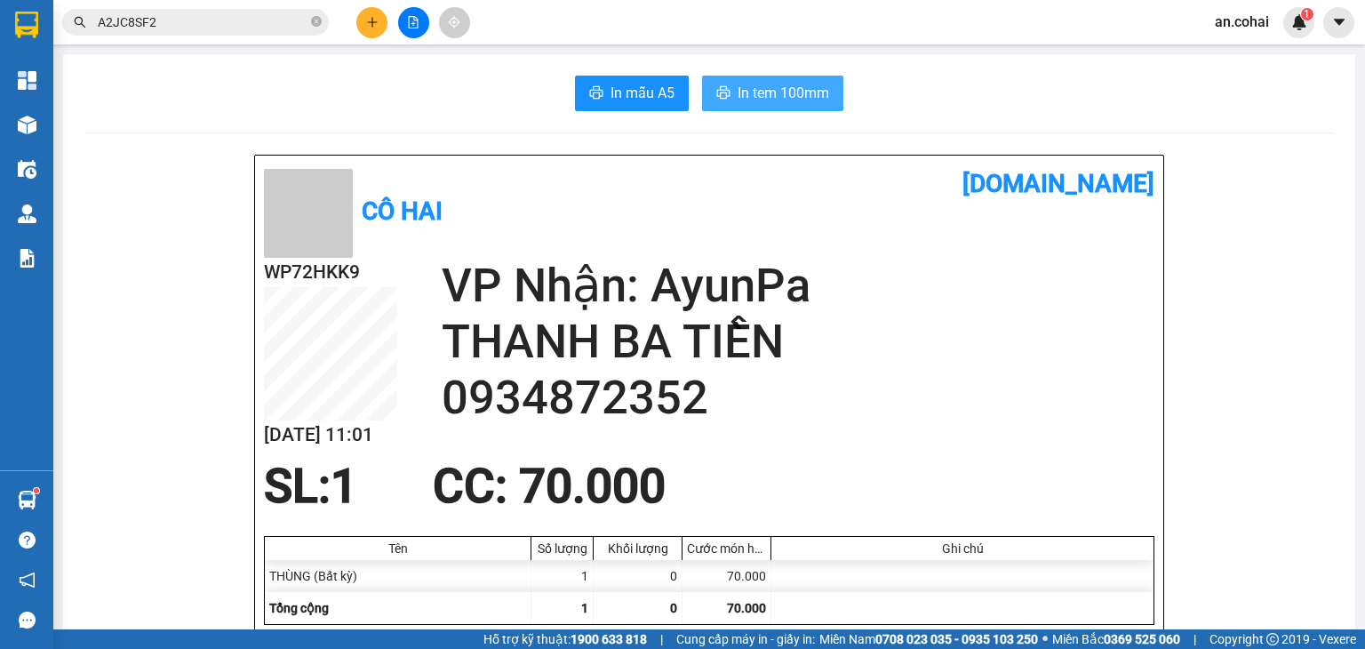
click at [793, 93] on span "In tem 100mm" at bounding box center [784, 93] width 92 height 22
click at [376, 25] on icon "plus" at bounding box center [372, 22] width 12 height 12
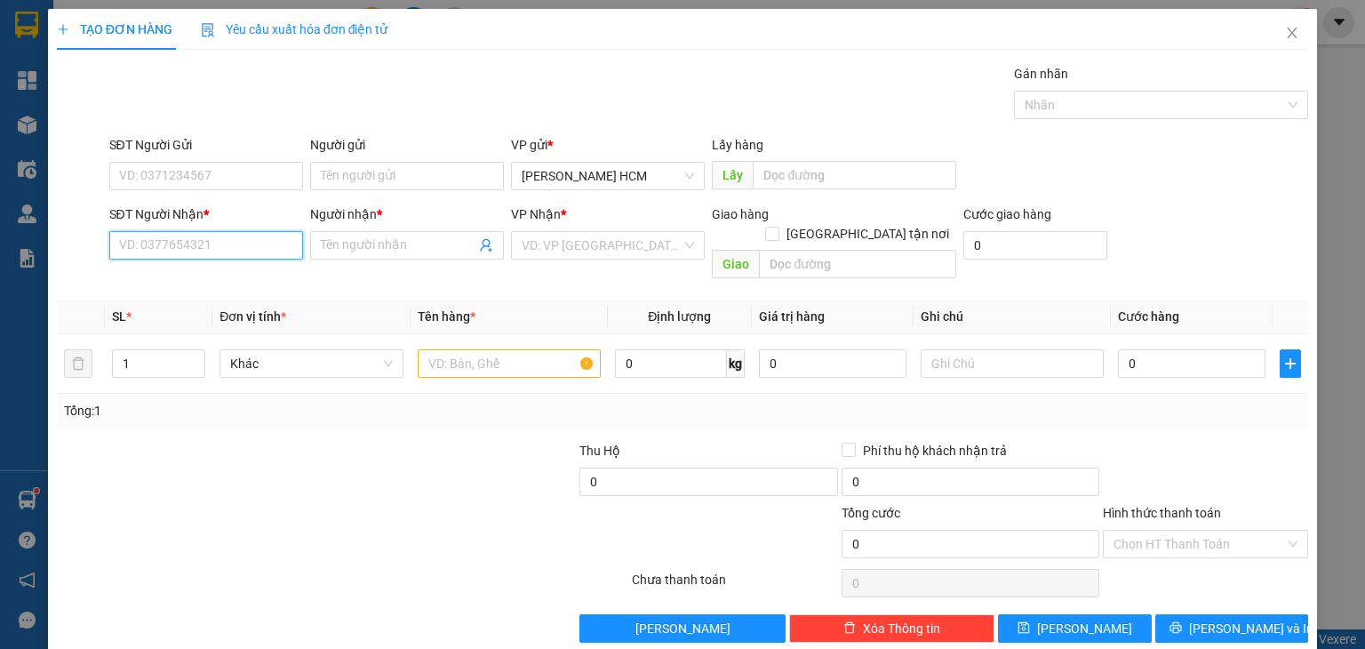
click at [241, 245] on input "SĐT Người Nhận *" at bounding box center [206, 245] width 194 height 28
type input "0338715462"
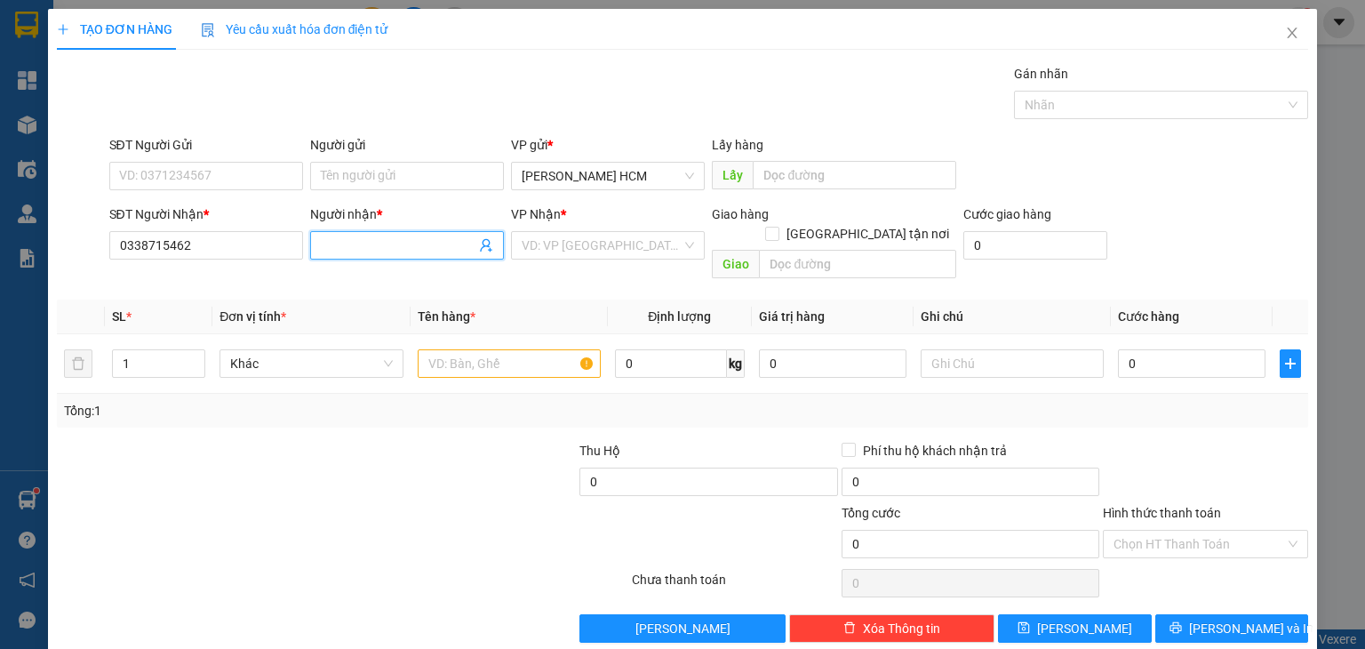
click at [371, 239] on input "Người nhận *" at bounding box center [398, 246] width 155 height 20
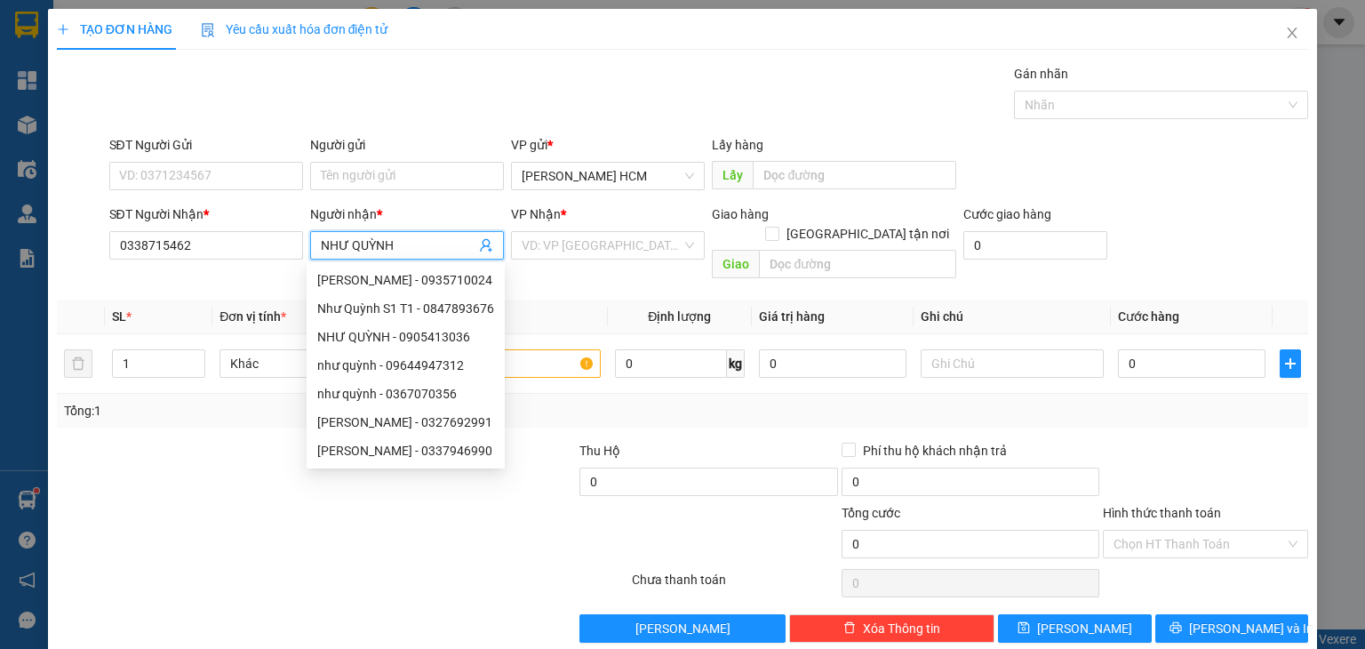
type input "NHƯ QUỲNH"
click at [597, 229] on div "VP Nhận *" at bounding box center [608, 217] width 194 height 27
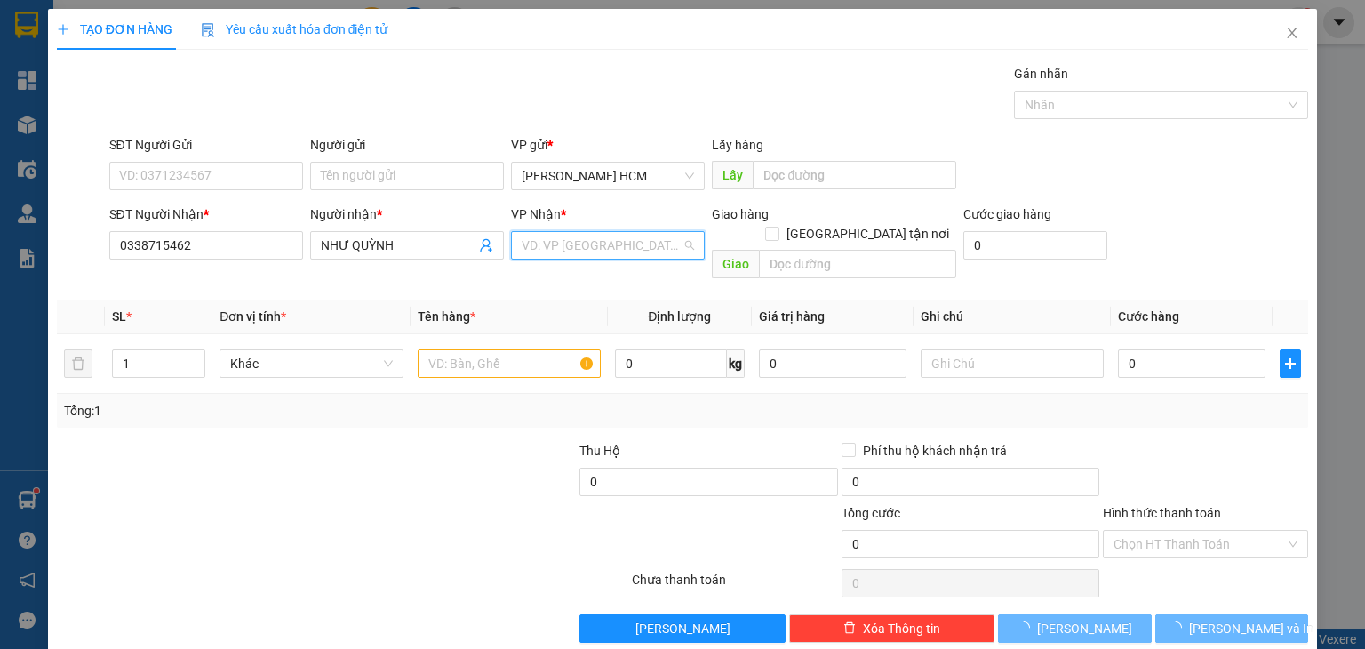
click at [582, 249] on input "search" at bounding box center [602, 245] width 160 height 27
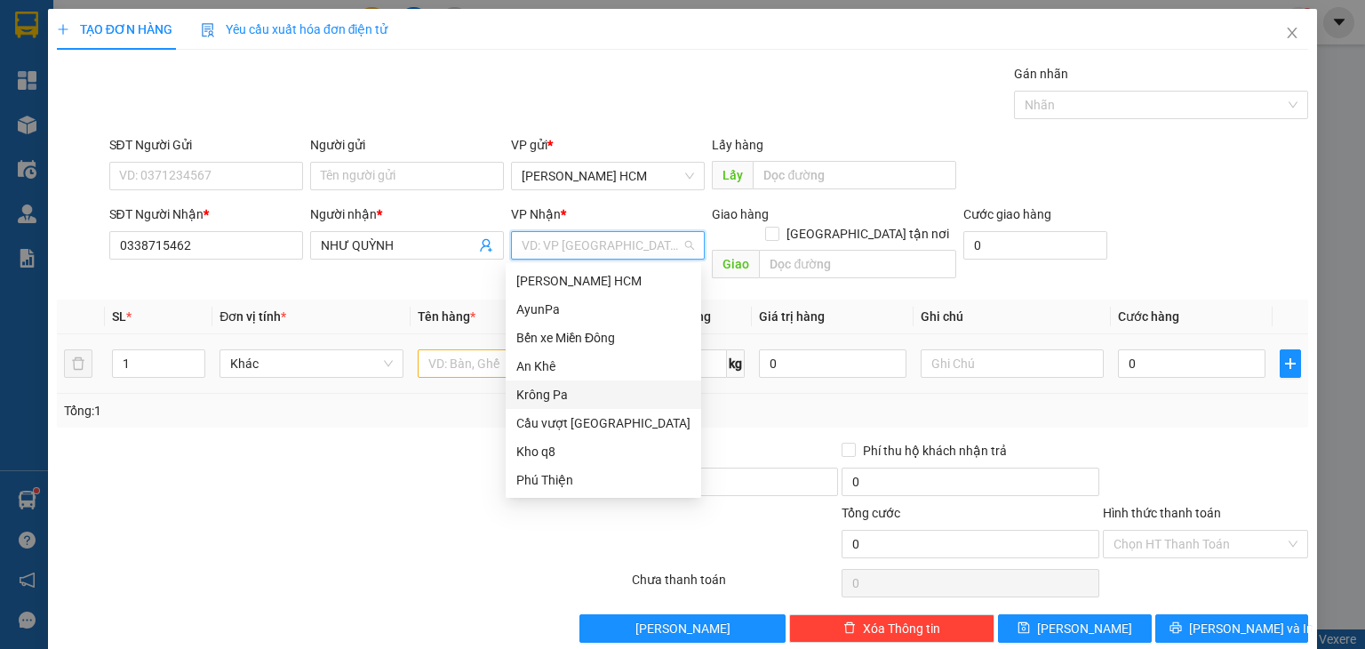
drag, startPoint x: 566, startPoint y: 388, endPoint x: 590, endPoint y: 362, distance: 35.9
click at [570, 384] on div "Krông Pa" at bounding box center [604, 394] width 196 height 28
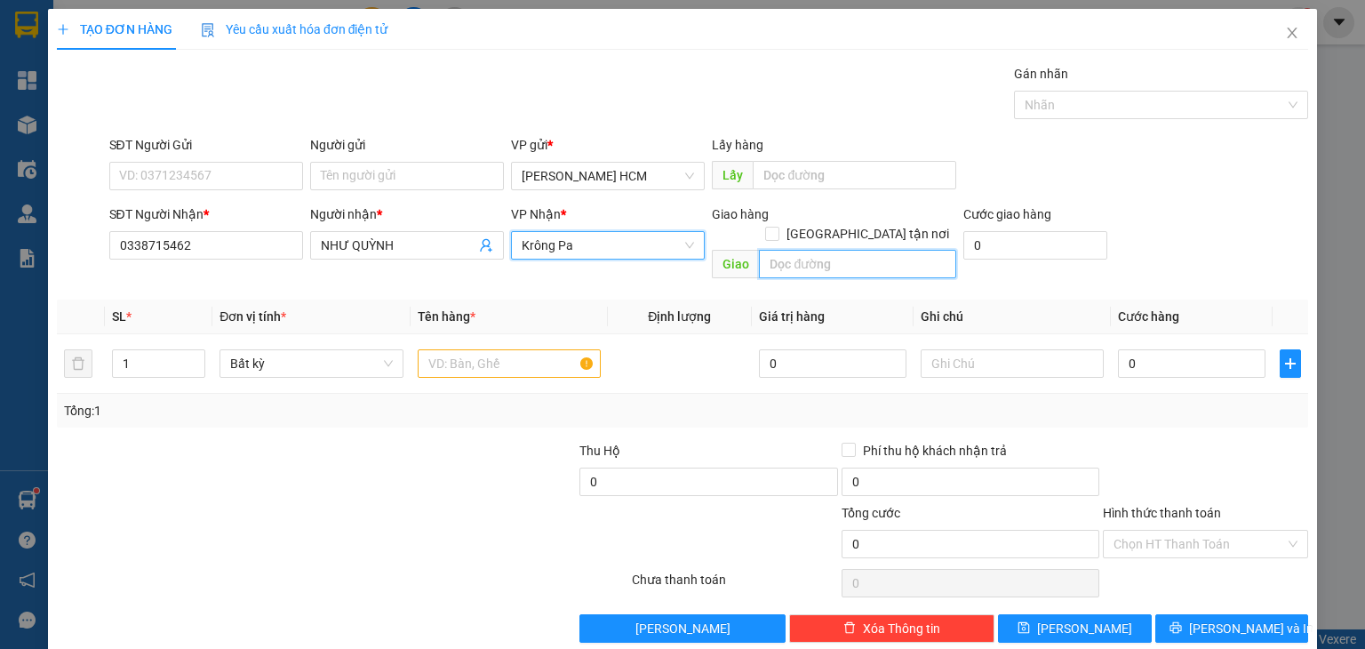
click at [804, 250] on input "text" at bounding box center [857, 264] width 197 height 28
type input "TAM ĐẢO"
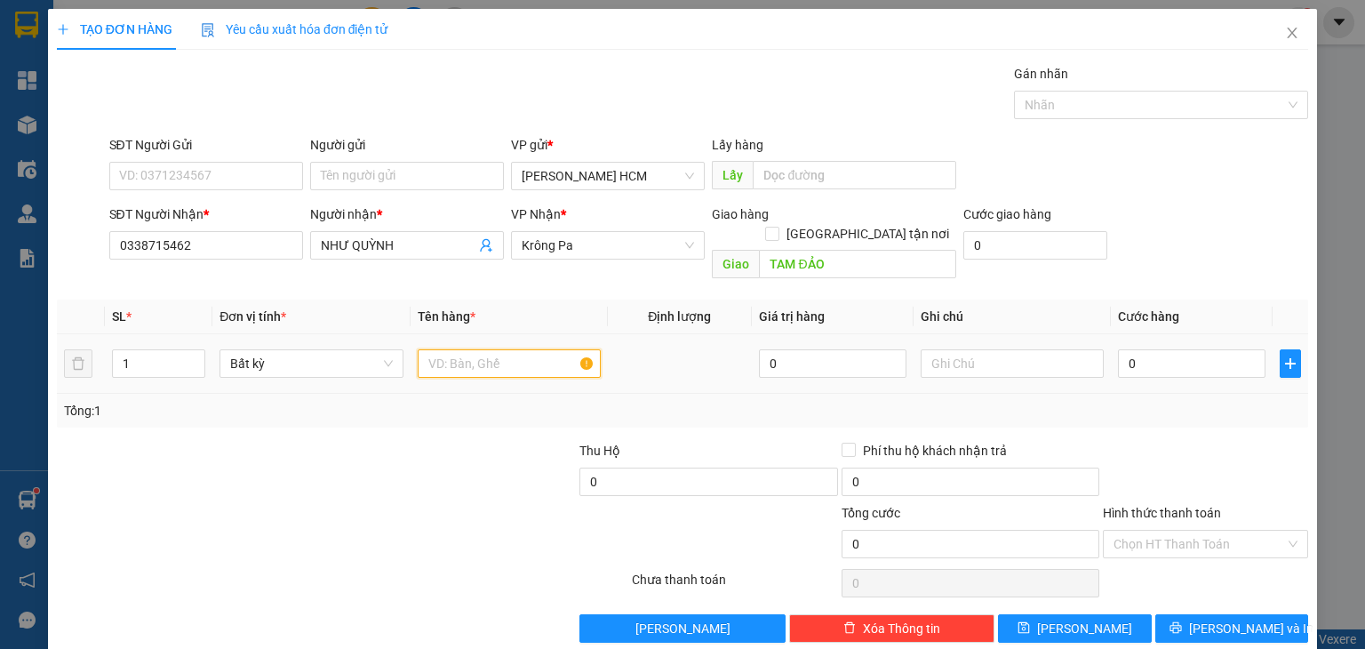
click at [487, 349] on input "text" at bounding box center [509, 363] width 183 height 28
type input "G"
type input "TÚI"
click at [1166, 349] on input "0" at bounding box center [1192, 363] width 148 height 28
type input "004"
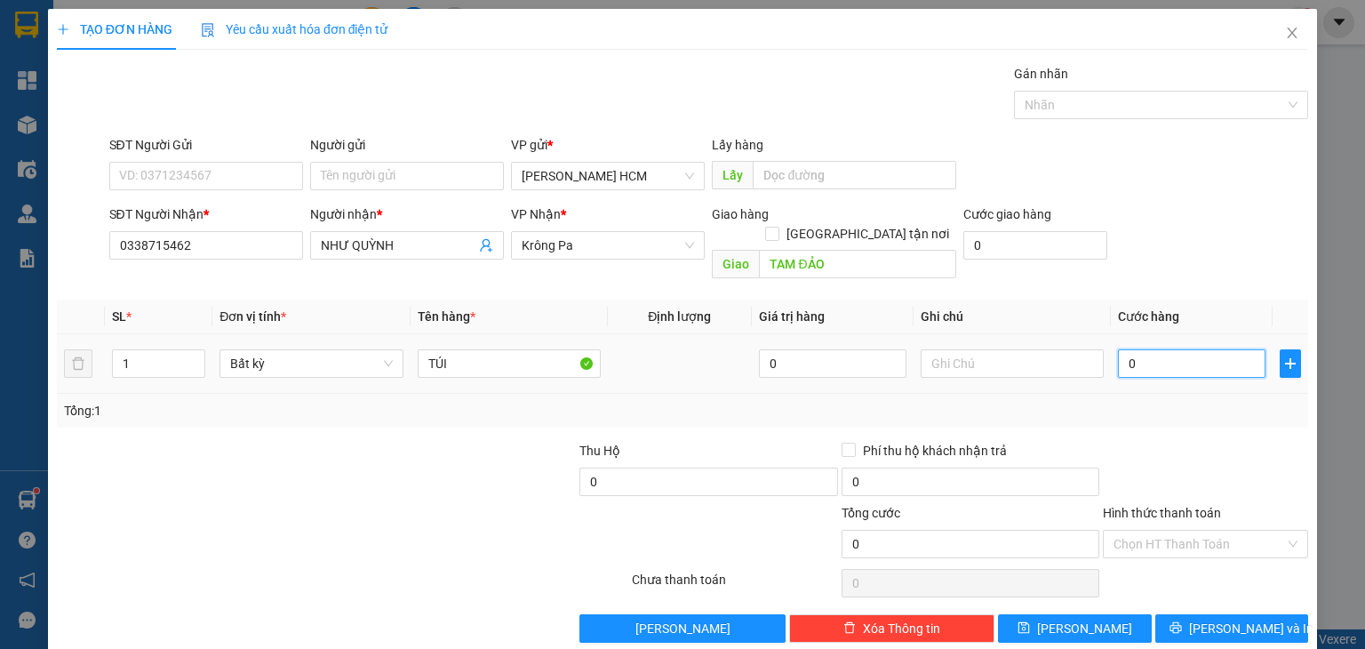
type input "4"
type input "0.040"
type input "40"
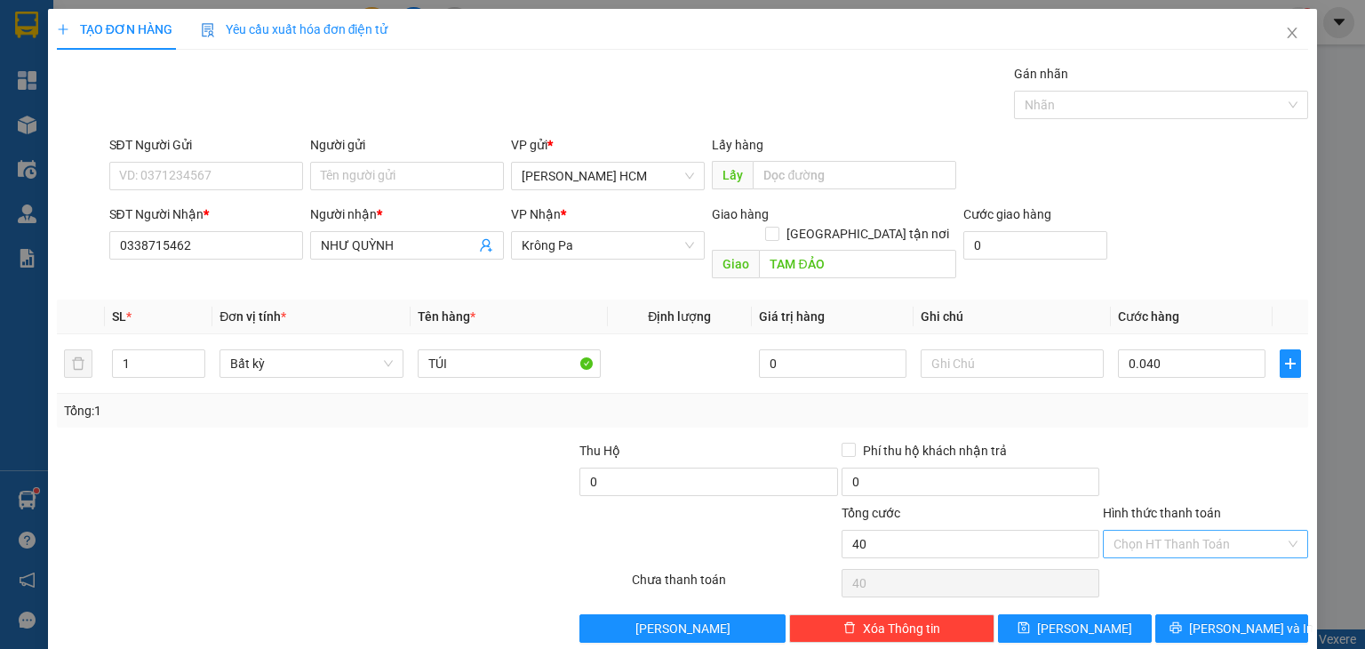
type input "40.000"
click at [1174, 531] on input "Hình thức thanh toán" at bounding box center [1200, 544] width 172 height 27
click at [1173, 567] on div "Tại văn phòng" at bounding box center [1194, 558] width 182 height 20
type input "0"
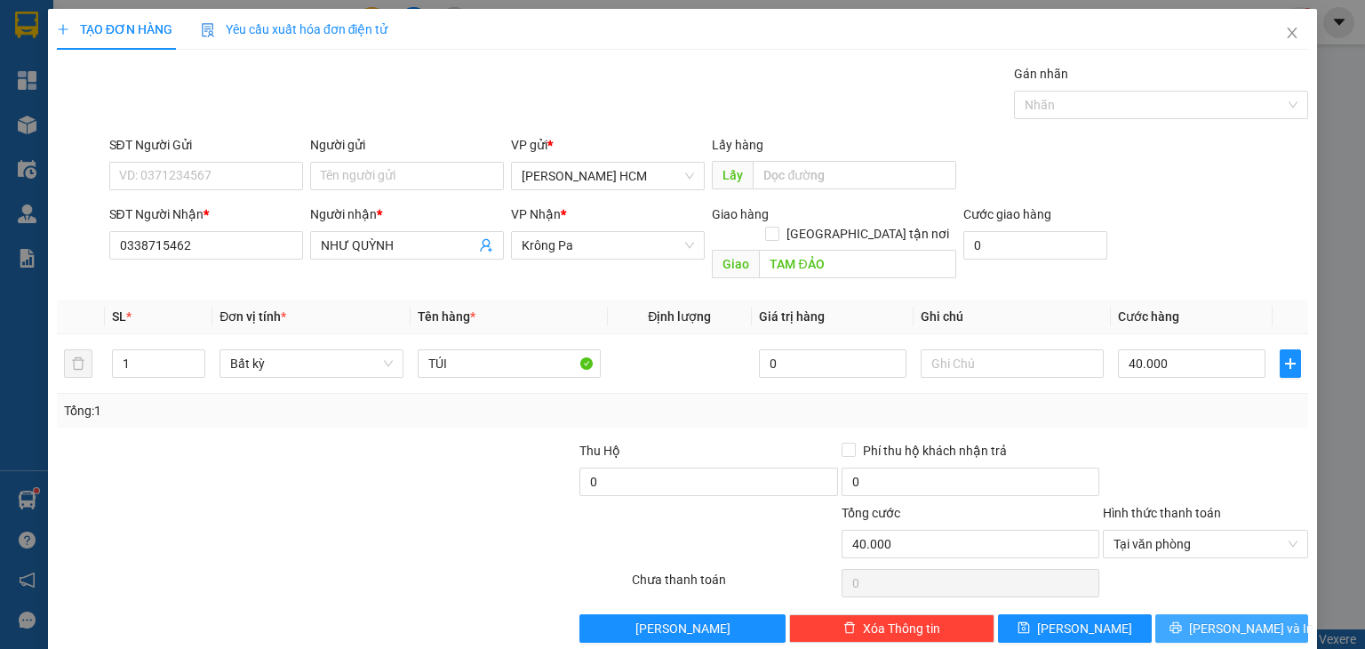
click at [1186, 614] on button "[PERSON_NAME] và In" at bounding box center [1233, 628] width 154 height 28
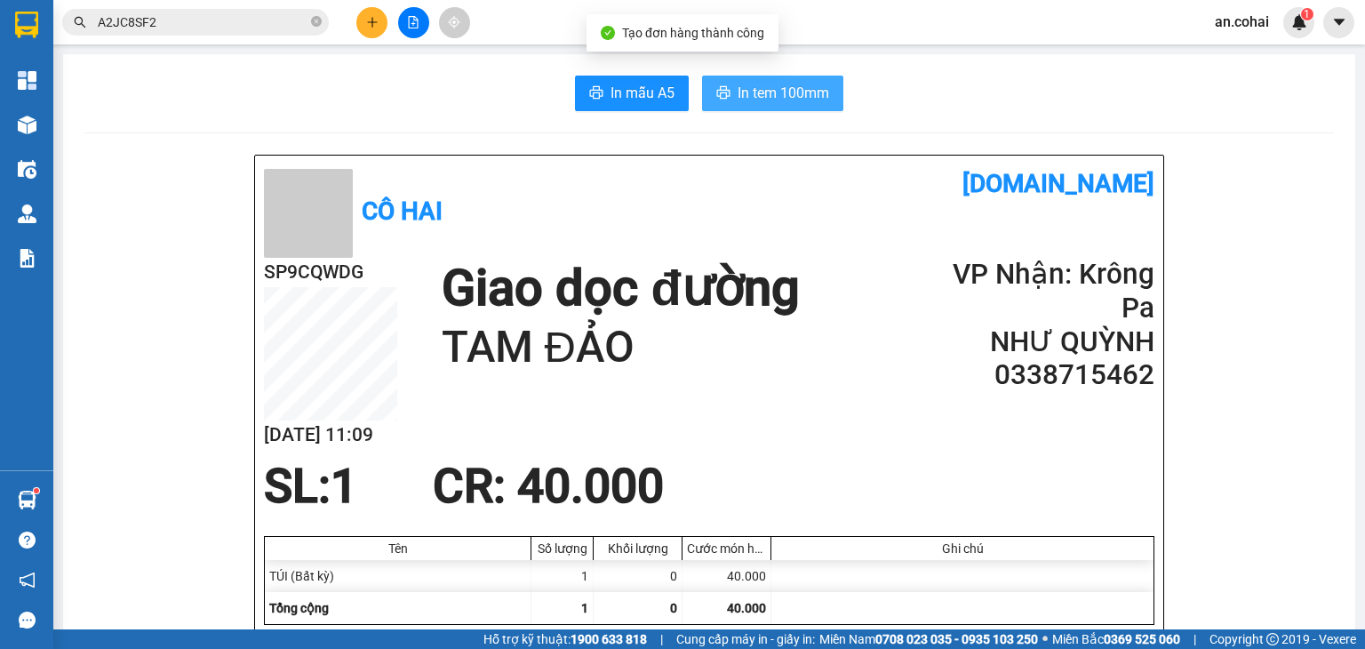
click at [779, 84] on span "In tem 100mm" at bounding box center [784, 93] width 92 height 22
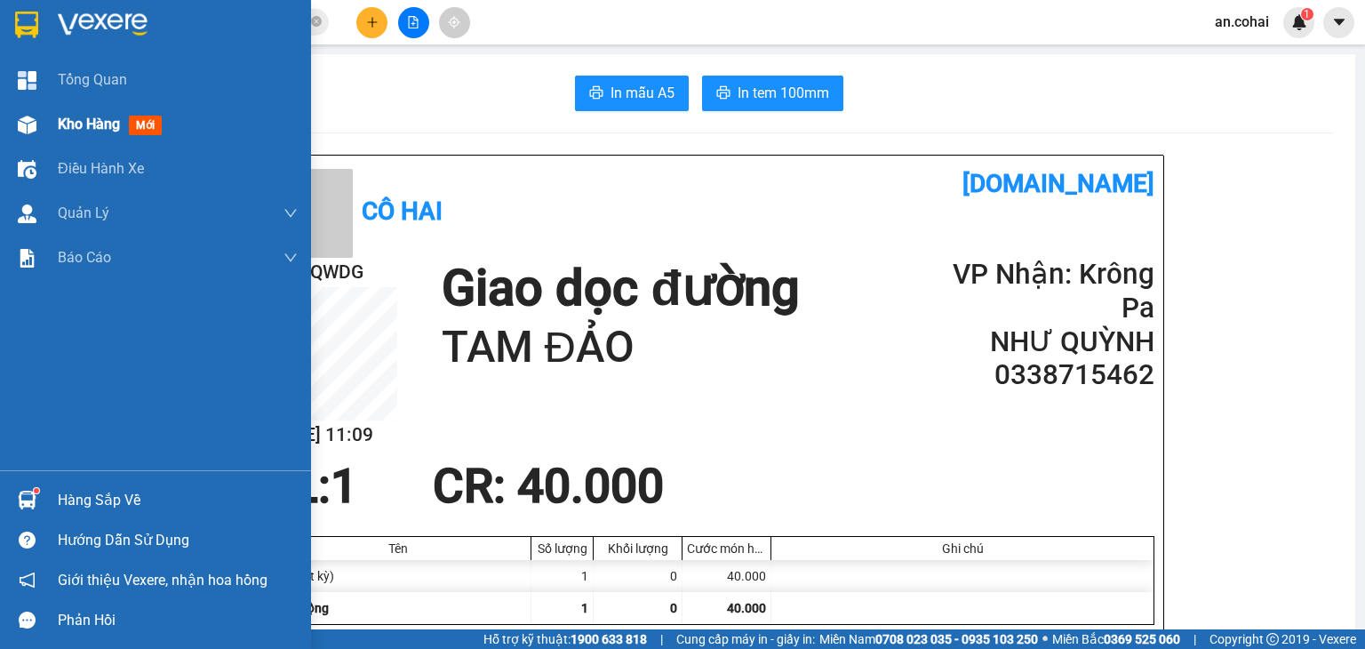
click at [59, 130] on span "Kho hàng" at bounding box center [89, 124] width 62 height 17
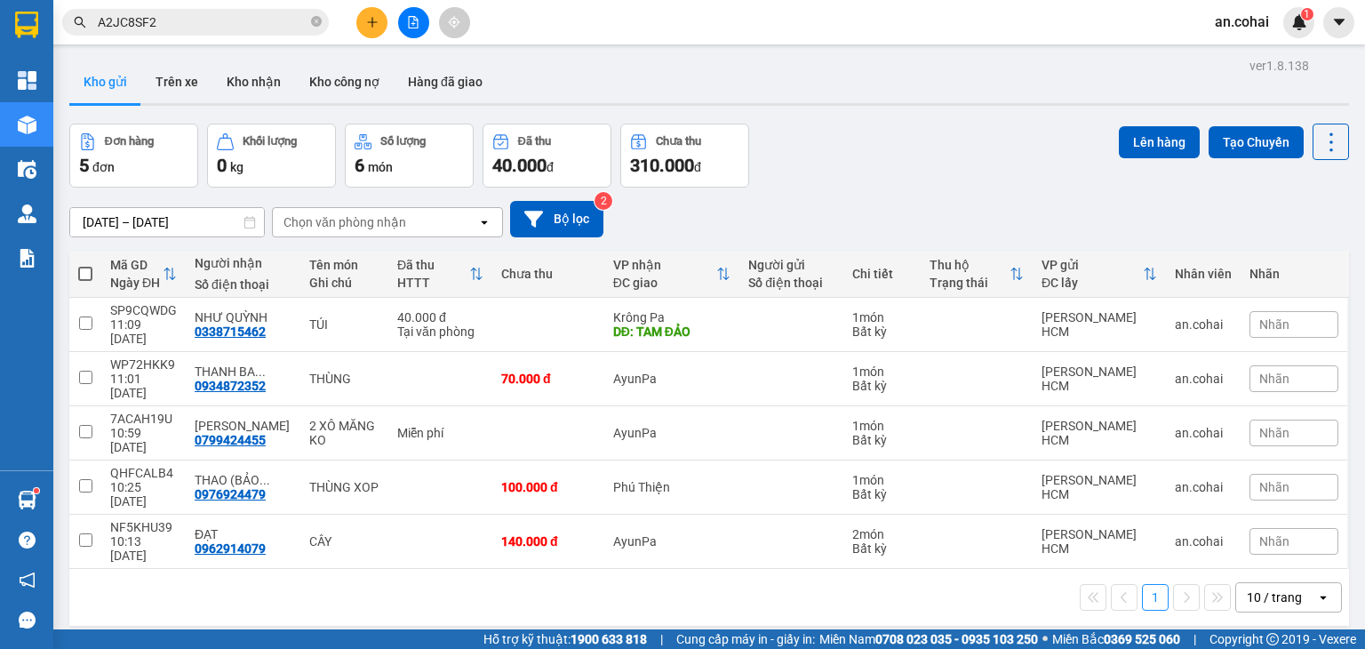
click at [366, 27] on icon "plus" at bounding box center [372, 22] width 12 height 12
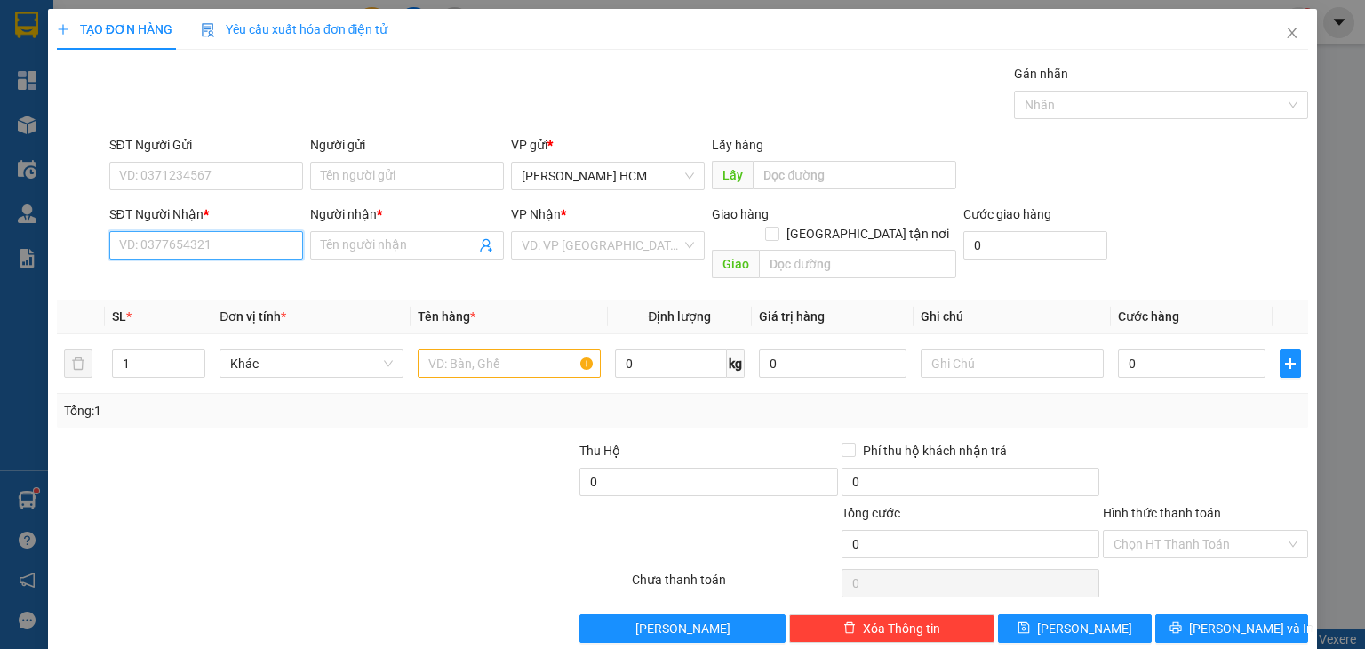
click at [180, 236] on input "SĐT Người Nhận *" at bounding box center [206, 245] width 194 height 28
type input "0961478968"
click at [235, 282] on div "0961478968 - TÍN" at bounding box center [203, 280] width 171 height 20
type input "TÍN"
type input "0961478968"
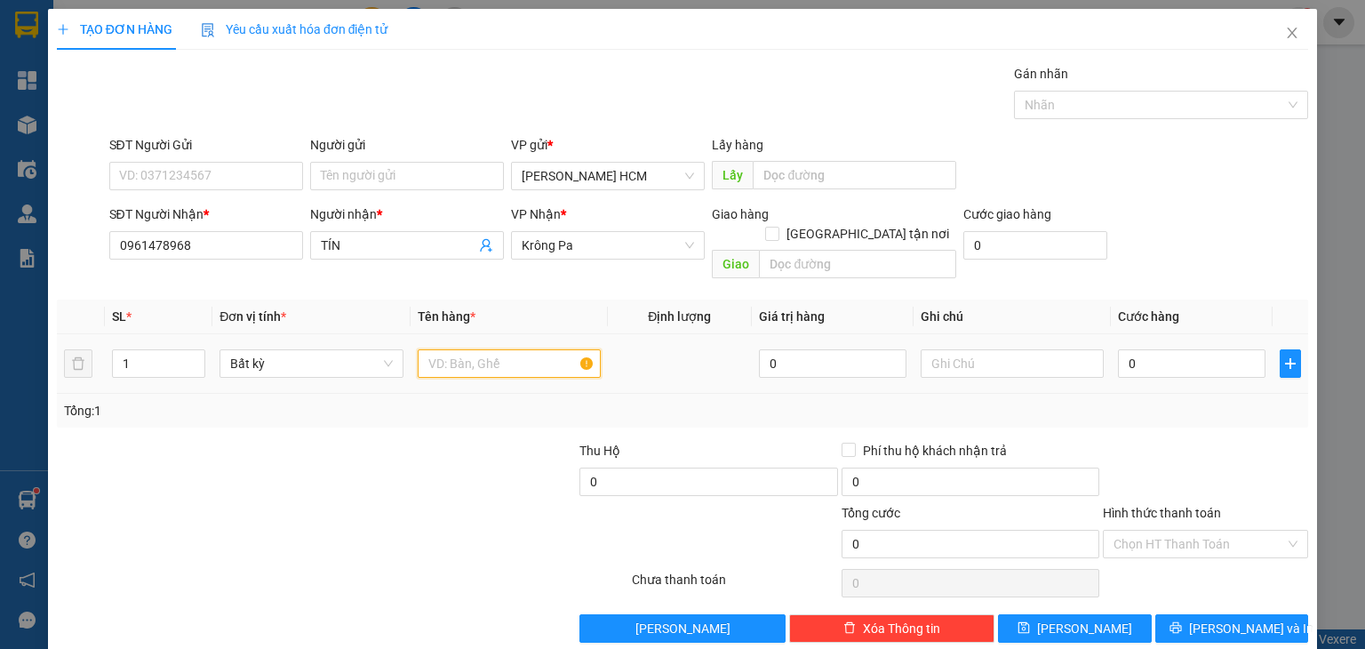
click at [516, 349] on input "text" at bounding box center [509, 363] width 183 height 28
type input "KIỆN"
click at [1188, 441] on div at bounding box center [1205, 472] width 209 height 62
click at [1151, 349] on input "0" at bounding box center [1192, 363] width 148 height 28
type input "001"
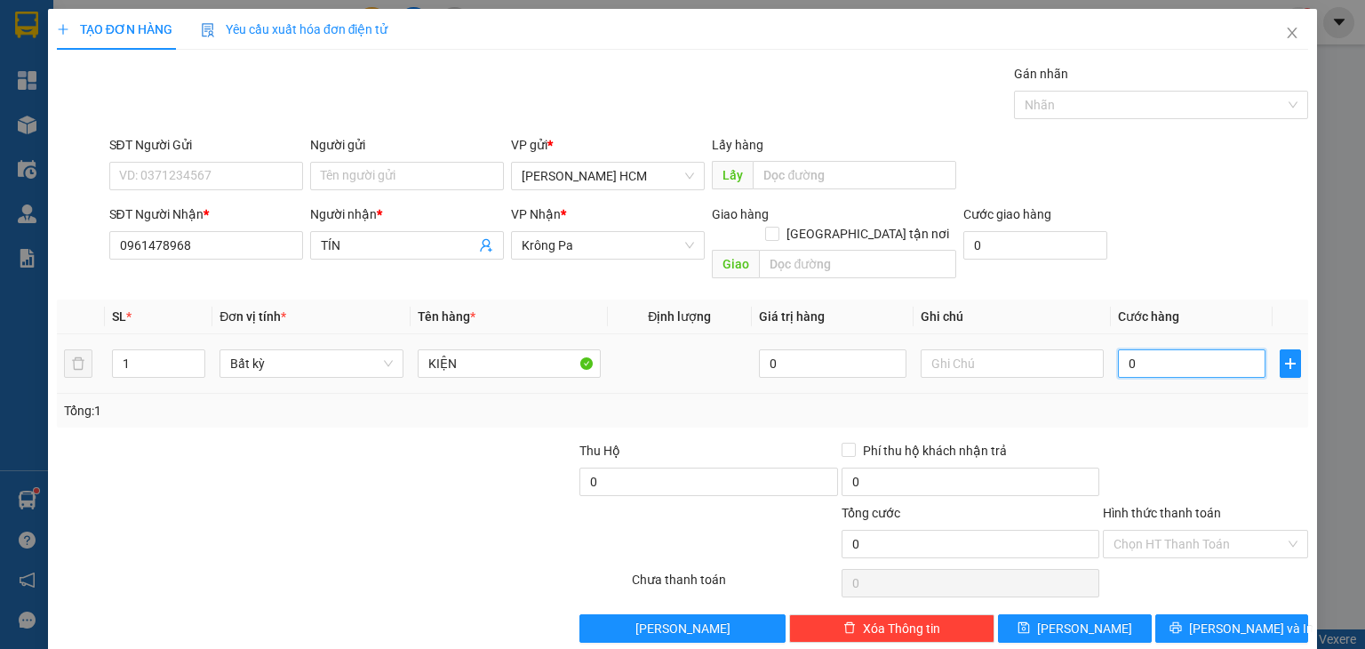
type input "1"
type input "0.015"
type input "15"
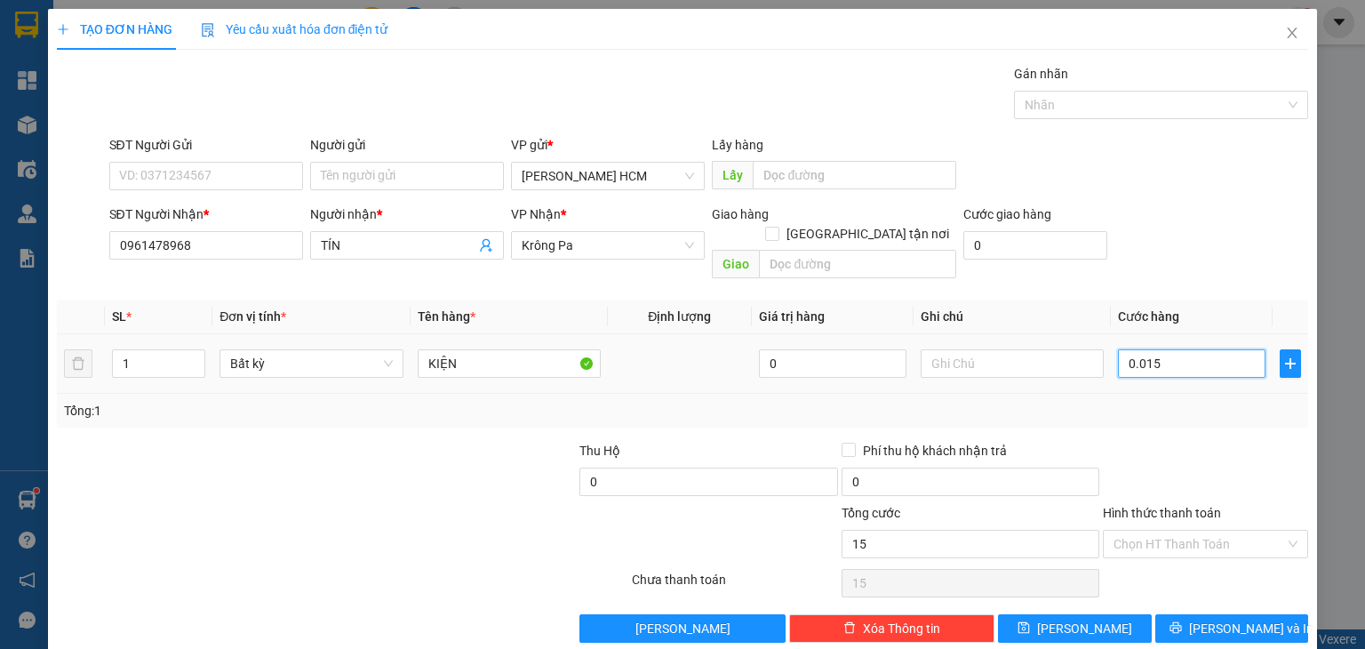
type input "00.150"
type input "150"
type input "150.000"
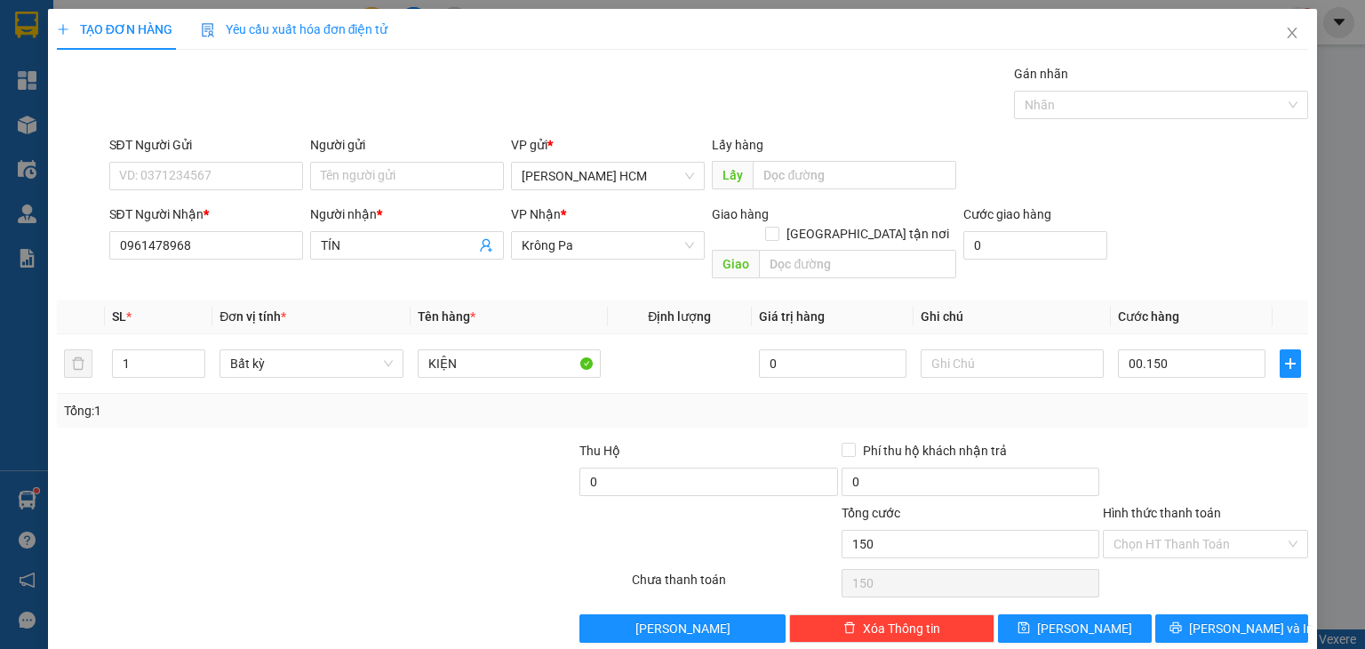
type input "150.000"
click at [1164, 441] on div at bounding box center [1205, 472] width 209 height 62
click at [1266, 614] on button "[PERSON_NAME] và In" at bounding box center [1233, 628] width 154 height 28
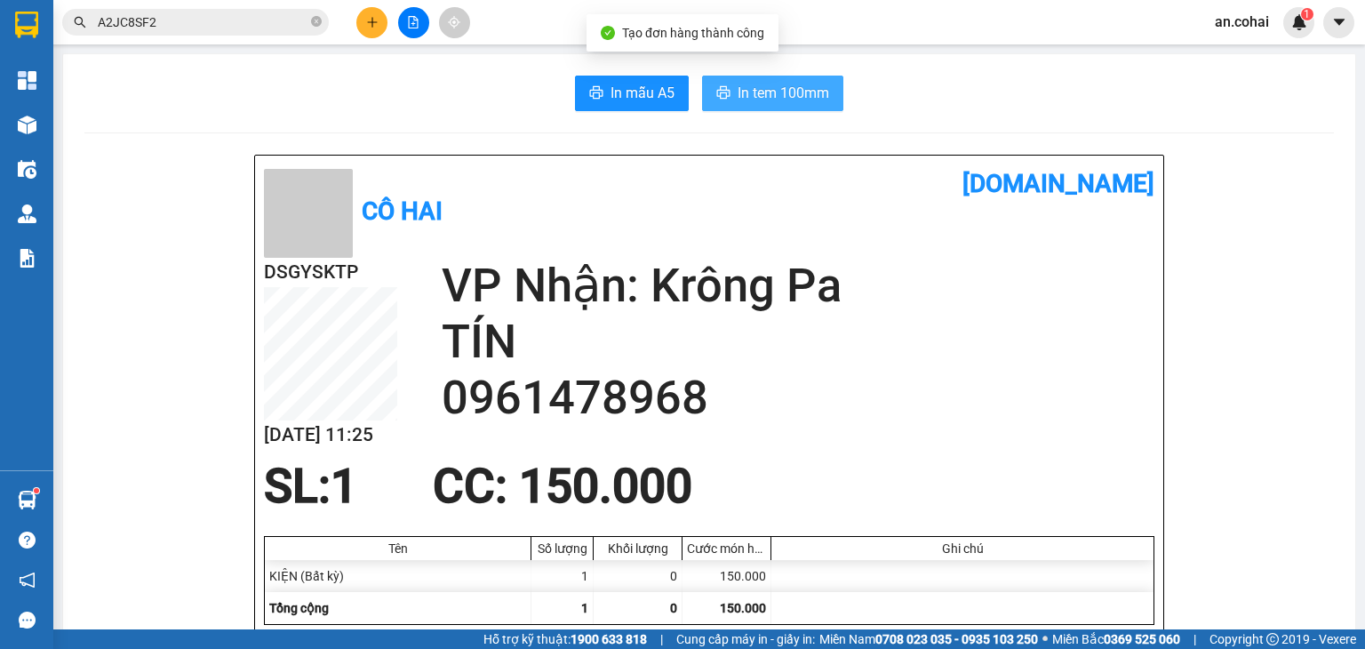
click at [808, 80] on button "In tem 100mm" at bounding box center [772, 94] width 141 height 36
click at [510, 104] on div "In mẫu A5 In tem 100mm" at bounding box center [709, 94] width 1250 height 36
